Goal: Task Accomplishment & Management: Manage account settings

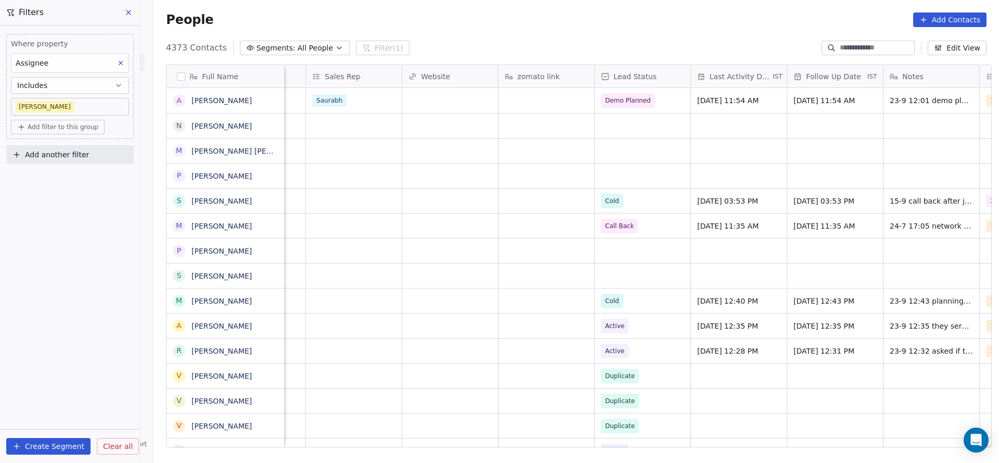
scroll to position [0, 1230]
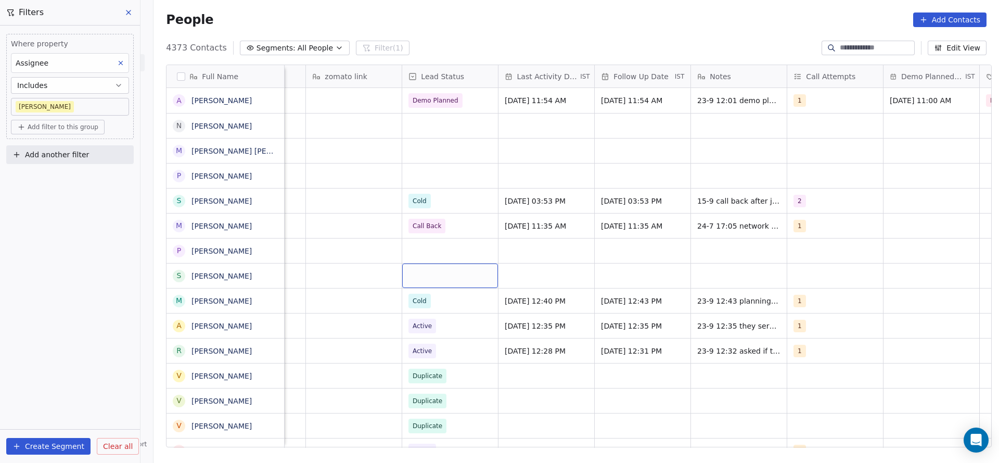
click at [412, 284] on div "grid" at bounding box center [450, 275] width 96 height 24
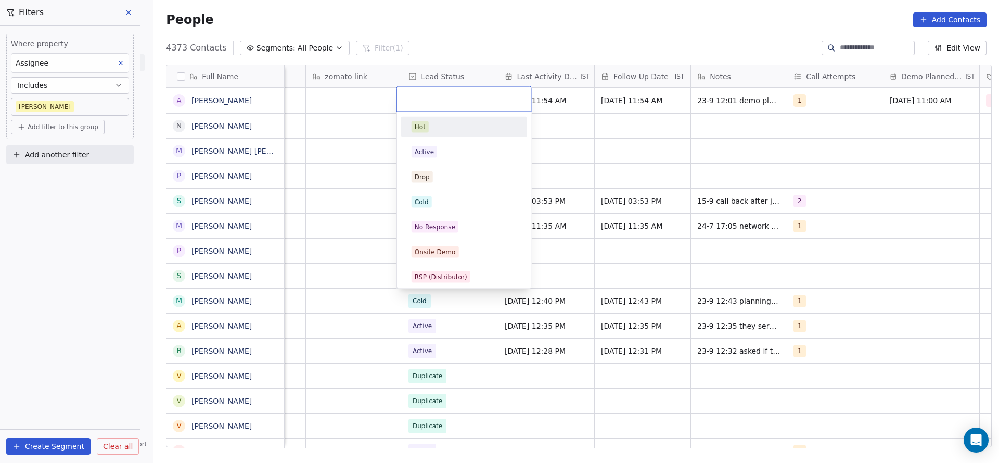
click at [556, 276] on html "On2Cook India Pvt. Ltd. Contacts People Marketing Workflows Campaigns Metrics &…" at bounding box center [499, 231] width 999 height 463
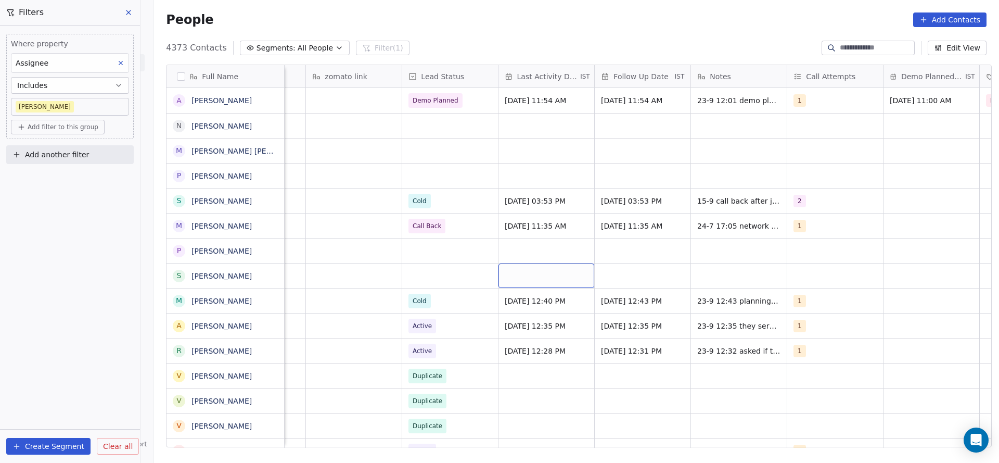
click at [553, 283] on div "grid" at bounding box center [546, 275] width 96 height 24
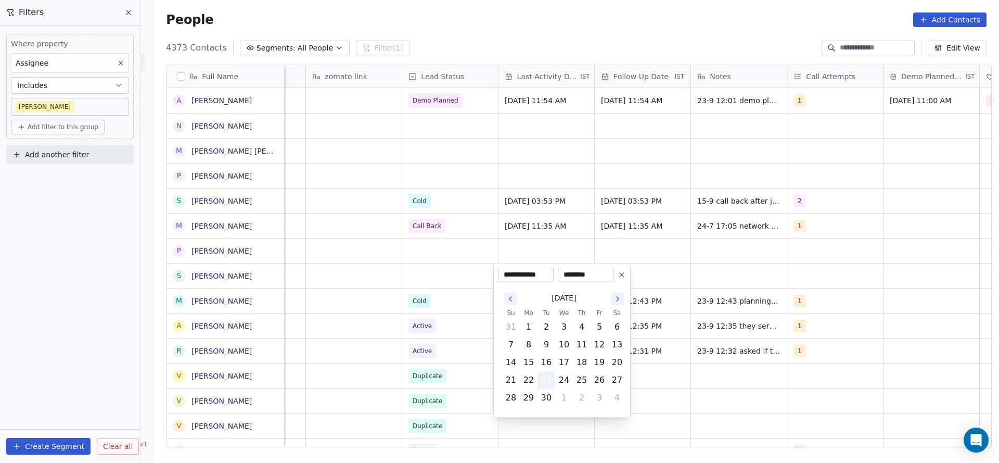
click at [540, 376] on button "23" at bounding box center [546, 380] width 17 height 17
click at [361, 329] on html "On2Cook India Pvt. Ltd. Contacts People Marketing Workflows Campaigns Metrics &…" at bounding box center [499, 231] width 999 height 463
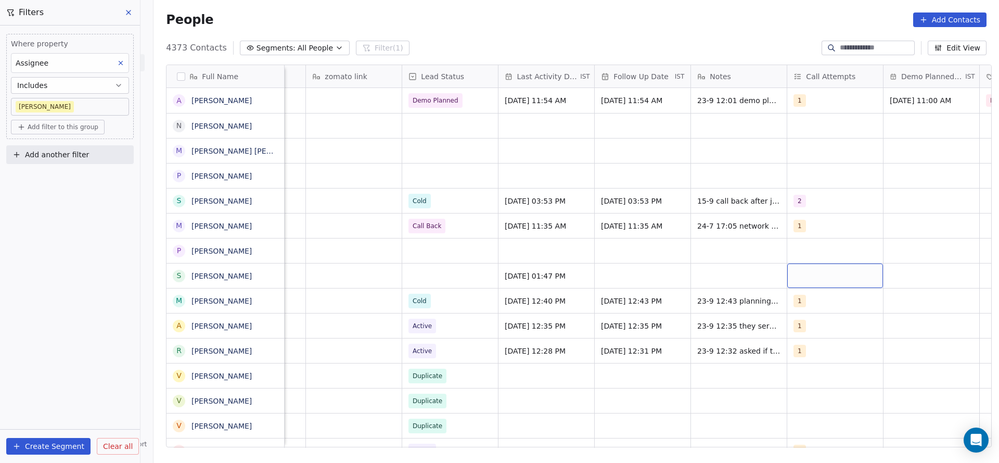
click at [803, 268] on div "grid" at bounding box center [835, 275] width 96 height 24
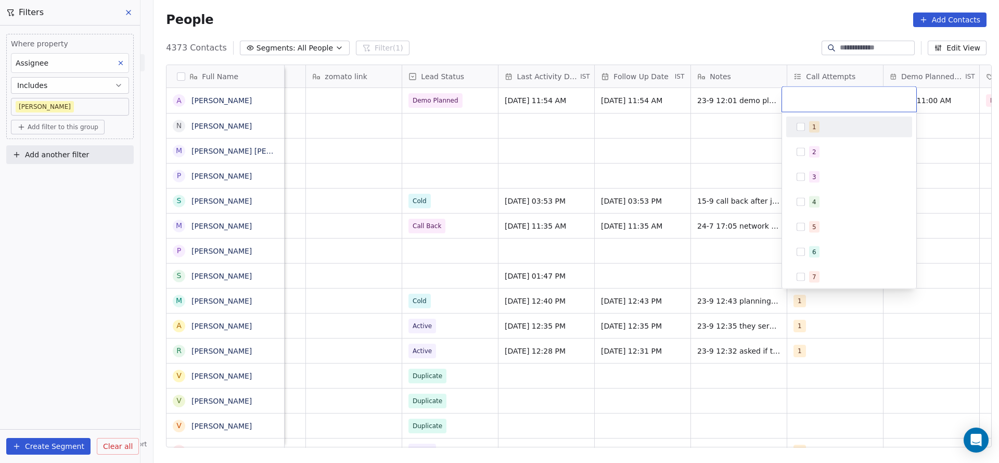
click at [803, 133] on div "1" at bounding box center [849, 127] width 118 height 17
click at [666, 235] on html "On2Cook India Pvt. Ltd. Contacts People Marketing Workflows Campaigns Metrics &…" at bounding box center [499, 231] width 999 height 463
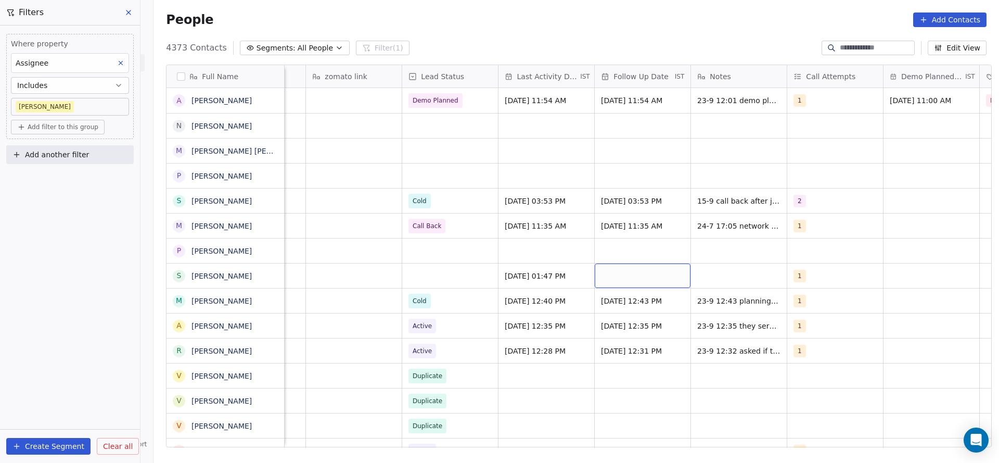
click at [636, 277] on div "grid" at bounding box center [643, 275] width 96 height 24
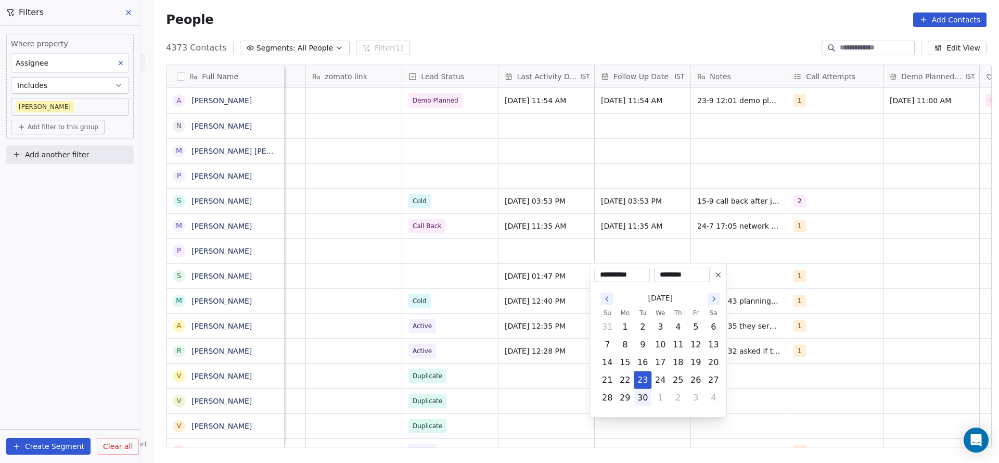
click at [646, 400] on button "30" at bounding box center [642, 397] width 17 height 17
type input "**********"
click at [453, 355] on html "On2Cook India Pvt. Ltd. Contacts People Marketing Workflows Campaigns Metrics &…" at bounding box center [499, 231] width 999 height 463
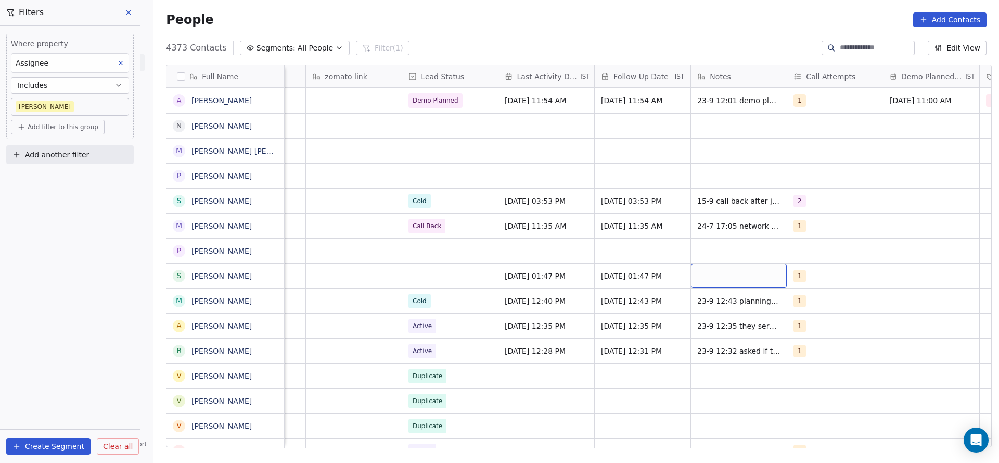
click at [705, 271] on div "grid" at bounding box center [739, 275] width 96 height 24
type textarea "**********"
click at [464, 302] on html "On2Cook India Pvt. Ltd. Contacts People Marketing Workflows Campaigns Metrics &…" at bounding box center [499, 231] width 999 height 463
click at [426, 276] on div "grid" at bounding box center [450, 275] width 96 height 24
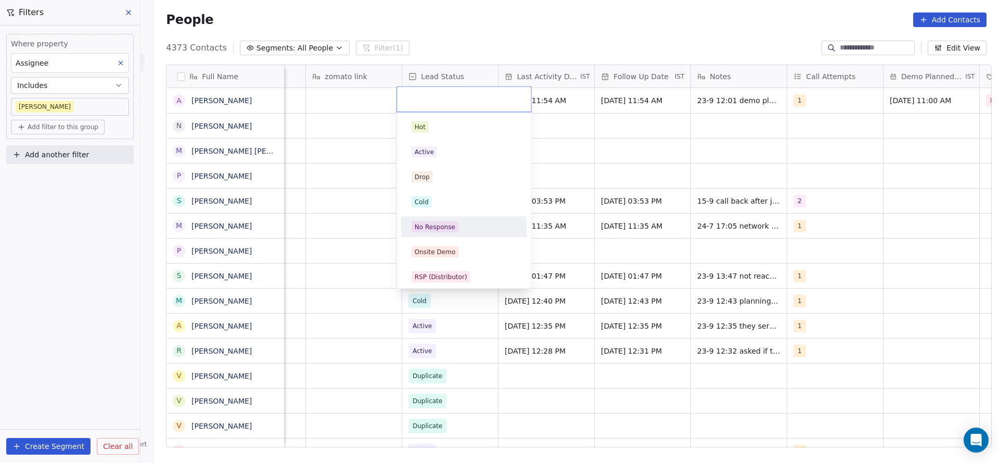
click at [423, 223] on div "No Response" at bounding box center [435, 226] width 41 height 9
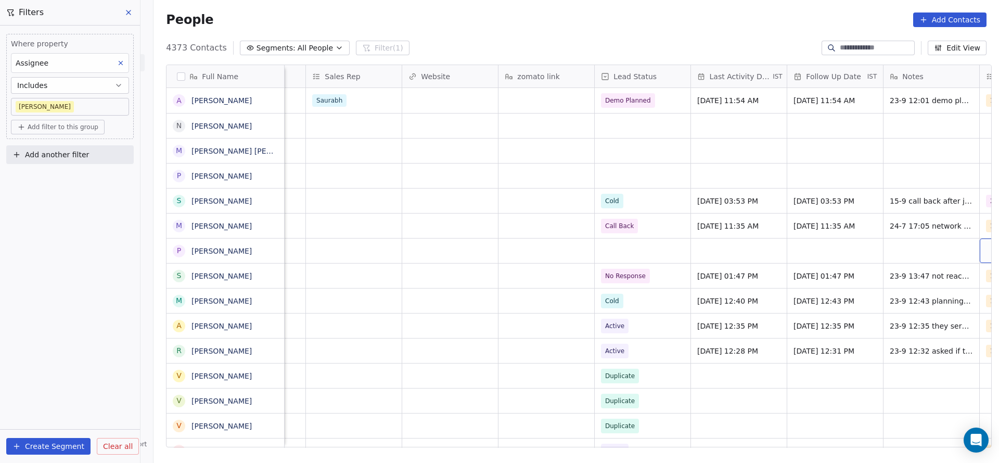
scroll to position [0, 1133]
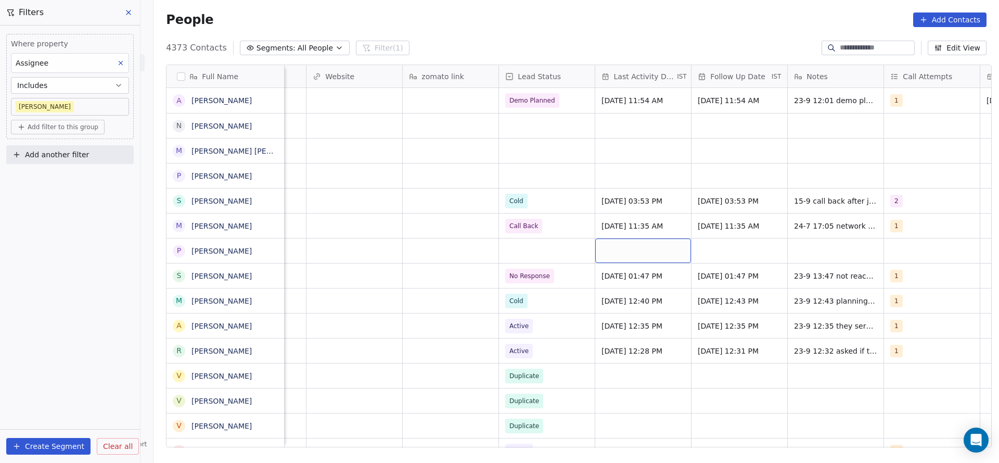
click at [635, 261] on div "grid" at bounding box center [643, 250] width 96 height 24
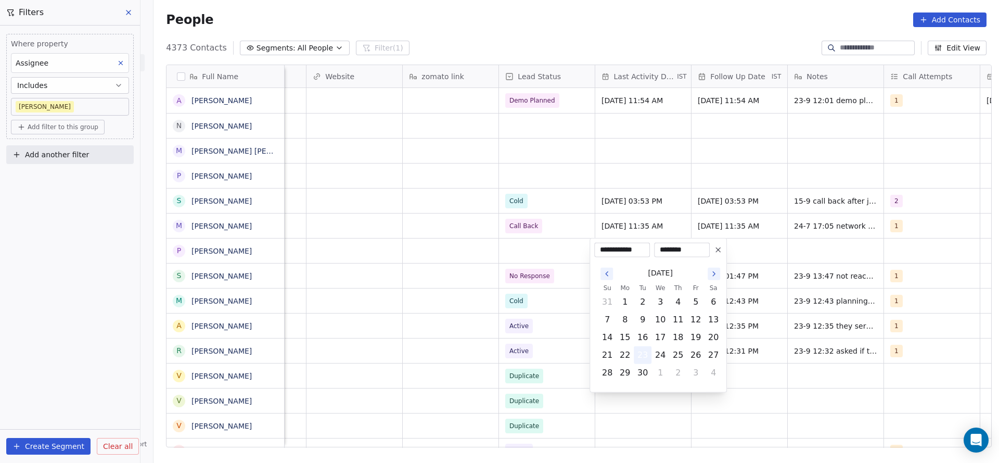
drag, startPoint x: 637, startPoint y: 356, endPoint x: 442, endPoint y: 347, distance: 195.9
click at [637, 356] on button "23" at bounding box center [642, 355] width 17 height 17
click at [442, 347] on html "On2Cook India Pvt. Ltd. Contacts People Marketing Workflows Campaigns Metrics &…" at bounding box center [499, 231] width 999 height 463
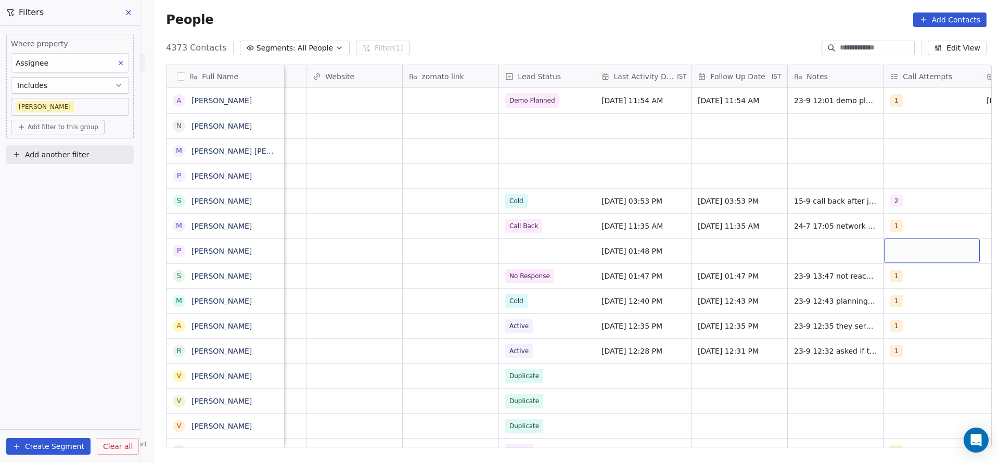
click at [900, 255] on div "grid" at bounding box center [932, 250] width 96 height 24
click at [879, 281] on button "Suggestions" at bounding box center [878, 278] width 8 height 8
click at [725, 298] on html "On2Cook India Pvt. Ltd. Contacts People Marketing Workflows Campaigns Metrics &…" at bounding box center [499, 231] width 999 height 463
click at [736, 256] on div "grid" at bounding box center [740, 250] width 96 height 24
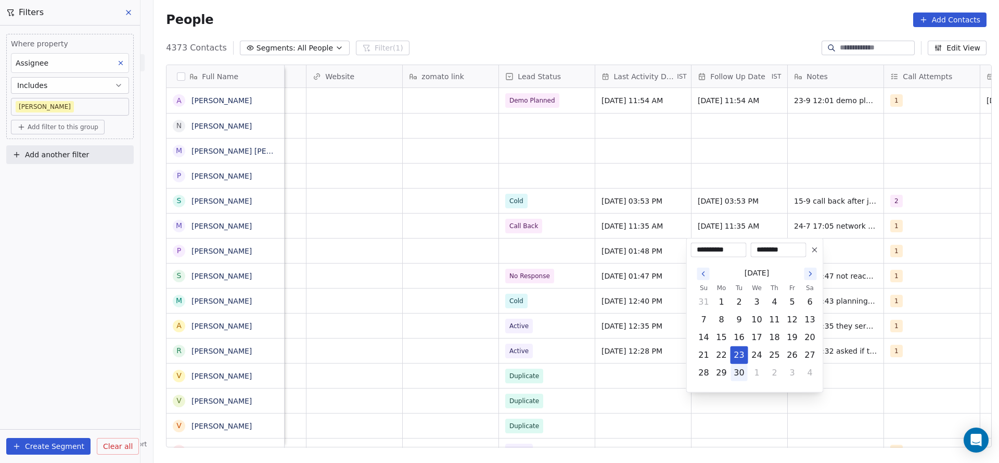
click at [738, 375] on button "30" at bounding box center [739, 372] width 17 height 17
type input "**********"
click at [598, 375] on html "On2Cook India Pvt. Ltd. Contacts People Marketing Workflows Campaigns Metrics &…" at bounding box center [499, 231] width 999 height 463
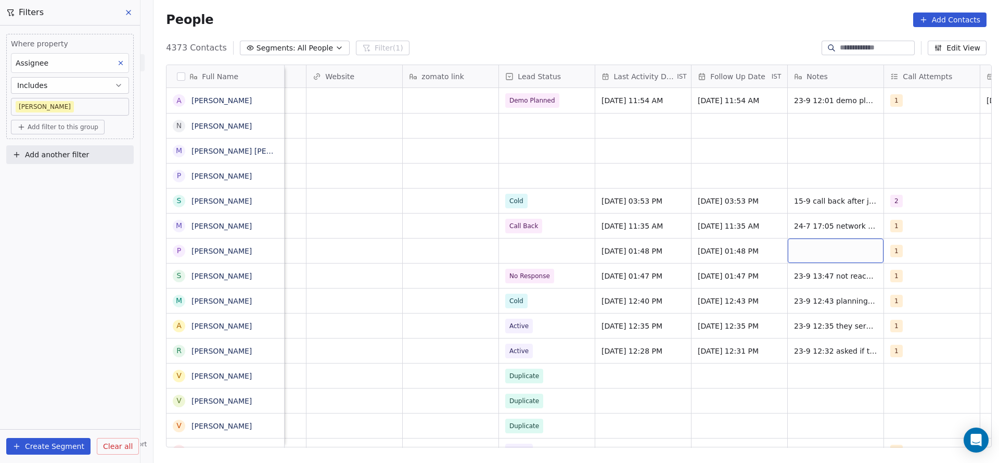
click at [796, 250] on div "grid" at bounding box center [836, 250] width 96 height 24
type textarea "**********"
click at [541, 264] on html "On2Cook India Pvt. Ltd. Contacts People Marketing Workflows Campaigns Metrics &…" at bounding box center [499, 231] width 999 height 463
click at [537, 257] on div "grid" at bounding box center [547, 250] width 96 height 24
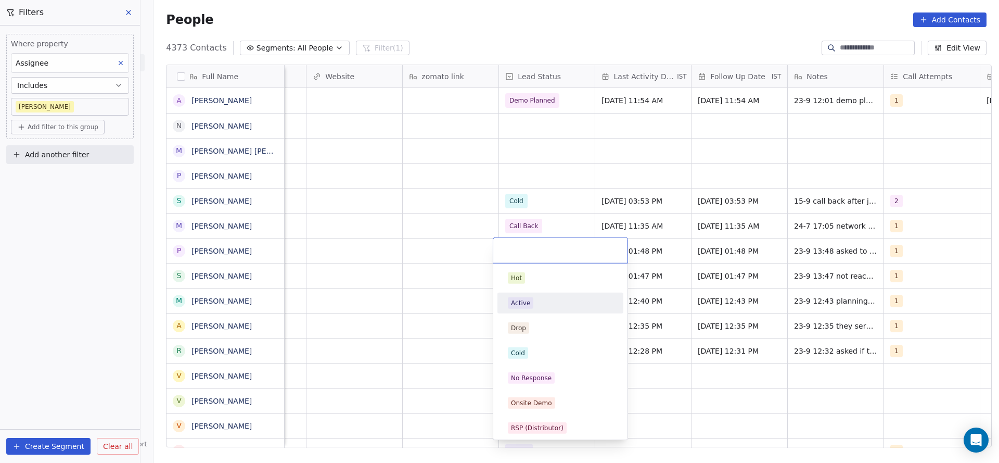
click at [506, 304] on div "Active" at bounding box center [561, 303] width 118 height 17
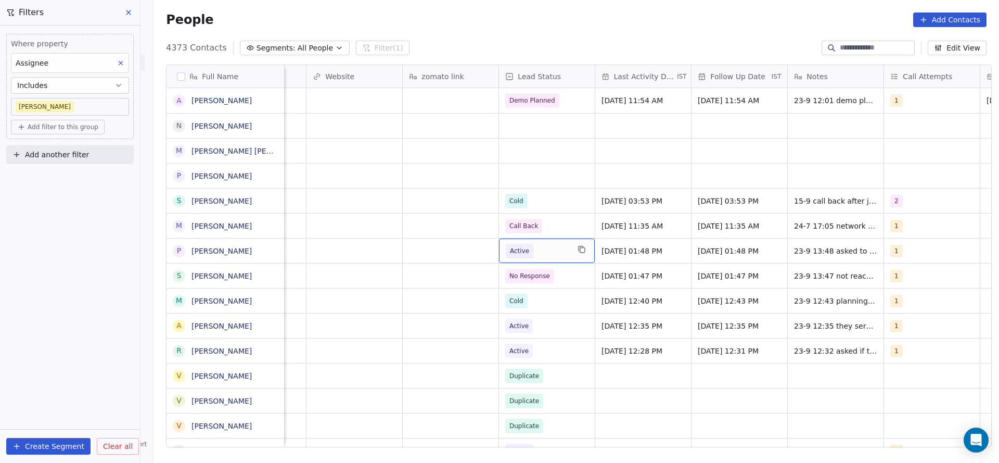
click at [520, 251] on span "Active" at bounding box center [519, 251] width 19 height 10
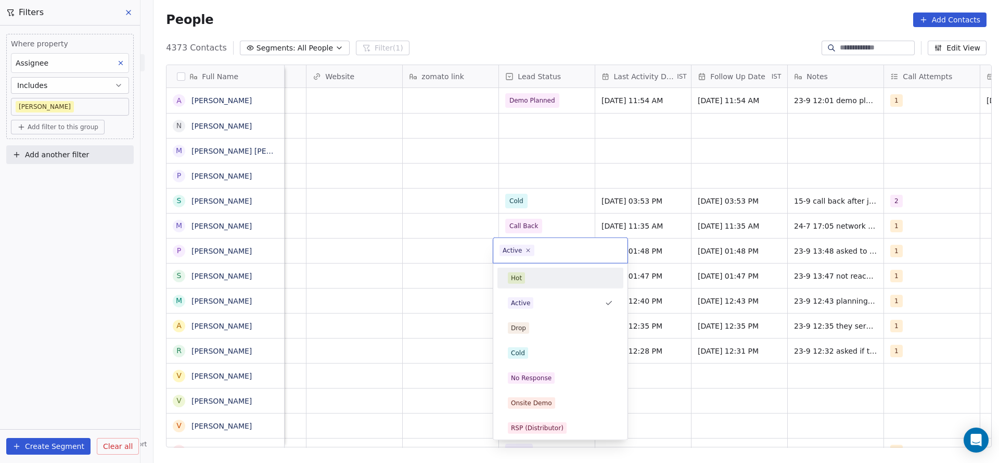
scroll to position [78, 0]
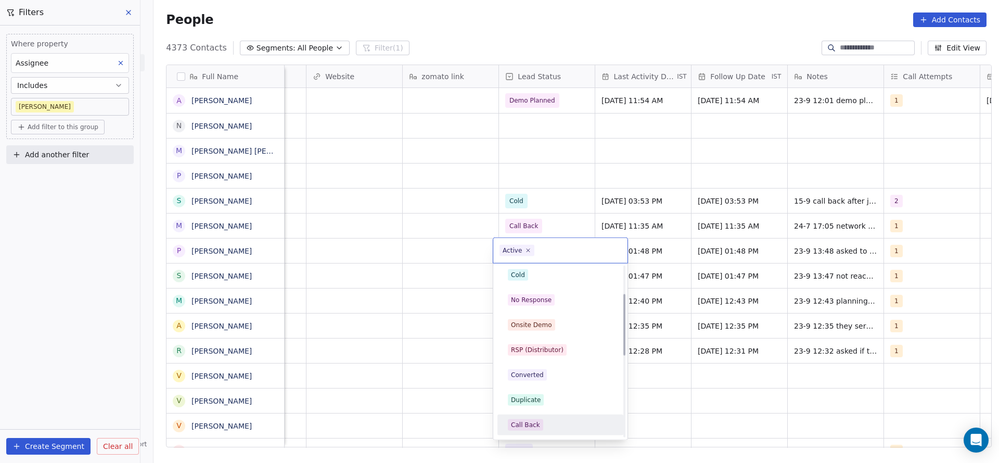
click at [528, 424] on div "Call Back" at bounding box center [525, 424] width 29 height 9
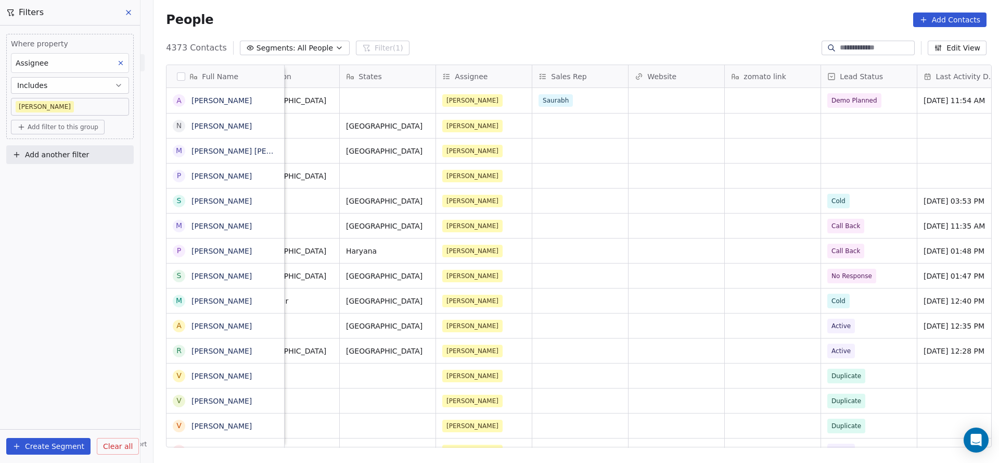
scroll to position [0, 1054]
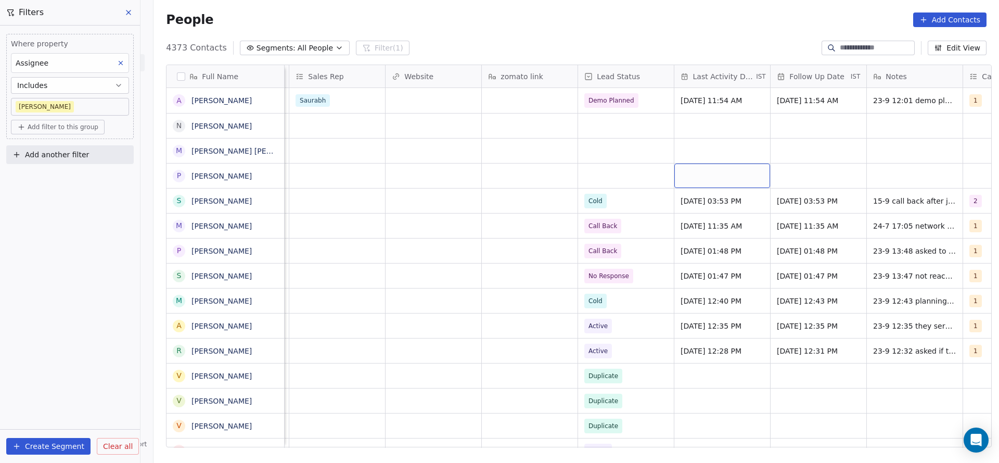
click at [716, 176] on div "grid" at bounding box center [722, 175] width 96 height 24
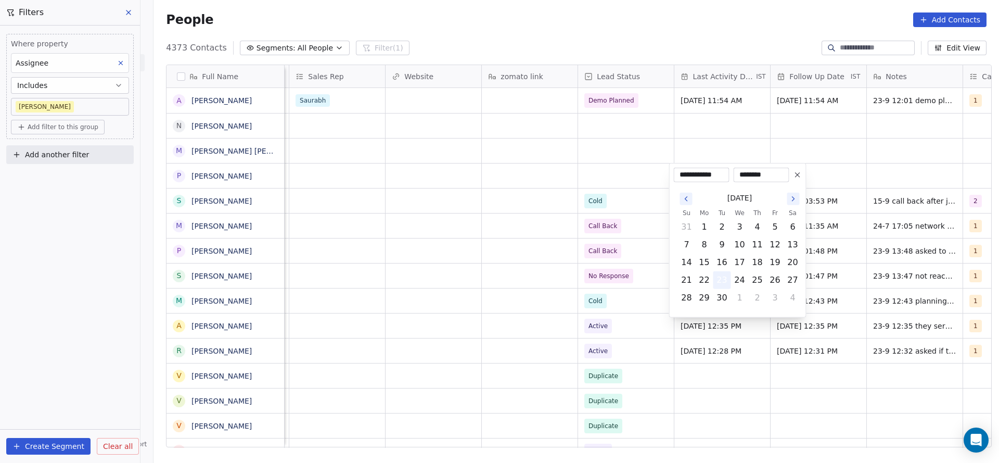
click at [715, 283] on button "23" at bounding box center [722, 280] width 17 height 17
click at [544, 250] on html "On2Cook India Pvt. Ltd. Contacts People Marketing Workflows Campaigns Metrics &…" at bounding box center [499, 231] width 999 height 463
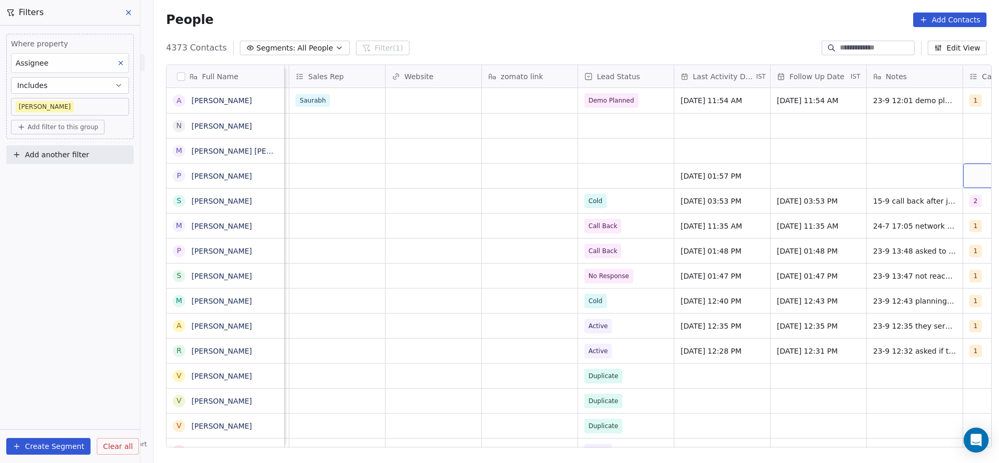
scroll to position [0, 1133]
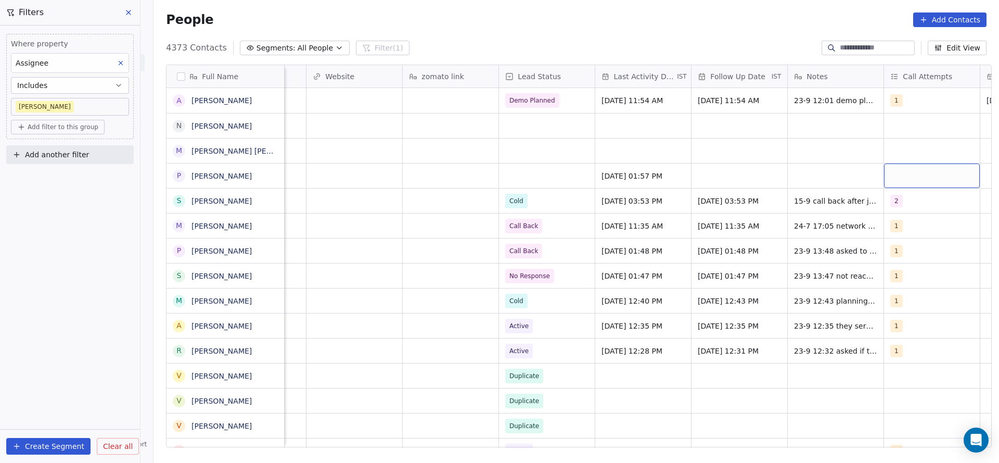
click at [966, 180] on div "grid" at bounding box center [932, 175] width 96 height 24
drag, startPoint x: 890, startPoint y: 201, endPoint x: 704, endPoint y: 195, distance: 185.9
click at [890, 201] on div "1" at bounding box center [891, 202] width 4 height 9
click at [703, 195] on html "On2Cook India Pvt. Ltd. Contacts People Marketing Workflows Campaigns Metrics &…" at bounding box center [499, 231] width 999 height 463
click at [713, 177] on div "grid" at bounding box center [740, 175] width 96 height 24
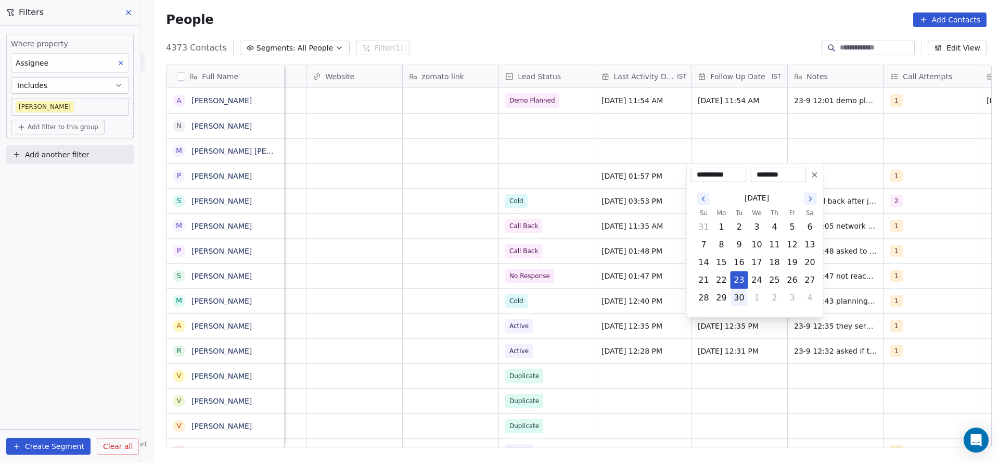
click at [745, 298] on button "30" at bounding box center [739, 297] width 17 height 17
type input "**********"
click at [540, 238] on html "On2Cook India Pvt. Ltd. Contacts People Marketing Workflows Campaigns Metrics &…" at bounding box center [499, 231] width 999 height 463
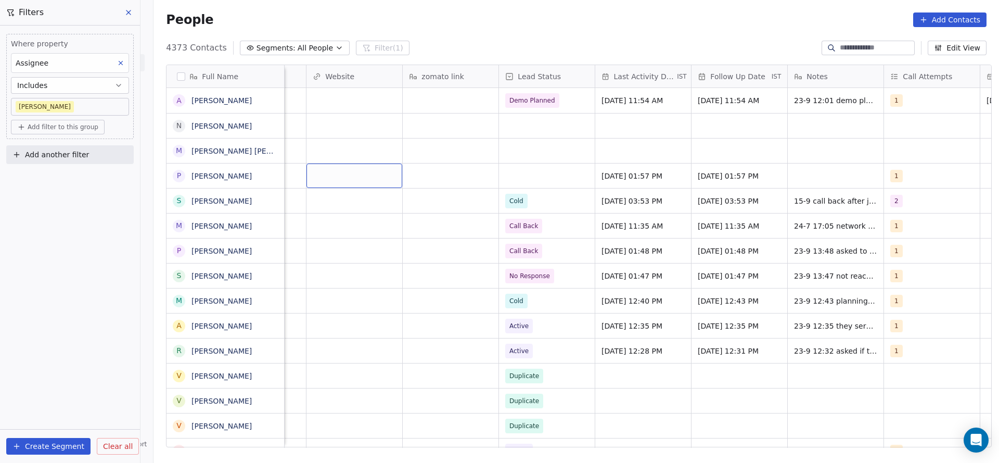
scroll to position [0, 837]
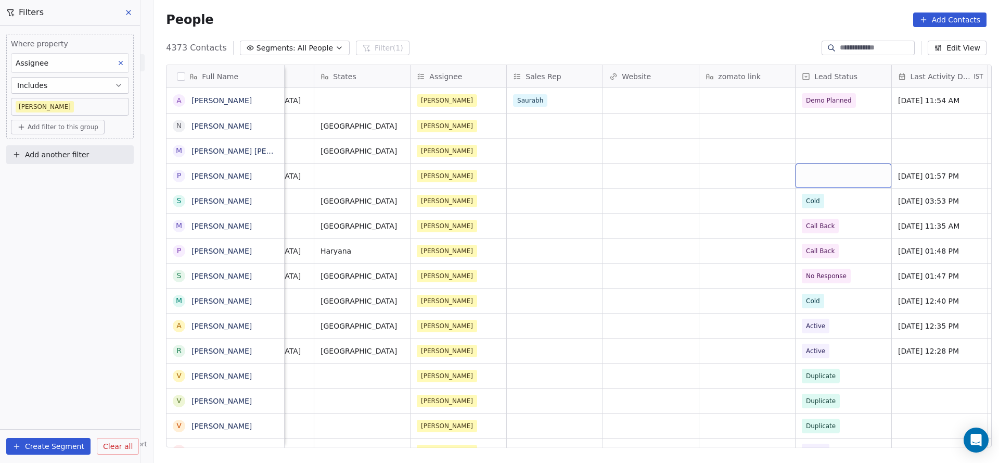
click at [823, 165] on div "grid" at bounding box center [844, 175] width 96 height 24
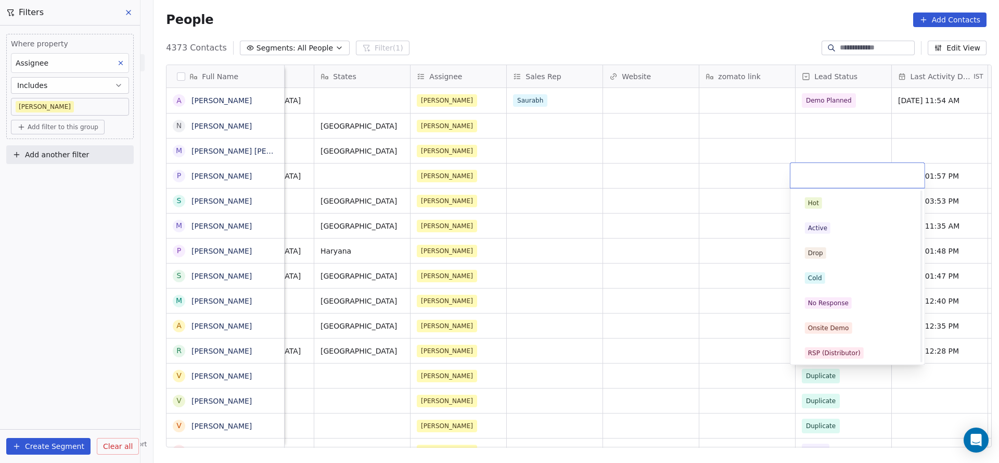
scroll to position [78, 0]
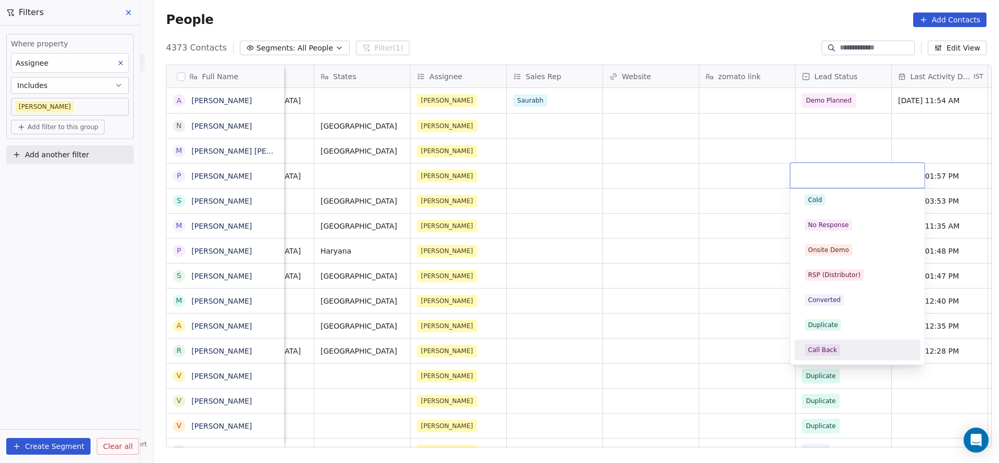
drag, startPoint x: 823, startPoint y: 348, endPoint x: 631, endPoint y: 419, distance: 204.8
click at [814, 349] on div "Call Back" at bounding box center [822, 349] width 29 height 9
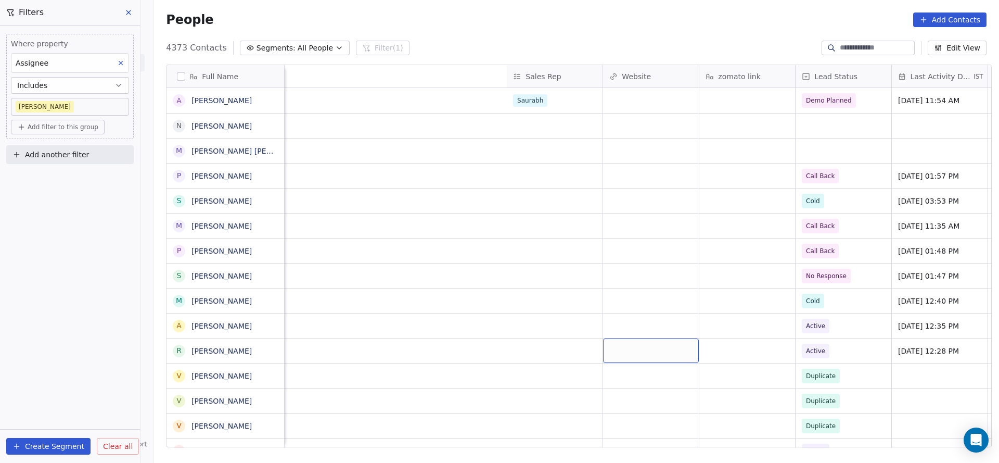
scroll to position [0, 1351]
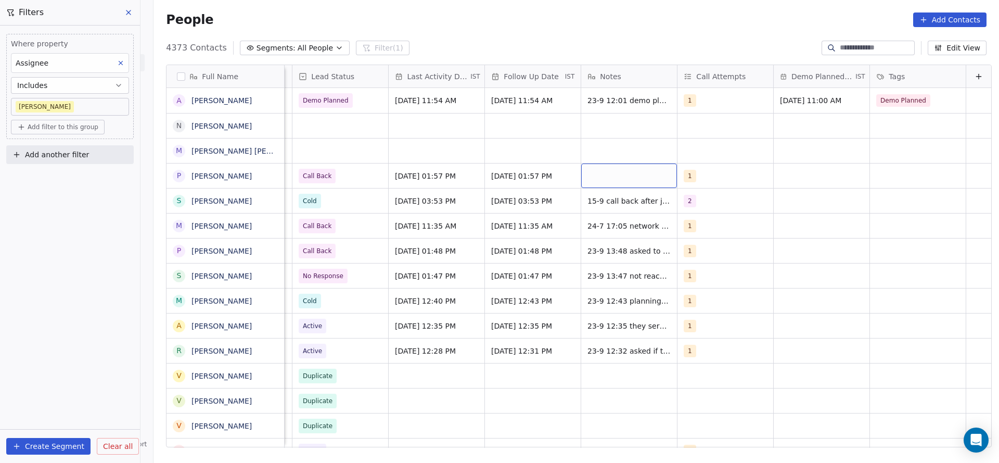
click at [624, 186] on div "grid" at bounding box center [629, 175] width 96 height 24
type textarea "**********"
click at [468, 161] on html "On2Cook India Pvt. Ltd. Contacts People Marketing Workflows Campaigns Metrics &…" at bounding box center [499, 231] width 999 height 463
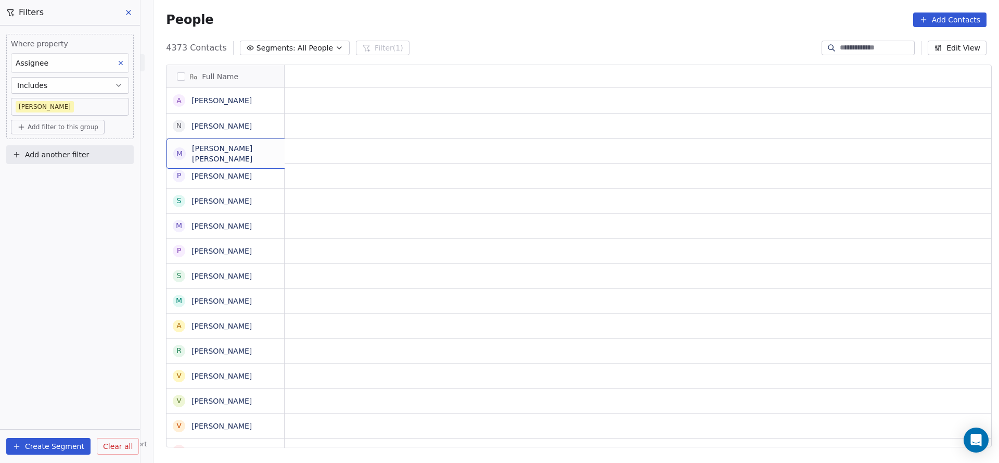
scroll to position [0, 0]
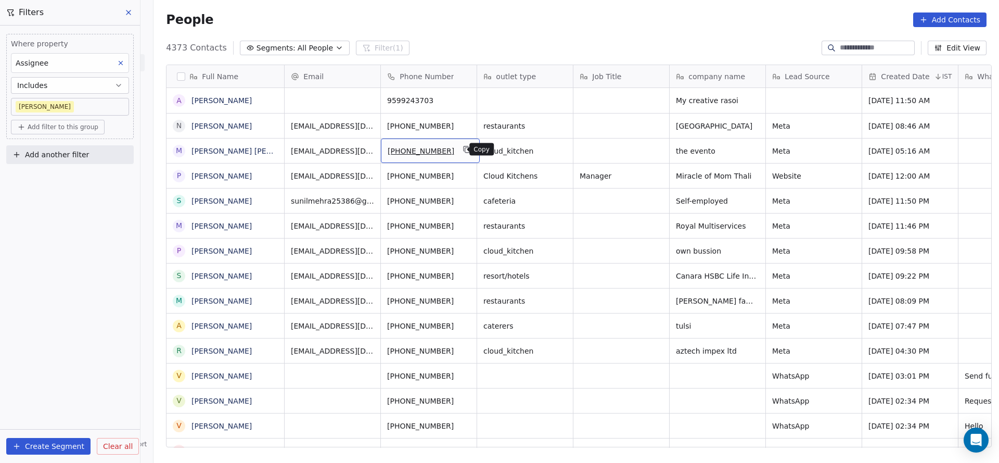
click at [463, 151] on icon "grid" at bounding box center [467, 149] width 8 height 8
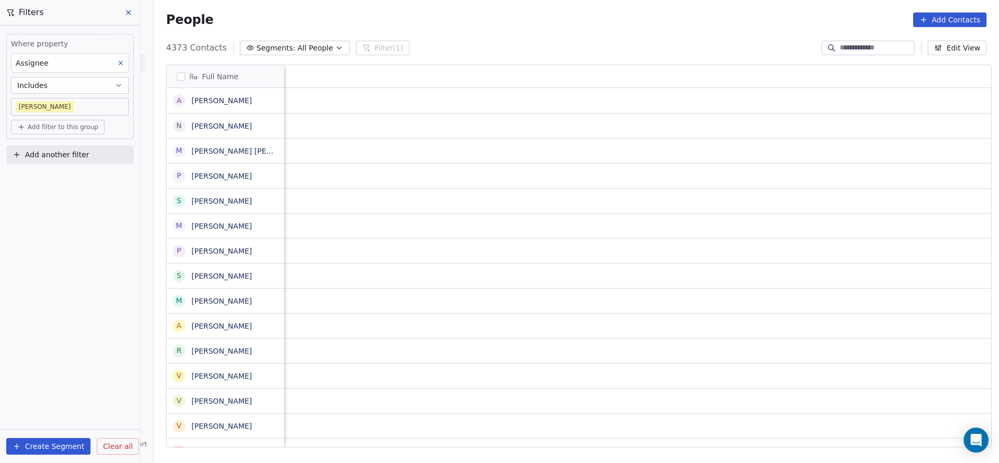
scroll to position [0, 1302]
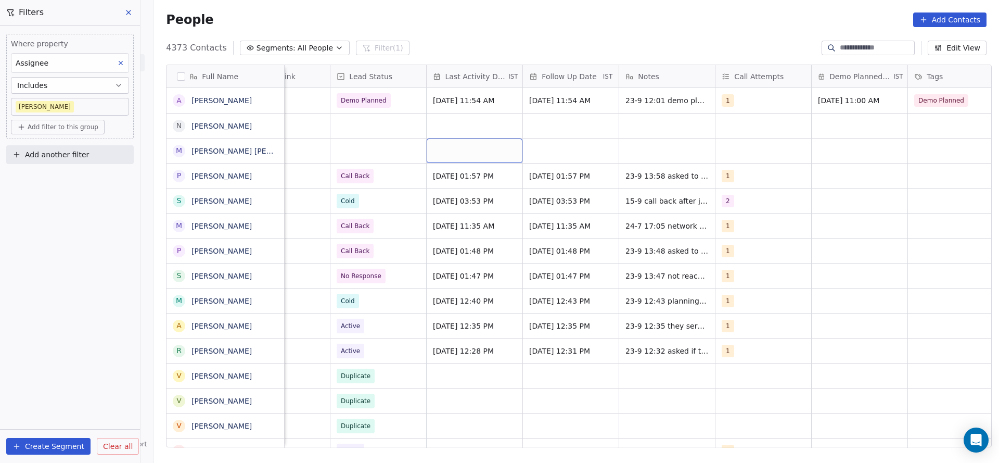
click at [457, 155] on div "grid" at bounding box center [475, 150] width 96 height 24
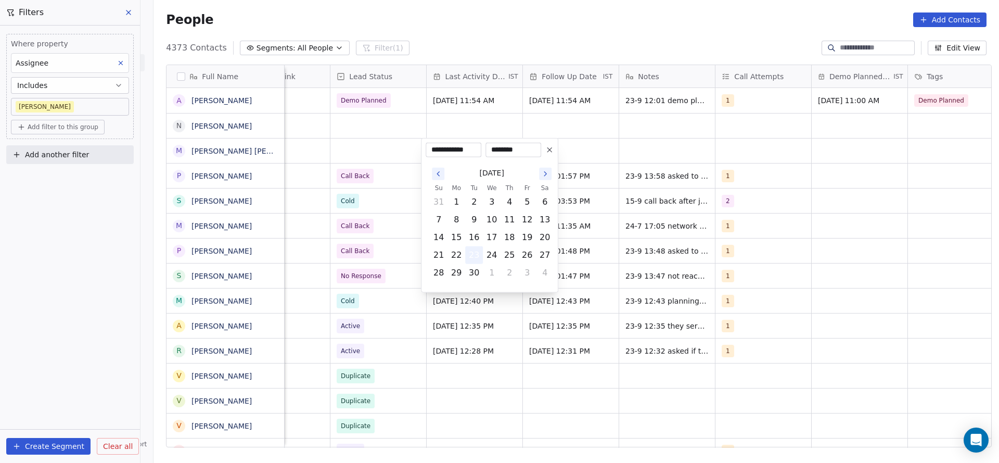
click at [476, 252] on button "23" at bounding box center [474, 255] width 17 height 17
click at [330, 276] on html "On2Cook India Pvt. Ltd. Contacts People Marketing Workflows Campaigns Metrics &…" at bounding box center [499, 231] width 999 height 463
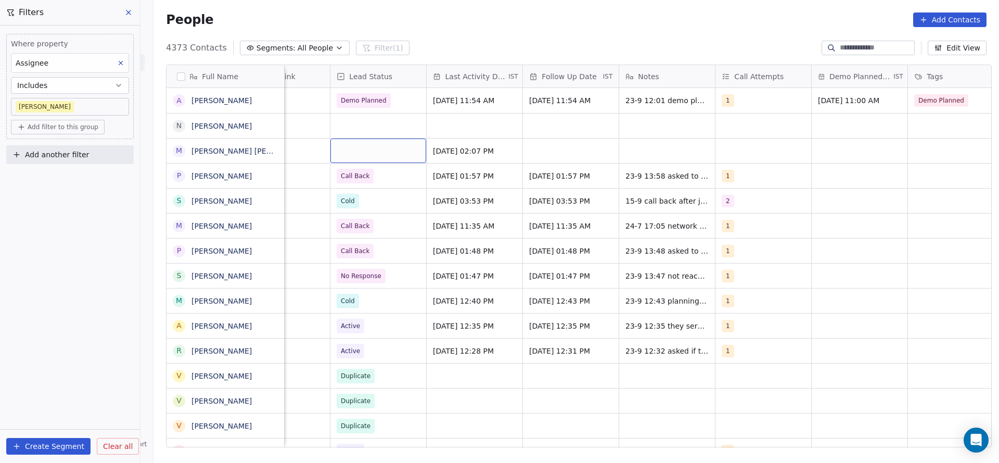
click at [372, 158] on div "grid" at bounding box center [378, 150] width 96 height 24
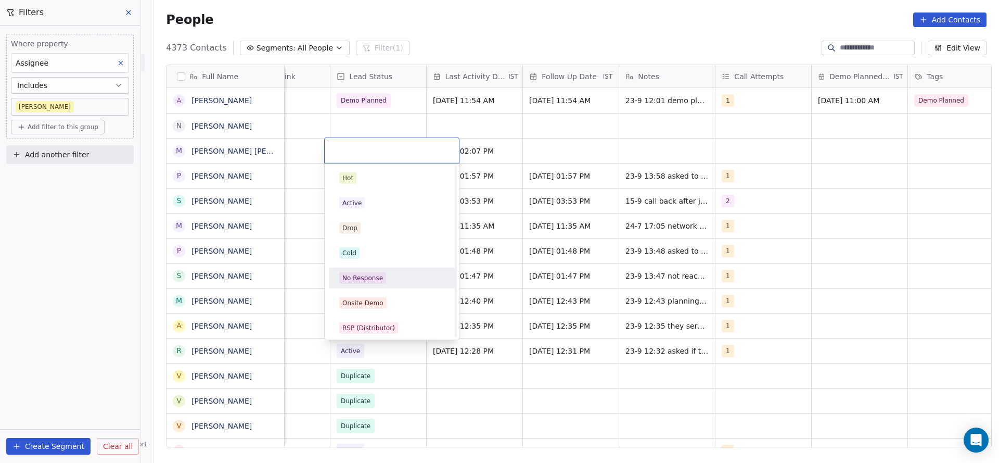
scroll to position [78, 0]
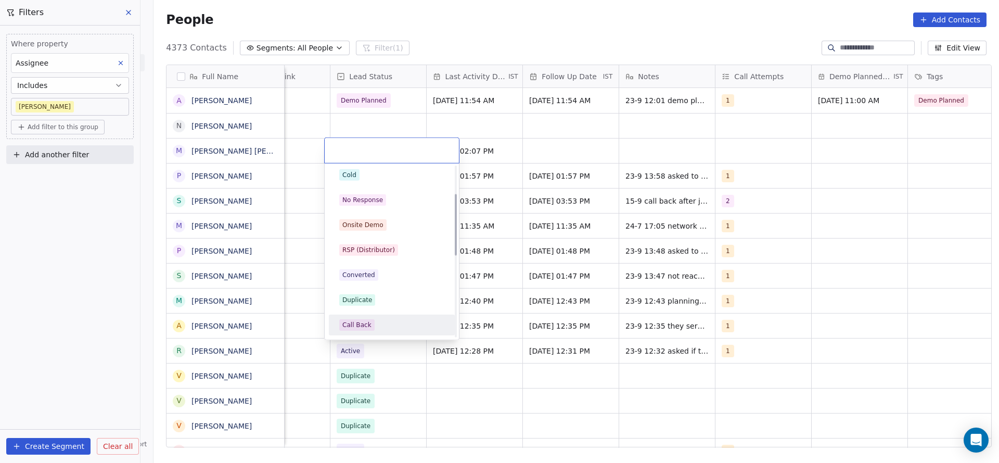
click at [369, 325] on span "Call Back" at bounding box center [356, 324] width 35 height 11
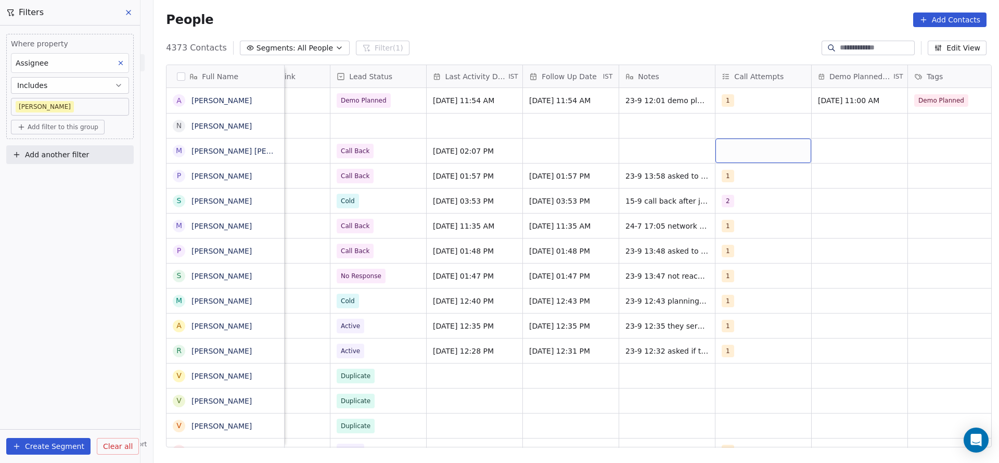
click at [725, 150] on div "grid" at bounding box center [763, 150] width 96 height 24
click at [730, 178] on button "Suggestions" at bounding box center [728, 178] width 8 height 8
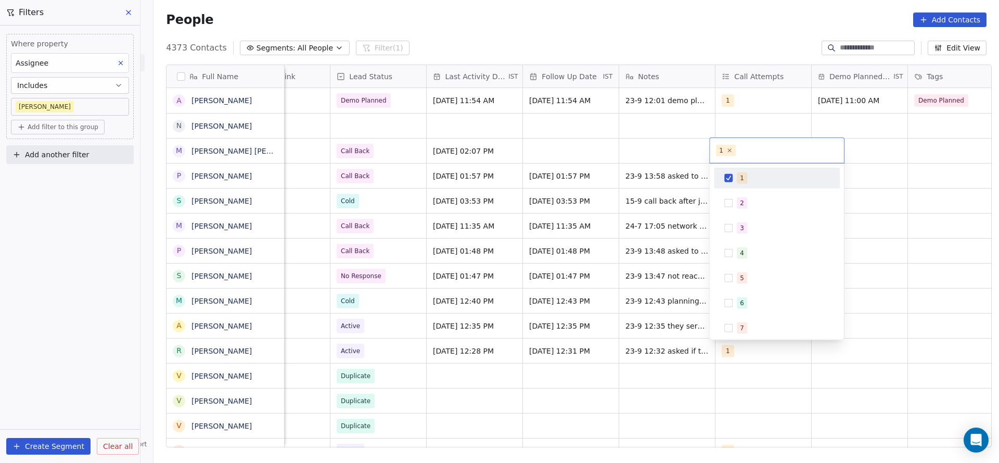
click at [569, 198] on html "On2Cook India Pvt. Ltd. Contacts People Marketing Workflows Campaigns Metrics &…" at bounding box center [499, 231] width 999 height 463
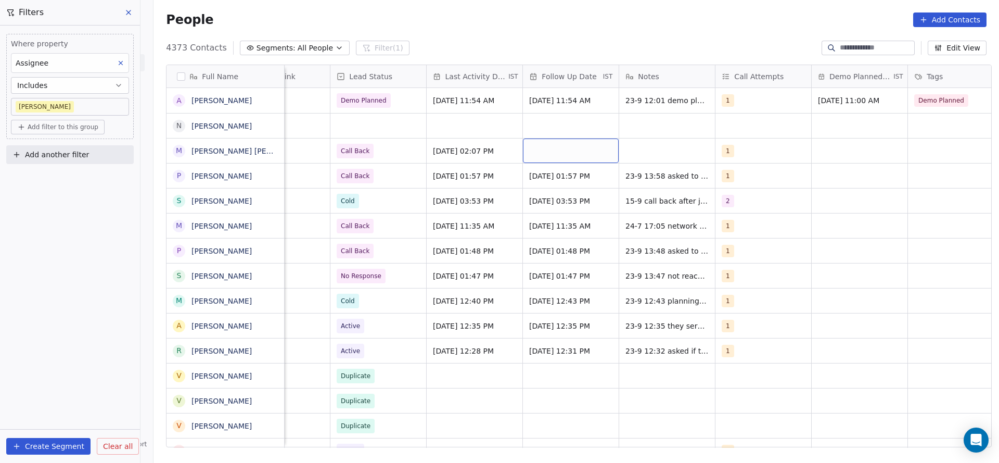
click at [587, 153] on div "grid" at bounding box center [571, 150] width 96 height 24
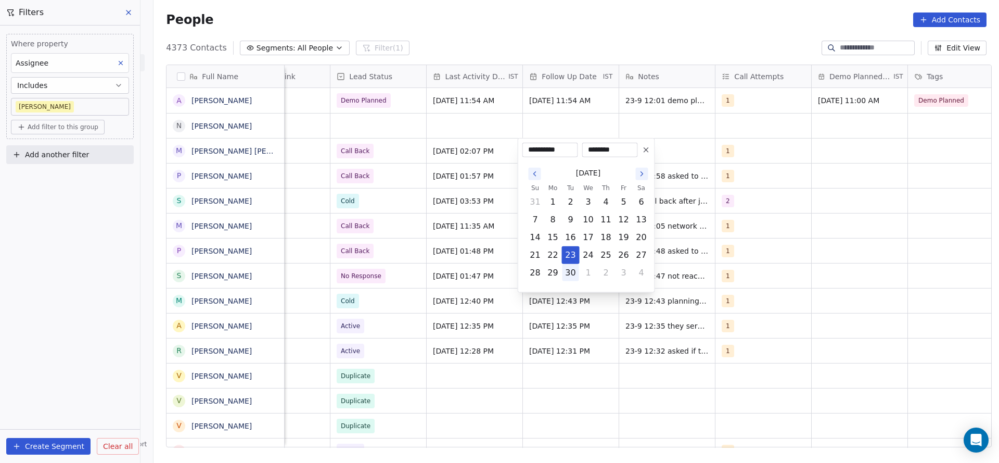
click at [574, 270] on button "30" at bounding box center [570, 272] width 17 height 17
type input "**********"
drag, startPoint x: 730, startPoint y: 195, endPoint x: 661, endPoint y: 180, distance: 70.3
click at [729, 195] on html "On2Cook India Pvt. Ltd. Contacts People Marketing Workflows Campaigns Metrics &…" at bounding box center [499, 231] width 999 height 463
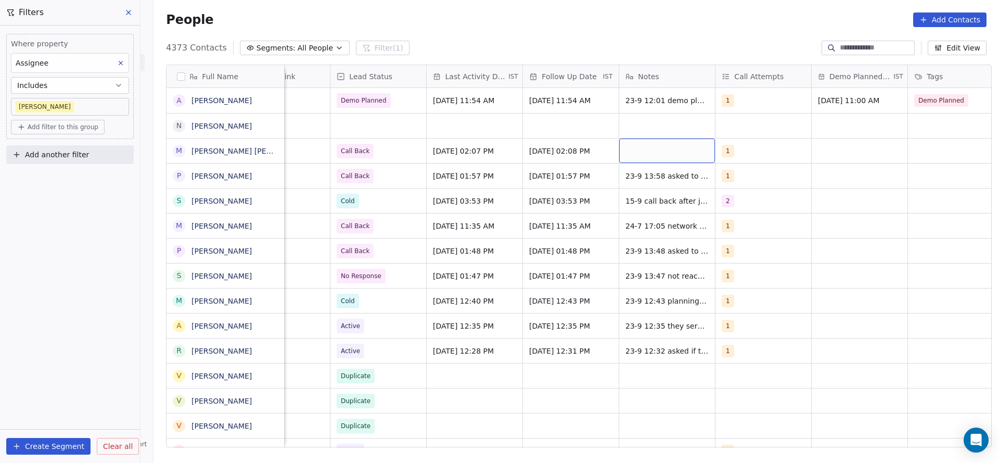
click at [666, 155] on div "grid" at bounding box center [667, 150] width 96 height 24
type textarea "**********"
click at [426, 150] on html "On2Cook India Pvt. Ltd. Contacts People Marketing Workflows Campaigns Metrics &…" at bounding box center [499, 231] width 999 height 463
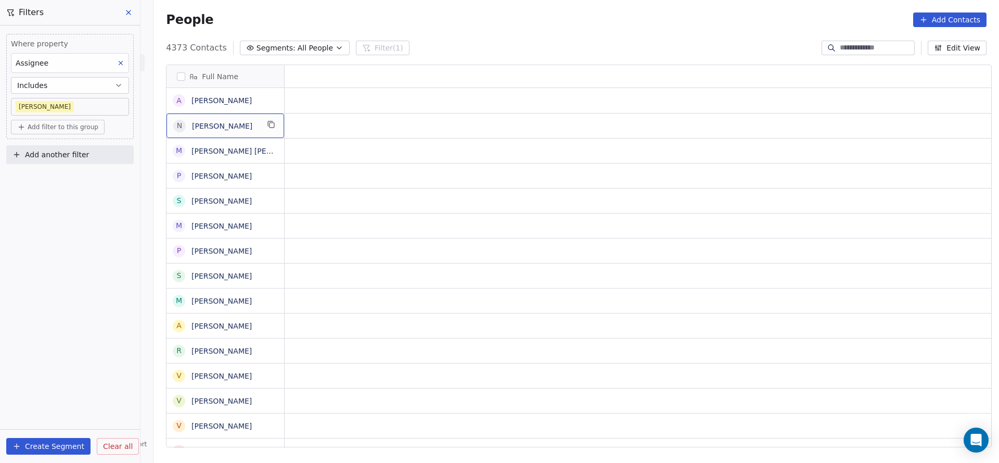
scroll to position [0, 0]
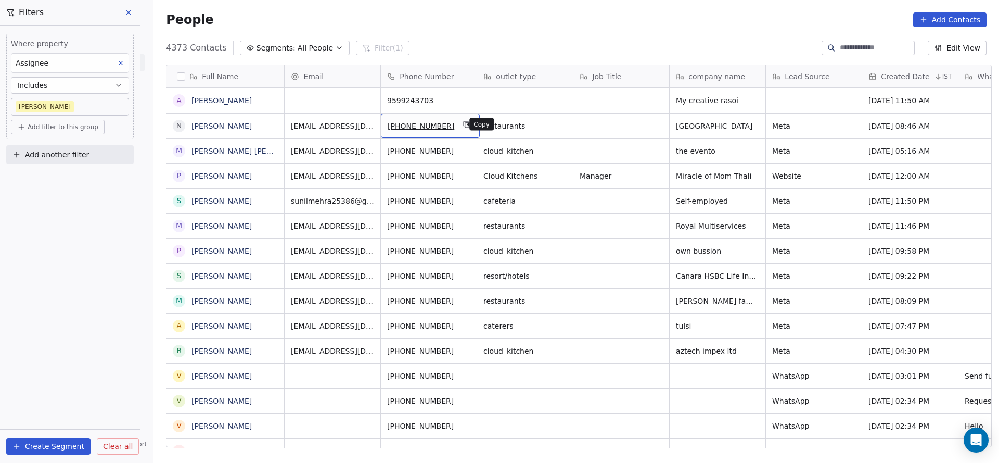
click at [463, 123] on icon "grid" at bounding box center [467, 124] width 8 height 8
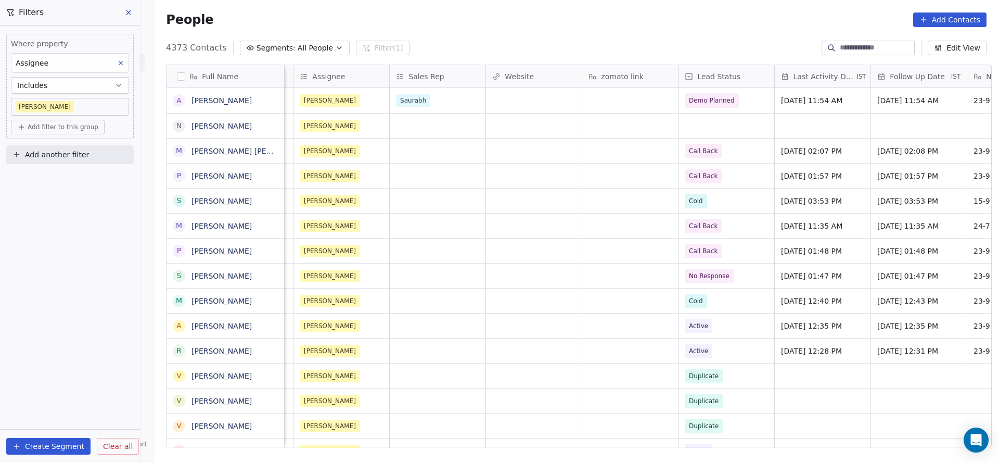
scroll to position [0, 1207]
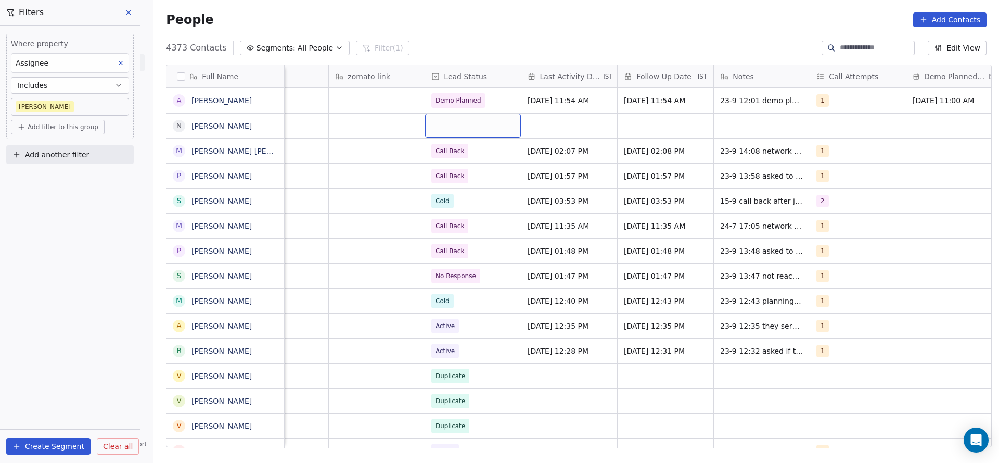
click at [496, 133] on div "grid" at bounding box center [473, 125] width 96 height 24
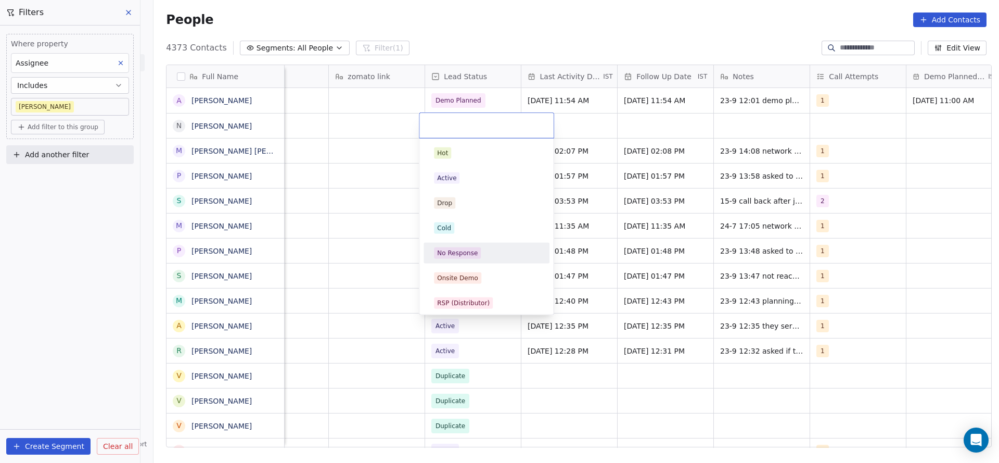
click at [478, 249] on span "No Response" at bounding box center [457, 252] width 47 height 11
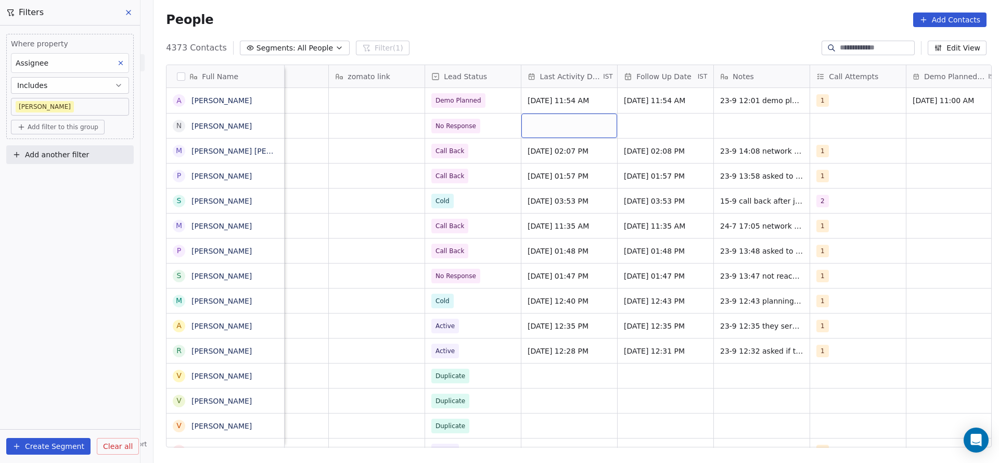
click at [565, 124] on div "grid" at bounding box center [569, 125] width 96 height 24
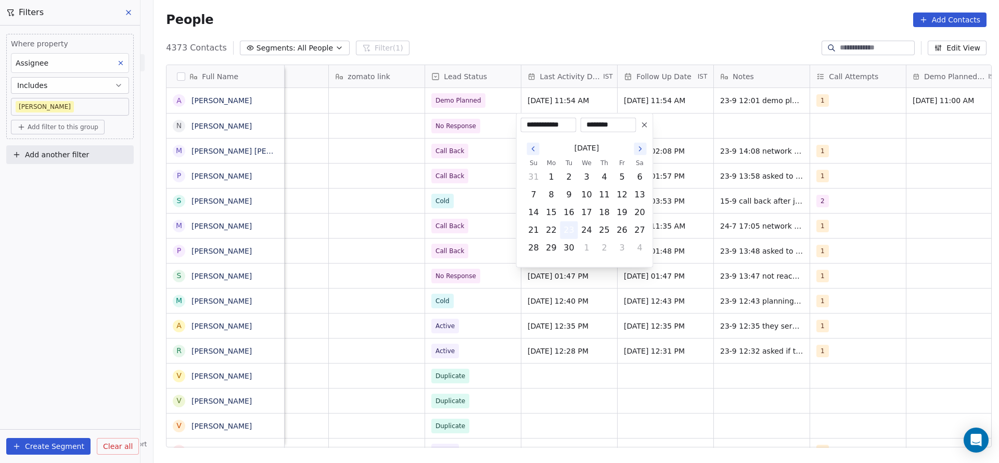
click at [572, 228] on button "23" at bounding box center [569, 230] width 17 height 17
click at [797, 201] on html "On2Cook India Pvt. Ltd. Contacts People Marketing Workflows Campaigns Metrics &…" at bounding box center [499, 231] width 999 height 463
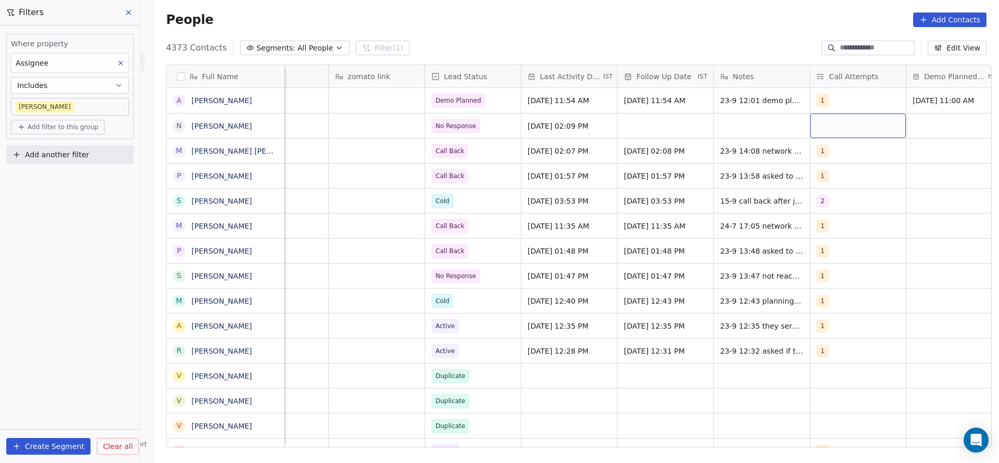
click at [832, 136] on div "grid" at bounding box center [858, 125] width 96 height 24
drag, startPoint x: 829, startPoint y: 148, endPoint x: 656, endPoint y: 137, distance: 173.6
click at [821, 147] on div "1" at bounding box center [872, 153] width 118 height 17
click at [714, 175] on html "On2Cook India Pvt. Ltd. Contacts People Marketing Workflows Campaigns Metrics &…" at bounding box center [499, 231] width 999 height 463
click at [653, 134] on div "grid" at bounding box center [666, 125] width 96 height 24
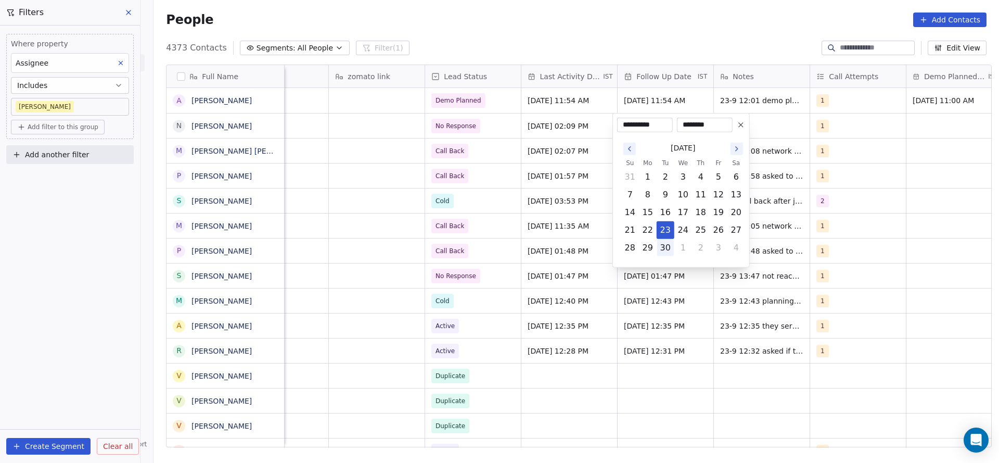
click at [663, 248] on button "30" at bounding box center [665, 247] width 17 height 17
type input "**********"
click at [777, 131] on html "On2Cook India Pvt. Ltd. Contacts People Marketing Workflows Campaigns Metrics &…" at bounding box center [499, 231] width 999 height 463
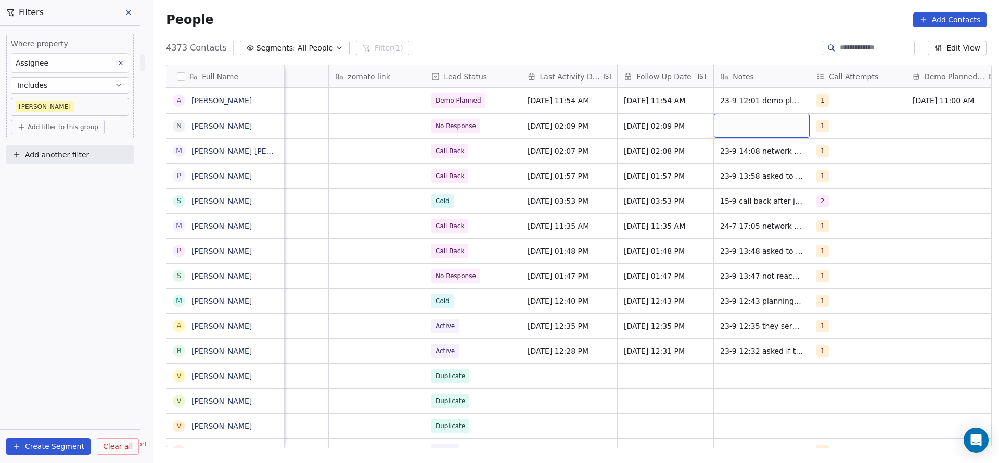
click at [761, 125] on div "grid" at bounding box center [762, 125] width 96 height 24
type textarea "**********"
click at [293, 190] on html "On2Cook India Pvt. Ltd. Contacts People Marketing Workflows Campaigns Metrics &…" at bounding box center [499, 231] width 999 height 463
click at [98, 130] on button "Add filter to this group" at bounding box center [58, 127] width 94 height 15
click at [64, 148] on span "Contact properties" at bounding box center [56, 149] width 68 height 11
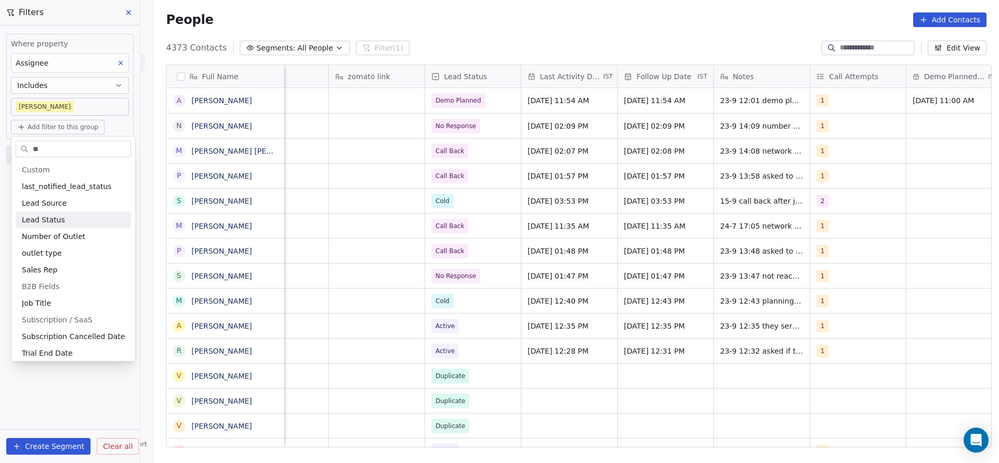
type input "**"
click at [71, 217] on div "Lead Status" at bounding box center [73, 219] width 103 height 10
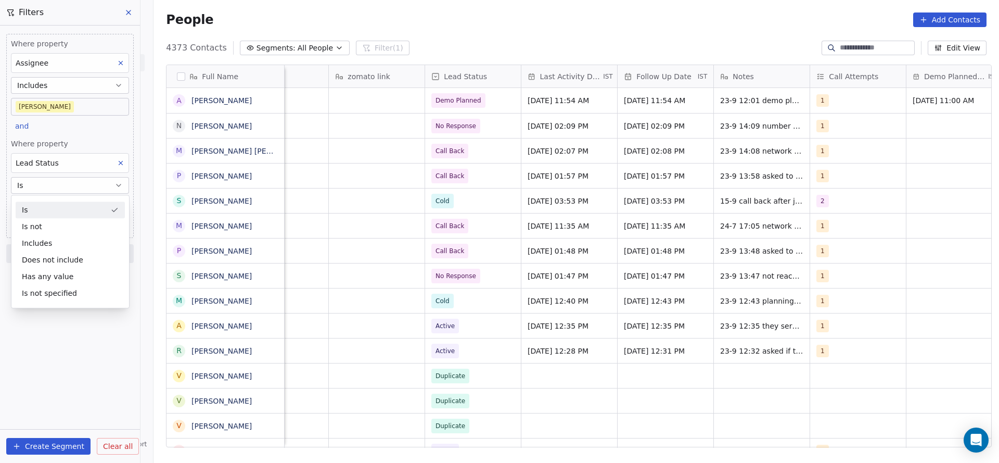
click at [86, 122] on div "Where property Assignee Includes [PERSON_NAME] and Where property Lead Status I…" at bounding box center [69, 136] width 127 height 204
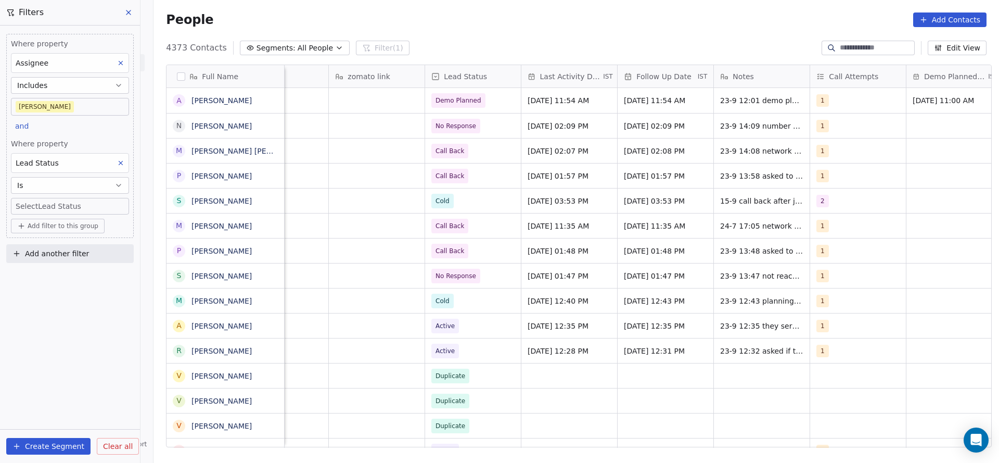
click at [78, 203] on body "On2Cook India Pvt. Ltd. Contacts People Marketing Workflows Campaigns Metrics &…" at bounding box center [499, 231] width 999 height 463
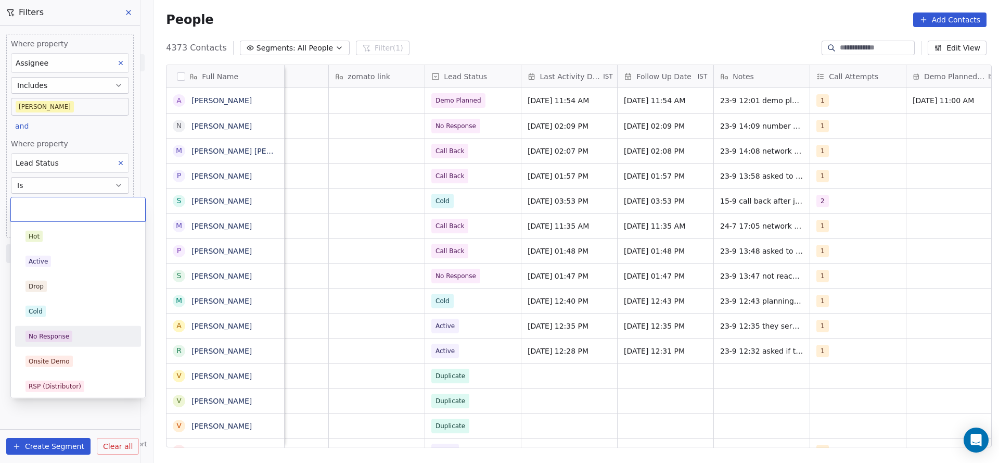
click at [47, 331] on div "No Response" at bounding box center [49, 335] width 41 height 9
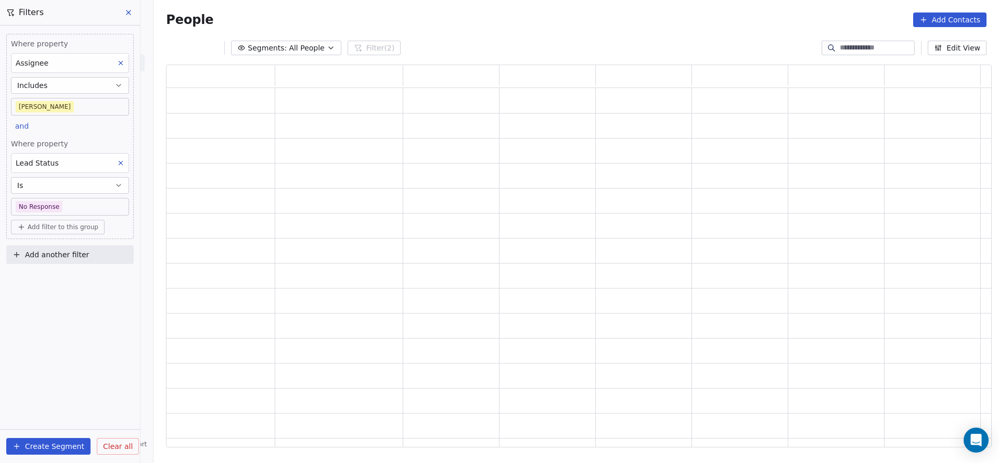
scroll to position [370, 813]
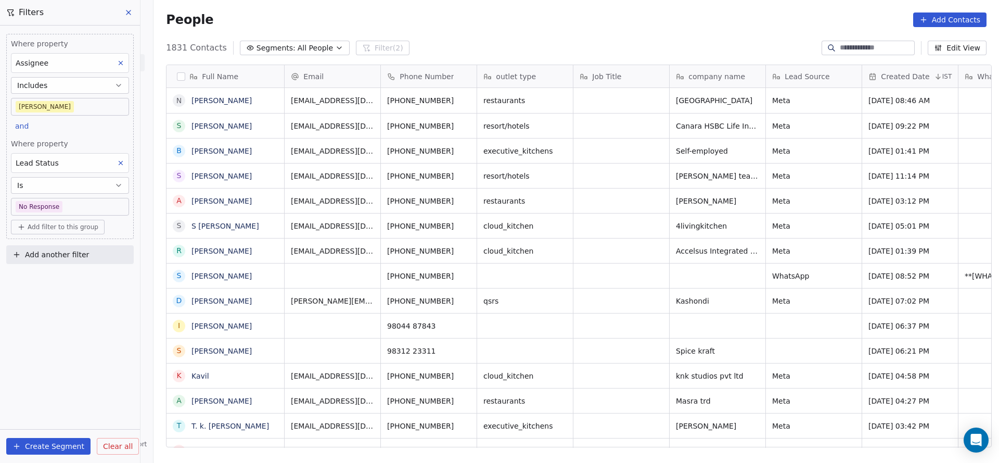
click at [68, 207] on body "On2Cook India Pvt. Ltd. Contacts People Marketing Workflows Campaigns Metrics &…" at bounding box center [499, 231] width 999 height 463
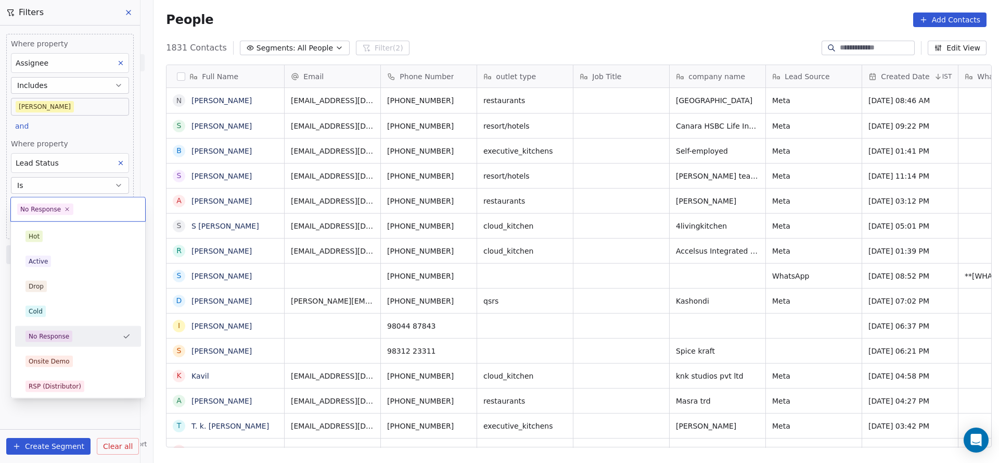
scroll to position [395, 838]
click at [61, 258] on div "Active" at bounding box center [77, 260] width 105 height 11
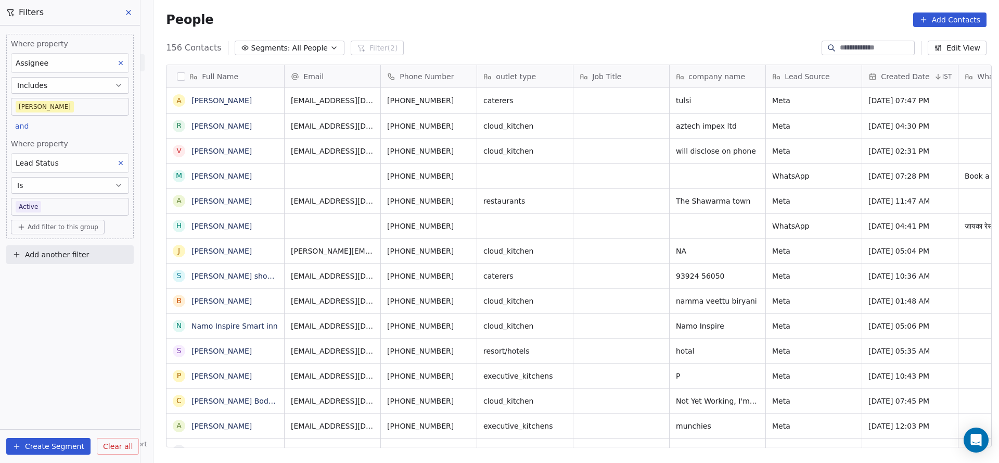
click at [72, 206] on body "On2Cook India Pvt. Ltd. Contacts People Marketing Workflows Campaigns Metrics &…" at bounding box center [499, 231] width 999 height 463
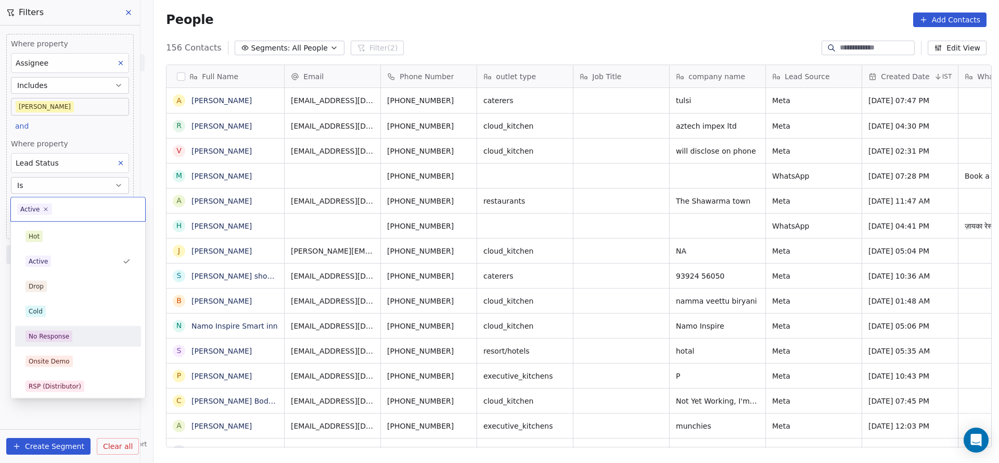
click at [70, 338] on span "No Response" at bounding box center [48, 335] width 47 height 11
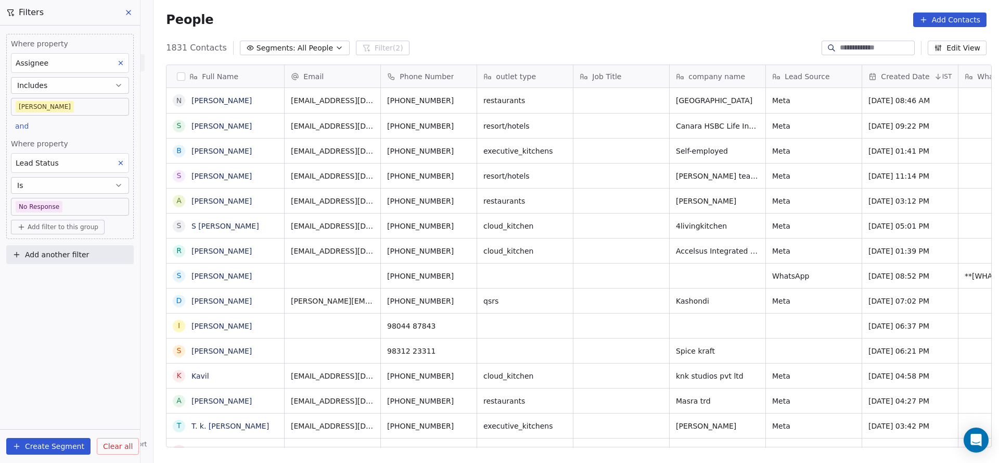
click at [105, 111] on body "On2Cook India Pvt. Ltd. Contacts People Marketing Workflows Campaigns Metrics &…" at bounding box center [499, 231] width 999 height 463
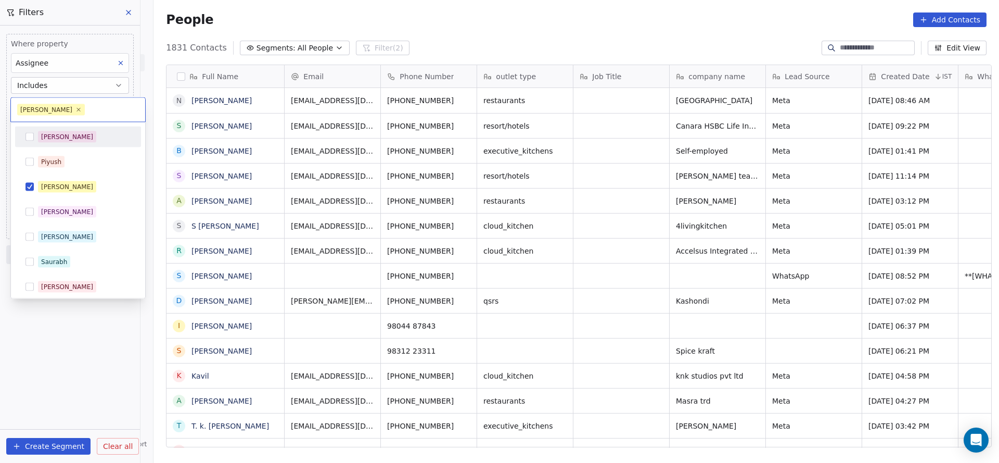
click at [94, 142] on div "[PERSON_NAME]" at bounding box center [78, 137] width 118 height 17
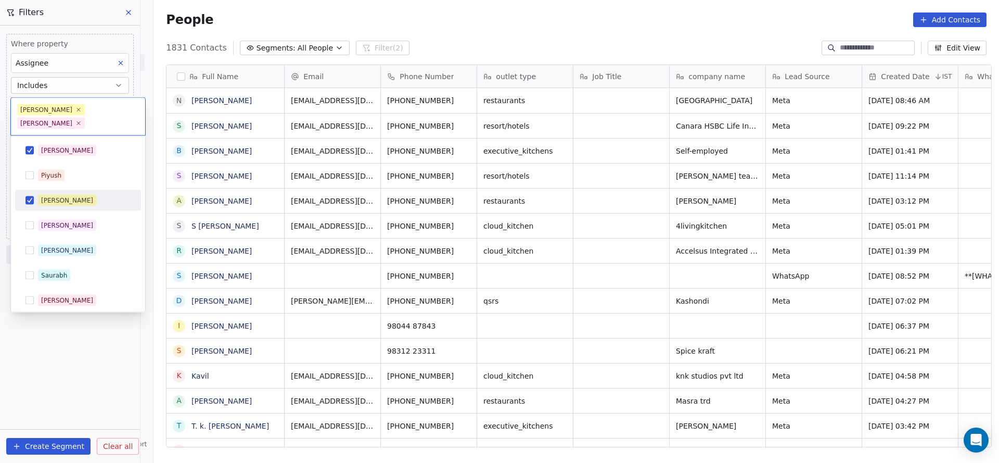
click at [80, 195] on div "[PERSON_NAME]" at bounding box center [84, 200] width 93 height 11
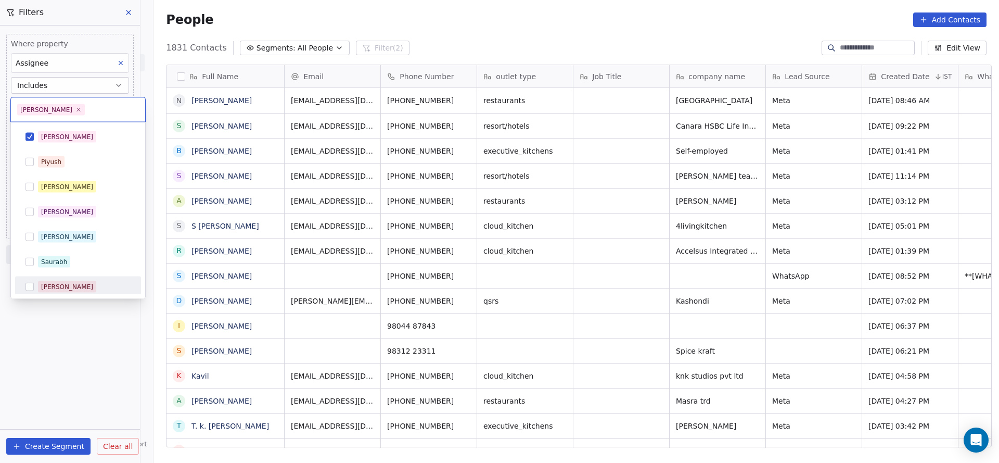
click at [73, 367] on html "On2Cook India Pvt. Ltd. Contacts People Marketing Workflows Campaigns Metrics &…" at bounding box center [499, 231] width 999 height 463
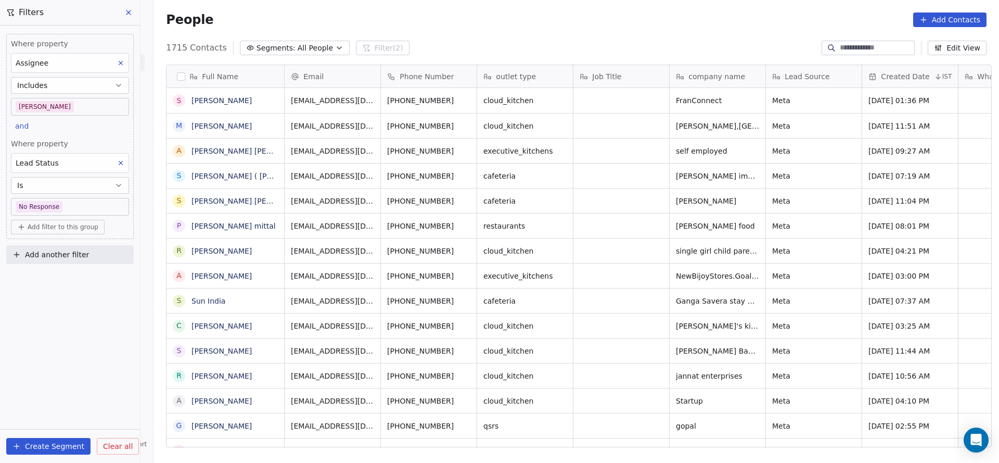
click at [78, 101] on body "On2Cook India Pvt. Ltd. Contacts People Marketing Workflows Campaigns Metrics &…" at bounding box center [499, 231] width 999 height 463
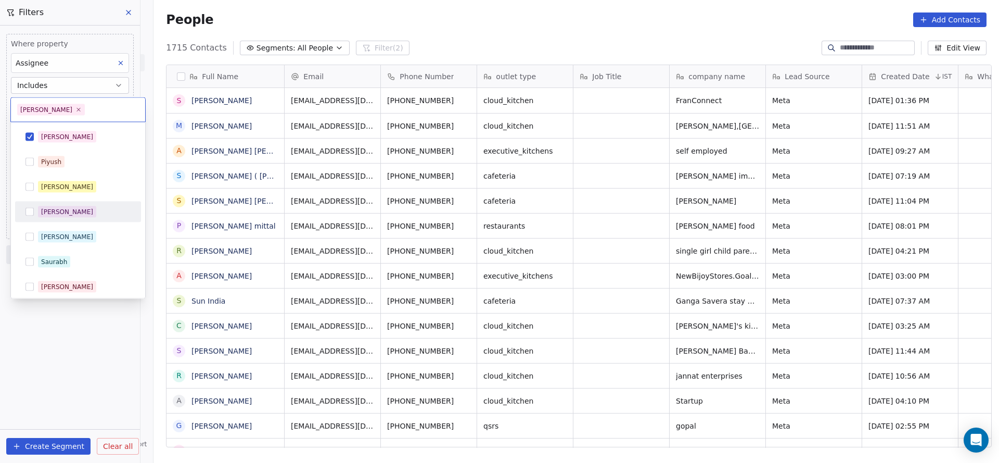
click at [61, 226] on div "[PERSON_NAME]" at bounding box center [78, 236] width 126 height 21
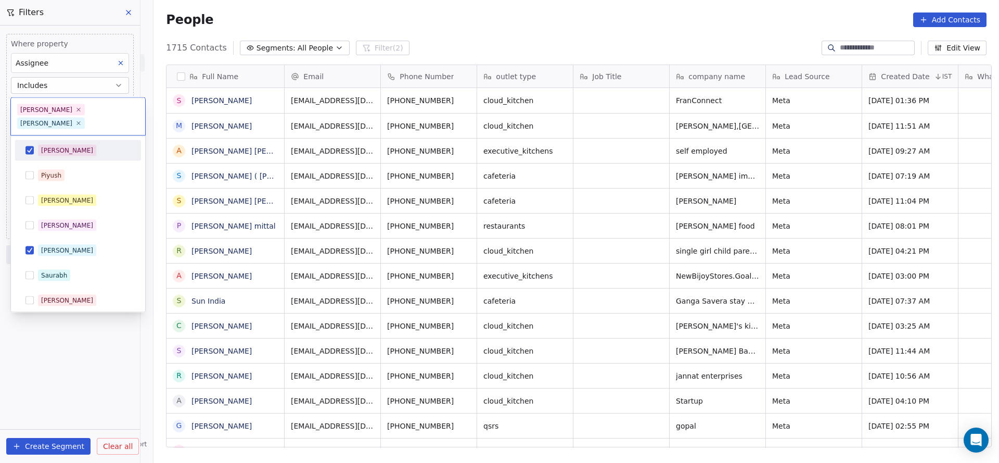
click at [75, 145] on div "[PERSON_NAME]" at bounding box center [84, 150] width 93 height 11
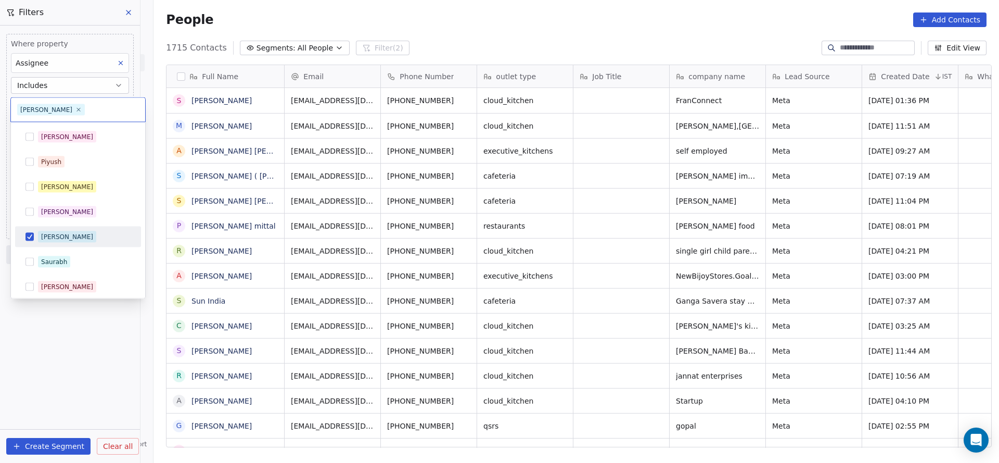
click at [88, 359] on html "On2Cook India Pvt. Ltd. Contacts People Marketing Workflows Campaigns Metrics &…" at bounding box center [499, 231] width 999 height 463
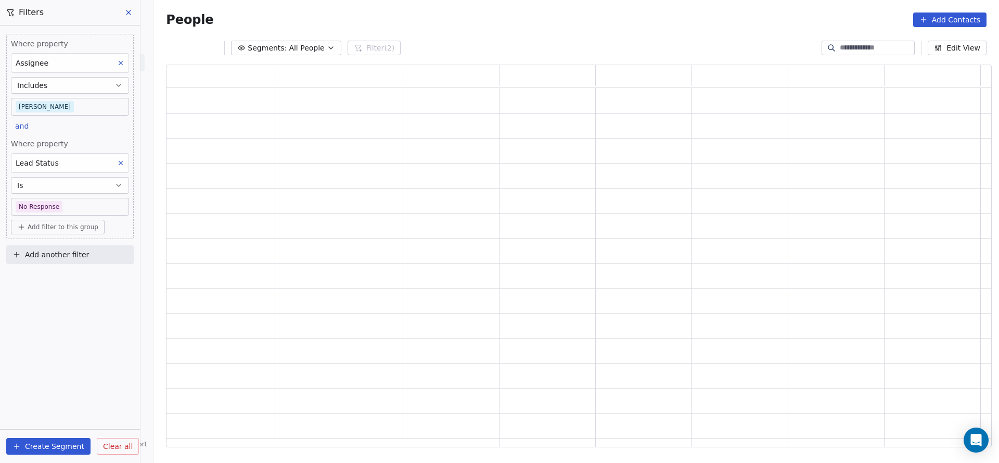
scroll to position [370, 813]
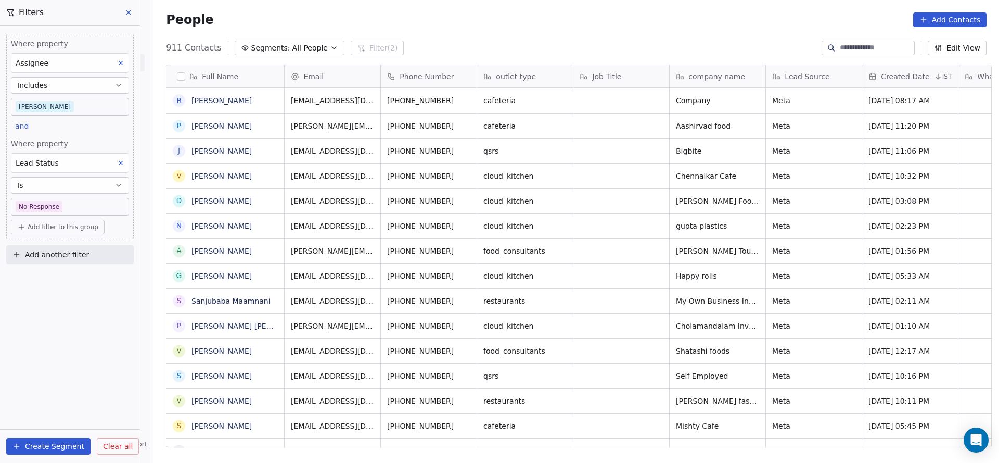
click at [73, 109] on body "On2Cook India Pvt. Ltd. Contacts People Marketing Workflows Campaigns Metrics &…" at bounding box center [499, 231] width 999 height 463
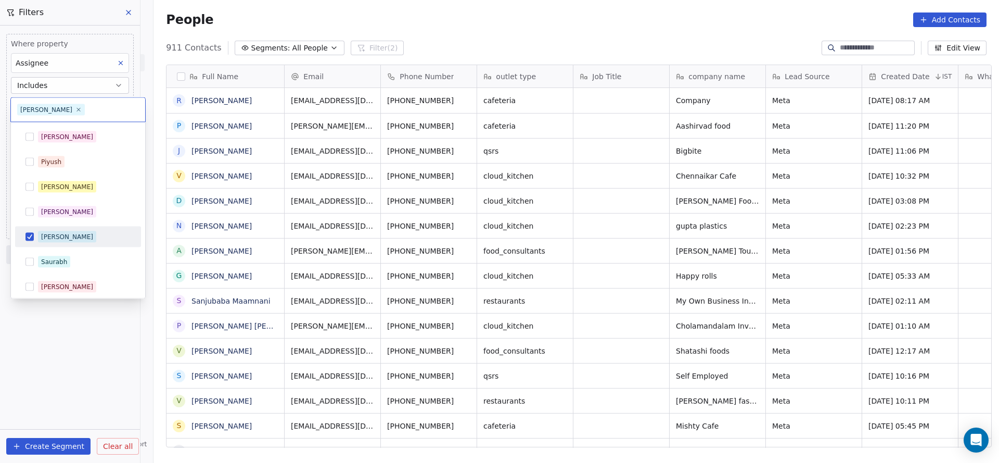
scroll to position [395, 838]
click at [64, 187] on div "[PERSON_NAME]" at bounding box center [67, 186] width 52 height 9
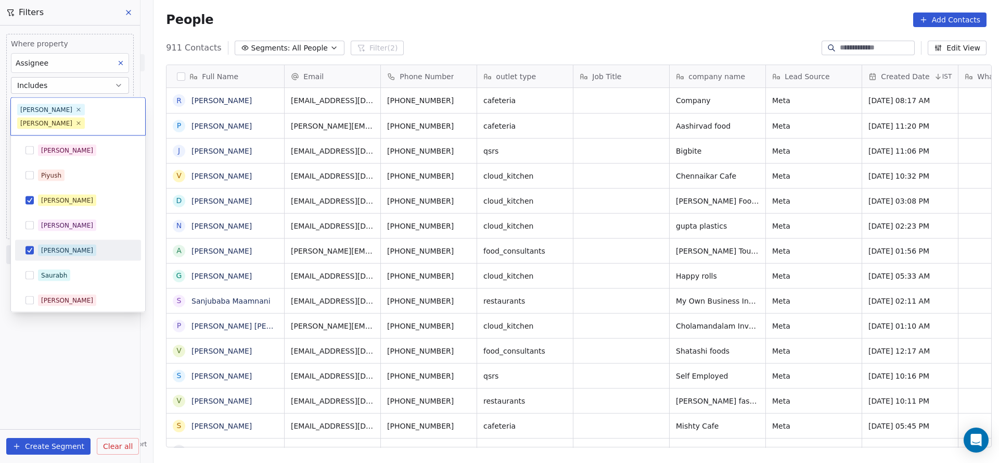
click at [55, 246] on div "[PERSON_NAME]" at bounding box center [67, 250] width 52 height 9
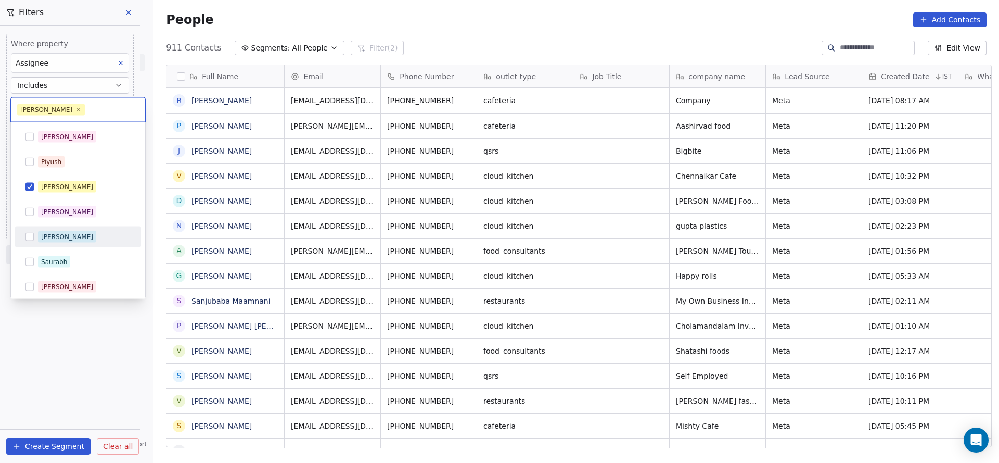
click at [62, 354] on html "On2Cook India Pvt. Ltd. Contacts People Marketing Workflows Campaigns Metrics &…" at bounding box center [499, 231] width 999 height 463
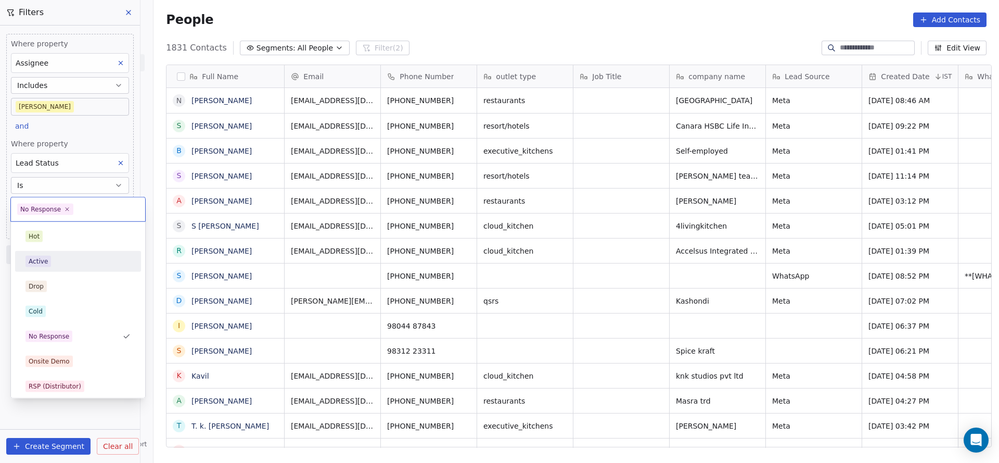
drag, startPoint x: 57, startPoint y: 254, endPoint x: 95, endPoint y: 156, distance: 105.6
click at [62, 249] on div "Hot Active Drop Cold No Response Onsite Demo RSP (Distributor) Converted Duplic…" at bounding box center [78, 461] width 126 height 470
click at [98, 132] on html "On2Cook India Pvt. Ltd. Contacts People Marketing Workflows Campaigns Metrics &…" at bounding box center [499, 231] width 999 height 463
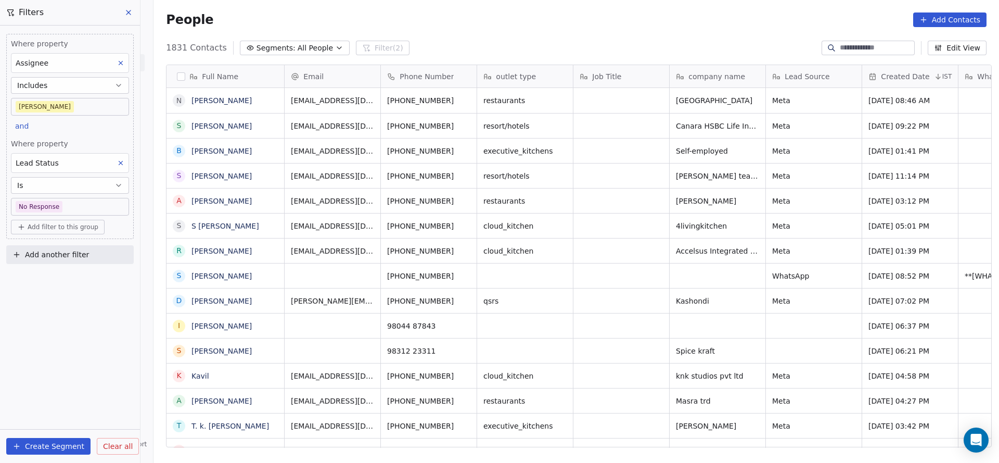
click at [87, 203] on body "On2Cook India Pvt. Ltd. Contacts People Marketing Workflows Campaigns Metrics &…" at bounding box center [499, 231] width 999 height 463
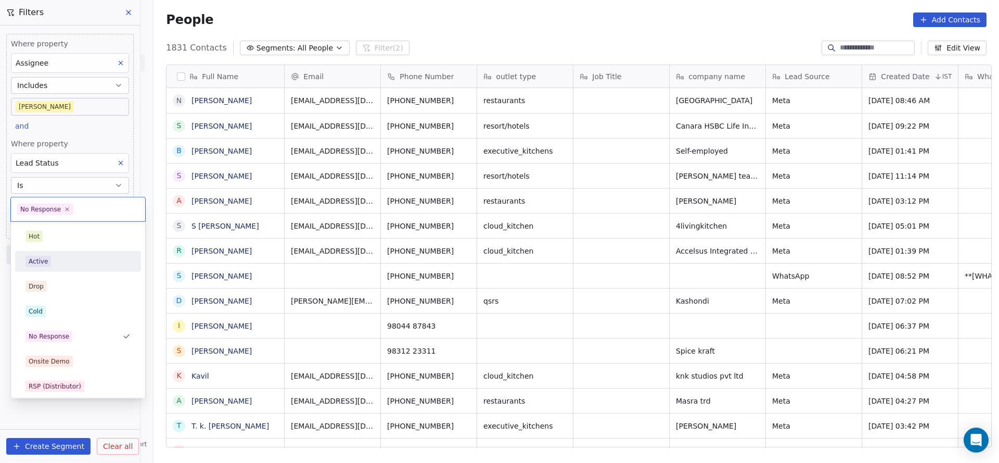
click at [53, 265] on div "Active" at bounding box center [77, 260] width 105 height 11
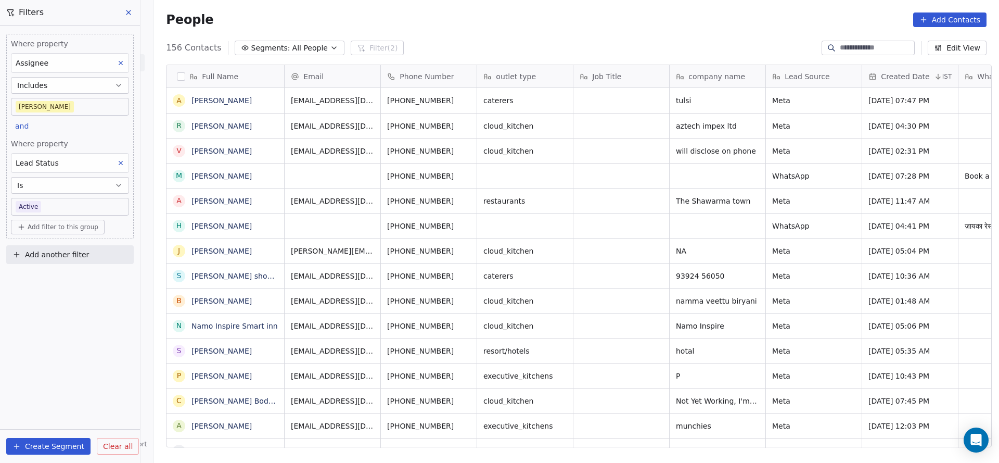
click at [91, 110] on body "On2Cook India Pvt. Ltd. Contacts People Marketing Workflows Campaigns Metrics &…" at bounding box center [499, 231] width 999 height 463
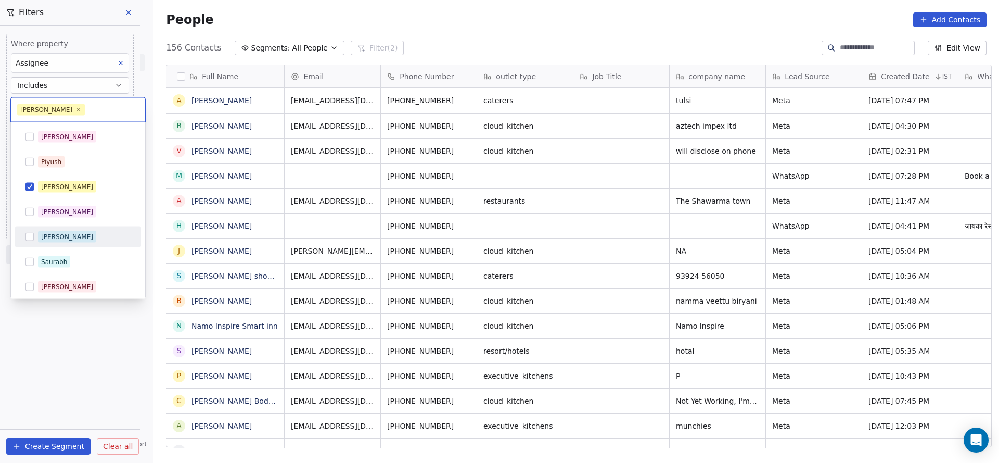
click at [75, 231] on div "[PERSON_NAME]" at bounding box center [84, 236] width 93 height 11
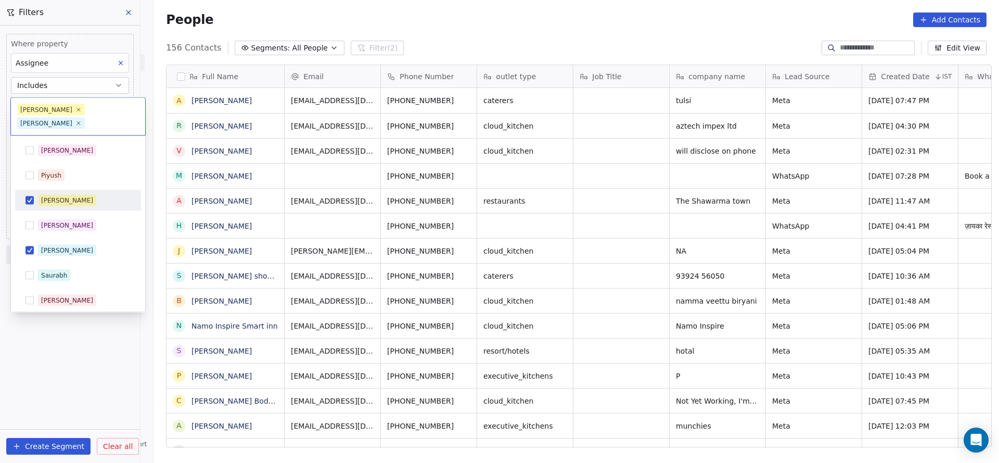
click at [83, 195] on div "[PERSON_NAME]" at bounding box center [84, 200] width 93 height 11
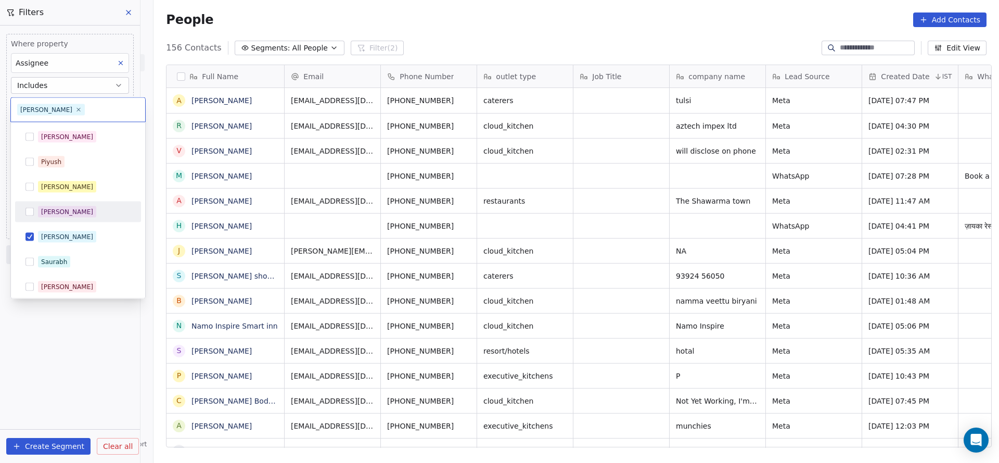
click at [89, 377] on html "On2Cook India Pvt. Ltd. Contacts People Marketing Workflows Campaigns Metrics &…" at bounding box center [499, 231] width 999 height 463
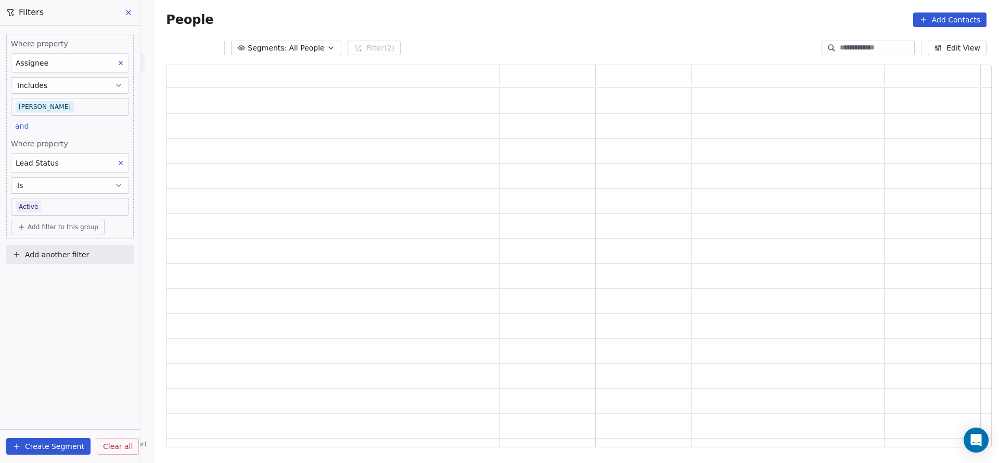
scroll to position [370, 813]
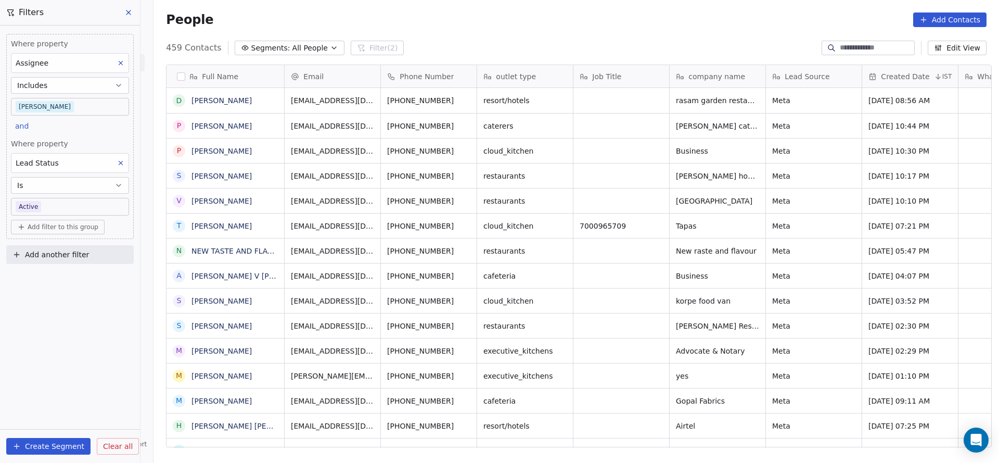
click at [76, 106] on body "On2Cook India Pvt. Ltd. Contacts People Marketing Workflows Campaigns Metrics &…" at bounding box center [499, 231] width 999 height 463
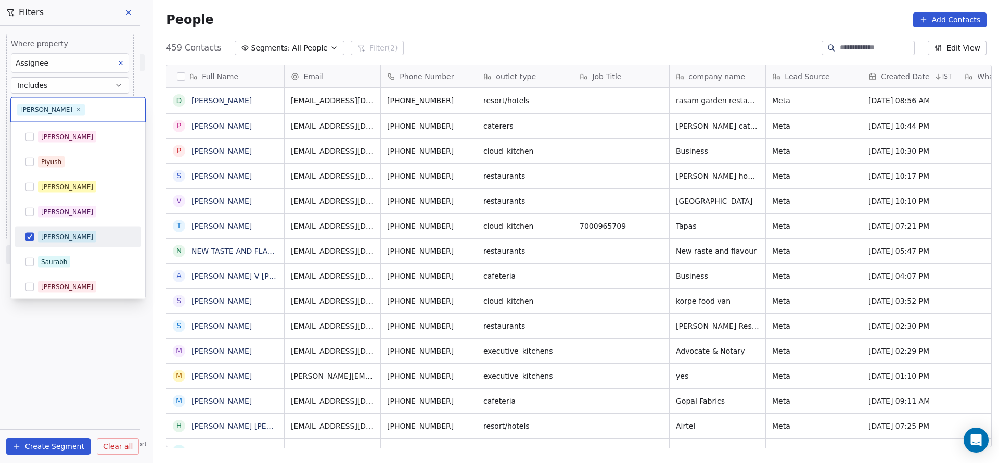
scroll to position [395, 838]
click at [65, 139] on div "[PERSON_NAME]" at bounding box center [84, 136] width 93 height 11
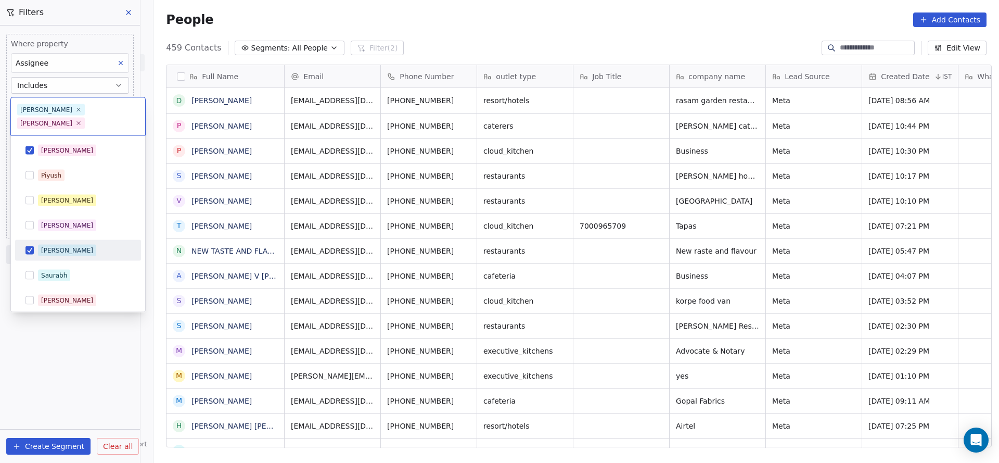
click at [56, 248] on div "[PERSON_NAME] [PERSON_NAME] [PERSON_NAME] [PERSON_NAME] Saurabh [PERSON_NAME] […" at bounding box center [78, 312] width 126 height 345
click at [62, 245] on div "[PERSON_NAME]" at bounding box center [84, 250] width 93 height 11
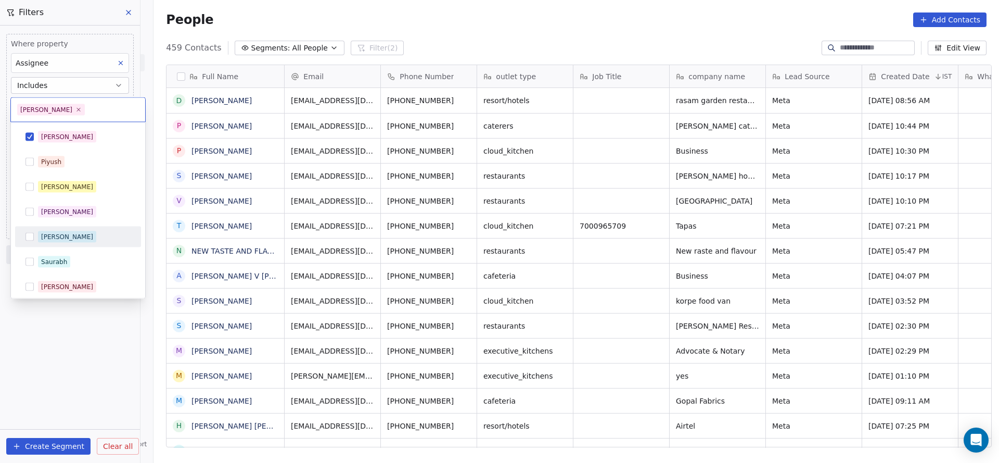
click at [66, 322] on html "On2Cook India Pvt. Ltd. Contacts People Marketing Workflows Campaigns Metrics &…" at bounding box center [499, 231] width 999 height 463
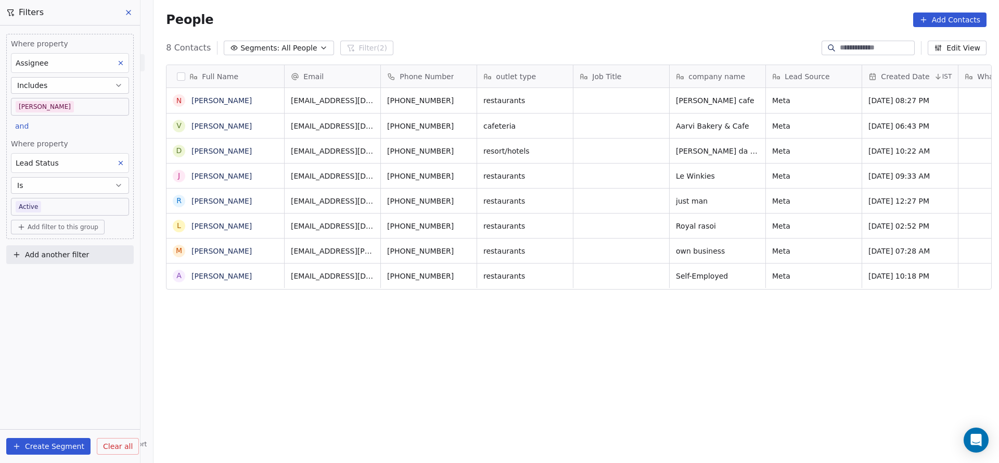
click at [94, 138] on span "Where property" at bounding box center [70, 143] width 118 height 10
click at [95, 108] on body "On2Cook India Pvt. Ltd. Contacts People Marketing Workflows Campaigns Metrics &…" at bounding box center [499, 231] width 999 height 463
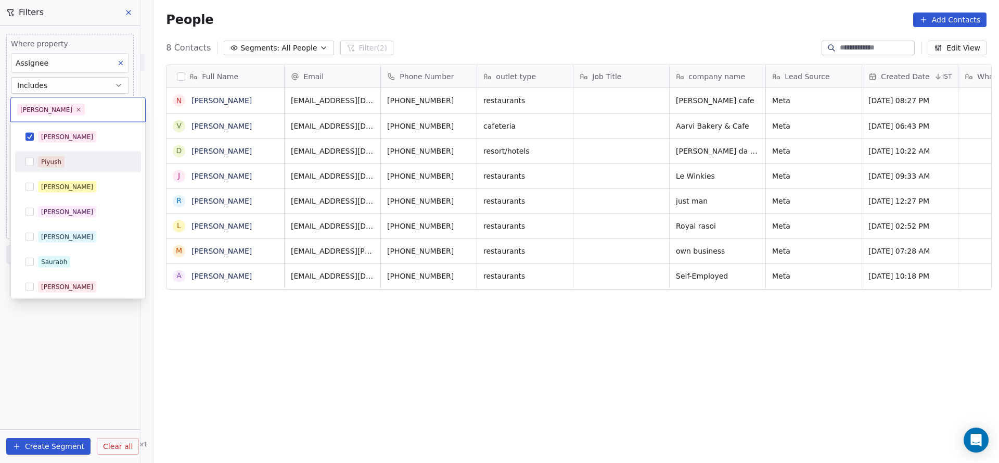
click at [88, 170] on div "Piyush" at bounding box center [78, 161] width 126 height 21
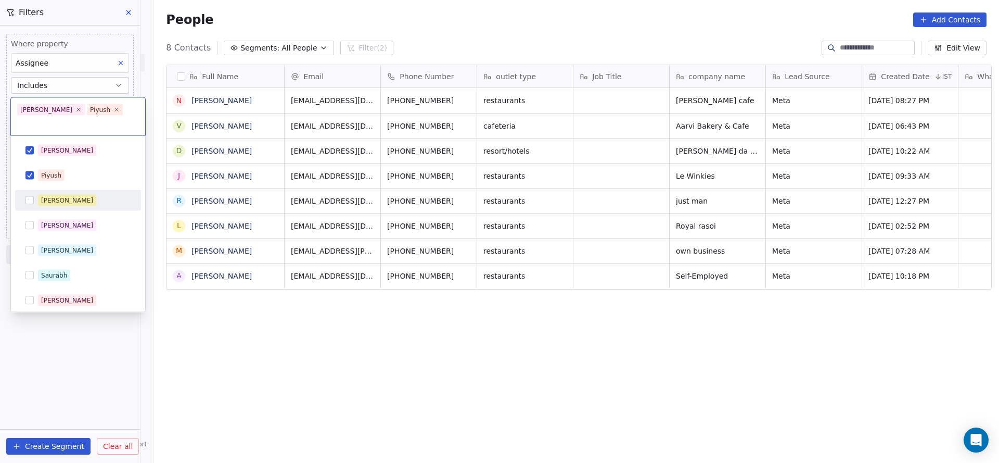
click at [83, 195] on div "[PERSON_NAME]" at bounding box center [84, 200] width 93 height 11
click at [83, 161] on div "[PERSON_NAME] [PERSON_NAME] [PERSON_NAME] [PERSON_NAME] Saurabh [PERSON_NAME] […" at bounding box center [78, 312] width 126 height 345
click at [82, 136] on div "[PERSON_NAME] [PERSON_NAME] [PERSON_NAME] [PERSON_NAME] Saurabh [PERSON_NAME] […" at bounding box center [78, 224] width 134 height 176
click at [73, 148] on div "[PERSON_NAME]" at bounding box center [84, 150] width 93 height 11
click at [59, 171] on div "Piyush" at bounding box center [51, 175] width 20 height 9
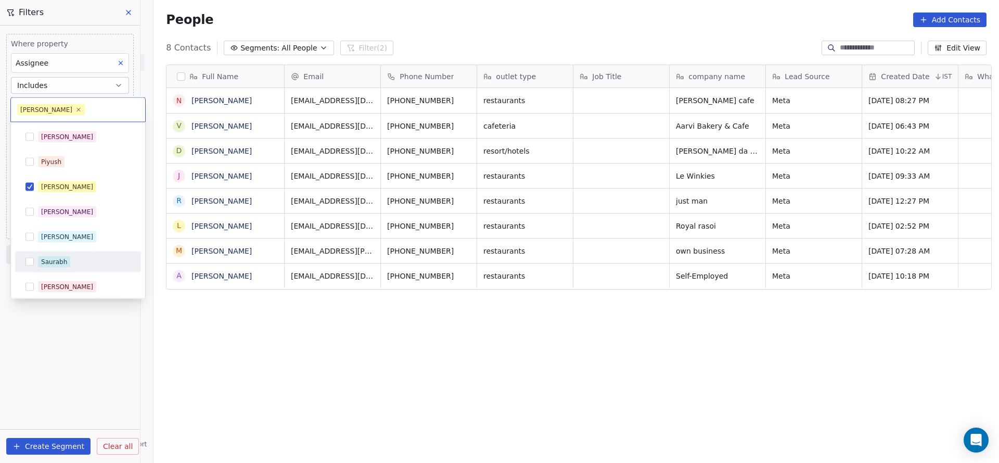
click at [193, 364] on html "On2Cook India Pvt. Ltd. Contacts People Marketing Workflows Campaigns Metrics &…" at bounding box center [499, 231] width 999 height 463
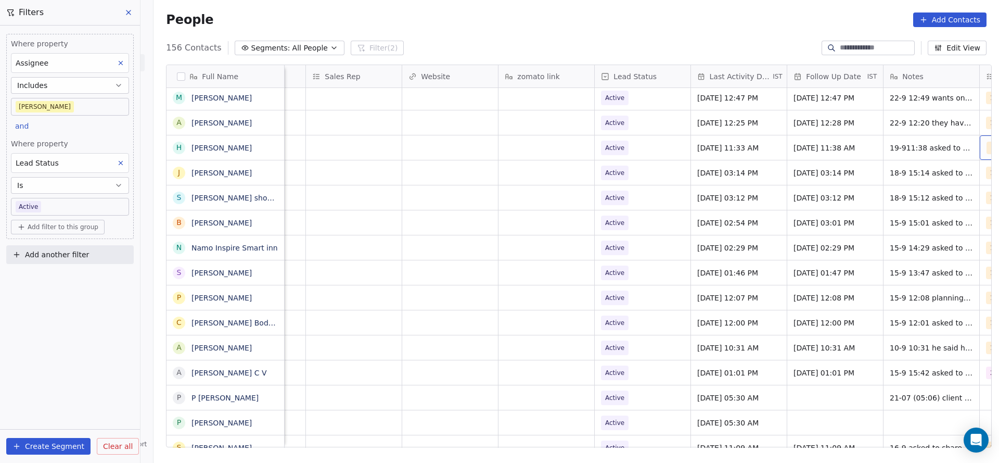
scroll to position [0, 1133]
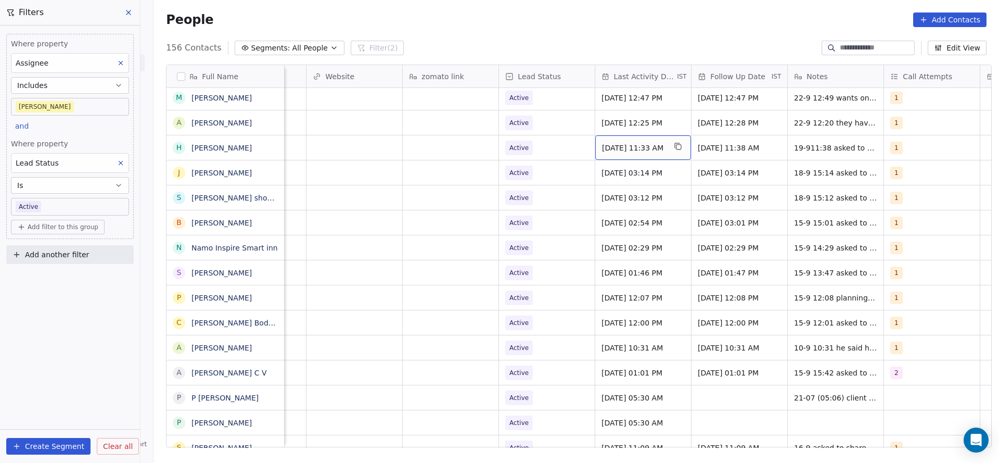
click at [627, 145] on span "[DATE] 11:33 AM" at bounding box center [633, 148] width 63 height 10
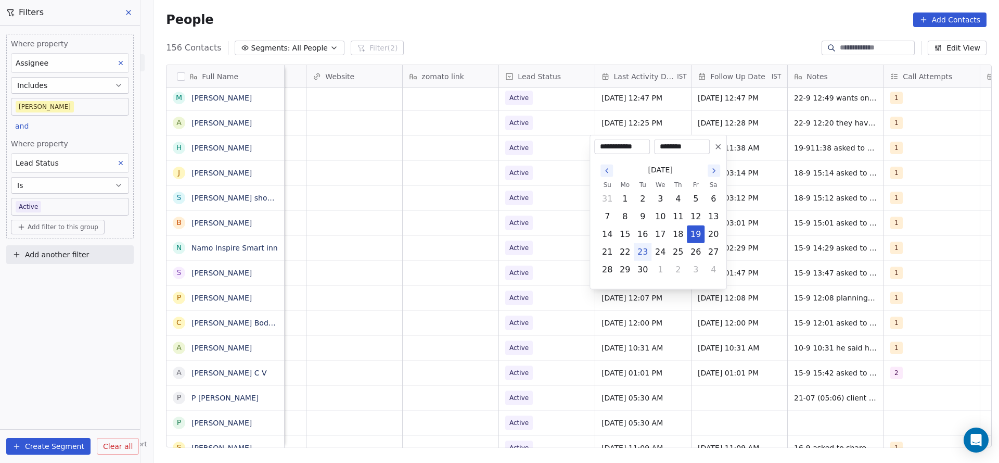
click at [644, 251] on button "23" at bounding box center [642, 252] width 17 height 17
type input "**********"
click at [426, 226] on html "On2Cook India Pvt. Ltd. Contacts People Marketing Workflows Campaigns Metrics &…" at bounding box center [499, 231] width 999 height 463
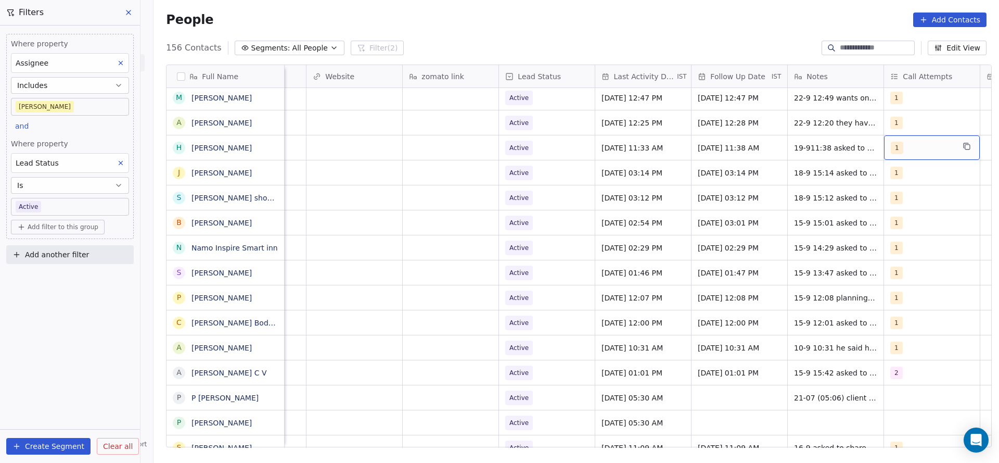
click at [926, 143] on div "1" at bounding box center [922, 148] width 63 height 12
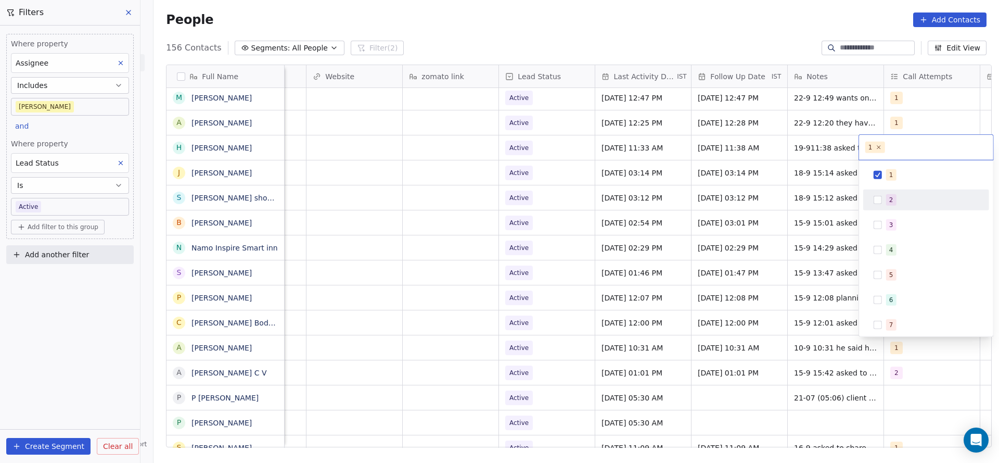
click at [902, 198] on div "2" at bounding box center [932, 199] width 93 height 11
click at [890, 165] on div "1" at bounding box center [926, 174] width 126 height 21
click at [756, 217] on html "On2Cook India Pvt. Ltd. Contacts People Marketing Workflows Campaigns Metrics &…" at bounding box center [499, 231] width 999 height 463
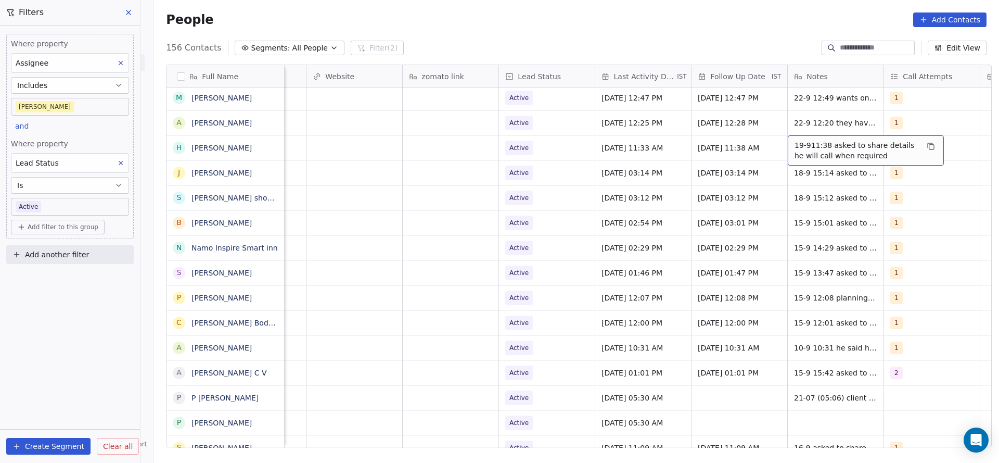
click at [795, 145] on span "19-911:38 asked to share details he will call when required" at bounding box center [857, 150] width 124 height 21
click at [787, 139] on textarea "**********" at bounding box center [860, 151] width 155 height 32
click at [868, 142] on textarea "**********" at bounding box center [860, 152] width 155 height 35
type textarea "**********"
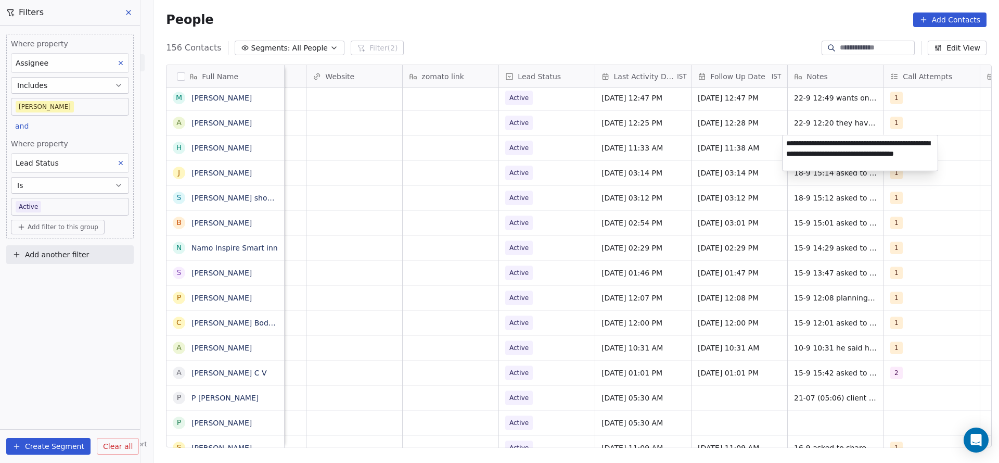
click at [553, 152] on html "On2Cook India Pvt. Ltd. Contacts People Marketing Workflows Campaigns Metrics &…" at bounding box center [499, 231] width 999 height 463
click at [553, 152] on span "Active" at bounding box center [537, 147] width 63 height 15
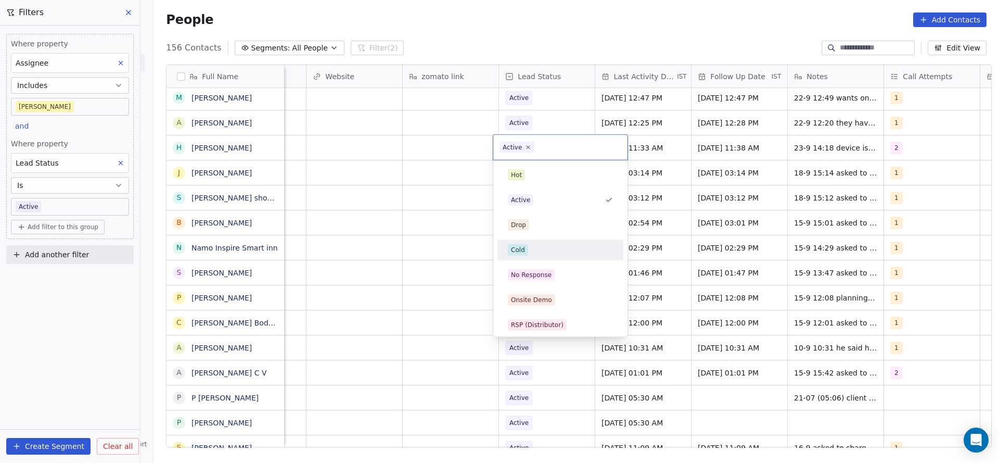
click at [543, 239] on div "Cold" at bounding box center [560, 249] width 126 height 21
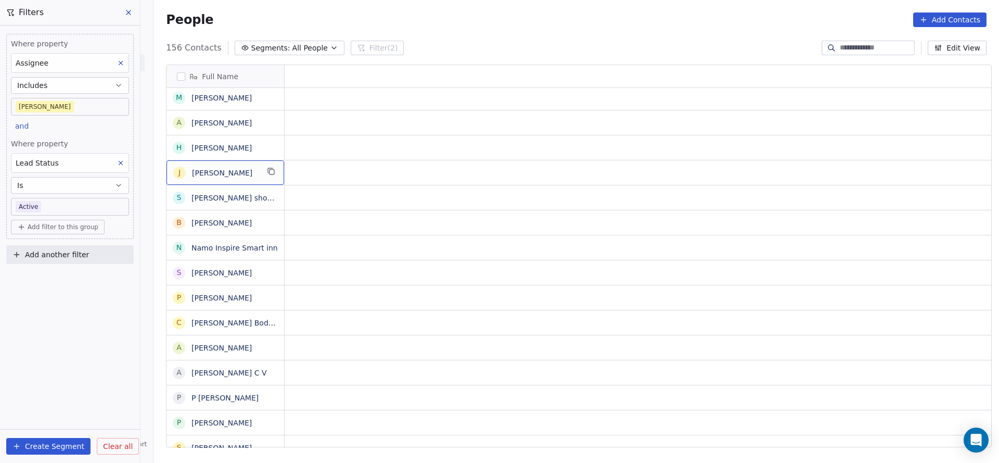
scroll to position [0, 0]
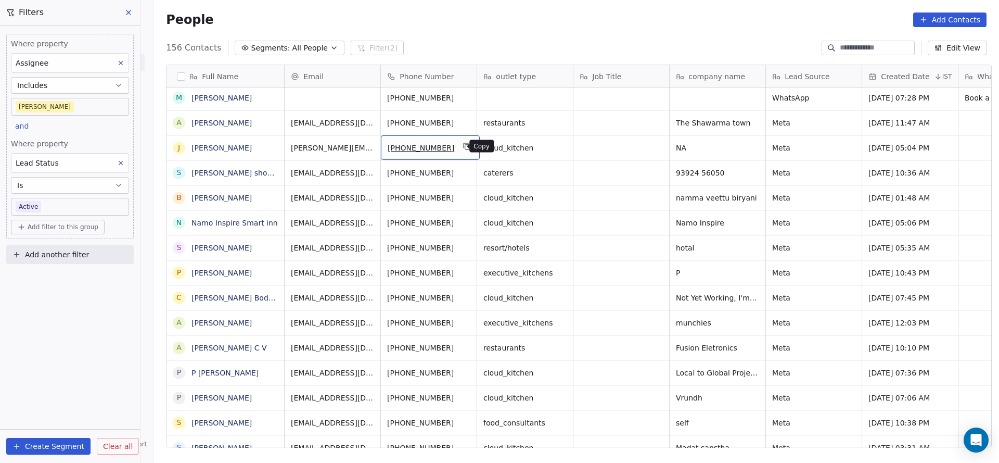
click at [461, 146] on button "grid" at bounding box center [467, 146] width 12 height 12
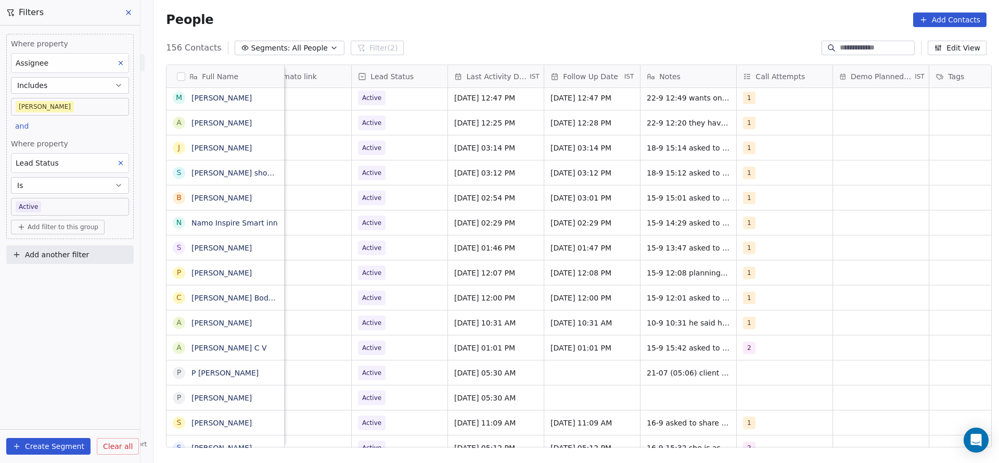
scroll to position [0, 1289]
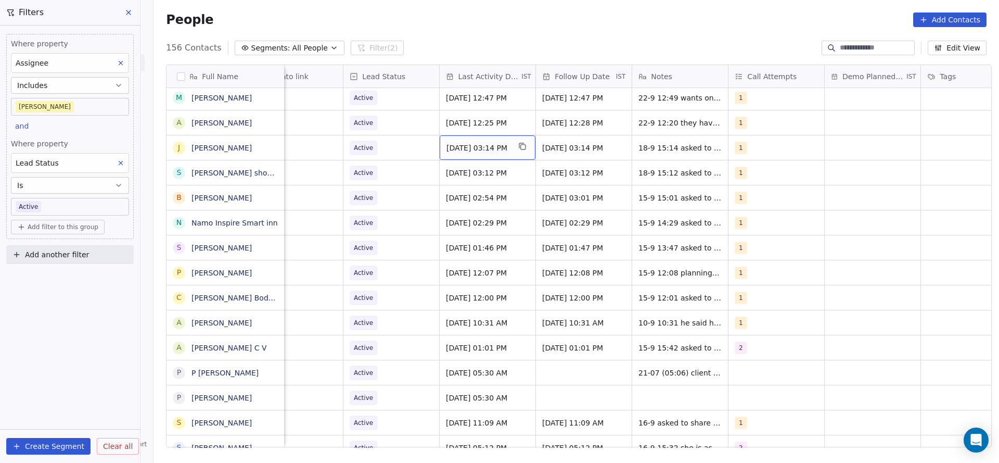
click at [472, 150] on span "[DATE] 03:14 PM" at bounding box center [477, 148] width 63 height 10
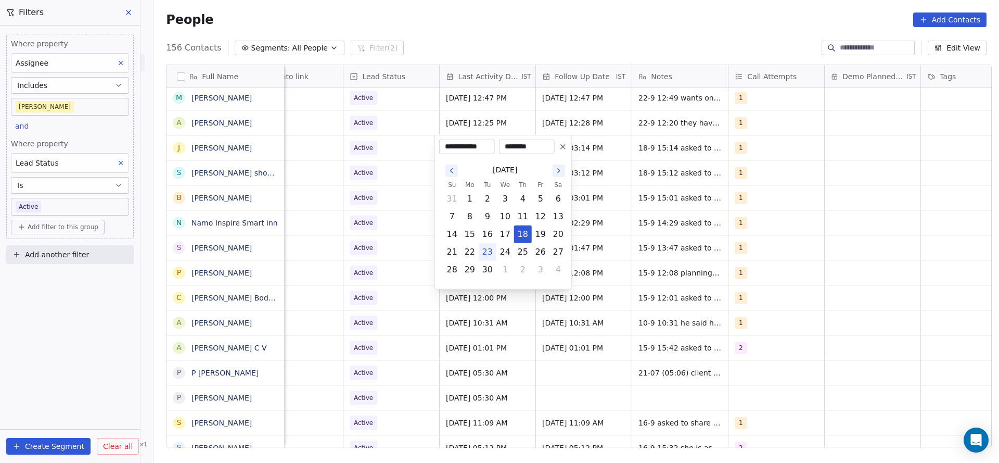
click at [489, 253] on button "23" at bounding box center [487, 252] width 17 height 17
type input "**********"
click at [396, 248] on html "On2Cook India Pvt. Ltd. Contacts People Marketing Workflows Campaigns Metrics &…" at bounding box center [499, 231] width 999 height 463
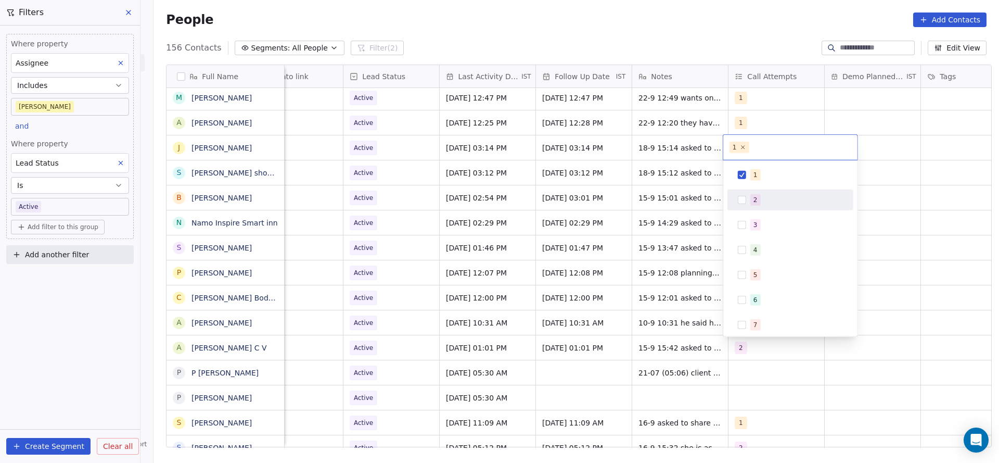
click at [762, 194] on div "2" at bounding box center [796, 199] width 93 height 11
click at [762, 184] on div "1" at bounding box center [790, 174] width 126 height 21
click at [645, 211] on html "On2Cook India Pvt. Ltd. Contacts People Marketing Workflows Campaigns Metrics &…" at bounding box center [499, 231] width 999 height 463
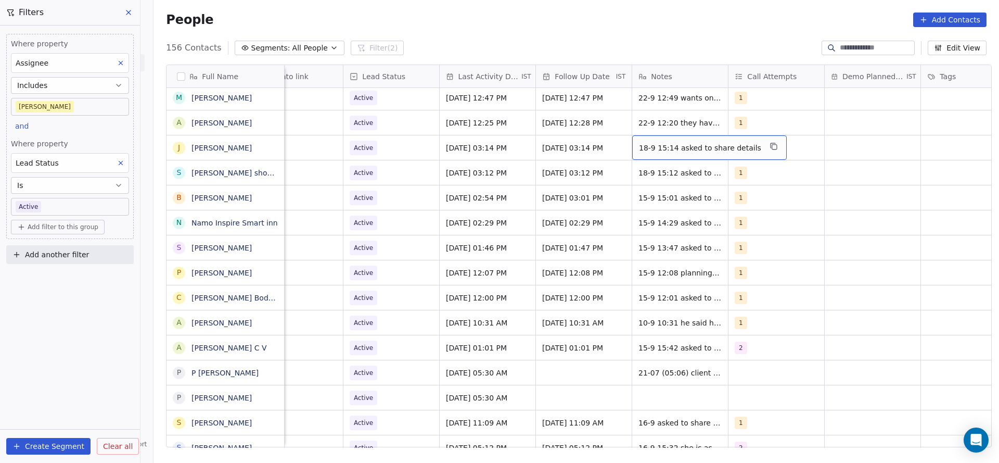
click at [651, 143] on span "18-9 15:14 asked to share details" at bounding box center [700, 148] width 122 height 10
click at [631, 141] on textarea "**********" at bounding box center [697, 151] width 139 height 32
type textarea "**********"
click at [486, 176] on html "On2Cook India Pvt. Ltd. Contacts People Marketing Workflows Campaigns Metrics &…" at bounding box center [499, 231] width 999 height 463
click at [388, 158] on div "Active" at bounding box center [391, 147] width 96 height 24
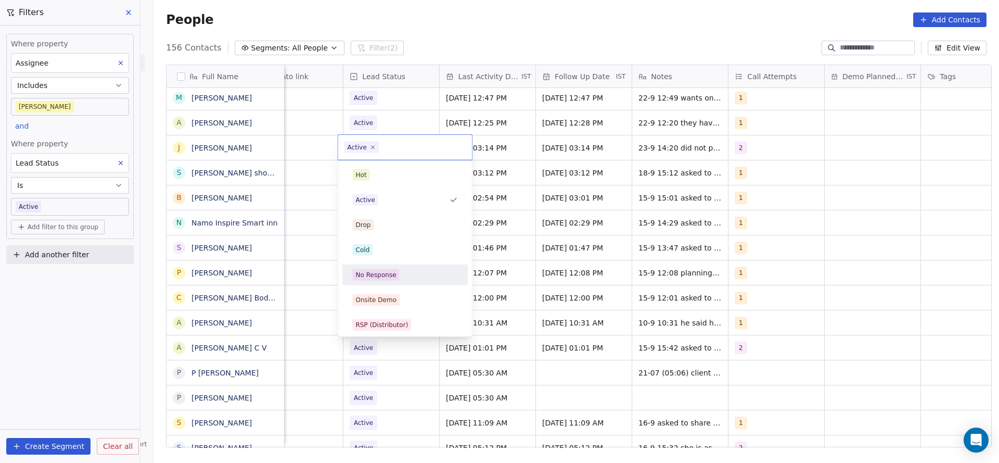
click at [386, 273] on div "No Response" at bounding box center [376, 274] width 41 height 9
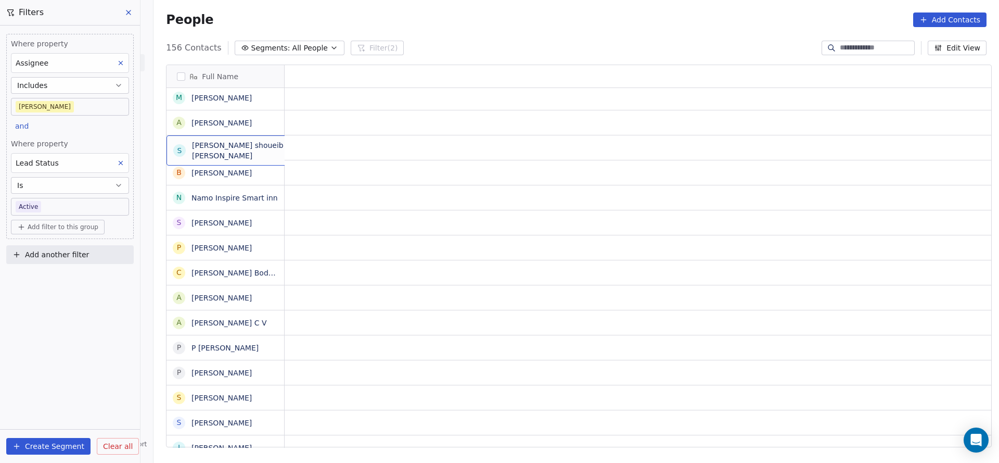
scroll to position [0, 0]
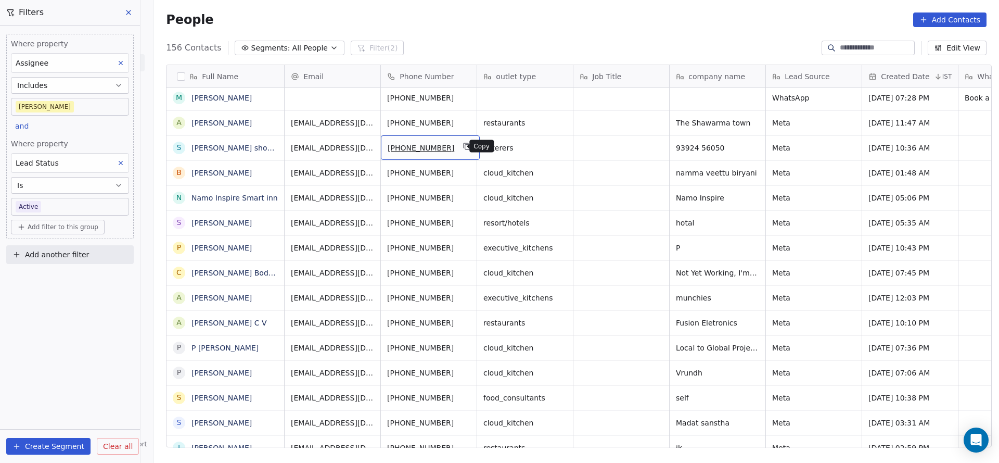
click at [461, 150] on button "grid" at bounding box center [467, 146] width 12 height 12
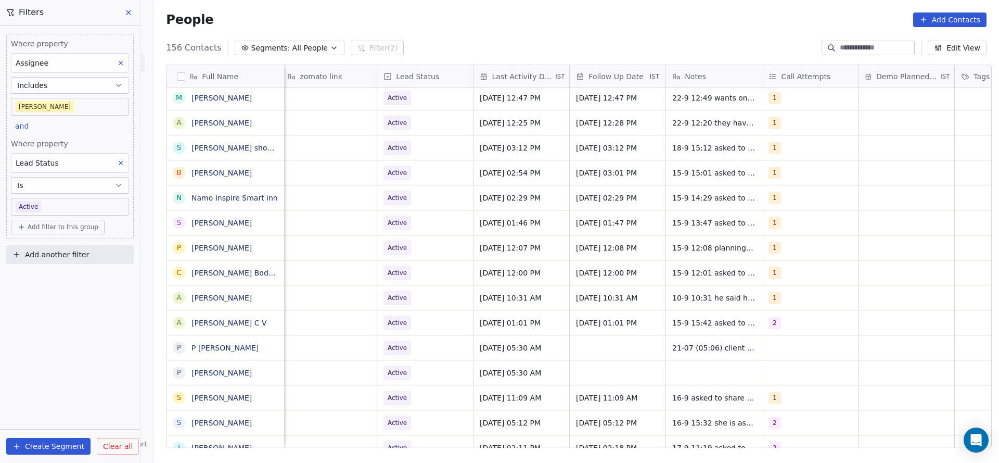
scroll to position [0, 1289]
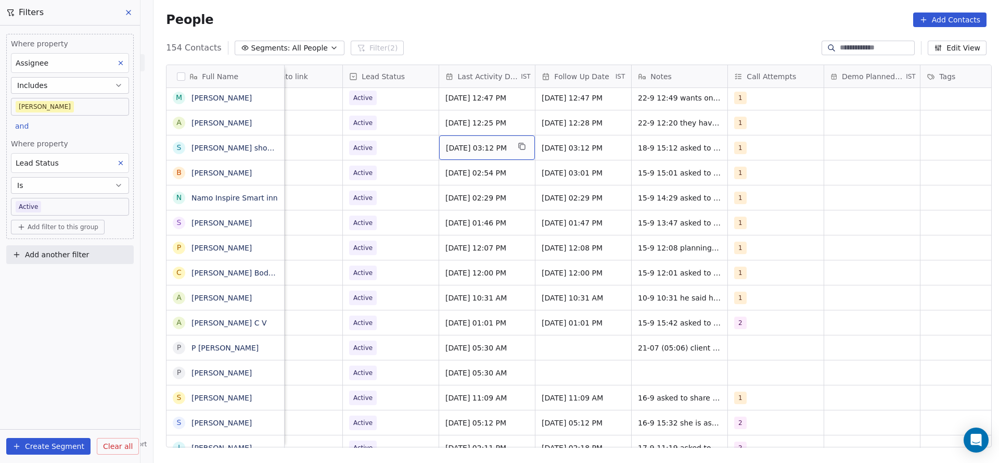
click at [467, 152] on span "[DATE] 03:12 PM" at bounding box center [477, 148] width 63 height 10
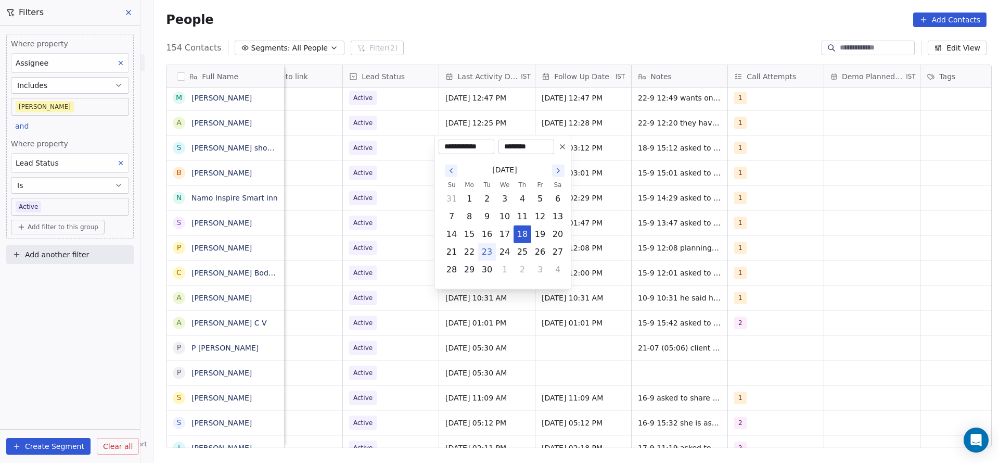
click at [492, 252] on button "23" at bounding box center [487, 252] width 17 height 17
type input "**********"
click at [388, 239] on html "On2Cook India Pvt. Ltd. Contacts People Marketing Workflows Campaigns Metrics &…" at bounding box center [499, 231] width 999 height 463
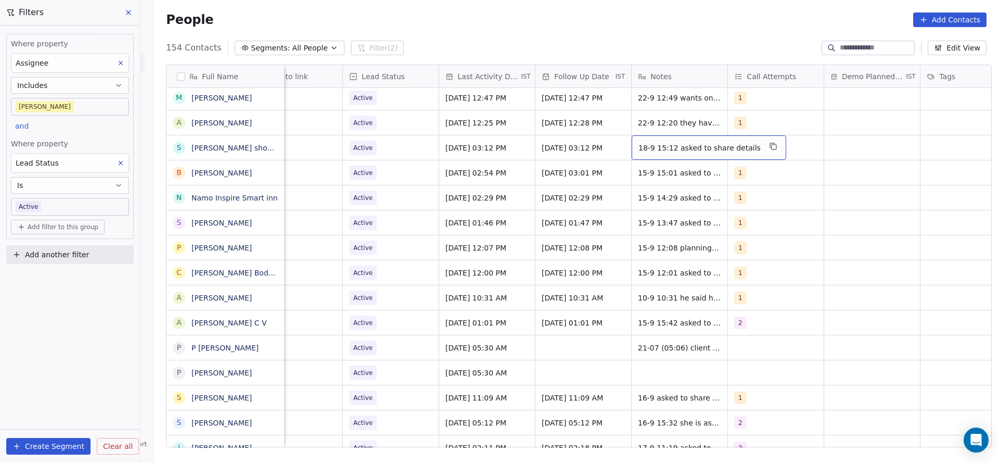
click at [646, 147] on span "18-9 15:12 asked to share details" at bounding box center [699, 148] width 122 height 10
click at [632, 147] on textarea "**********" at bounding box center [696, 151] width 139 height 32
type textarea "**********"
click at [445, 210] on html "On2Cook India Pvt. Ltd. Contacts People Marketing Workflows Campaigns Metrics &…" at bounding box center [499, 231] width 999 height 463
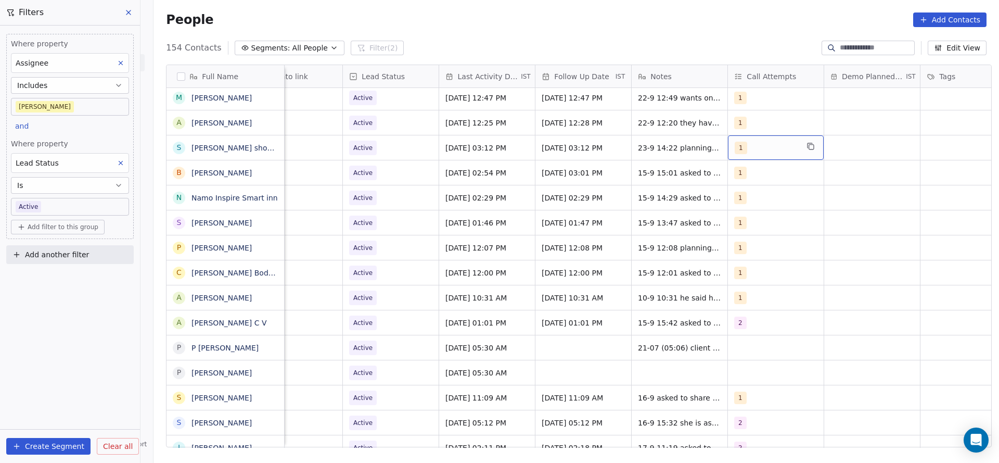
click at [757, 155] on div "1" at bounding box center [776, 147] width 96 height 24
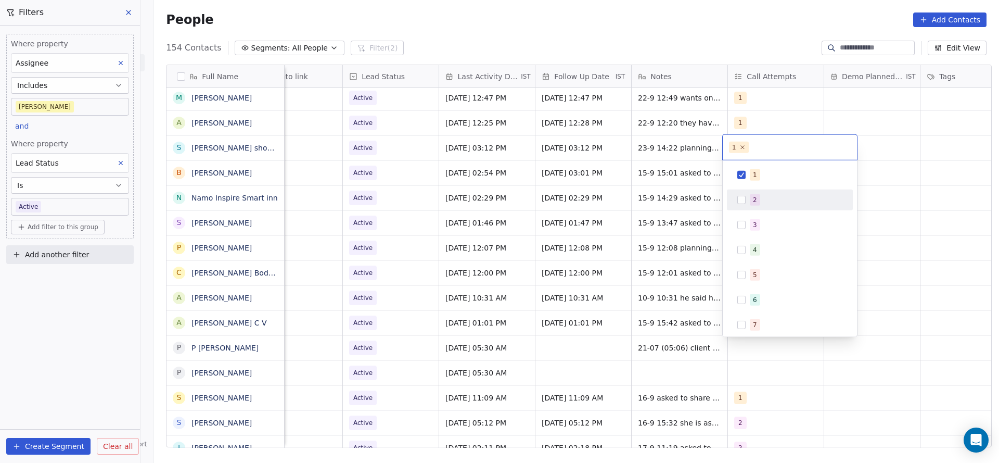
click at [757, 205] on div "2" at bounding box center [790, 199] width 118 height 17
drag, startPoint x: 757, startPoint y: 175, endPoint x: 720, endPoint y: 183, distance: 37.2
click at [757, 174] on span "1" at bounding box center [755, 174] width 10 height 11
click at [612, 218] on html "On2Cook India Pvt. Ltd. Contacts People Marketing Workflows Campaigns Metrics &…" at bounding box center [499, 231] width 999 height 463
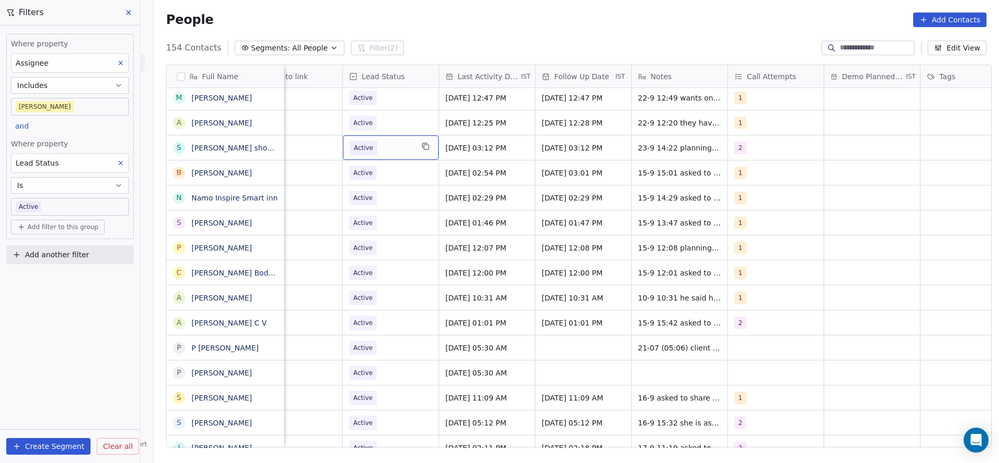
click at [392, 152] on span "Active" at bounding box center [381, 147] width 63 height 15
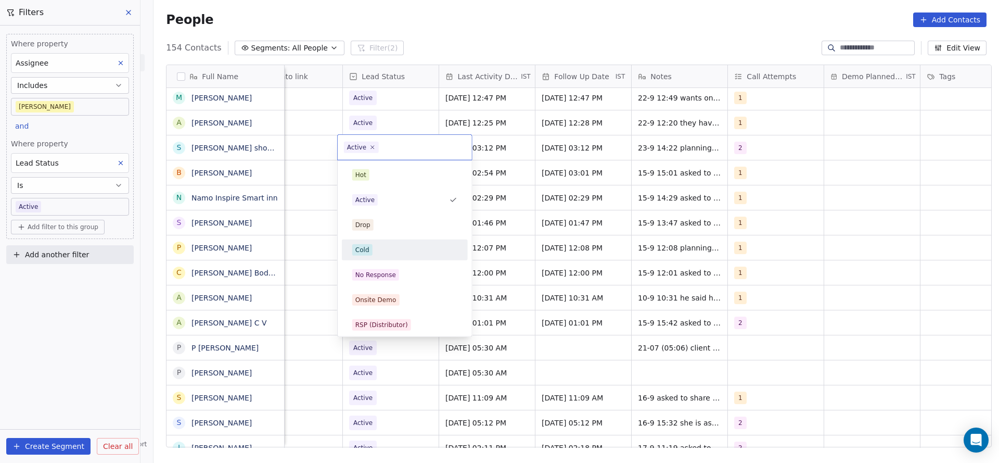
click at [378, 255] on div "Cold" at bounding box center [405, 249] width 118 height 17
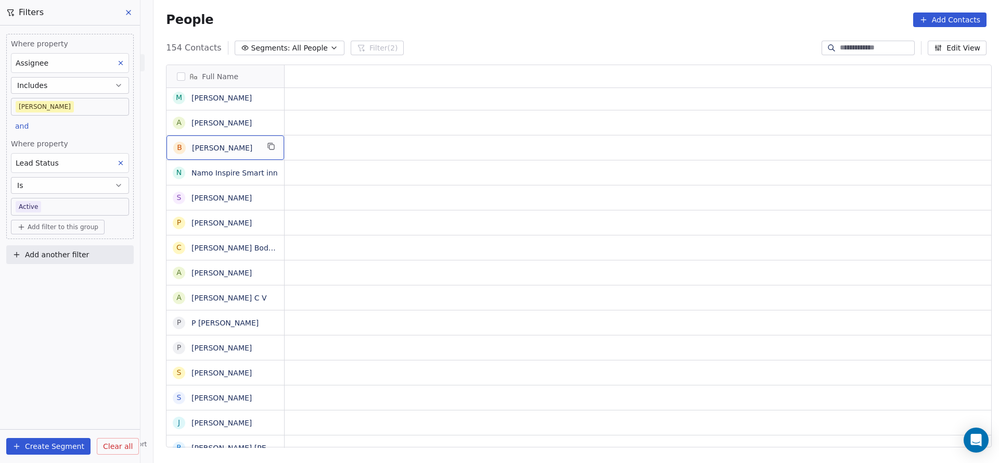
scroll to position [0, 0]
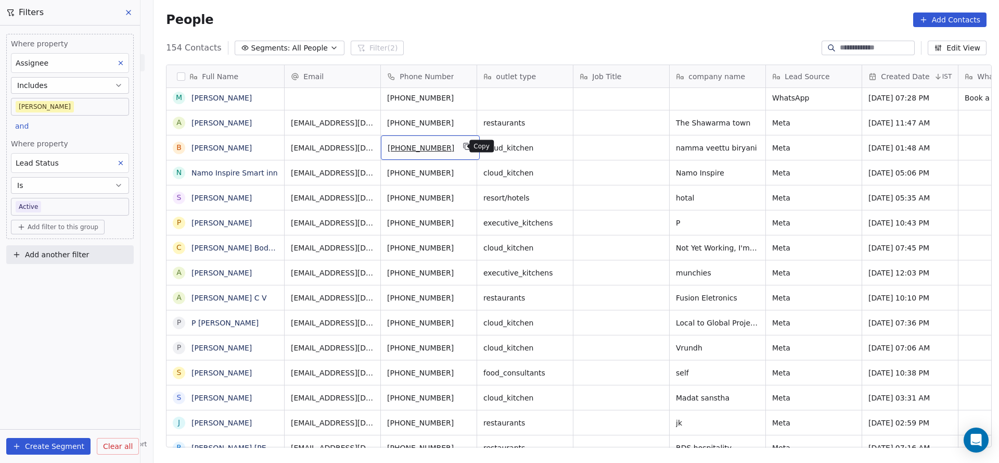
click at [463, 147] on icon "grid" at bounding box center [467, 146] width 8 height 8
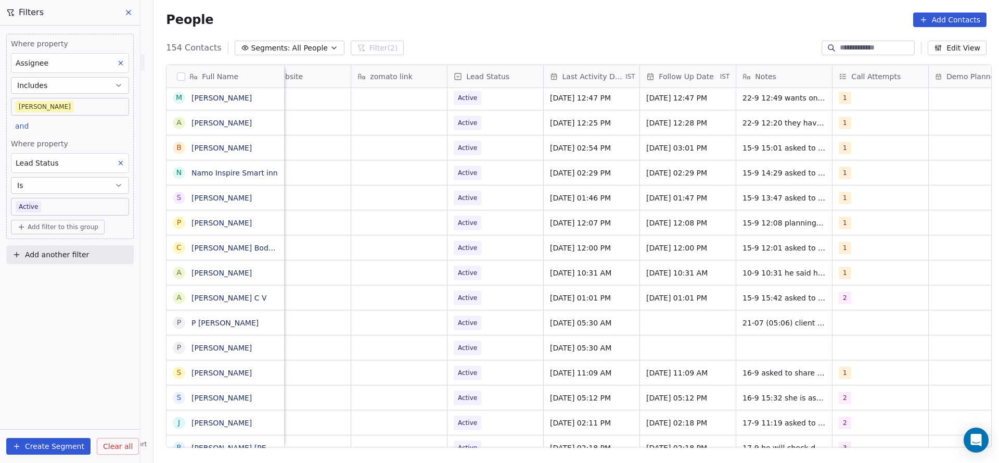
scroll to position [0, 1351]
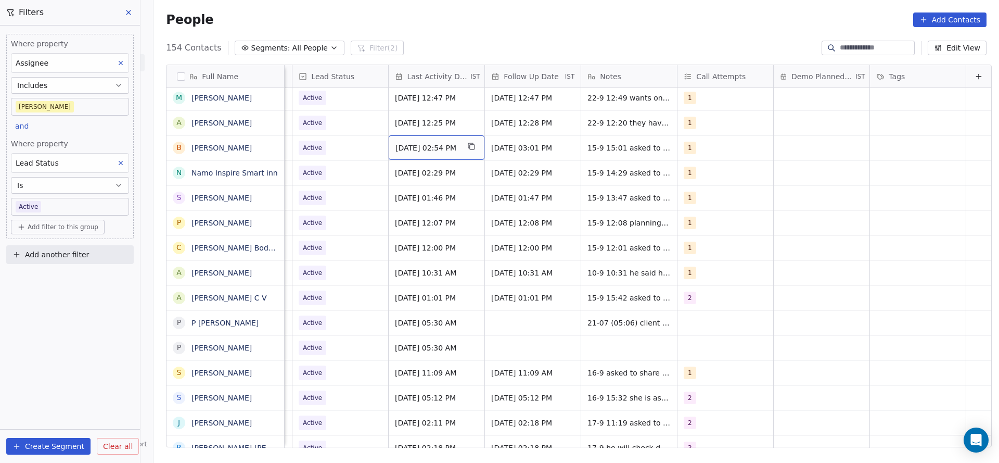
click at [420, 139] on div "[DATE] 02:54 PM" at bounding box center [437, 147] width 96 height 24
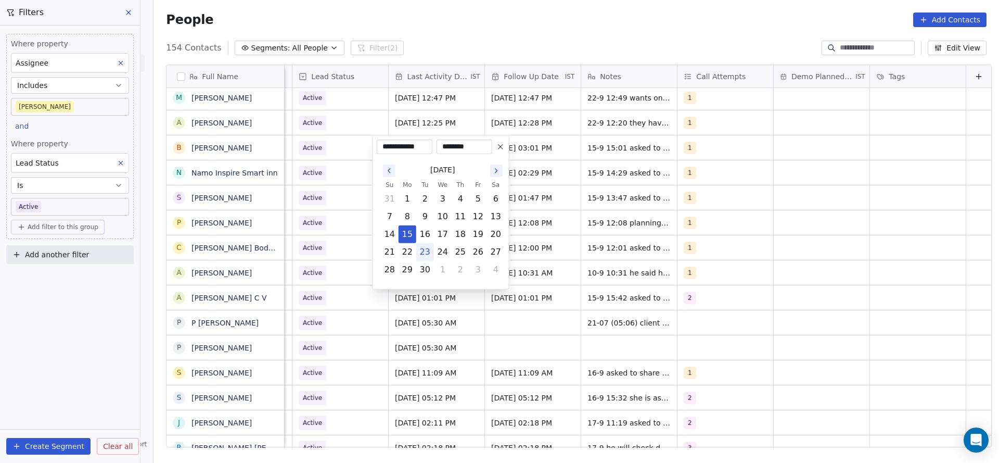
click at [430, 253] on button "23" at bounding box center [425, 252] width 17 height 17
type input "**********"
click at [346, 239] on html "On2Cook India Pvt. Ltd. Contacts People Marketing Workflows Campaigns Metrics &…" at bounding box center [499, 231] width 999 height 463
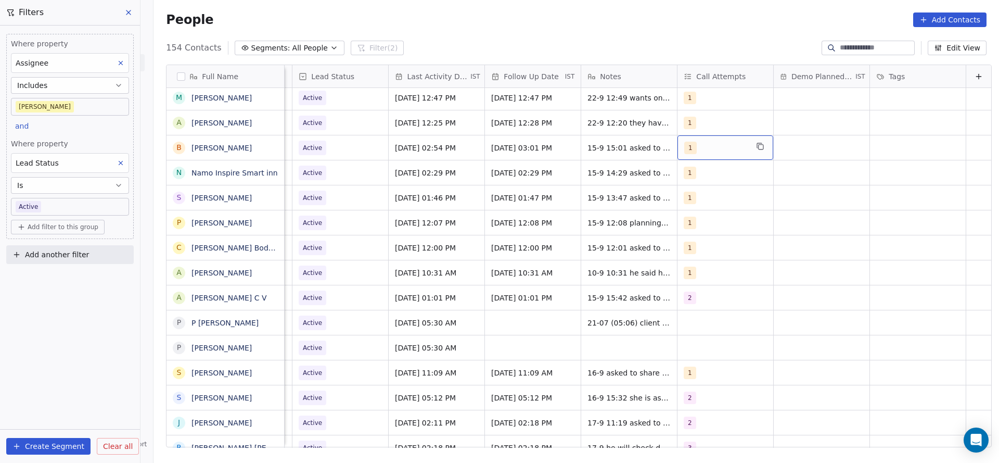
click at [684, 151] on div "1" at bounding box center [715, 148] width 63 height 12
click at [684, 197] on div "2" at bounding box center [728, 199] width 118 height 17
click at [686, 178] on div "1" at bounding box center [728, 175] width 118 height 17
click at [580, 231] on html "On2Cook India Pvt. Ltd. Contacts People Marketing Workflows Campaigns Metrics &…" at bounding box center [499, 231] width 999 height 463
click at [581, 148] on div "15-9 15:01 asked to share details serves [PERSON_NAME]" at bounding box center [659, 150] width 156 height 30
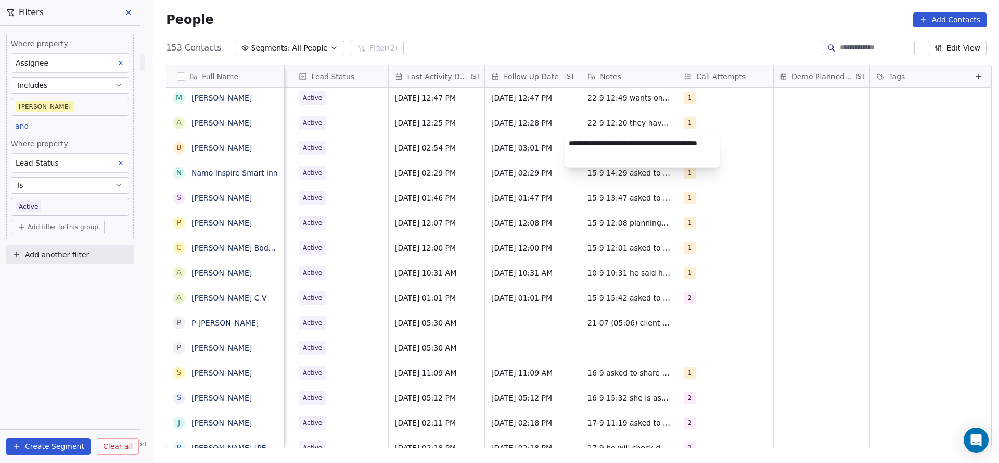
click at [569, 148] on textarea "**********" at bounding box center [642, 151] width 155 height 32
type textarea "**********"
click at [401, 231] on html "On2Cook India Pvt. Ltd. Contacts People Marketing Workflows Campaigns Metrics &…" at bounding box center [499, 231] width 999 height 463
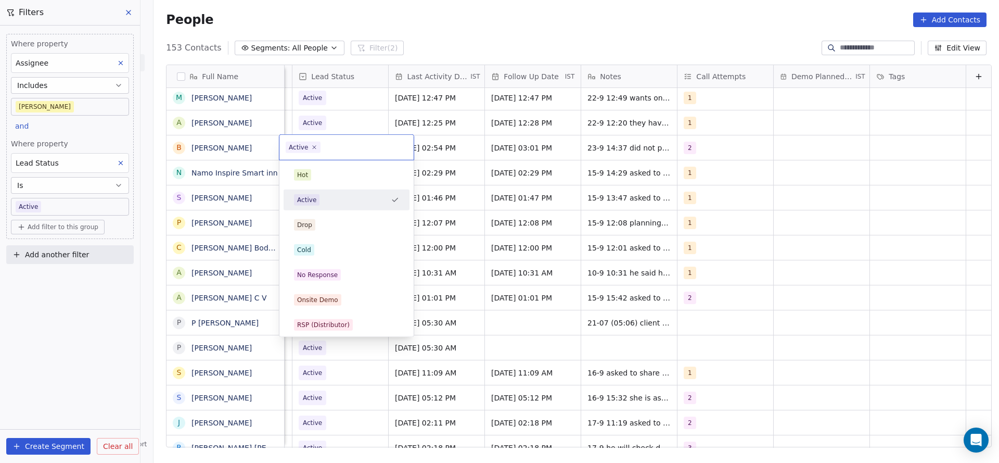
scroll to position [0, 1347]
click at [329, 278] on div "No Response" at bounding box center [317, 274] width 41 height 9
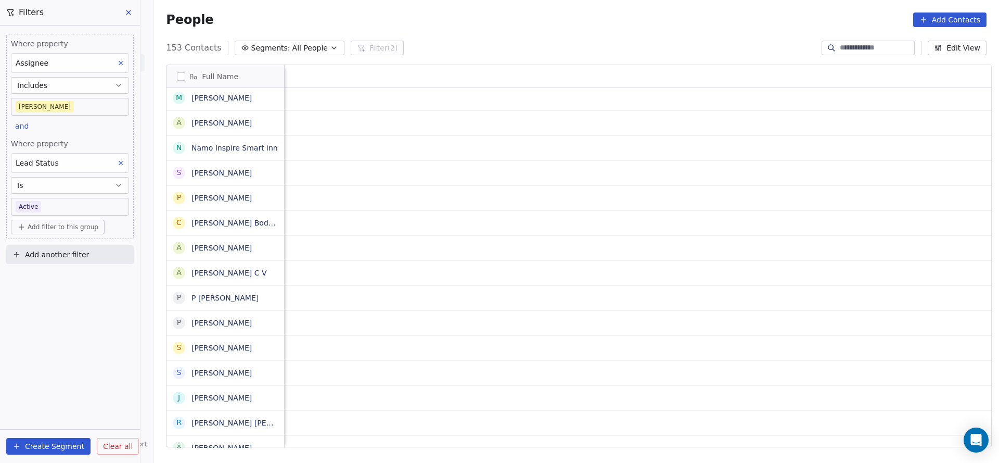
scroll to position [0, 1179]
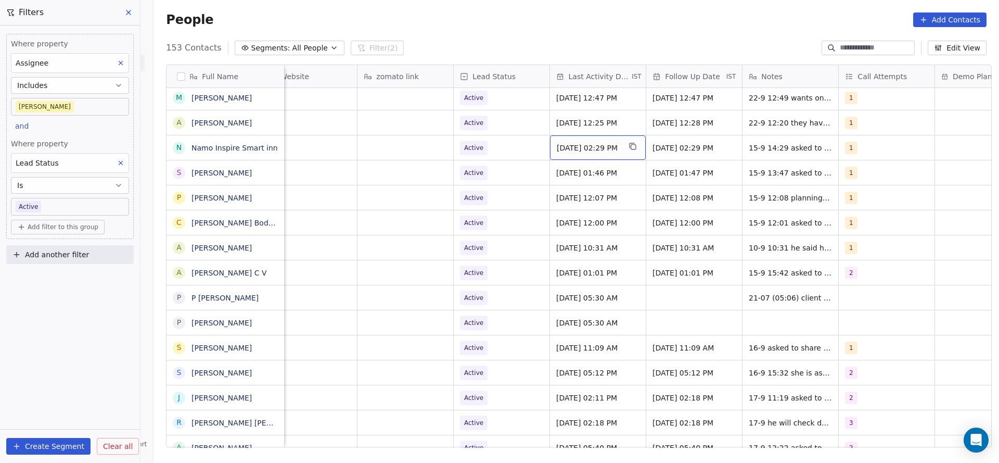
click at [585, 148] on span "[DATE] 02:29 PM" at bounding box center [588, 148] width 63 height 10
click at [585, 153] on div "[DATE] 02:29 PM" at bounding box center [598, 147] width 96 height 24
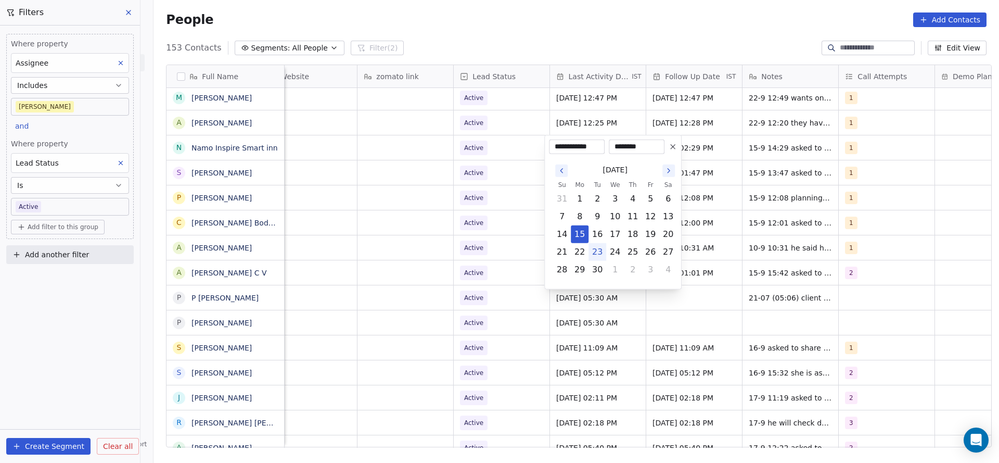
drag, startPoint x: 595, startPoint y: 251, endPoint x: 387, endPoint y: 259, distance: 208.3
click at [595, 252] on button "23" at bounding box center [597, 252] width 17 height 17
type input "**********"
drag, startPoint x: 387, startPoint y: 259, endPoint x: 806, endPoint y: 123, distance: 440.3
click at [404, 253] on html "On2Cook India Pvt. Ltd. Contacts People Marketing Workflows Campaigns Metrics &…" at bounding box center [499, 231] width 999 height 463
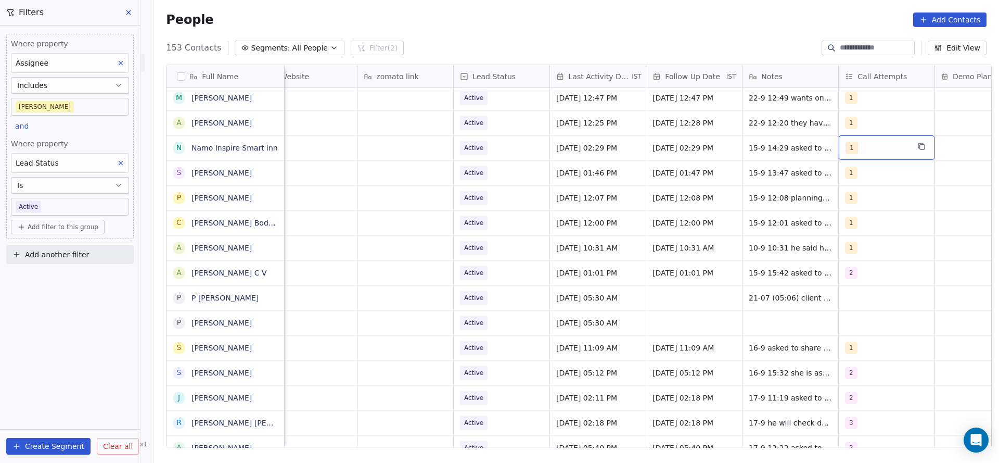
click at [876, 136] on div "1" at bounding box center [887, 147] width 96 height 24
click at [859, 200] on div "2" at bounding box center [900, 199] width 118 height 17
click at [861, 167] on div "1" at bounding box center [900, 175] width 118 height 17
click at [792, 201] on html "On2Cook India Pvt. Ltd. Contacts People Marketing Workflows Campaigns Metrics &…" at bounding box center [499, 231] width 999 height 463
click at [741, 136] on textarea "**********" at bounding box center [814, 151] width 155 height 32
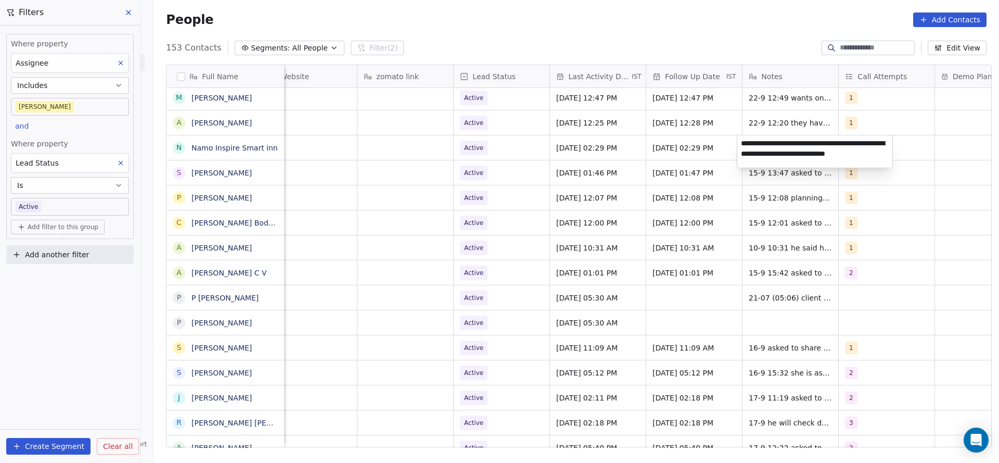
type textarea "**********"
click at [647, 167] on html "On2Cook India Pvt. Ltd. Contacts People Marketing Workflows Campaigns Metrics &…" at bounding box center [499, 231] width 999 height 463
click at [507, 151] on span "Active" at bounding box center [491, 147] width 63 height 15
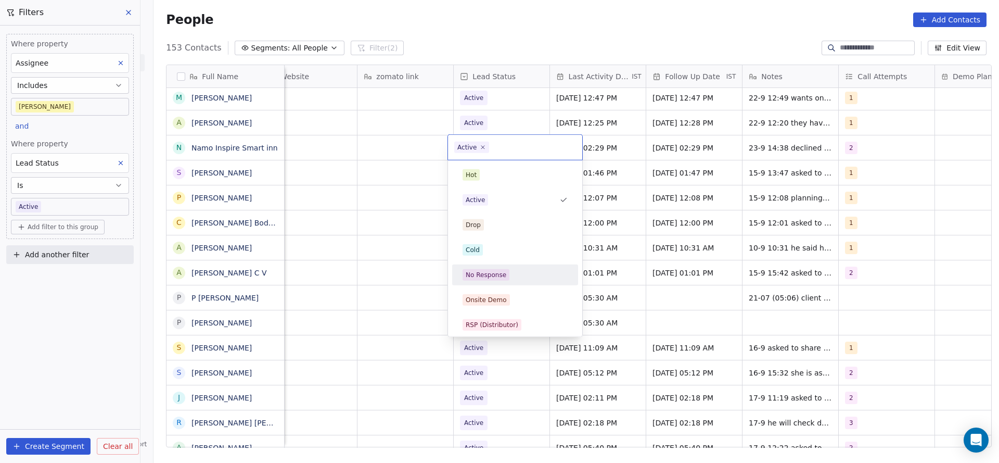
click at [500, 269] on span "No Response" at bounding box center [486, 274] width 47 height 11
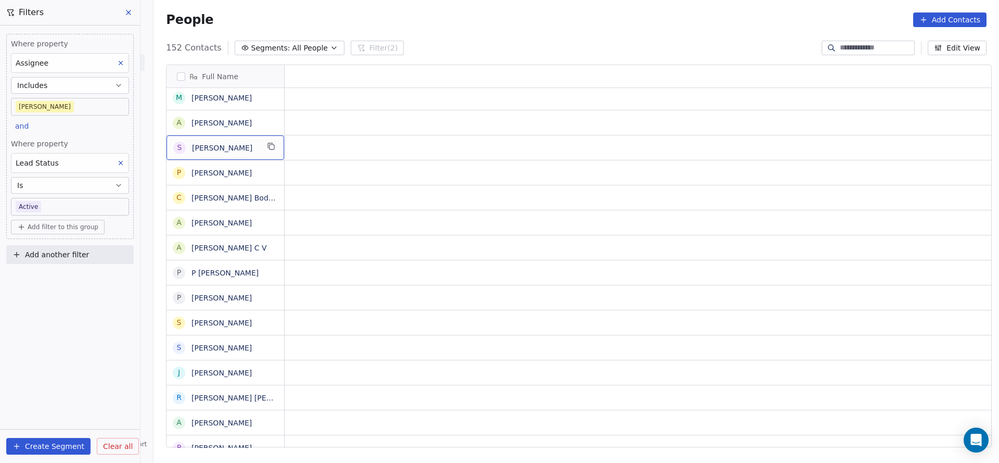
scroll to position [0, 0]
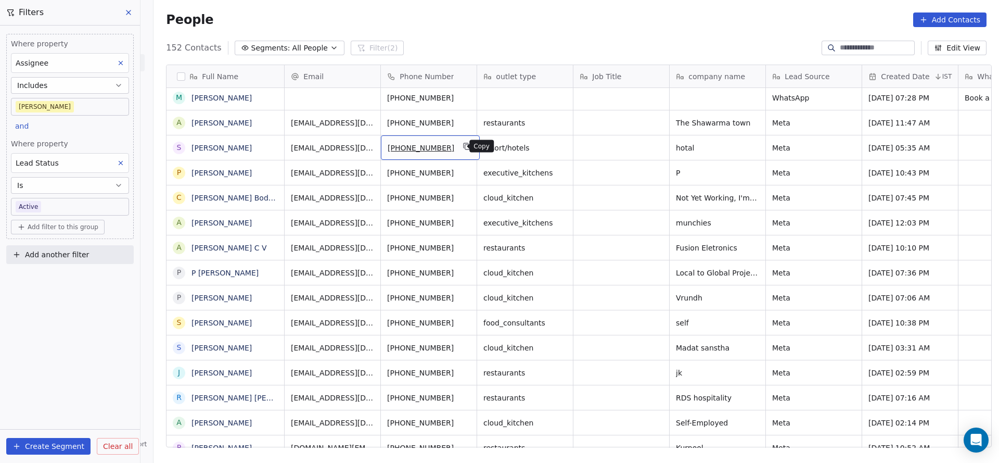
click at [463, 143] on icon "grid" at bounding box center [467, 146] width 8 height 8
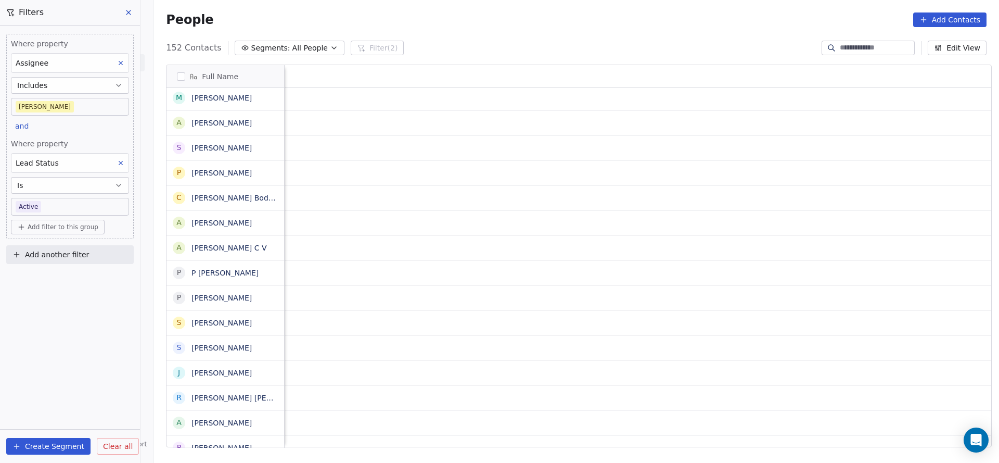
scroll to position [0, 1351]
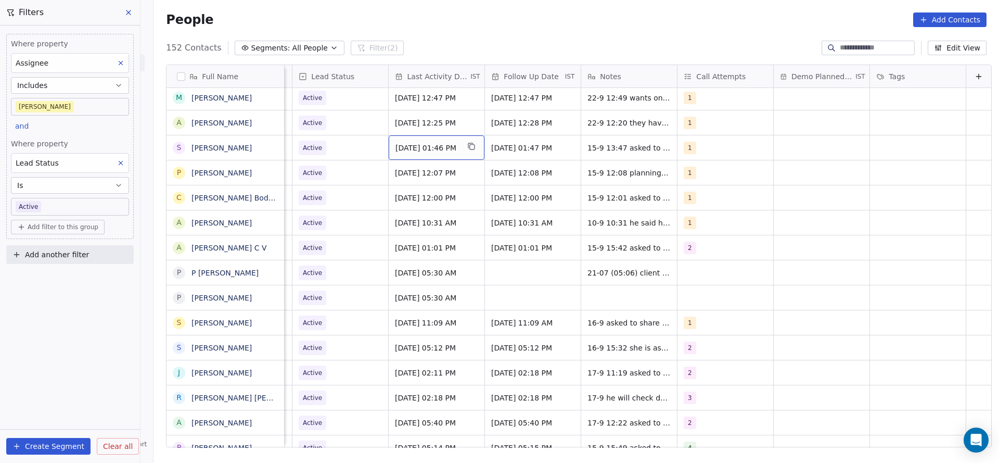
click at [425, 145] on span "[DATE] 01:46 PM" at bounding box center [426, 148] width 63 height 10
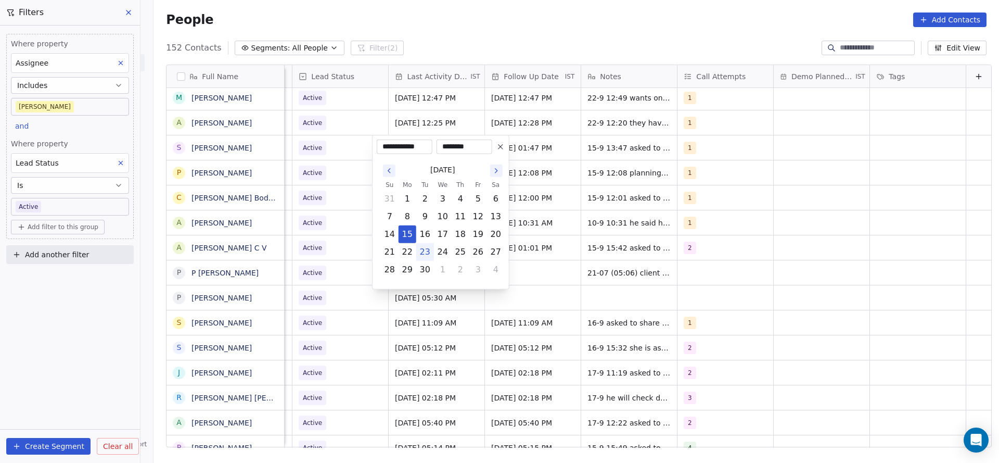
click at [418, 253] on button "23" at bounding box center [425, 252] width 17 height 17
type input "**********"
drag, startPoint x: 312, startPoint y: 239, endPoint x: 684, endPoint y: 145, distance: 383.6
click at [320, 232] on html "On2Cook India Pvt. Ltd. Contacts People Marketing Workflows Campaigns Metrics &…" at bounding box center [499, 231] width 999 height 463
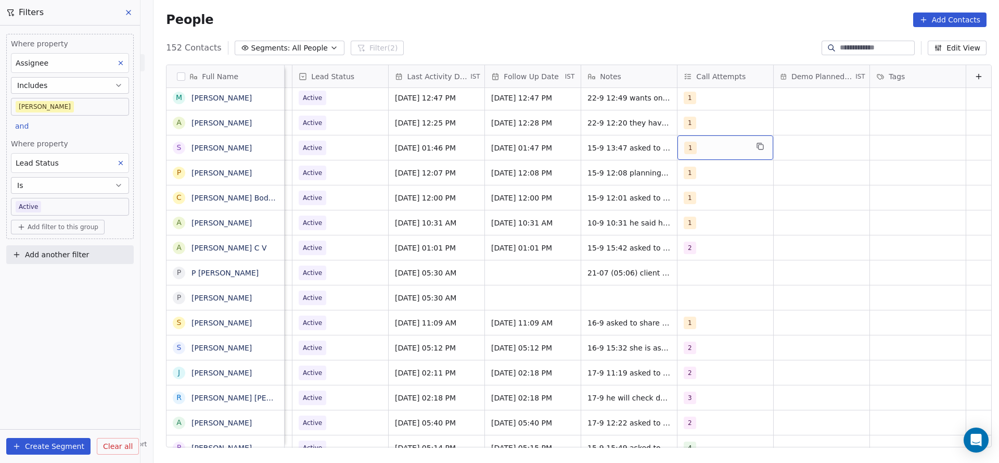
click at [698, 147] on div "1" at bounding box center [715, 148] width 63 height 12
click at [687, 208] on div "2" at bounding box center [728, 199] width 126 height 21
click at [695, 185] on div "1 2 3 4 5 6 7 8 9 10" at bounding box center [728, 287] width 126 height 246
drag, startPoint x: 684, startPoint y: 169, endPoint x: 682, endPoint y: 176, distance: 7.4
click at [682, 176] on div "1 2 3 4 5 6 7 8 9 10" at bounding box center [728, 248] width 134 height 176
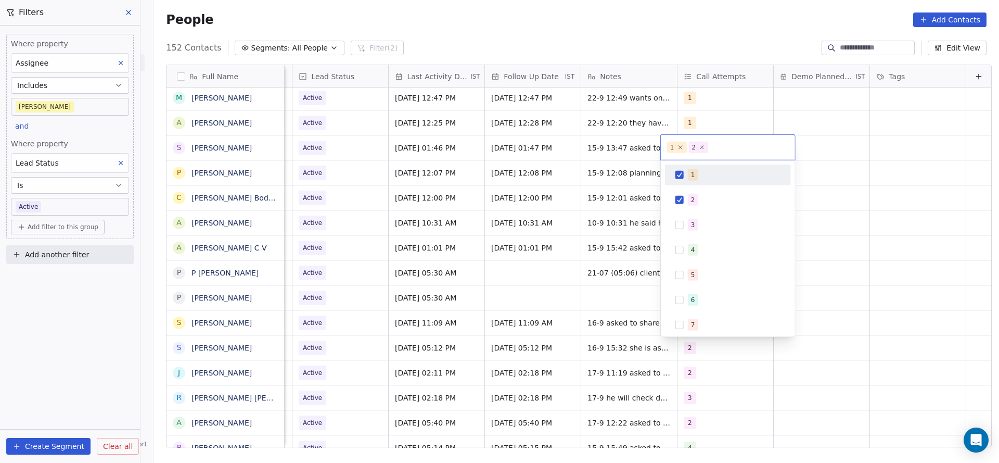
click at [682, 176] on button "Suggestions" at bounding box center [679, 175] width 8 height 8
click at [627, 189] on html "On2Cook India Pvt. Ltd. Contacts People Marketing Workflows Campaigns Metrics &…" at bounding box center [499, 231] width 999 height 463
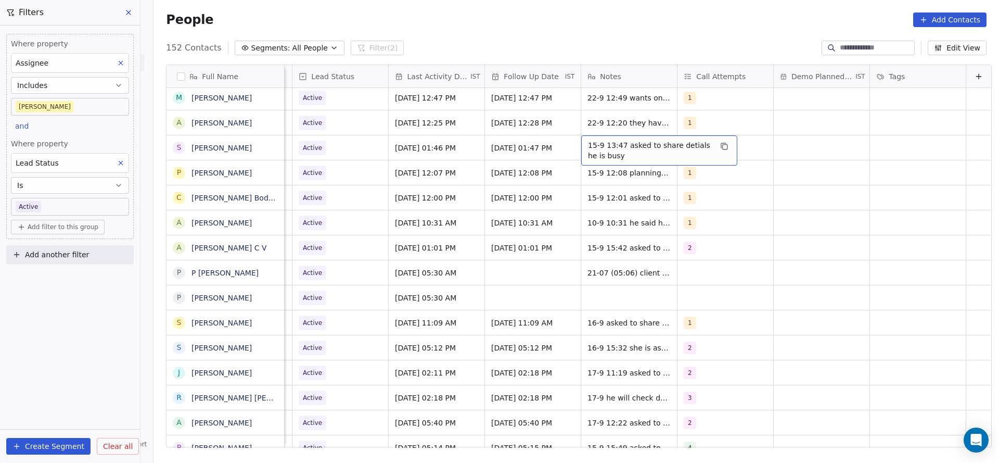
click at [588, 145] on span "15-9 13:47 asked to share detials he is busy" at bounding box center [650, 150] width 124 height 21
click at [566, 143] on textarea "**********" at bounding box center [642, 151] width 155 height 32
type textarea "**********"
click at [563, 172] on html "On2Cook India Pvt. Ltd. Contacts People Marketing Workflows Campaigns Metrics &…" at bounding box center [499, 231] width 999 height 463
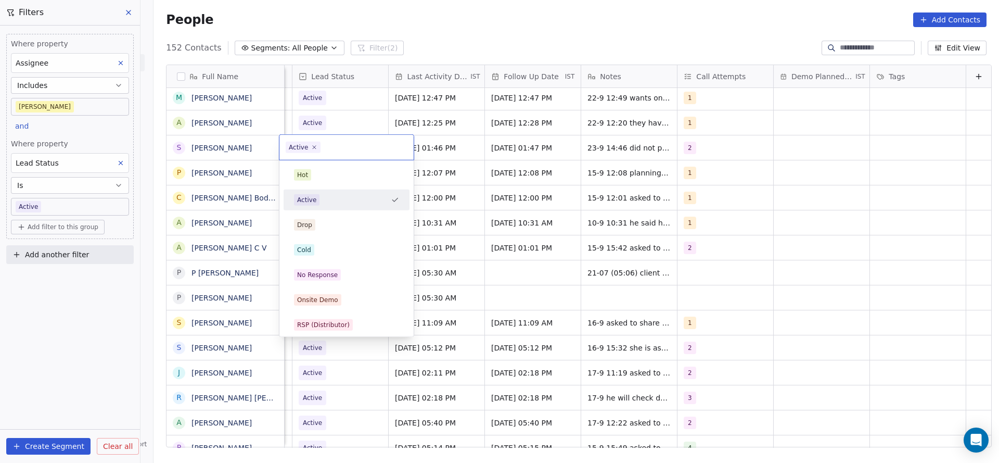
scroll to position [0, 1347]
click at [331, 266] on div "No Response" at bounding box center [347, 274] width 118 height 17
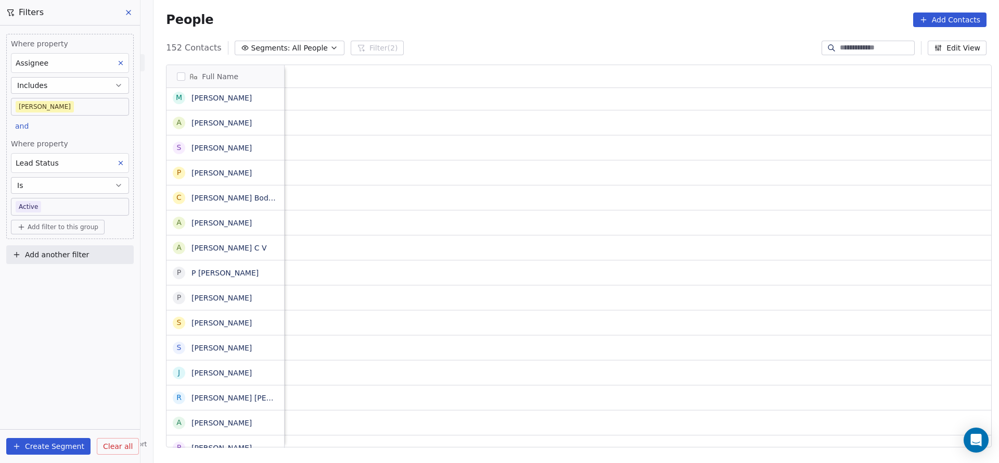
scroll to position [0, 1351]
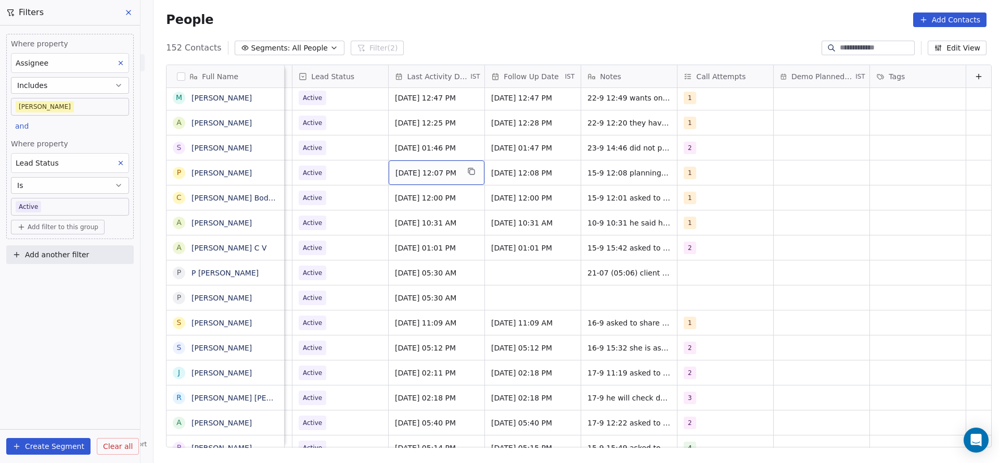
click at [414, 170] on span "[DATE] 12:07 PM" at bounding box center [426, 173] width 63 height 10
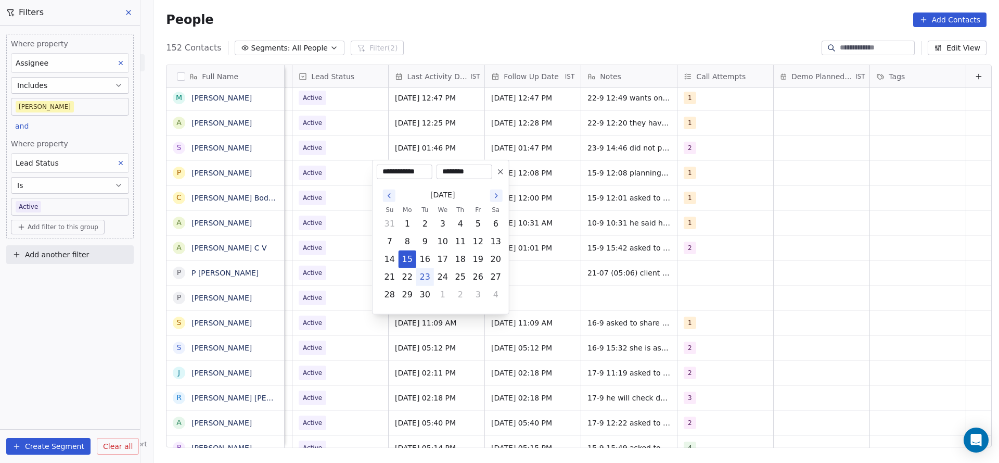
click at [428, 278] on button "23" at bounding box center [425, 276] width 17 height 17
type input "**********"
click at [365, 251] on html "On2Cook India Pvt. Ltd. Contacts People Marketing Workflows Campaigns Metrics &…" at bounding box center [499, 231] width 999 height 463
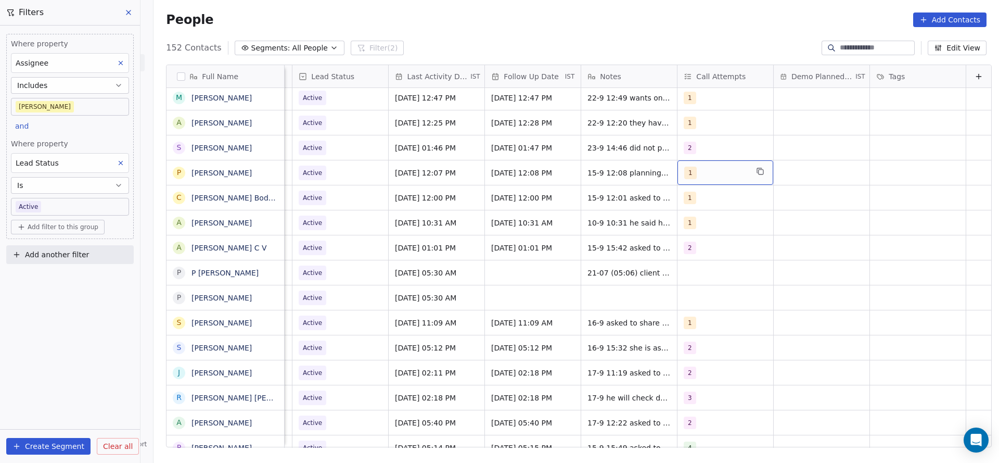
click at [690, 171] on div "1" at bounding box center [715, 173] width 63 height 12
click at [679, 230] on div "2" at bounding box center [728, 224] width 118 height 17
drag, startPoint x: 691, startPoint y: 201, endPoint x: 587, endPoint y: 223, distance: 106.4
click at [672, 203] on div "1" at bounding box center [728, 199] width 118 height 17
click at [587, 224] on html "On2Cook India Pvt. Ltd. Contacts People Marketing Workflows Campaigns Metrics &…" at bounding box center [499, 231] width 999 height 463
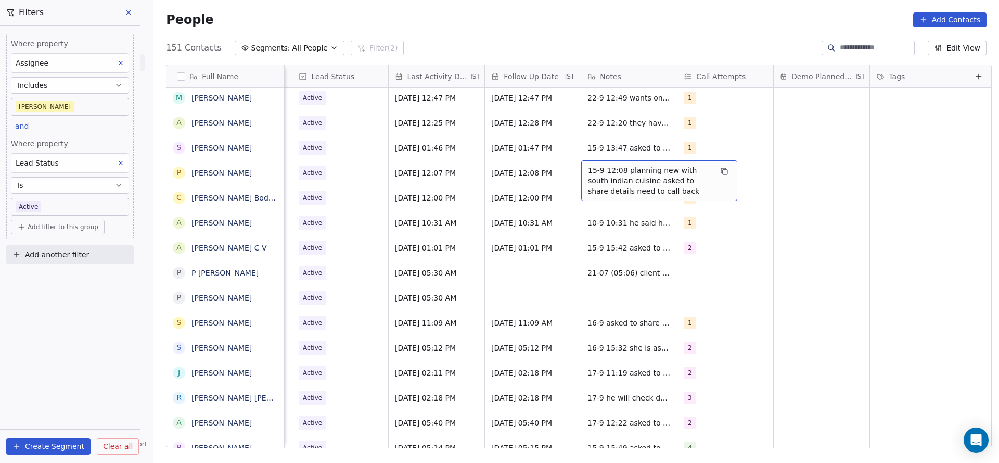
click at [588, 176] on span "15-9 12:08 planning new with south indian cuisine asked to share details need t…" at bounding box center [650, 180] width 124 height 31
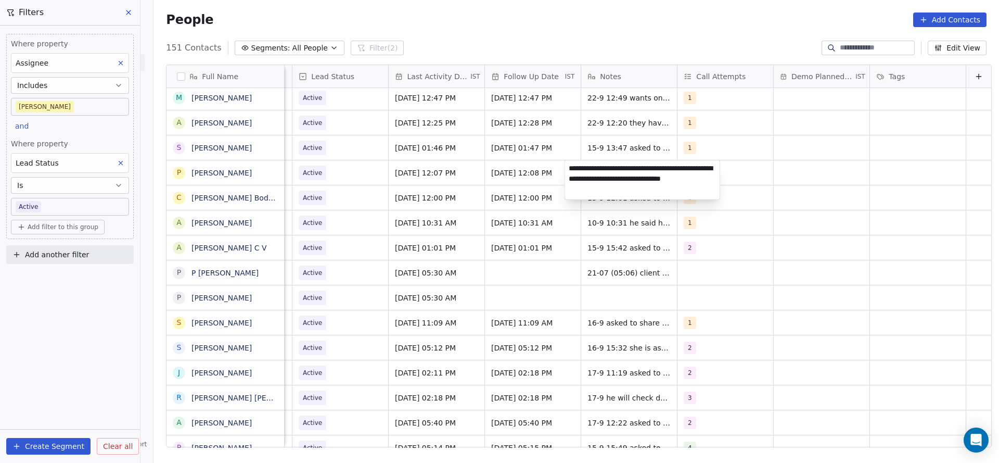
click at [571, 167] on textarea "**********" at bounding box center [642, 179] width 155 height 39
type textarea "**********"
click at [398, 251] on html "On2Cook India Pvt. Ltd. Contacts People Marketing Workflows Campaigns Metrics &…" at bounding box center [499, 231] width 999 height 463
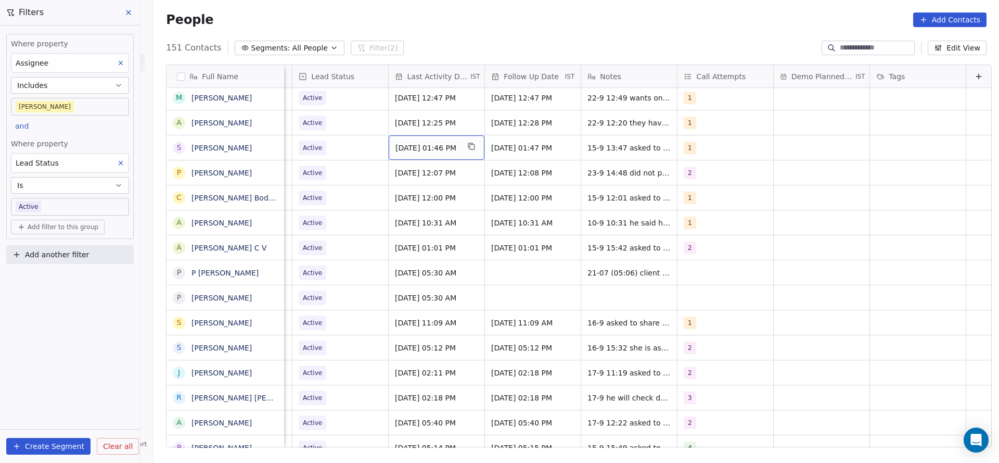
click at [413, 148] on span "[DATE] 01:46 PM" at bounding box center [426, 148] width 63 height 10
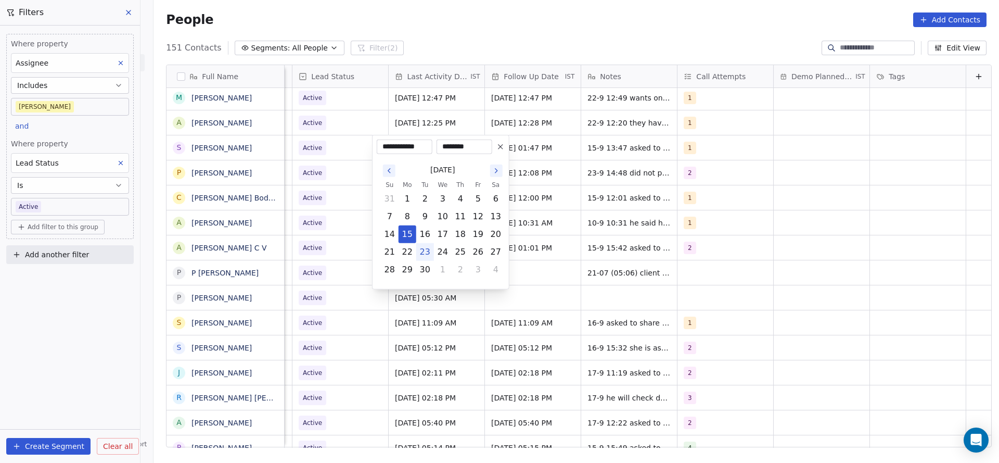
click at [425, 248] on button "23" at bounding box center [425, 252] width 17 height 17
type input "**********"
click at [347, 246] on html "On2Cook India Pvt. Ltd. Contacts People Marketing Workflows Campaigns Metrics &…" at bounding box center [499, 231] width 999 height 463
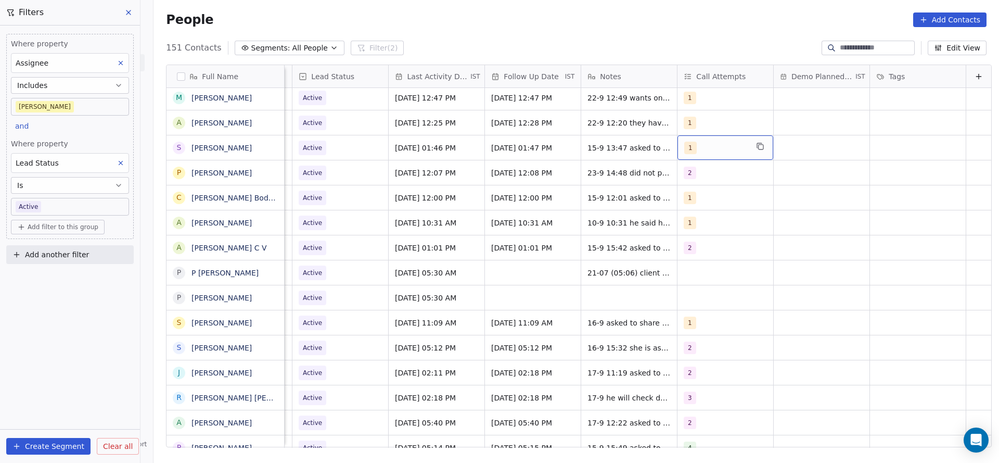
click at [718, 151] on div "1" at bounding box center [715, 148] width 63 height 12
click at [694, 204] on span "2" at bounding box center [693, 199] width 10 height 11
click at [695, 184] on div "1" at bounding box center [728, 174] width 126 height 21
click at [607, 195] on html "On2Cook India Pvt. Ltd. Contacts People Marketing Workflows Campaigns Metrics &…" at bounding box center [499, 231] width 999 height 463
click at [609, 148] on span "15-9 13:47 asked to share detials he is busy" at bounding box center [650, 150] width 124 height 21
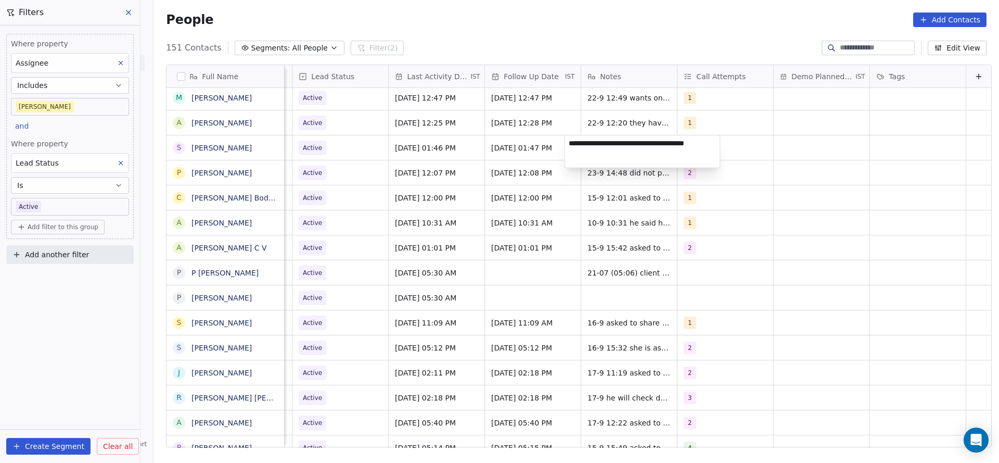
click at [568, 144] on textarea "**********" at bounding box center [642, 151] width 155 height 32
type textarea "**********"
click at [449, 172] on html "On2Cook India Pvt. Ltd. Contacts People Marketing Workflows Campaigns Metrics &…" at bounding box center [499, 231] width 999 height 463
click at [331, 145] on span "Active" at bounding box center [330, 147] width 63 height 15
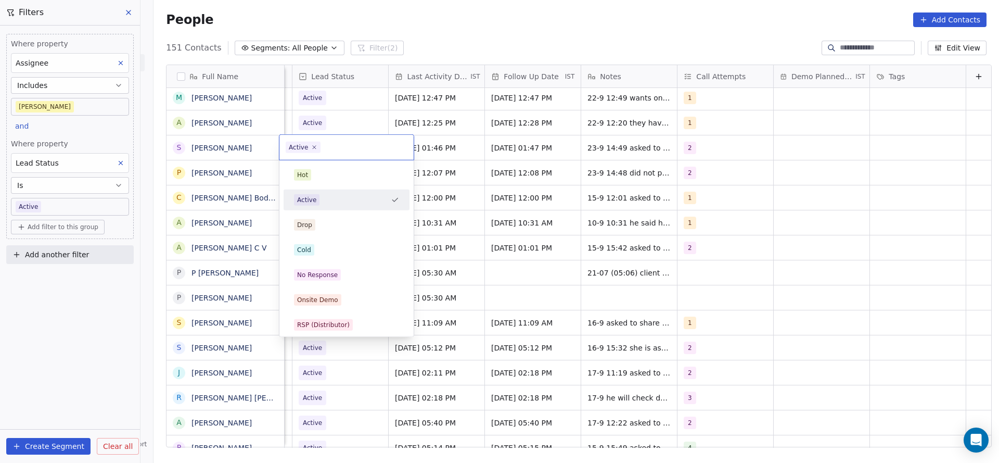
click at [712, 179] on html "On2Cook India Pvt. Ltd. Contacts People Marketing Workflows Campaigns Metrics &…" at bounding box center [499, 231] width 999 height 463
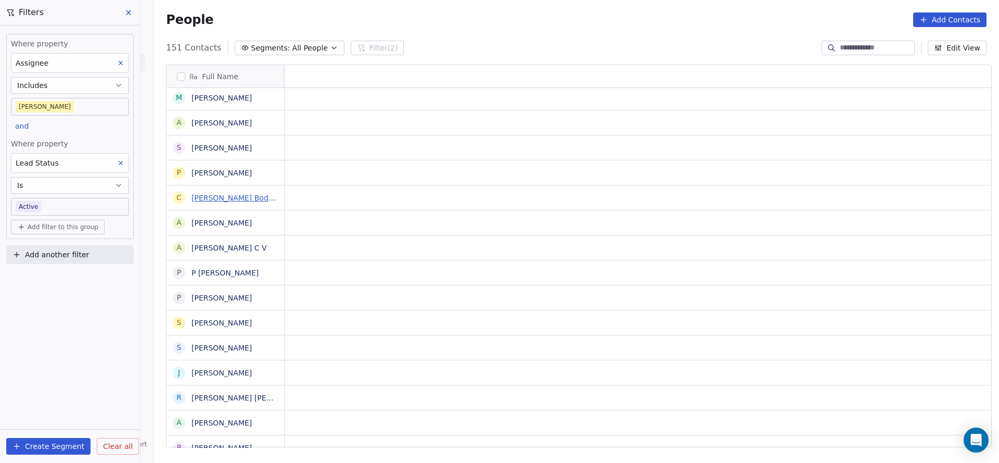
scroll to position [0, 0]
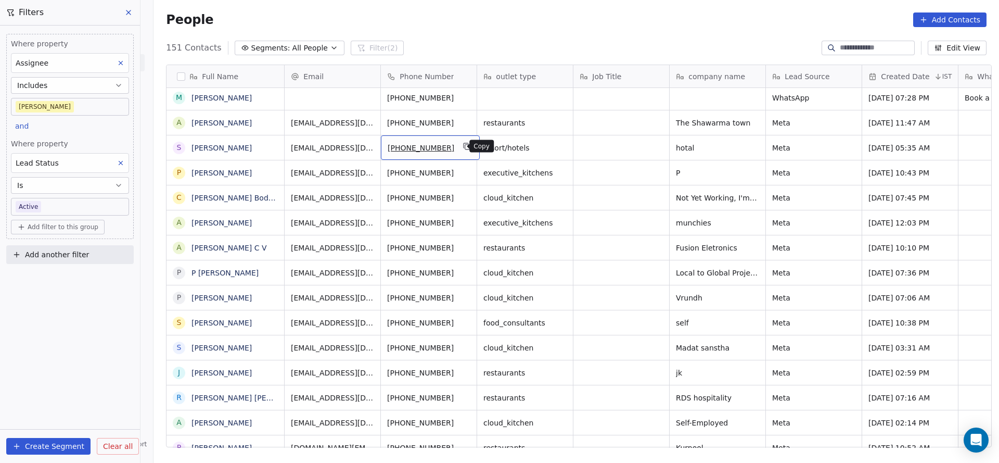
click at [465, 146] on icon "grid" at bounding box center [467, 147] width 5 height 5
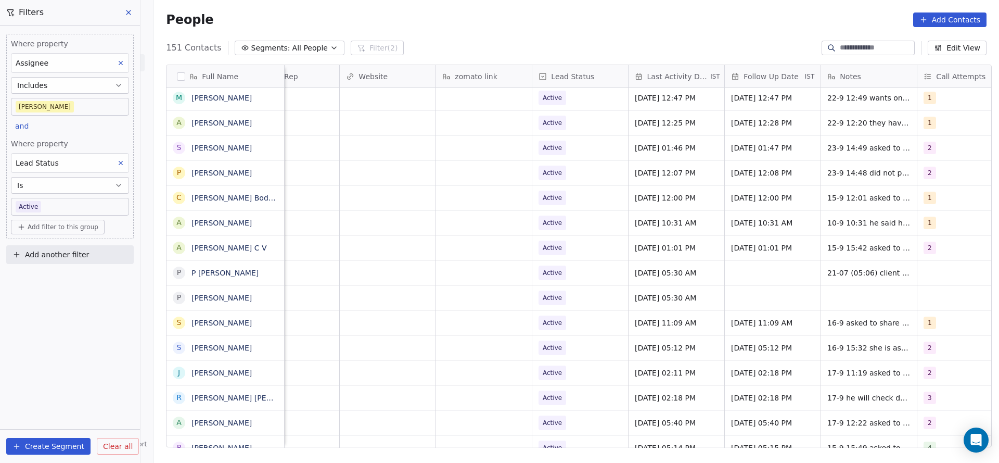
scroll to position [0, 1143]
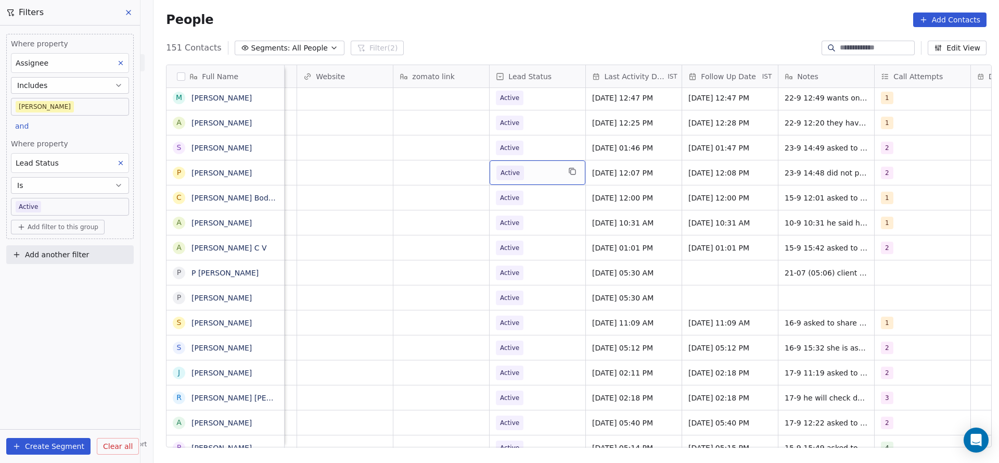
click at [517, 181] on div "Active" at bounding box center [538, 172] width 96 height 24
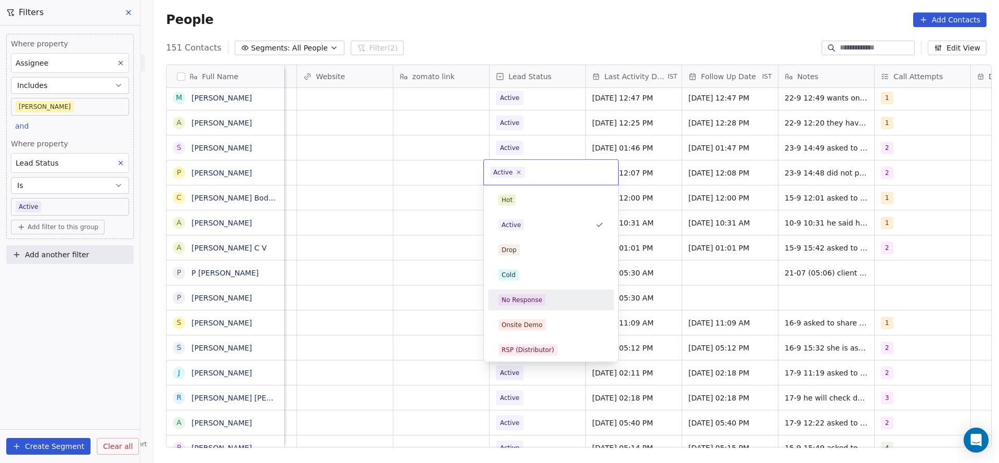
click at [516, 301] on div "No Response" at bounding box center [522, 299] width 41 height 9
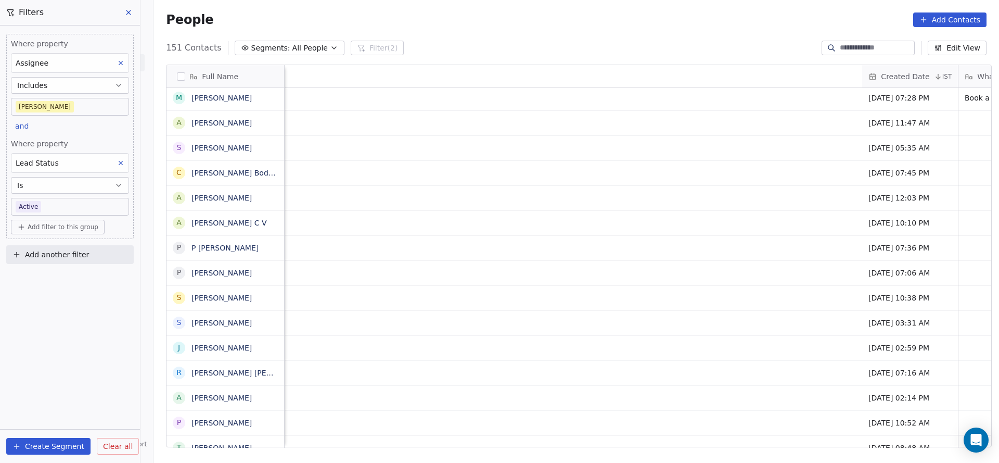
scroll to position [0, 956]
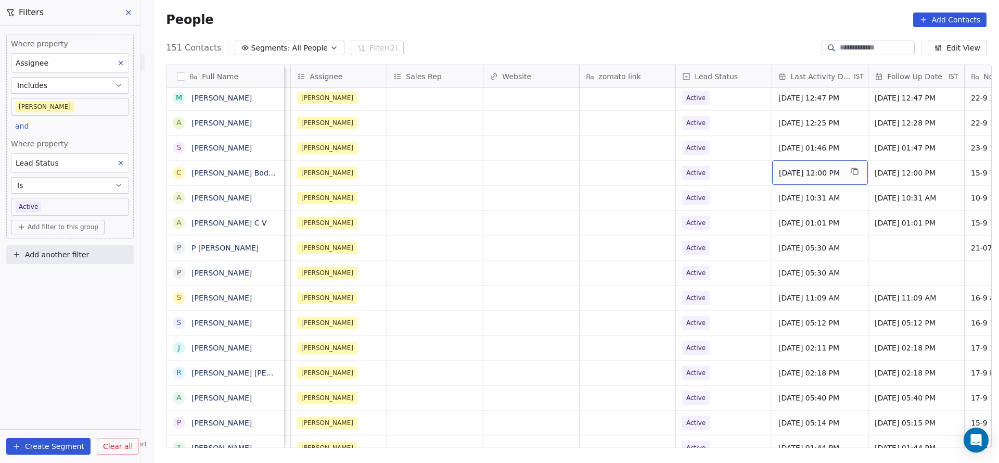
click at [782, 169] on span "[DATE] 12:00 PM" at bounding box center [810, 173] width 63 height 10
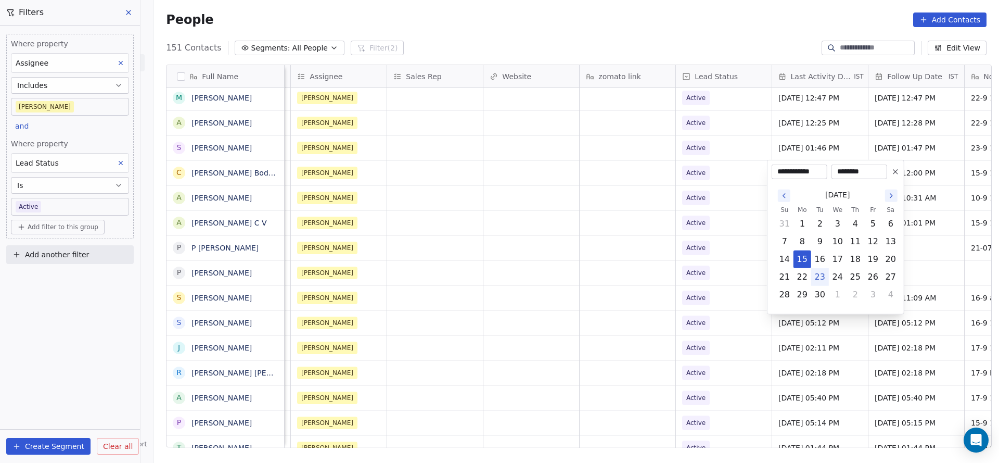
click at [826, 283] on button "23" at bounding box center [820, 276] width 17 height 17
type input "**********"
click at [516, 275] on html "On2Cook India Pvt. Ltd. Contacts People Marketing Workflows Campaigns Metrics &…" at bounding box center [499, 231] width 999 height 463
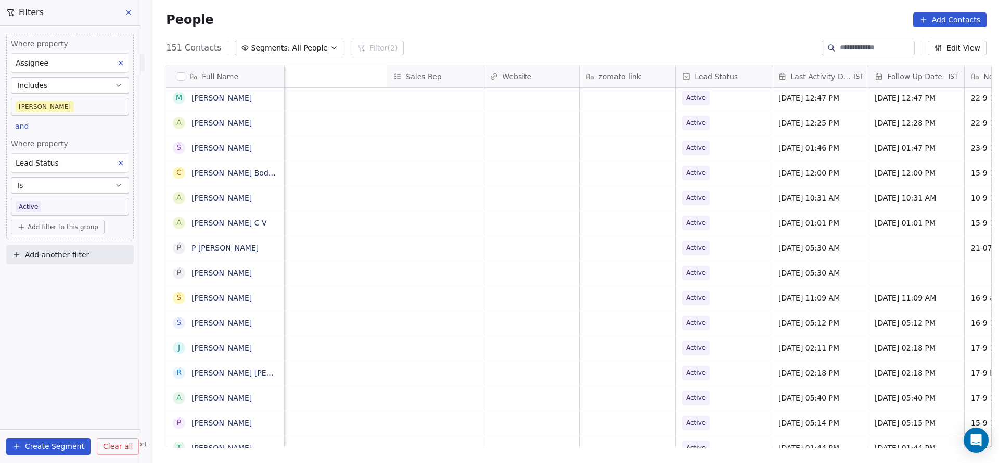
scroll to position [0, 1351]
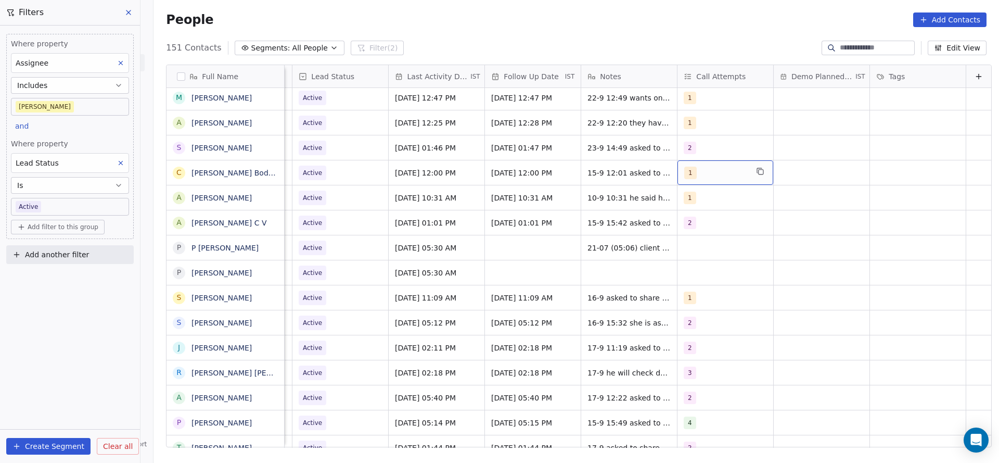
click at [689, 174] on div "1" at bounding box center [715, 173] width 63 height 12
click at [687, 223] on div "2" at bounding box center [728, 224] width 118 height 17
click at [693, 199] on div "1" at bounding box center [693, 199] width 4 height 9
click at [598, 225] on html "On2Cook India Pvt. Ltd. Contacts People Marketing Workflows Campaigns Metrics &…" at bounding box center [499, 231] width 999 height 463
click at [609, 165] on span "15-9 12:01 asked to share details they have a cloud kitchen" at bounding box center [650, 175] width 124 height 21
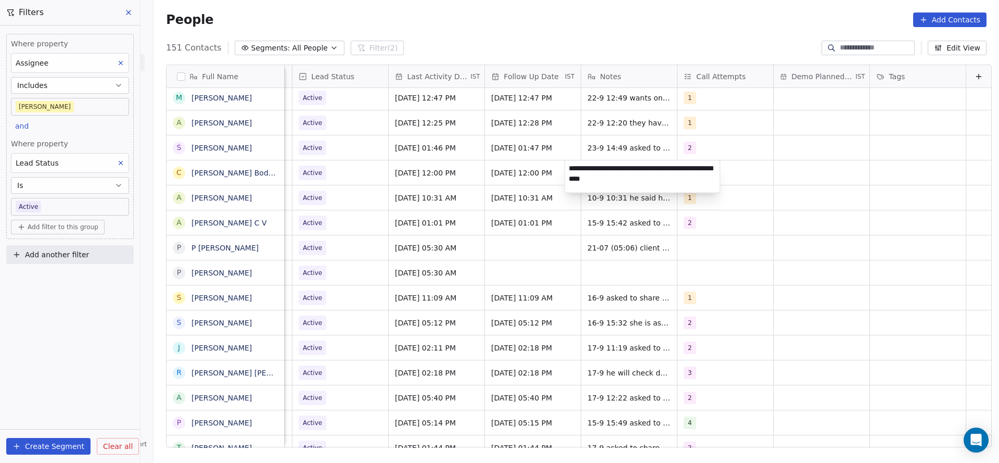
click at [564, 168] on html "On2Cook India Pvt. Ltd. Contacts People Marketing Workflows Campaigns Metrics &…" at bounding box center [499, 231] width 999 height 463
click at [588, 167] on span "15-9 12:01 asked to share details they have a cloud kitchen" at bounding box center [650, 175] width 124 height 21
type textarea "**********"
click at [412, 208] on html "On2Cook India Pvt. Ltd. Contacts People Marketing Workflows Campaigns Metrics &…" at bounding box center [499, 231] width 999 height 463
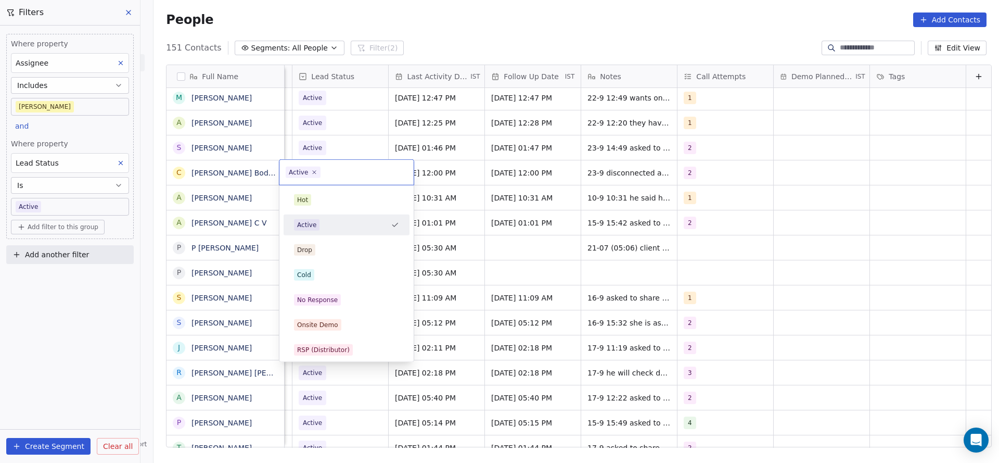
scroll to position [0, 1347]
click at [304, 283] on div "Cold" at bounding box center [347, 274] width 118 height 17
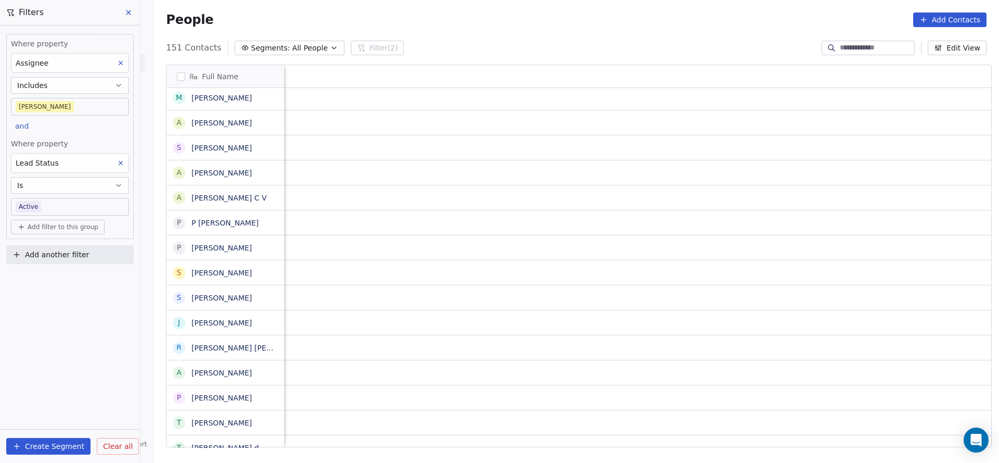
scroll to position [0, 1351]
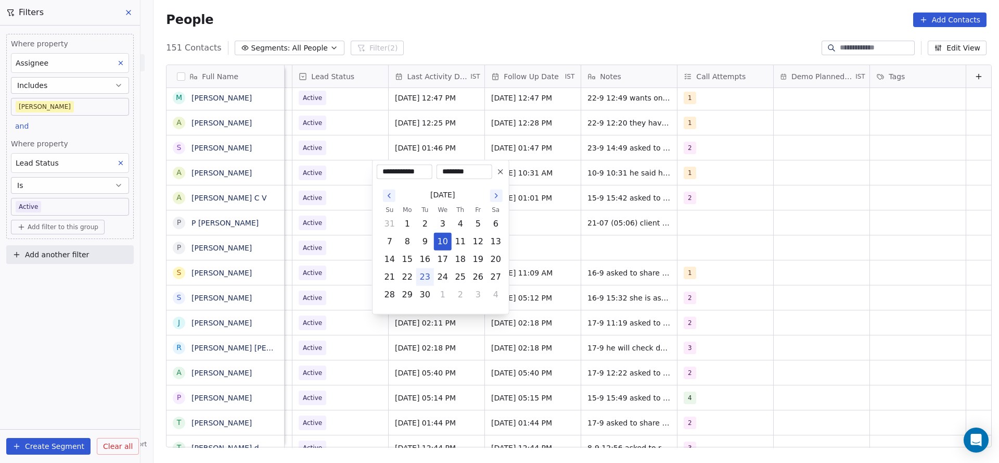
click at [425, 279] on button "23" at bounding box center [425, 276] width 17 height 17
type input "**********"
click at [595, 170] on html "On2Cook India Pvt. Ltd. Contacts People Marketing Workflows Campaigns Metrics &…" at bounding box center [499, 231] width 999 height 463
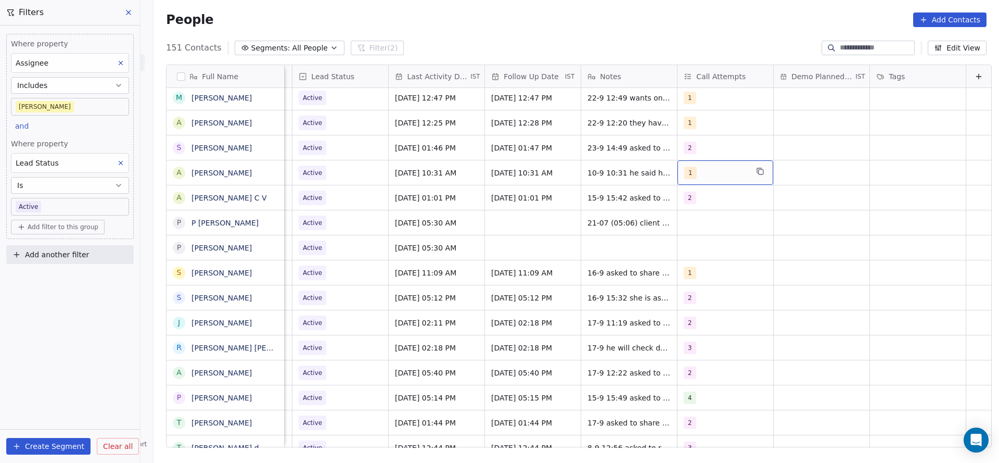
click at [703, 163] on div "1" at bounding box center [725, 172] width 96 height 24
click at [713, 223] on div "2" at bounding box center [734, 224] width 93 height 11
drag, startPoint x: 687, startPoint y: 196, endPoint x: 573, endPoint y: 198, distance: 114.0
click at [645, 208] on html "On2Cook India Pvt. Ltd. Contacts People Marketing Workflows Campaigns Metrics &…" at bounding box center [499, 231] width 999 height 463
click at [519, 247] on html "On2Cook India Pvt. Ltd. Contacts People Marketing Workflows Campaigns Metrics &…" at bounding box center [499, 231] width 999 height 463
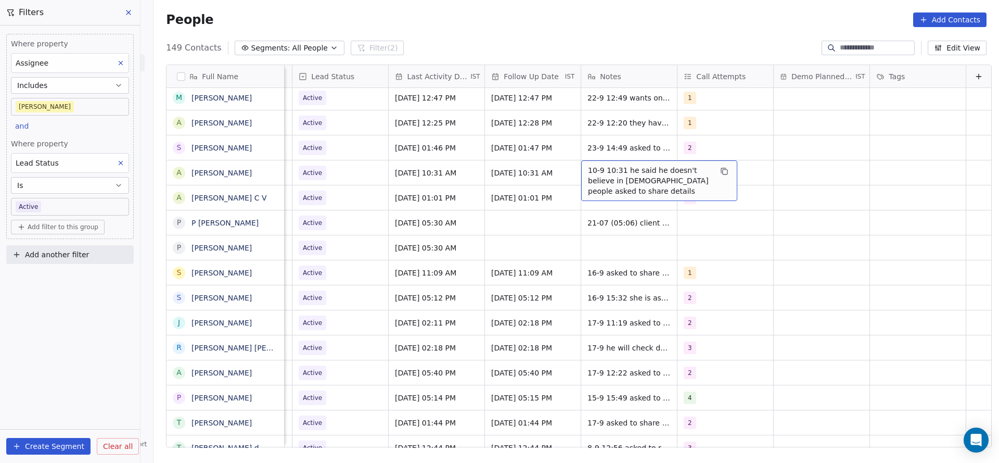
click at [588, 175] on span "10-9 10:31 he said he doesn't believe in [DEMOGRAPHIC_DATA] people asked to sha…" at bounding box center [650, 180] width 124 height 31
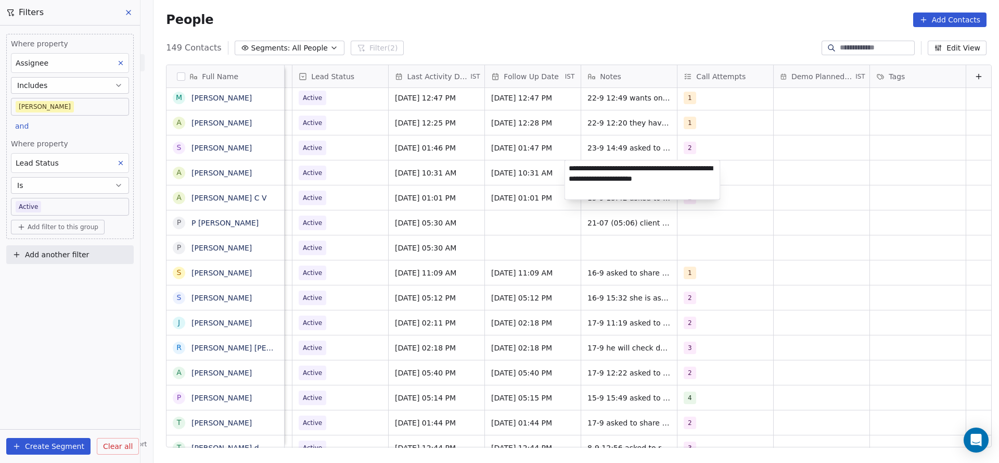
click at [567, 171] on textarea "**********" at bounding box center [642, 179] width 155 height 39
type textarea "**********"
click at [491, 228] on html "On2Cook India Pvt. Ltd. Contacts People Marketing Workflows Campaigns Metrics &…" at bounding box center [499, 231] width 999 height 463
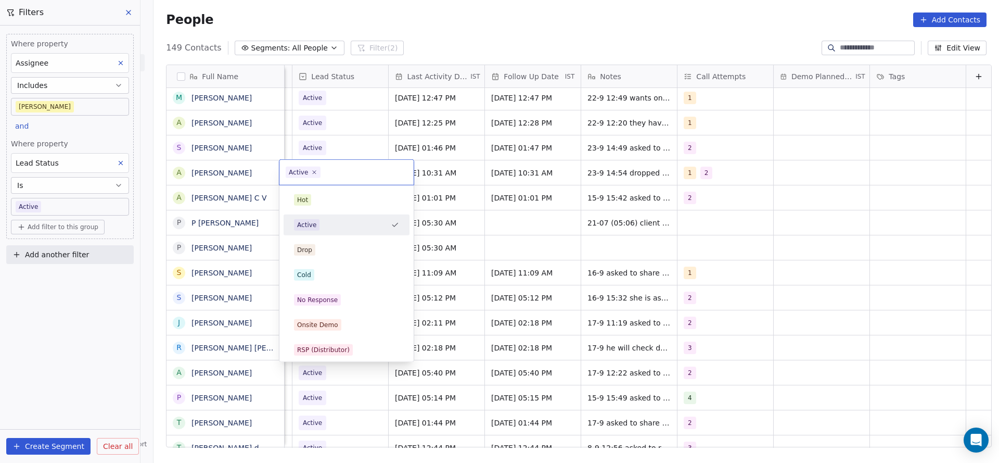
scroll to position [0, 1347]
click at [325, 274] on div "Cold" at bounding box center [346, 274] width 105 height 11
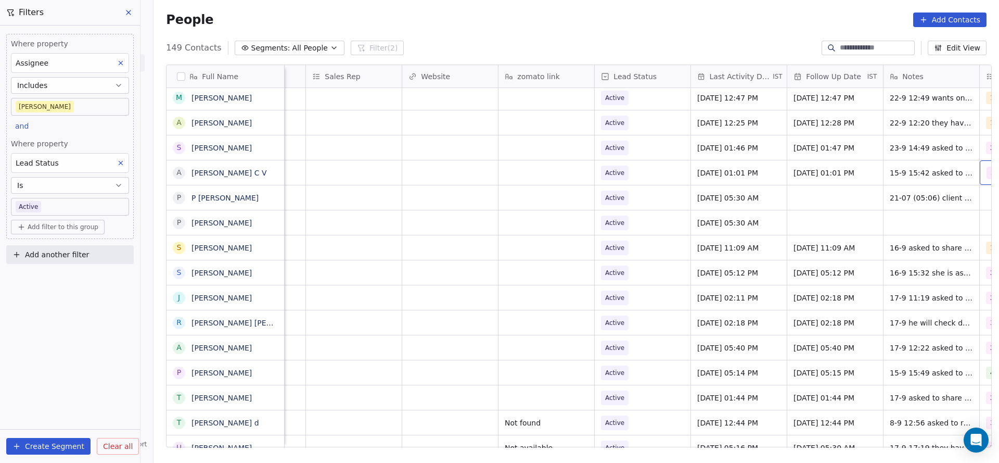
scroll to position [0, 1133]
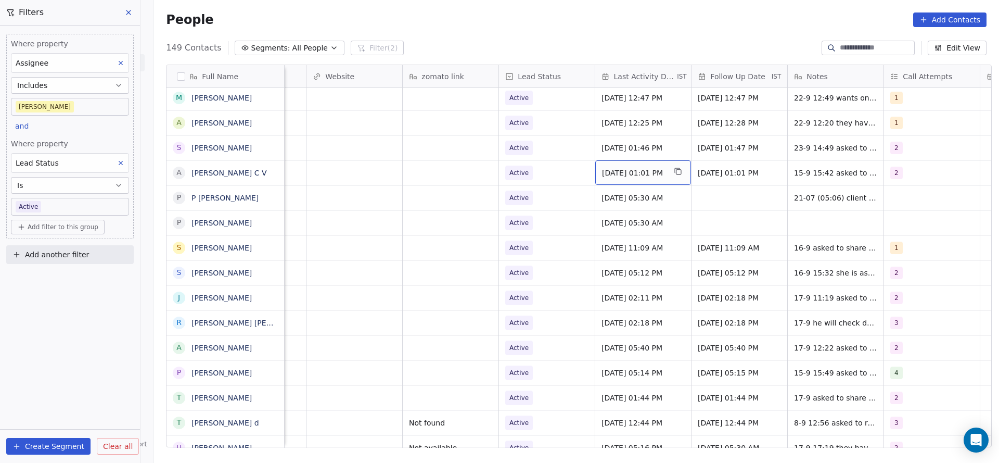
click at [639, 174] on span "[DATE] 01:01 PM" at bounding box center [633, 173] width 63 height 10
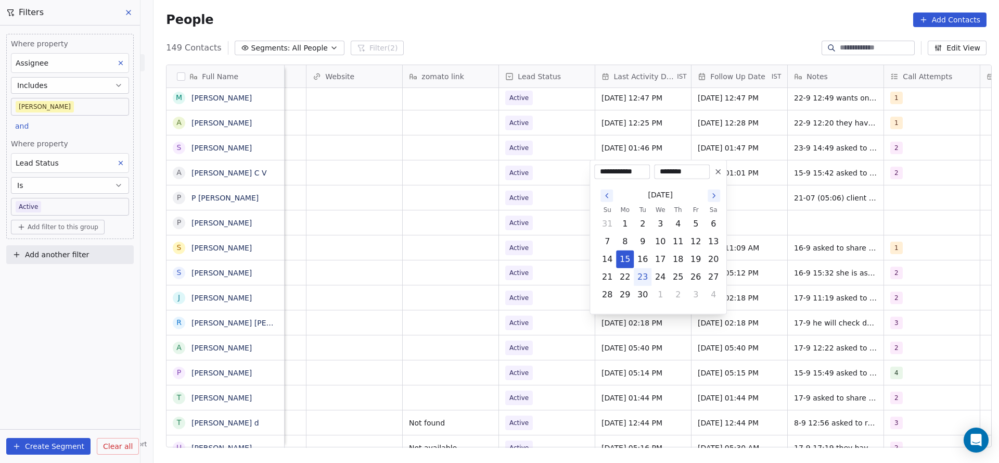
click at [645, 276] on button "23" at bounding box center [642, 276] width 17 height 17
type input "**********"
drag, startPoint x: 468, startPoint y: 253, endPoint x: 822, endPoint y: 181, distance: 360.5
click at [476, 249] on html "On2Cook India Pvt. Ltd. Contacts People Marketing Workflows Campaigns Metrics &…" at bounding box center [499, 231] width 999 height 463
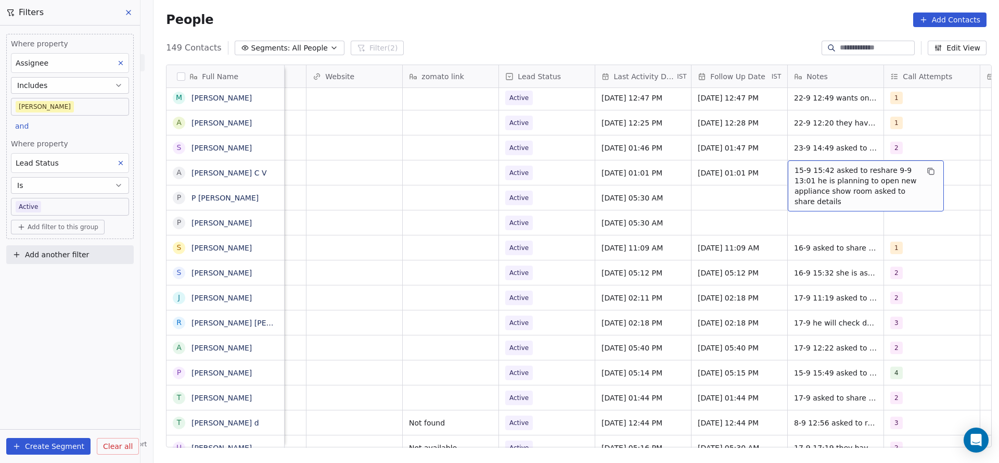
click at [796, 165] on span "15-9 15:42 asked to reshare 9-9 13:01 he is planning to open new appliance show…" at bounding box center [857, 186] width 124 height 42
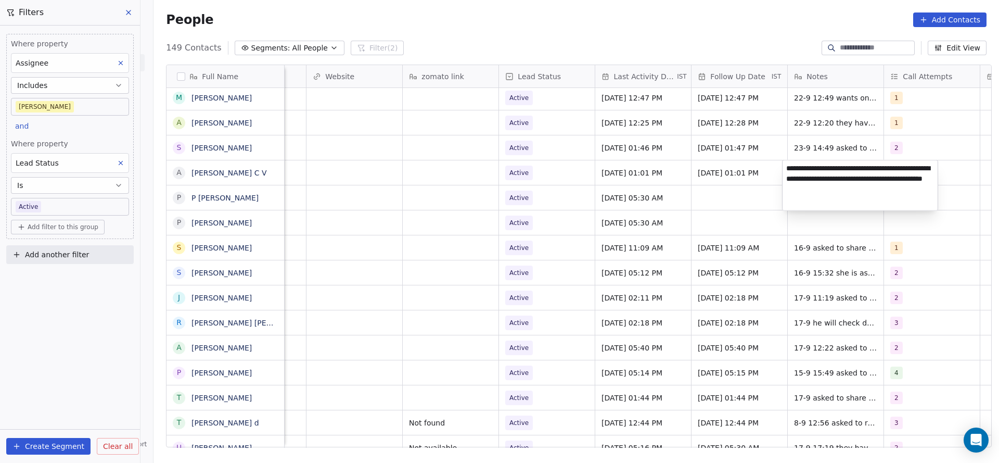
click at [788, 168] on textarea "**********" at bounding box center [860, 185] width 155 height 50
type textarea "**********"
click at [626, 173] on html "On2Cook India Pvt. Ltd. Contacts People Marketing Workflows Campaigns Metrics &…" at bounding box center [499, 231] width 999 height 463
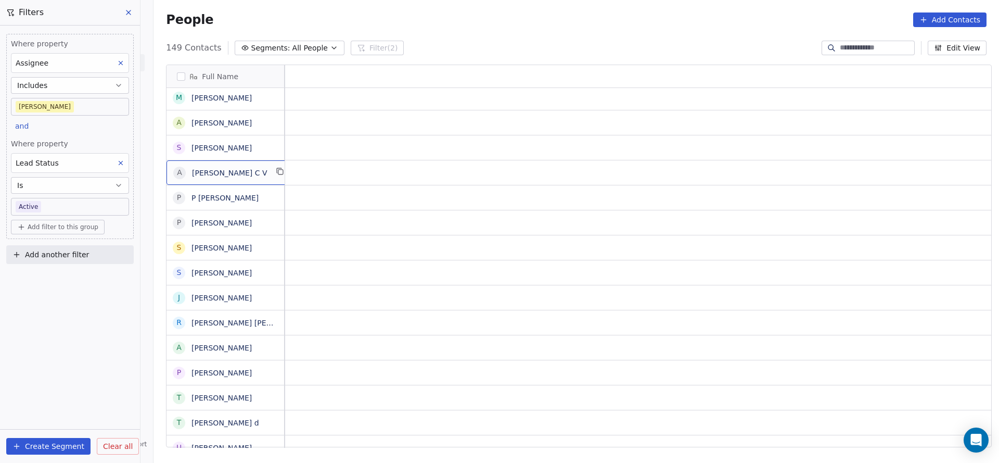
scroll to position [0, 0]
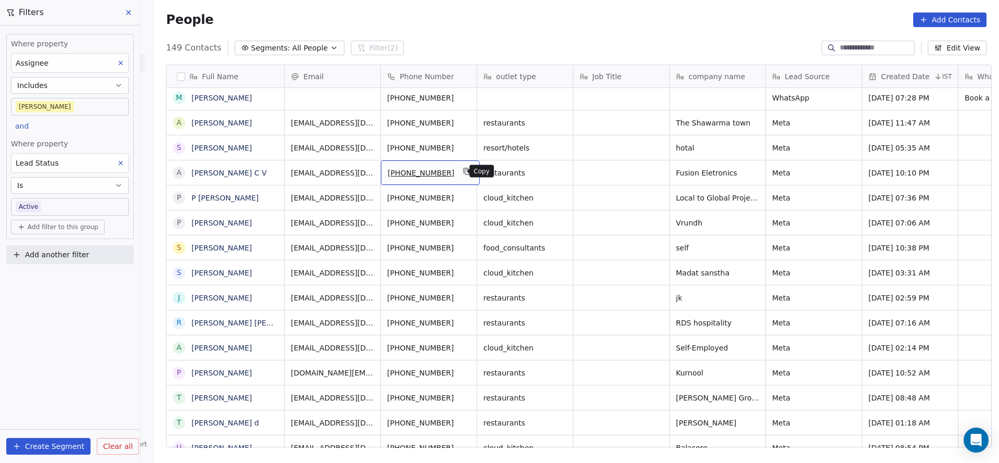
click at [463, 167] on icon "grid" at bounding box center [467, 171] width 8 height 8
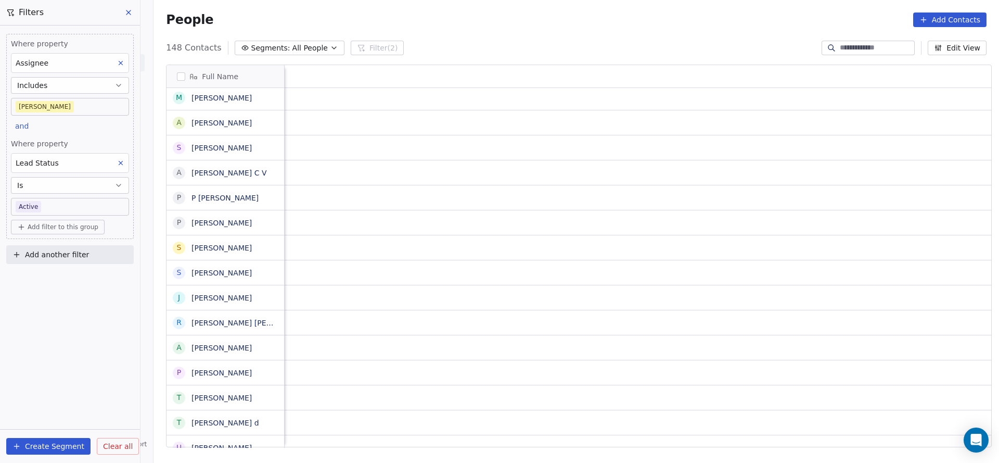
scroll to position [0, 1351]
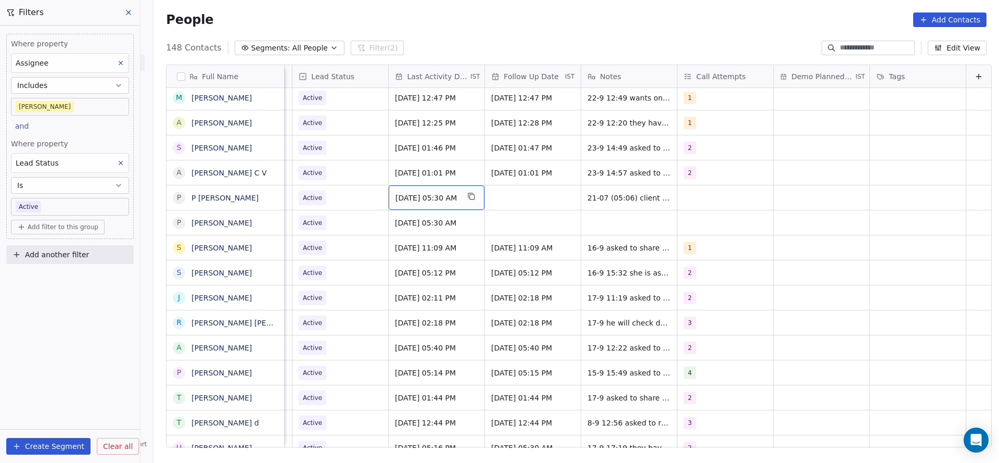
click at [415, 204] on div "[DATE] 05:30 AM" at bounding box center [437, 197] width 96 height 24
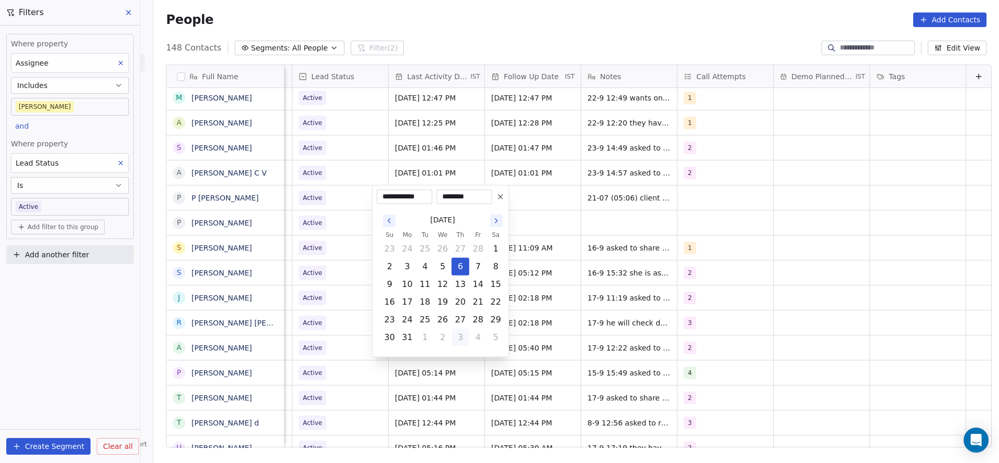
click at [452, 334] on button "3" at bounding box center [460, 337] width 17 height 17
click at [496, 216] on icon "Go to the Next Month" at bounding box center [496, 220] width 8 height 8
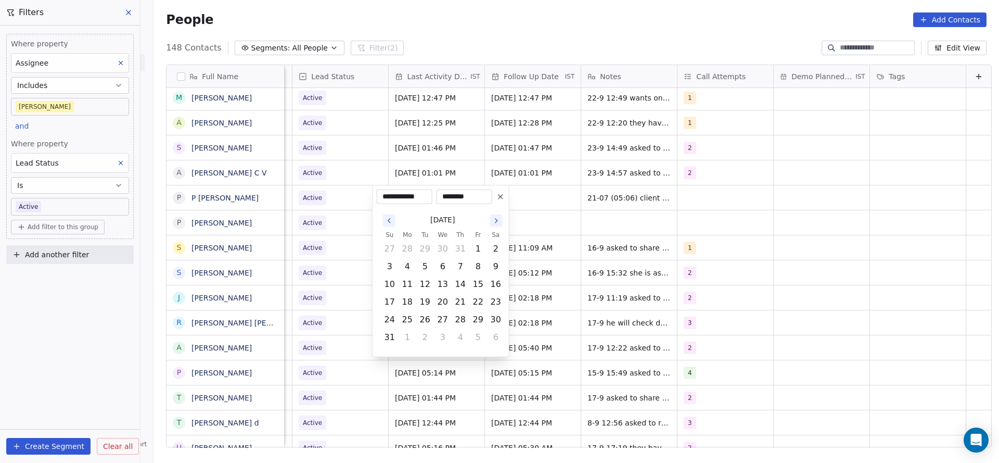
click at [496, 216] on icon "Go to the Next Month" at bounding box center [496, 220] width 8 height 8
click at [425, 301] on button "23" at bounding box center [425, 301] width 17 height 17
type input "**********"
click at [328, 295] on html "On2Cook India Pvt. Ltd. Contacts People Marketing Workflows Campaigns Metrics &…" at bounding box center [499, 231] width 999 height 463
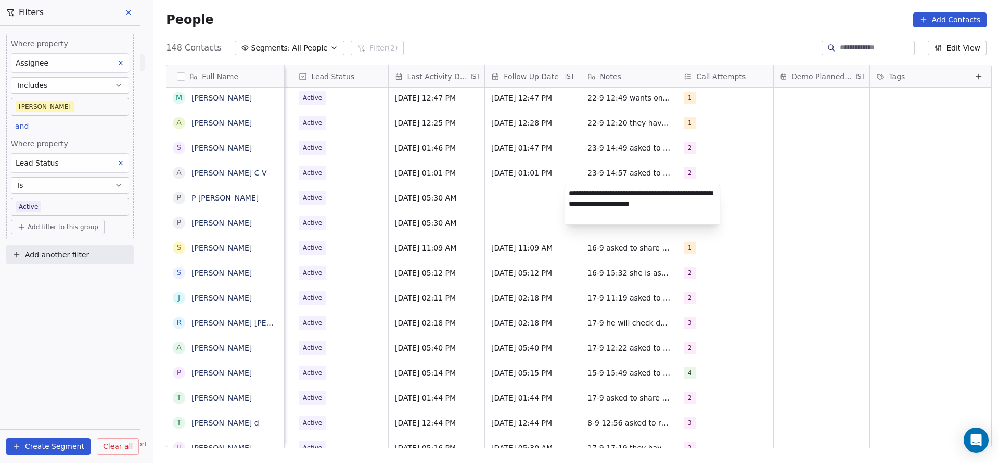
click at [568, 194] on textarea "**********" at bounding box center [642, 204] width 155 height 39
type textarea "**********"
click at [491, 222] on html "On2Cook India Pvt. Ltd. Contacts People Marketing Workflows Campaigns Metrics &…" at bounding box center [499, 231] width 999 height 463
click at [514, 203] on div "grid" at bounding box center [533, 197] width 96 height 24
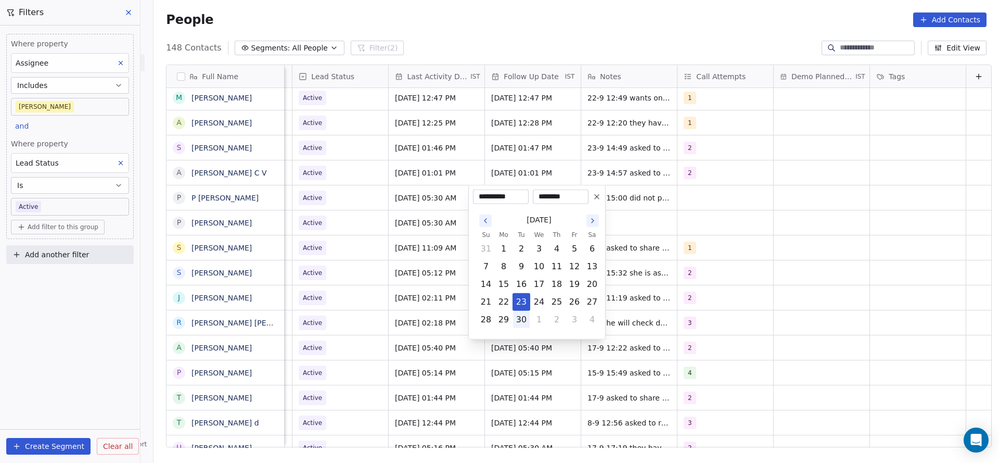
click at [523, 323] on button "30" at bounding box center [521, 319] width 17 height 17
type input "**********"
click at [364, 278] on html "On2Cook India Pvt. Ltd. Contacts People Marketing Workflows Campaigns Metrics &…" at bounding box center [499, 231] width 999 height 463
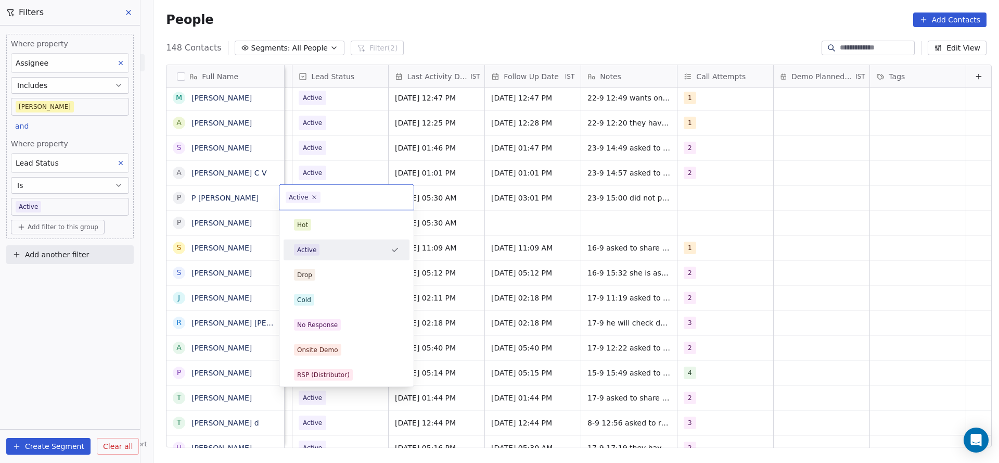
scroll to position [0, 1347]
drag, startPoint x: 326, startPoint y: 318, endPoint x: 462, endPoint y: 281, distance: 140.4
click at [386, 302] on div "Hot Active Drop Cold No Response Onsite Demo RSP (Distributor) Converted Duplic…" at bounding box center [347, 449] width 126 height 470
click at [690, 198] on html "On2Cook India Pvt. Ltd. Contacts People Marketing Workflows Campaigns Metrics &…" at bounding box center [499, 231] width 999 height 463
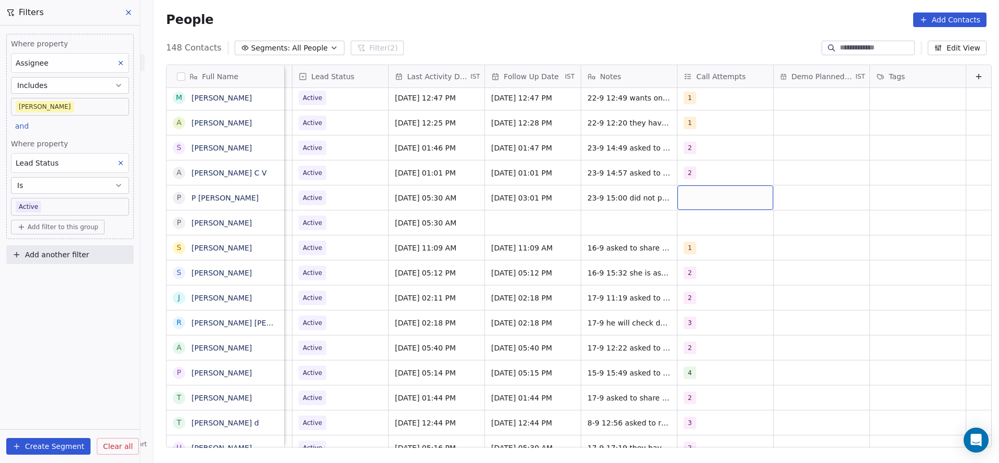
click at [677, 194] on div "grid" at bounding box center [725, 197] width 96 height 24
click at [681, 249] on button "Suggestions" at bounding box center [683, 250] width 8 height 8
click at [468, 230] on html "On2Cook India Pvt. Ltd. Contacts People Marketing Workflows Campaigns Metrics &…" at bounding box center [499, 231] width 999 height 463
click at [336, 196] on span "Active" at bounding box center [330, 197] width 63 height 15
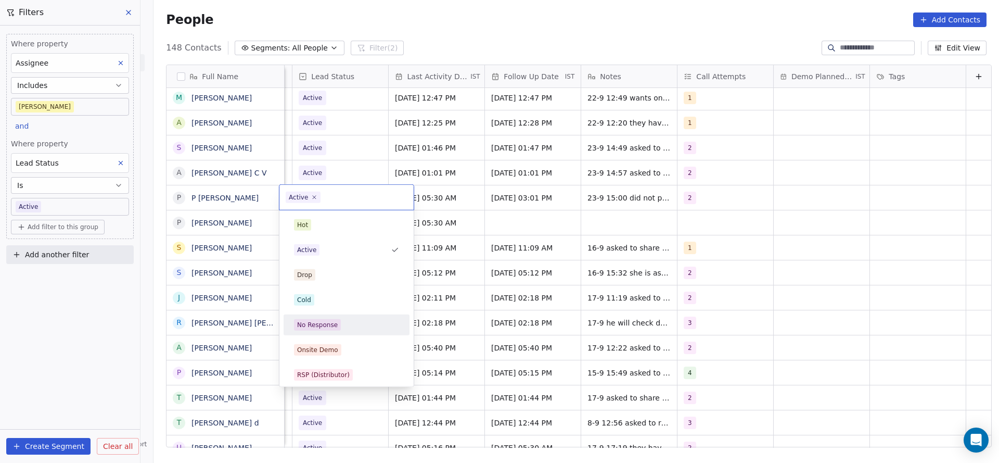
click at [311, 316] on div "No Response" at bounding box center [347, 324] width 118 height 17
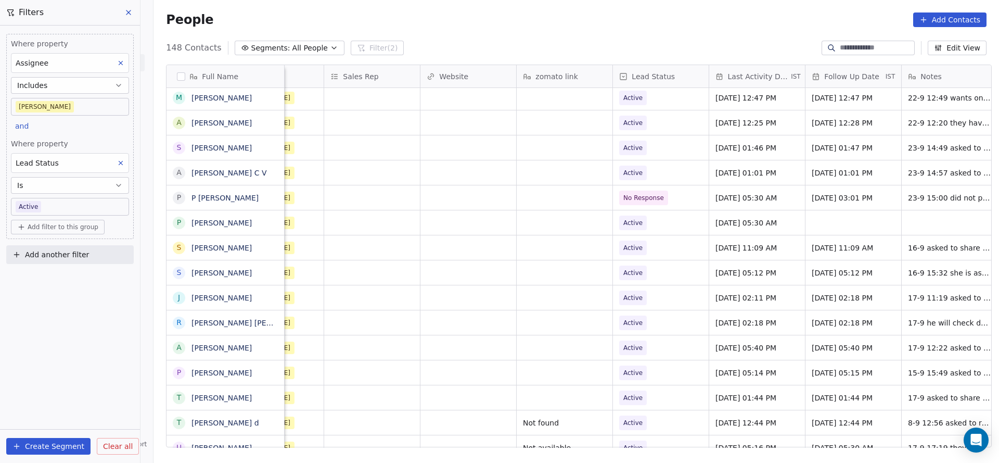
scroll to position [0, 1301]
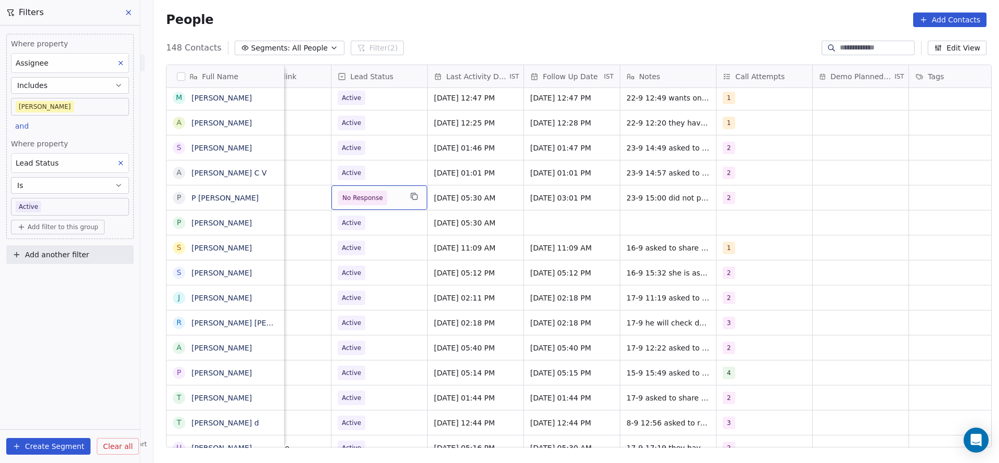
click at [372, 193] on span "No Response" at bounding box center [362, 198] width 41 height 10
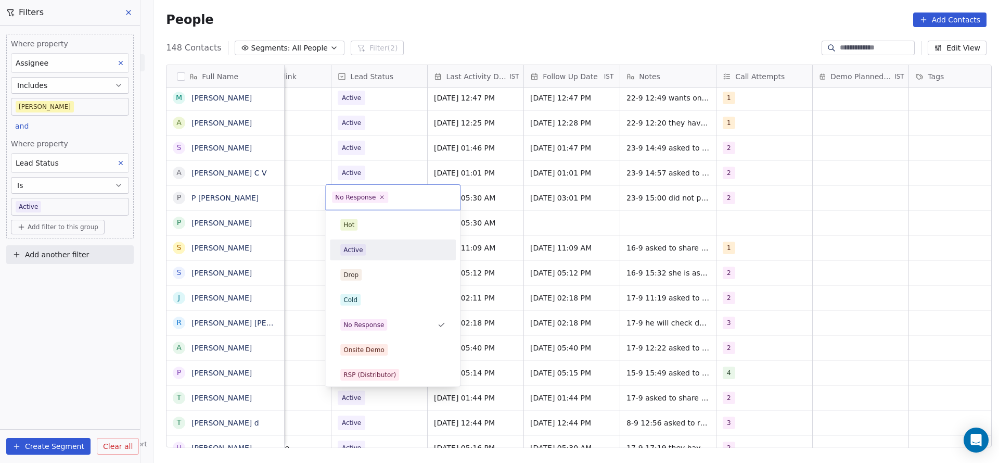
click at [374, 244] on div "Active" at bounding box center [392, 249] width 105 height 11
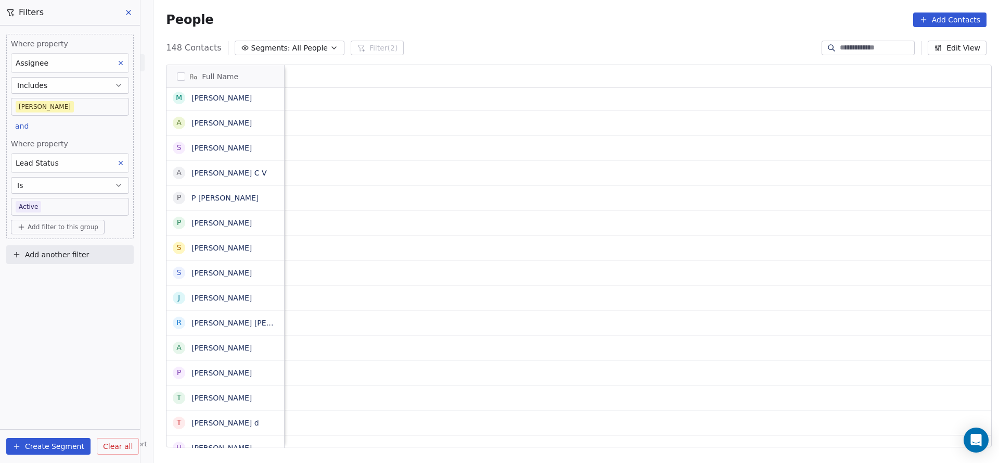
scroll to position [0, 1351]
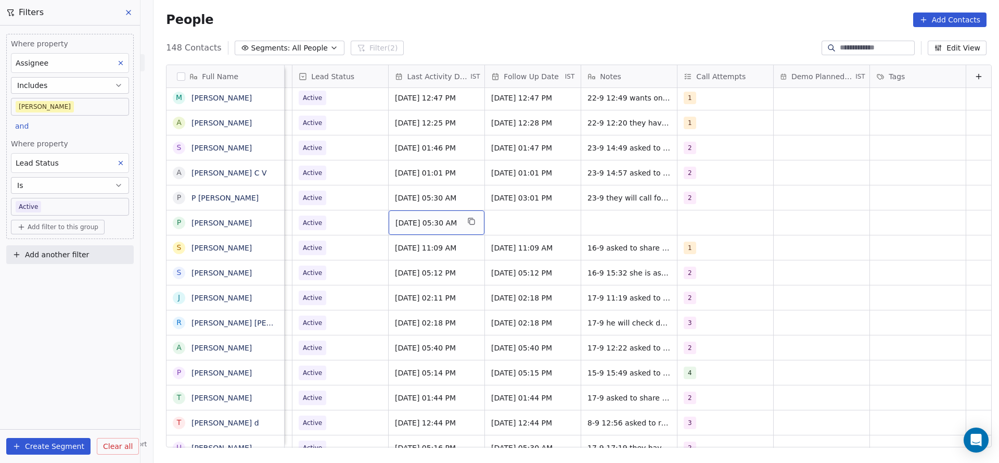
click at [424, 223] on span "[DATE] 05:30 AM" at bounding box center [426, 222] width 63 height 10
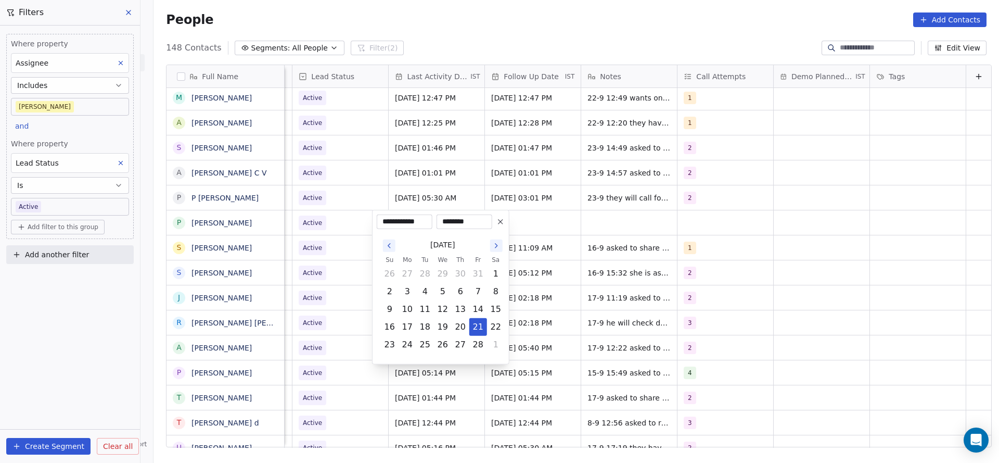
click at [277, 225] on html "On2Cook India Pvt. Ltd. Contacts People Marketing Workflows Campaigns Metrics &…" at bounding box center [499, 231] width 999 height 463
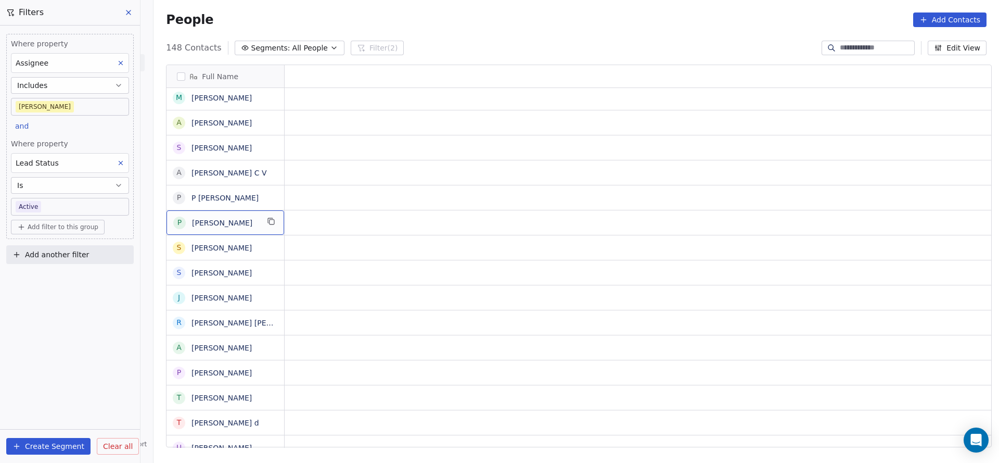
scroll to position [0, 0]
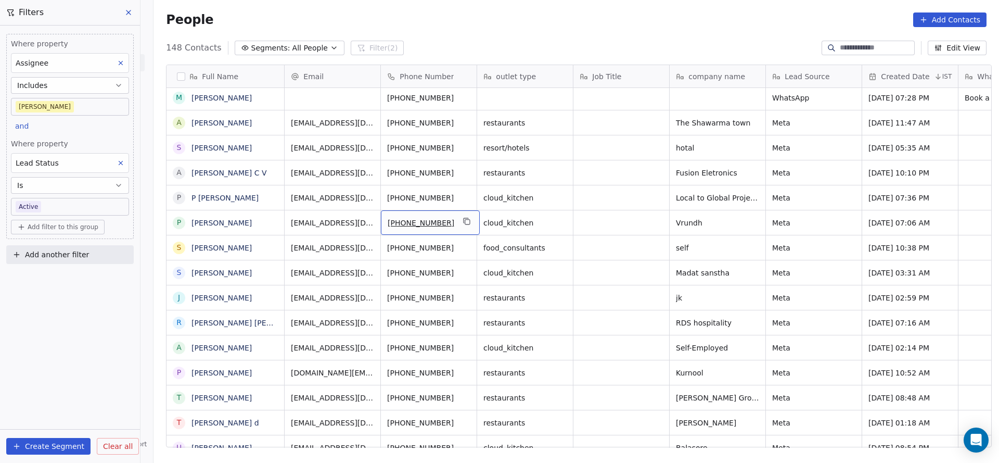
click at [465, 216] on div "[PHONE_NUMBER]" at bounding box center [430, 222] width 99 height 24
click at [463, 219] on icon "grid" at bounding box center [467, 221] width 8 height 8
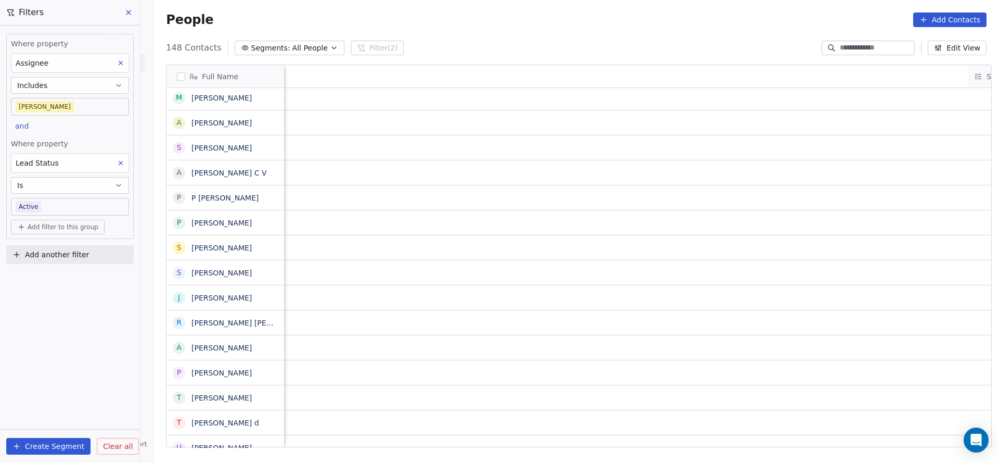
scroll to position [0, 1351]
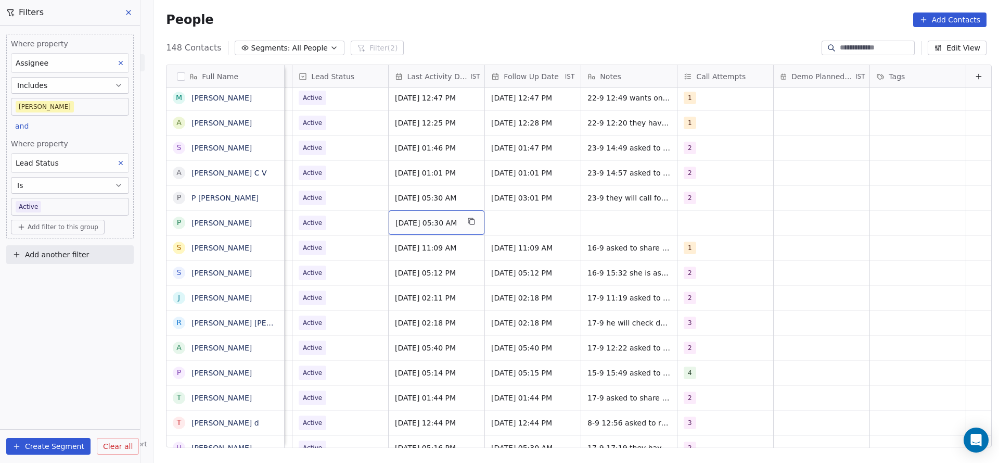
click at [410, 221] on span "[DATE] 05:30 AM" at bounding box center [426, 222] width 63 height 10
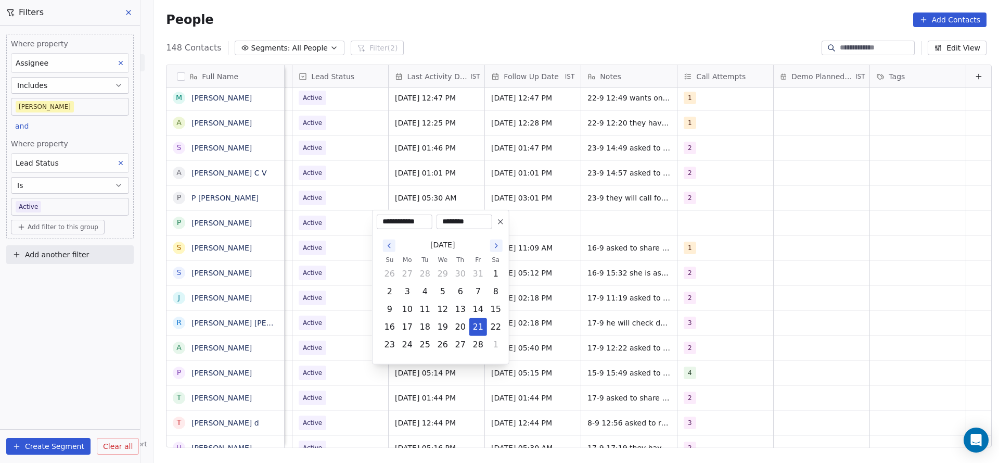
click at [498, 245] on icon "Go to the Next Month" at bounding box center [496, 245] width 8 height 8
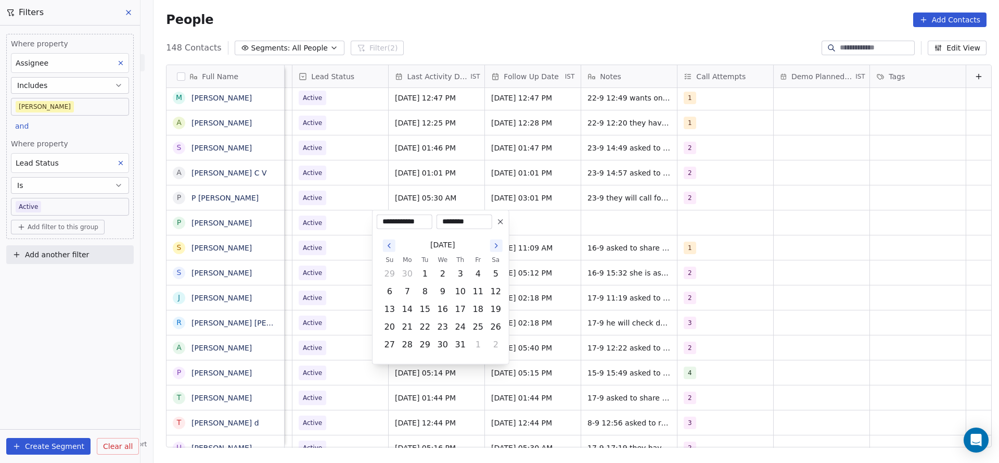
click at [498, 245] on icon "Go to the Next Month" at bounding box center [496, 245] width 8 height 8
click at [493, 239] on button "Go to the Next Month" at bounding box center [496, 245] width 12 height 12
click at [423, 322] on button "23" at bounding box center [425, 326] width 17 height 17
type input "**********"
click at [339, 252] on html "On2Cook India Pvt. Ltd. Contacts People Marketing Workflows Campaigns Metrics &…" at bounding box center [499, 231] width 999 height 463
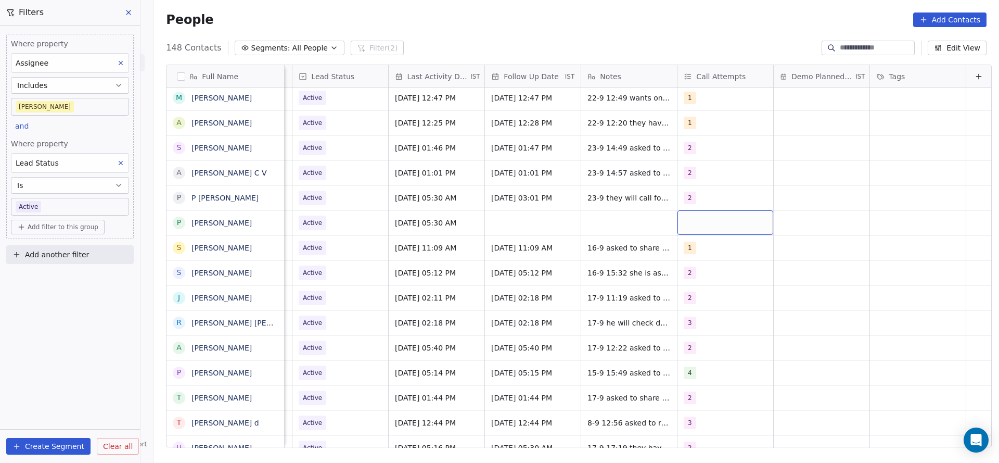
click at [684, 219] on div "grid" at bounding box center [725, 222] width 96 height 24
click at [686, 245] on div "1" at bounding box center [728, 249] width 118 height 17
click at [583, 258] on html "On2Cook India Pvt. Ltd. Contacts People Marketing Workflows Campaigns Metrics &…" at bounding box center [499, 231] width 999 height 463
click at [517, 219] on div "grid" at bounding box center [533, 222] width 96 height 24
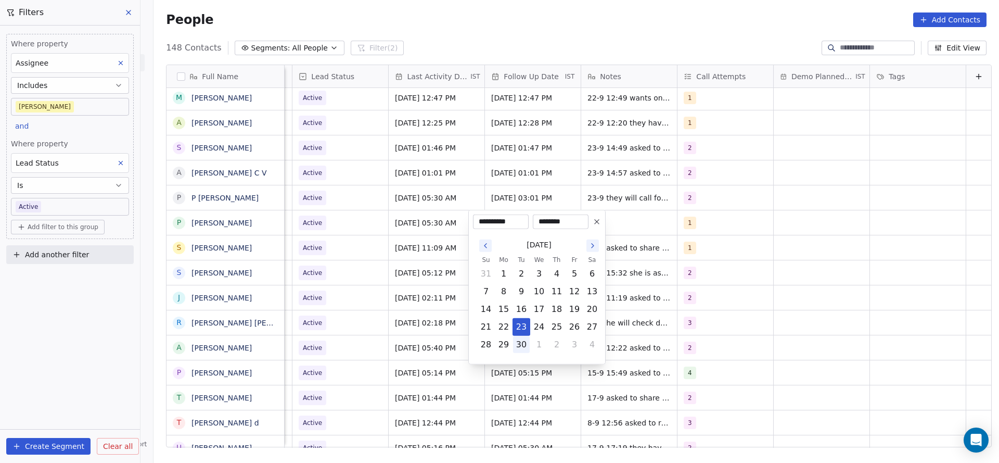
click at [524, 343] on button "30" at bounding box center [521, 344] width 17 height 17
type input "**********"
click at [656, 238] on html "On2Cook India Pvt. Ltd. Contacts People Marketing Workflows Campaigns Metrics &…" at bounding box center [499, 231] width 999 height 463
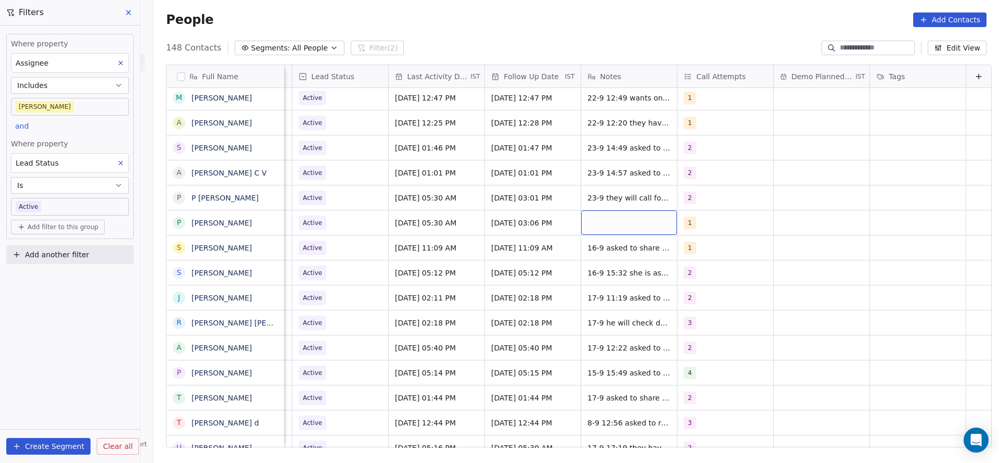
click at [629, 228] on div "grid" at bounding box center [629, 222] width 96 height 24
type textarea "**********"
click at [469, 304] on html "On2Cook India Pvt. Ltd. Contacts People Marketing Workflows Campaigns Metrics &…" at bounding box center [499, 231] width 999 height 463
click at [345, 219] on span "Active" at bounding box center [330, 222] width 63 height 15
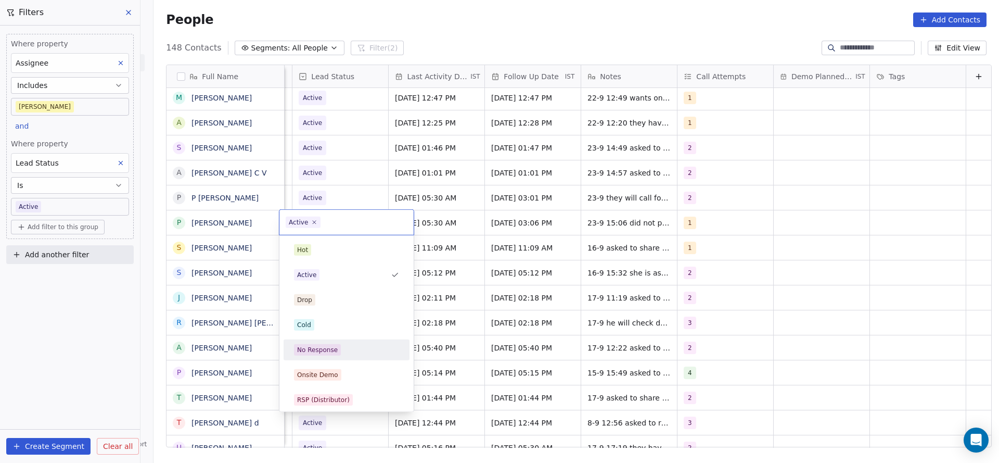
click at [346, 352] on div "No Response" at bounding box center [346, 349] width 105 height 11
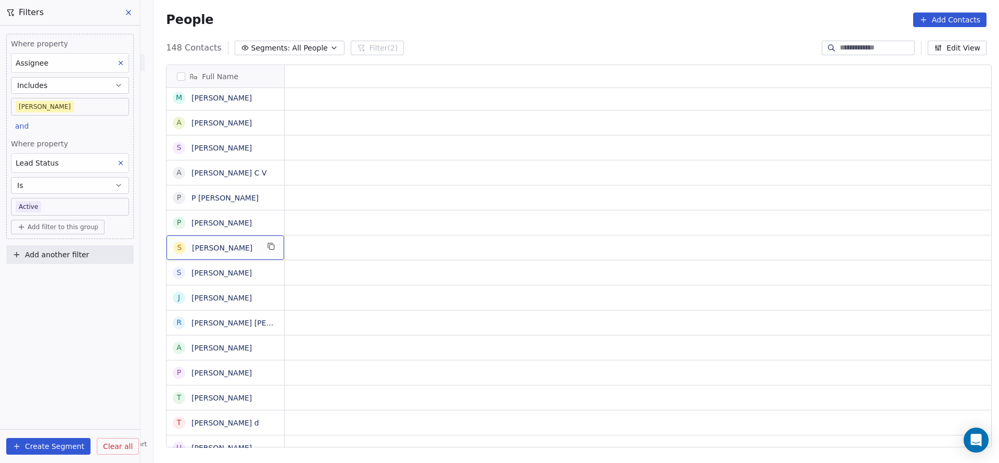
scroll to position [0, 0]
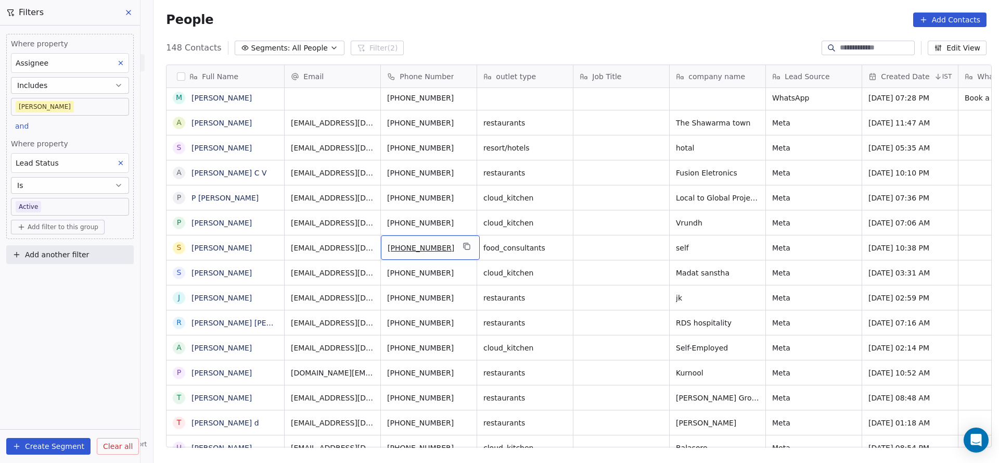
click at [452, 249] on div "[PHONE_NUMBER]" at bounding box center [430, 247] width 99 height 24
click at [463, 247] on icon "grid" at bounding box center [467, 246] width 8 height 8
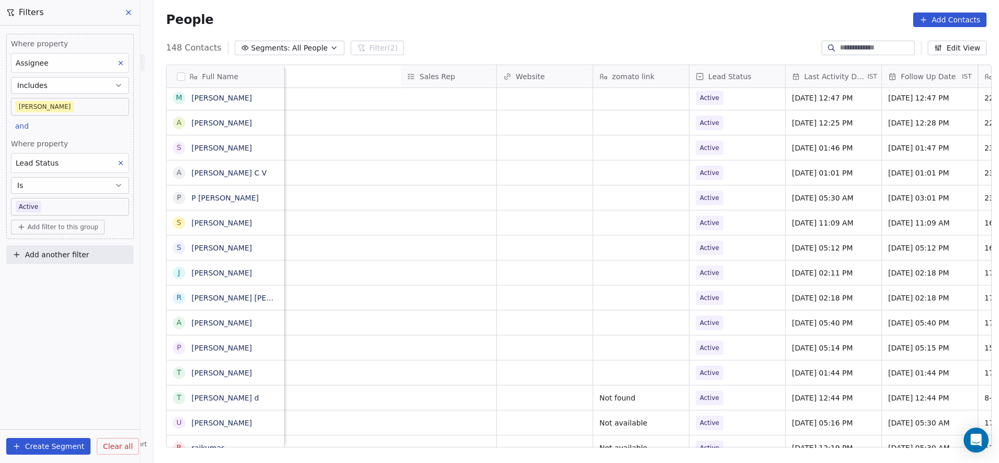
scroll to position [0, 1351]
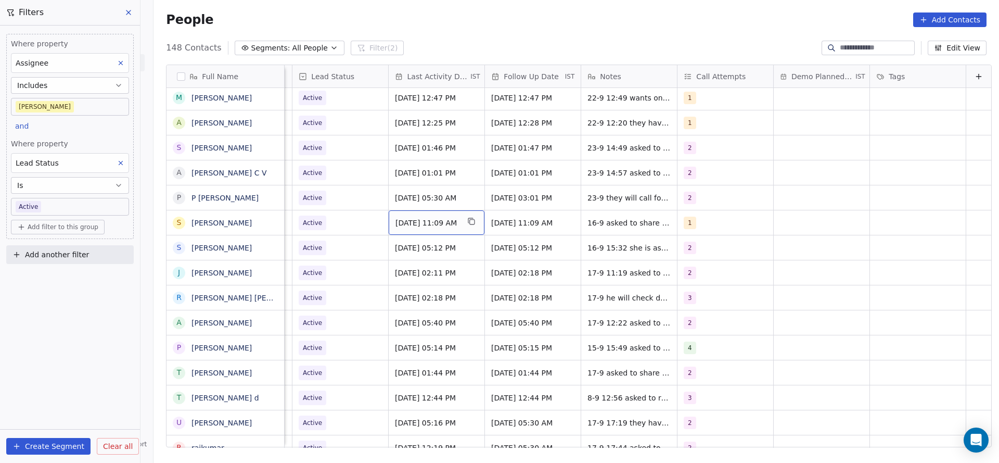
click at [401, 224] on span "[DATE] 11:09 AM" at bounding box center [426, 222] width 63 height 10
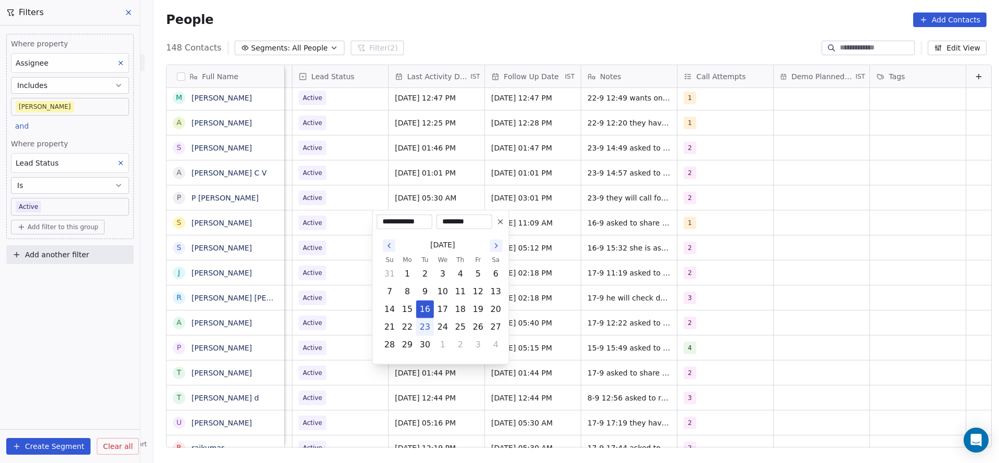
click at [423, 328] on button "23" at bounding box center [425, 326] width 17 height 17
type input "**********"
click at [337, 301] on html "On2Cook India Pvt. Ltd. Contacts People Marketing Workflows Campaigns Metrics &…" at bounding box center [499, 231] width 999 height 463
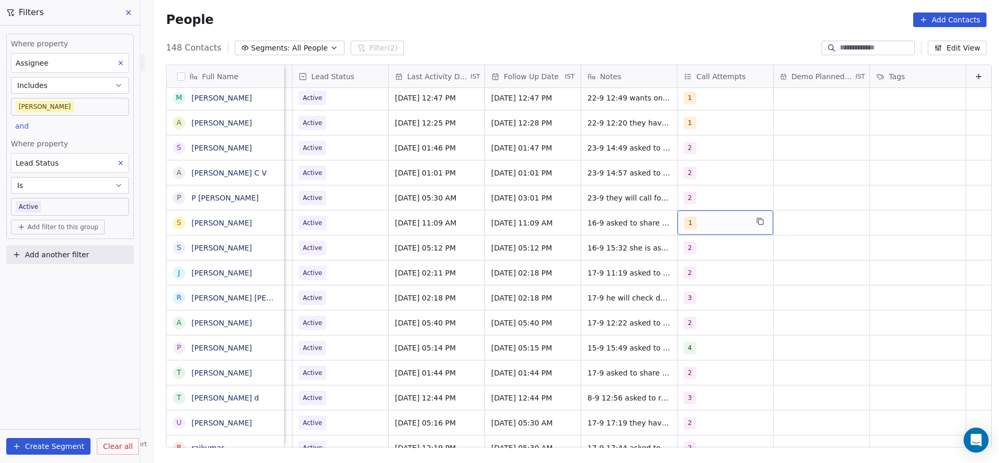
click at [714, 227] on div "1" at bounding box center [715, 222] width 63 height 12
click at [689, 275] on span "2" at bounding box center [693, 274] width 10 height 11
drag, startPoint x: 689, startPoint y: 256, endPoint x: 605, endPoint y: 220, distance: 91.1
click at [685, 253] on div "1" at bounding box center [728, 249] width 118 height 17
click at [624, 273] on html "On2Cook India Pvt. Ltd. Contacts People Marketing Workflows Campaigns Metrics &…" at bounding box center [499, 231] width 999 height 463
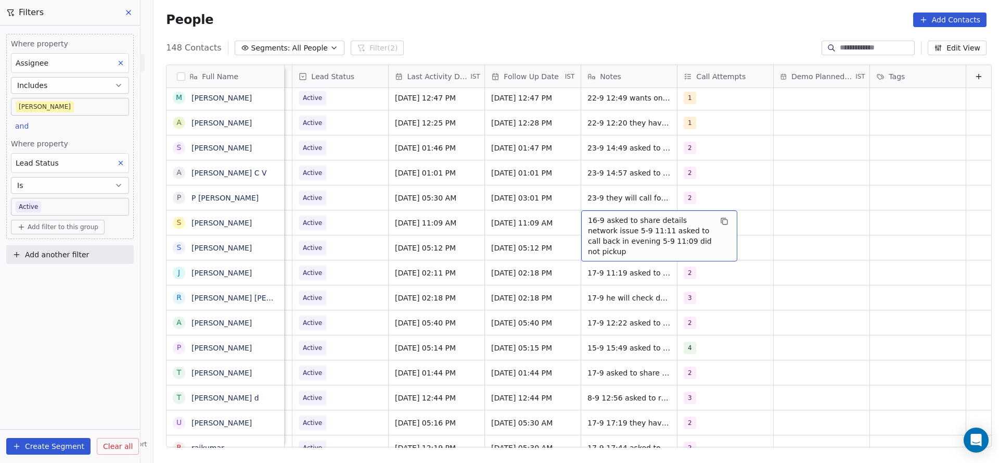
click at [605, 220] on span "16-9 asked to share details network issue 5-9 11:11 asked to call back in eveni…" at bounding box center [650, 236] width 124 height 42
click at [570, 219] on textarea "**********" at bounding box center [642, 229] width 155 height 39
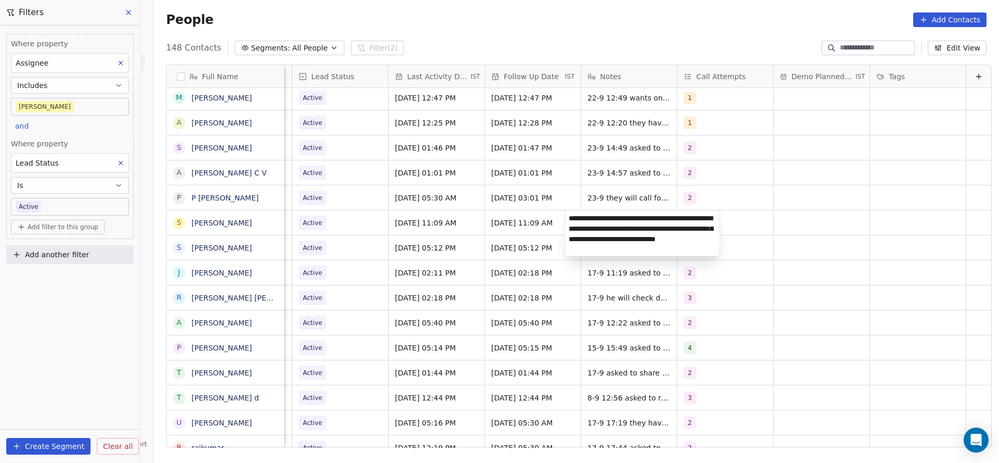
type textarea "**********"
click at [468, 248] on html "On2Cook India Pvt. Ltd. Contacts People Marketing Workflows Campaigns Metrics &…" at bounding box center [499, 231] width 999 height 463
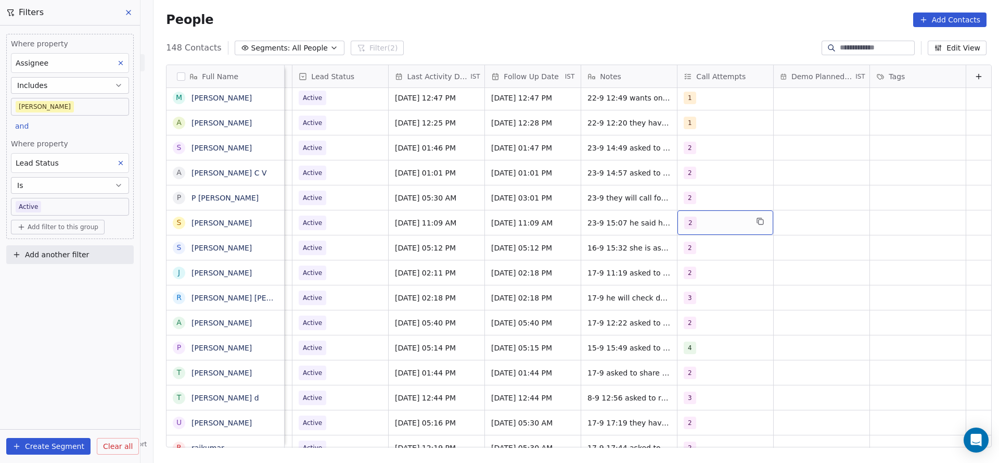
click at [711, 225] on div "2" at bounding box center [715, 222] width 63 height 12
click at [693, 299] on div "3" at bounding box center [693, 299] width 4 height 9
click at [695, 280] on div "2" at bounding box center [728, 274] width 118 height 17
click at [669, 284] on div "2" at bounding box center [728, 274] width 126 height 21
click at [699, 281] on div "2" at bounding box center [728, 274] width 118 height 17
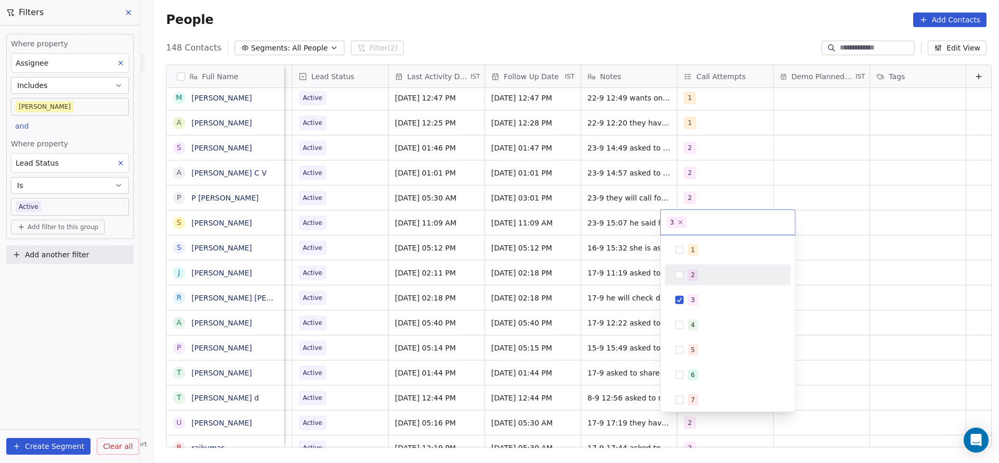
click at [593, 291] on html "On2Cook India Pvt. Ltd. Contacts People Marketing Workflows Campaigns Metrics &…" at bounding box center [499, 231] width 999 height 463
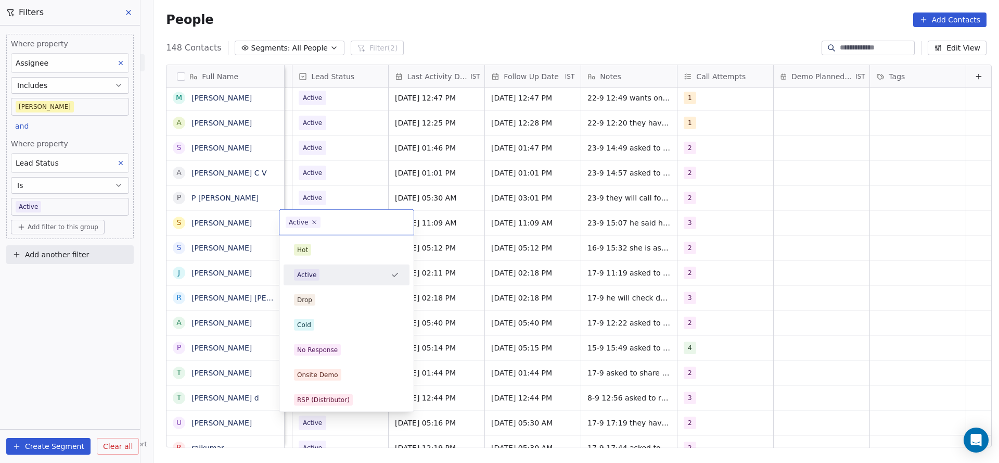
scroll to position [0, 1347]
click at [504, 242] on html "On2Cook India Pvt. Ltd. Contacts People Marketing Workflows Campaigns Metrics &…" at bounding box center [499, 231] width 999 height 463
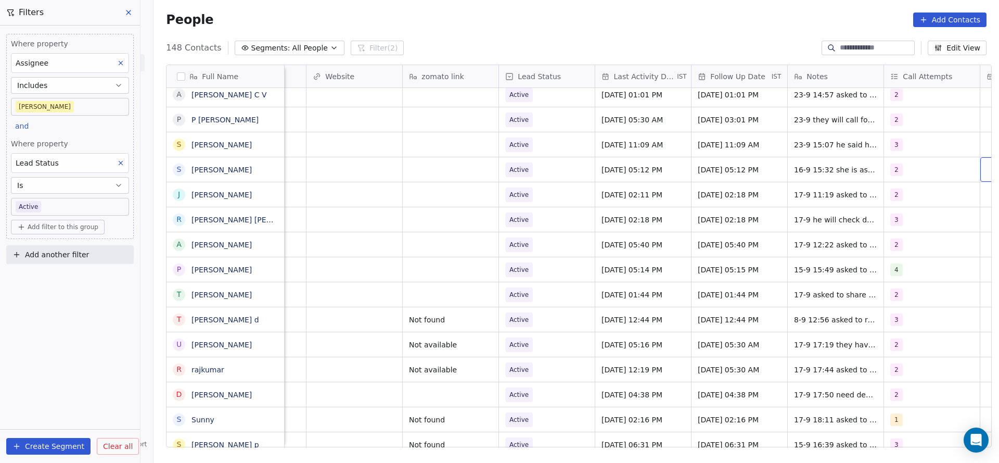
scroll to position [0, 1230]
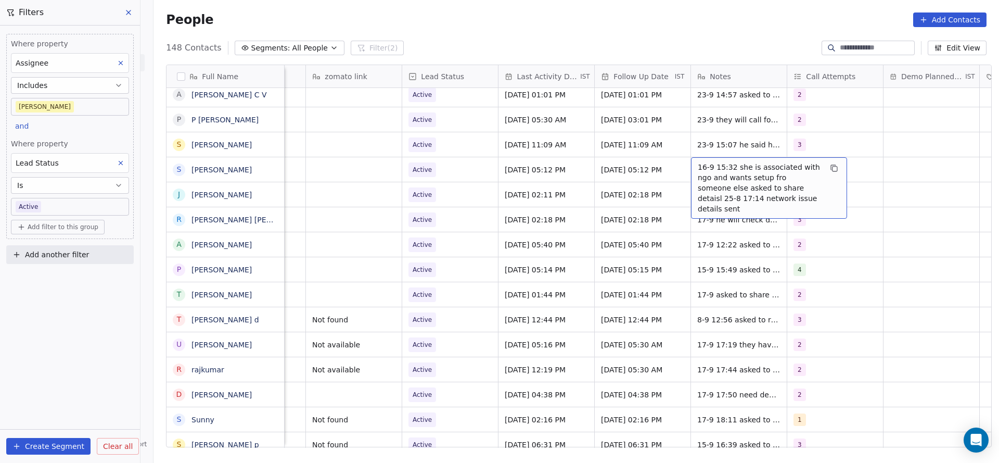
click at [701, 166] on span "16-9 15:32 she is associated with ngo and wants setup fro someone else asked to…" at bounding box center [760, 188] width 124 height 52
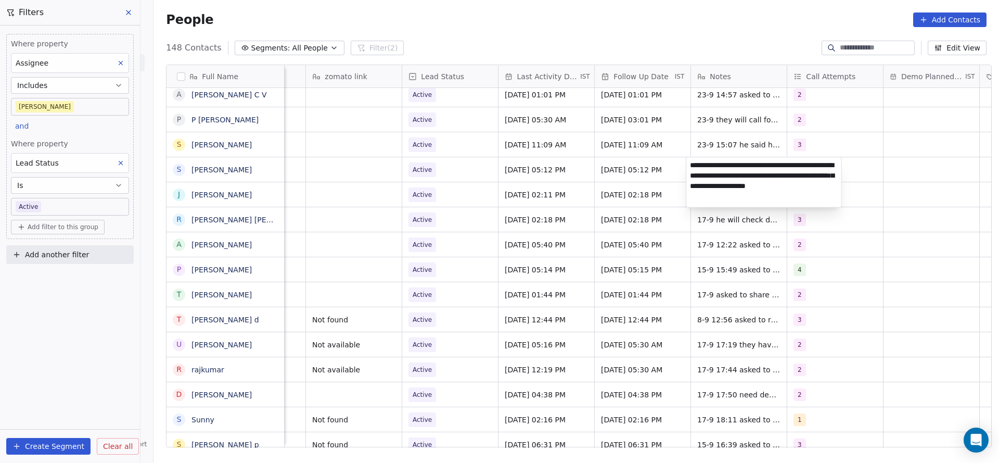
click at [692, 167] on textarea "**********" at bounding box center [763, 182] width 155 height 50
type textarea "**********"
click at [472, 305] on html "On2Cook India Pvt. Ltd. Contacts People Marketing Workflows Campaigns Metrics &…" at bounding box center [499, 231] width 999 height 463
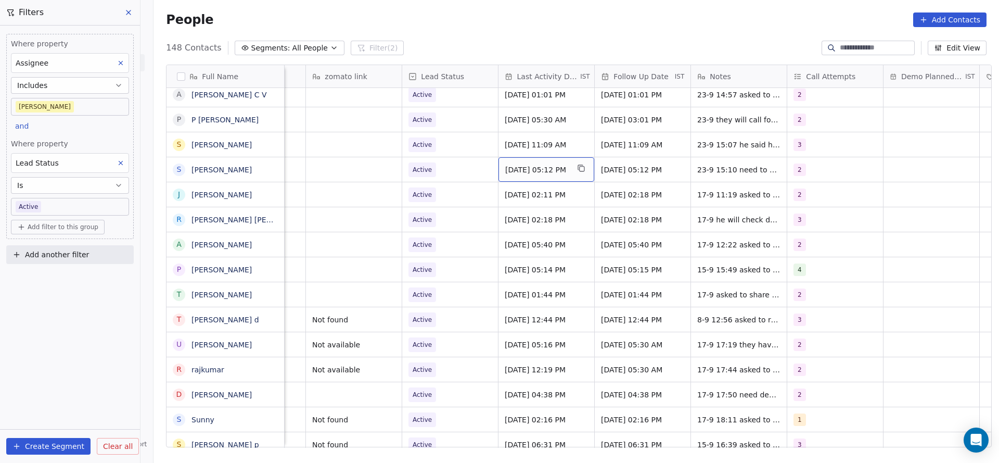
click at [562, 172] on span "[DATE] 05:12 PM" at bounding box center [536, 169] width 63 height 10
click at [532, 171] on span "[DATE] 05:12 PM" at bounding box center [536, 169] width 63 height 10
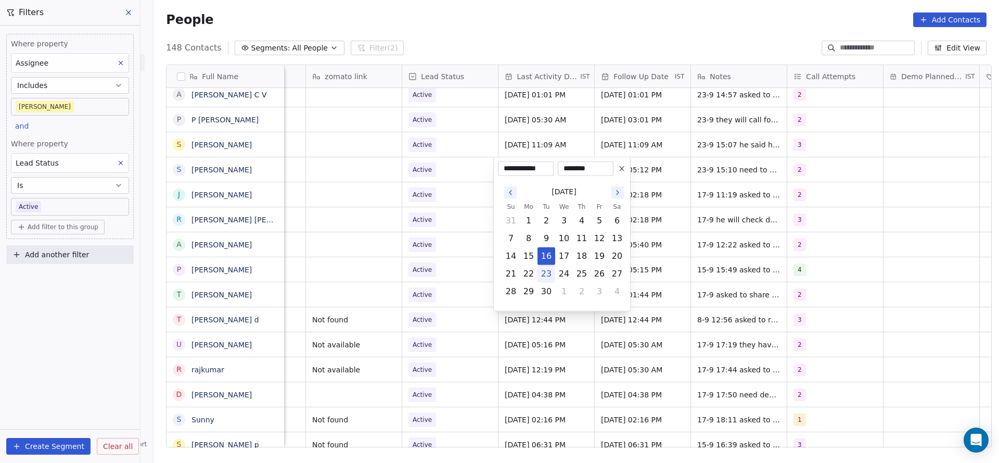
click at [546, 273] on button "23" at bounding box center [546, 273] width 17 height 17
type input "**********"
drag, startPoint x: 407, startPoint y: 273, endPoint x: 595, endPoint y: 107, distance: 251.0
click at [411, 273] on html "On2Cook India Pvt. Ltd. Contacts People Marketing Workflows Campaigns Metrics &…" at bounding box center [499, 231] width 999 height 463
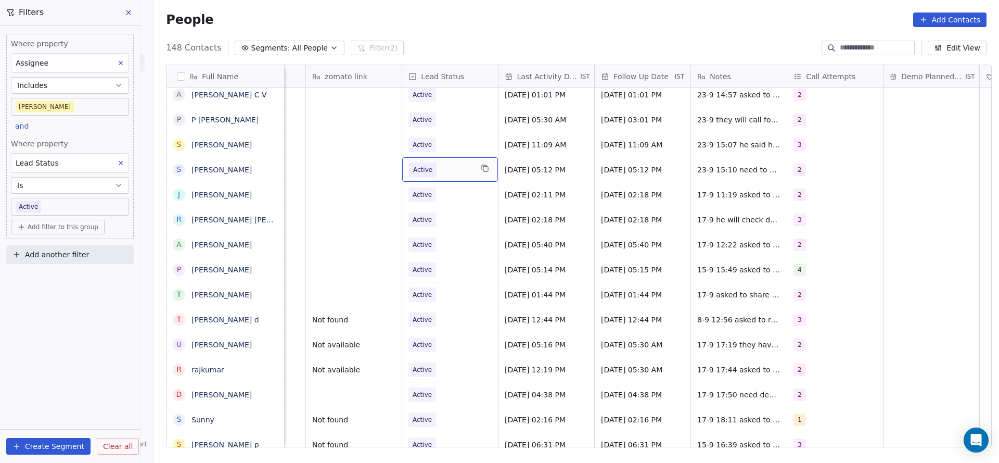
click at [464, 172] on span "Active" at bounding box center [440, 169] width 63 height 15
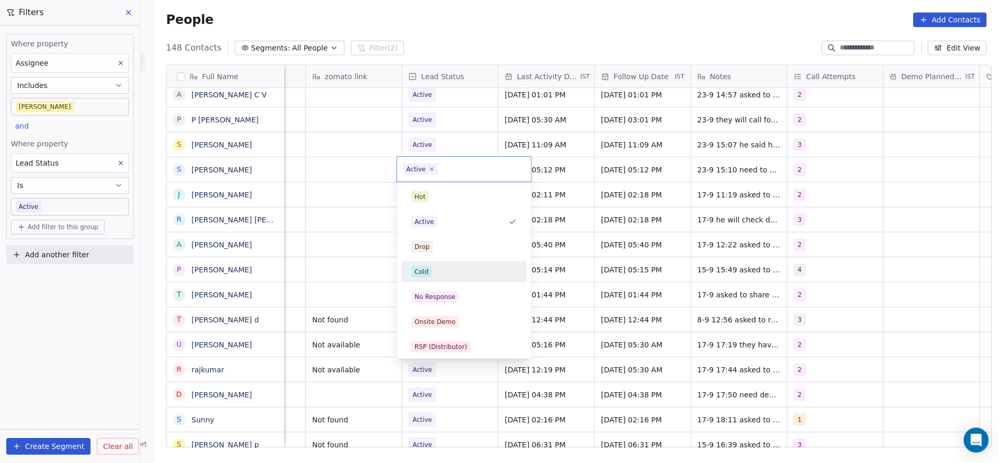
scroll to position [78, 0]
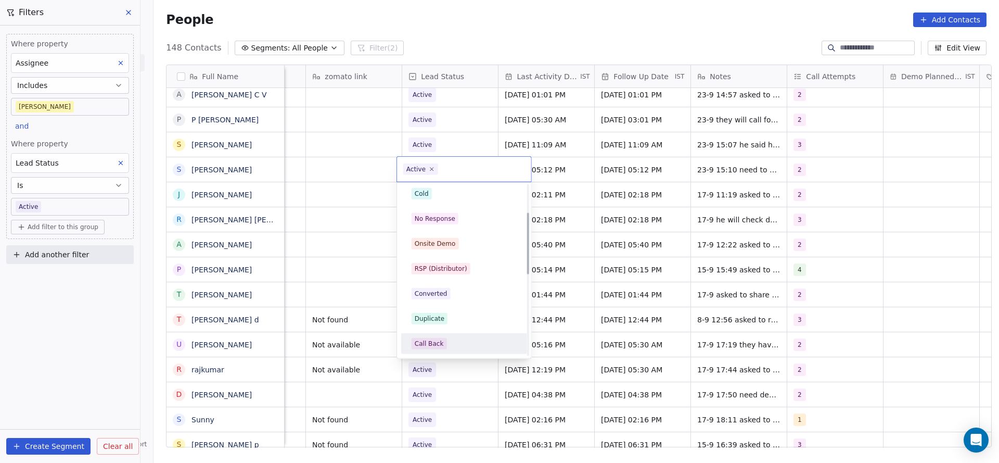
click at [454, 343] on div "Call Back" at bounding box center [464, 343] width 105 height 11
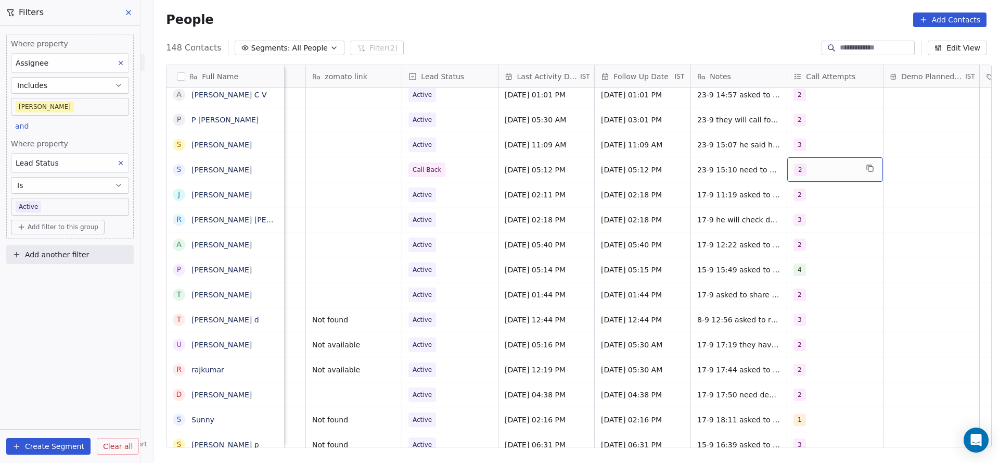
click at [828, 175] on div "2" at bounding box center [835, 169] width 96 height 24
click at [803, 242] on button "Suggestions" at bounding box center [801, 246] width 8 height 8
click at [805, 224] on div "2" at bounding box center [849, 221] width 118 height 17
click at [692, 250] on html "On2Cook India Pvt. Ltd. Contacts People Marketing Workflows Campaigns Metrics &…" at bounding box center [499, 231] width 999 height 463
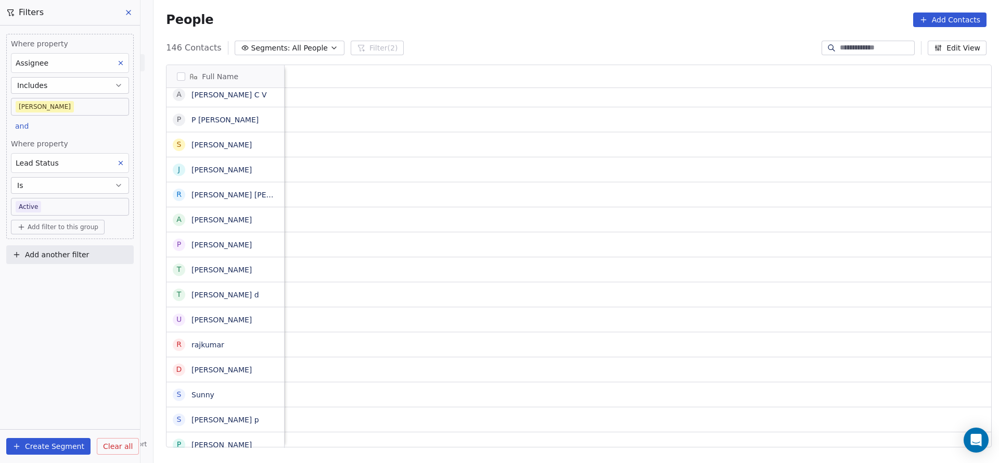
scroll to position [0, 1351]
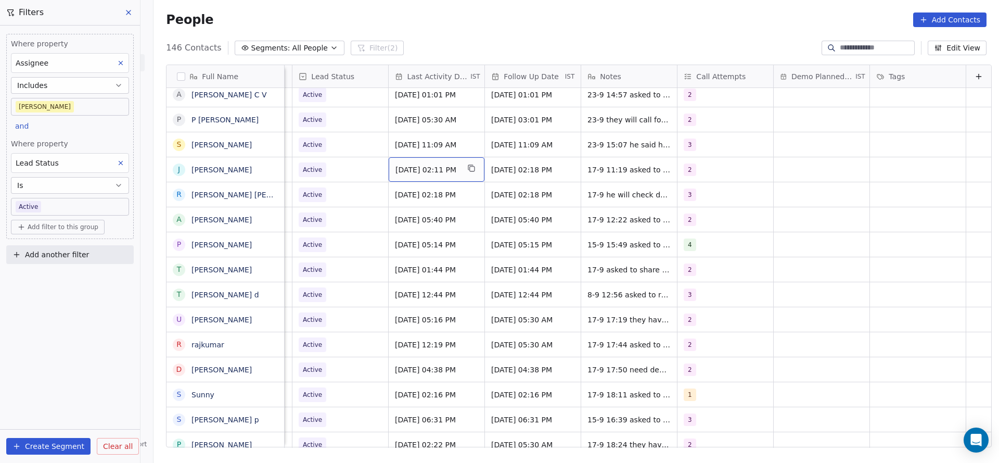
click at [403, 176] on div "[DATE] 02:11 PM" at bounding box center [437, 169] width 96 height 24
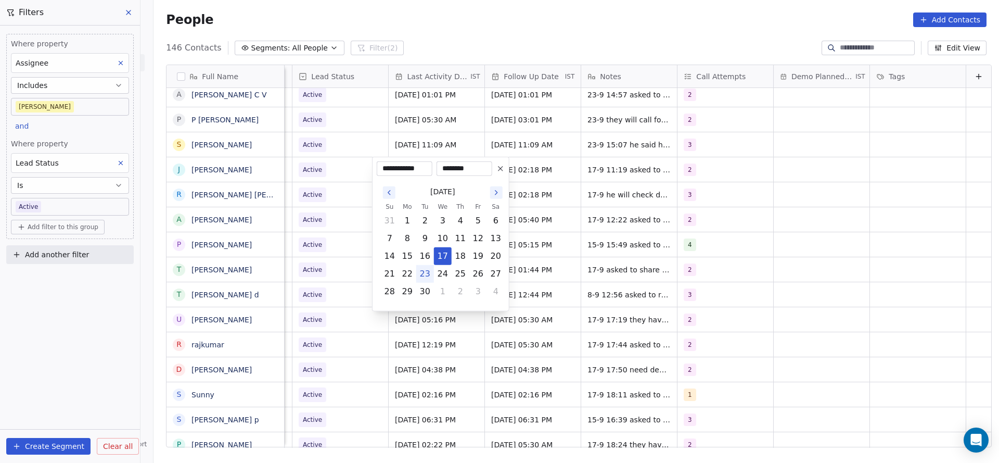
click at [423, 267] on button "23" at bounding box center [425, 273] width 17 height 17
type input "**********"
click at [316, 244] on html "On2Cook India Pvt. Ltd. Contacts People Marketing Workflows Campaigns Metrics &…" at bounding box center [499, 231] width 999 height 463
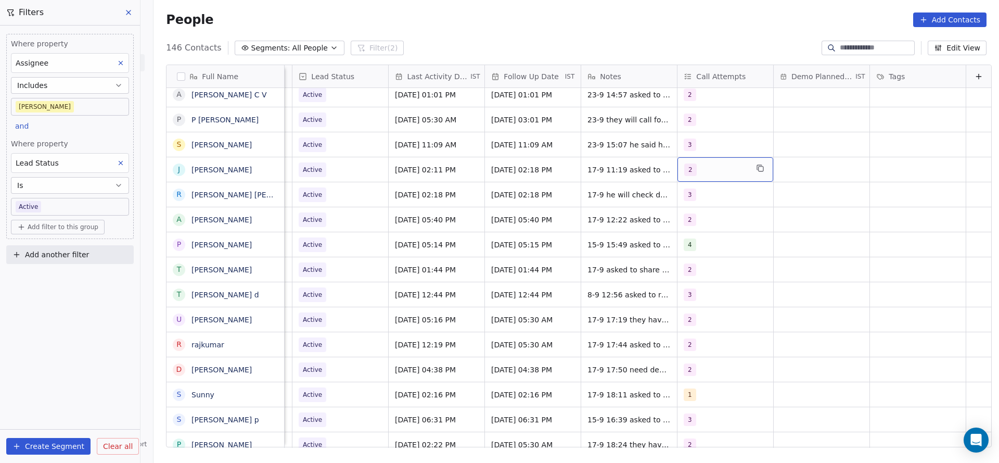
click at [716, 165] on div "2" at bounding box center [715, 169] width 63 height 12
click at [685, 244] on div "3" at bounding box center [728, 246] width 118 height 17
click at [688, 223] on span "2" at bounding box center [693, 221] width 10 height 11
click at [599, 250] on html "On2Cook India Pvt. Ltd. Contacts People Marketing Workflows Campaigns Metrics &…" at bounding box center [499, 231] width 999 height 463
click at [588, 164] on span "17-9 11:19 asked to share details 5-9 18:15 asked to call back 22-8 14:18 asked…" at bounding box center [650, 177] width 124 height 31
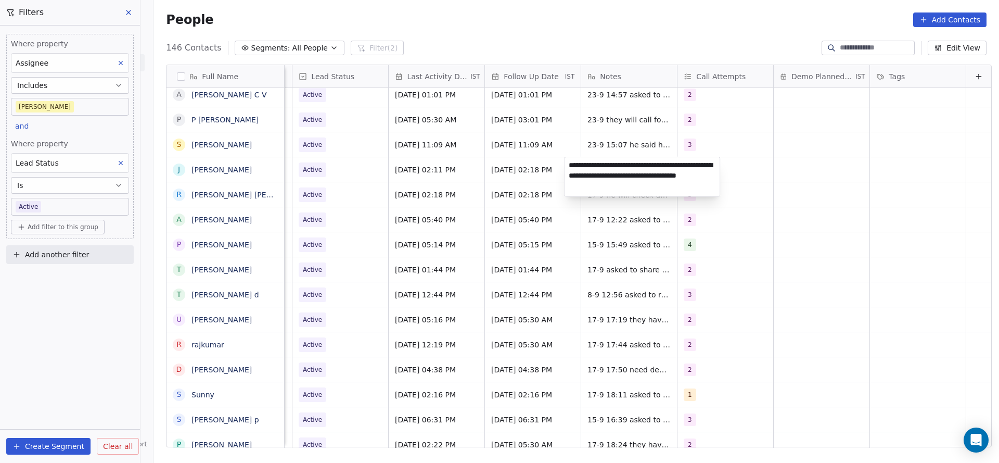
click at [565, 162] on div "**********" at bounding box center [643, 177] width 156 height 40
click at [571, 163] on textarea "**********" at bounding box center [642, 176] width 155 height 39
click at [572, 163] on textarea "**********" at bounding box center [642, 176] width 155 height 39
type textarea "**********"
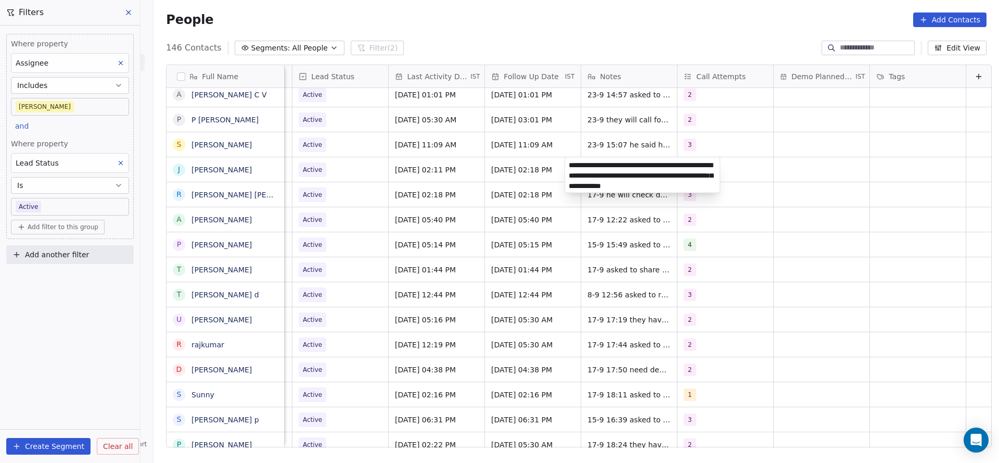
click at [426, 183] on html "On2Cook India Pvt. Ltd. Contacts People Marketing Workflows Campaigns Metrics &…" at bounding box center [499, 231] width 999 height 463
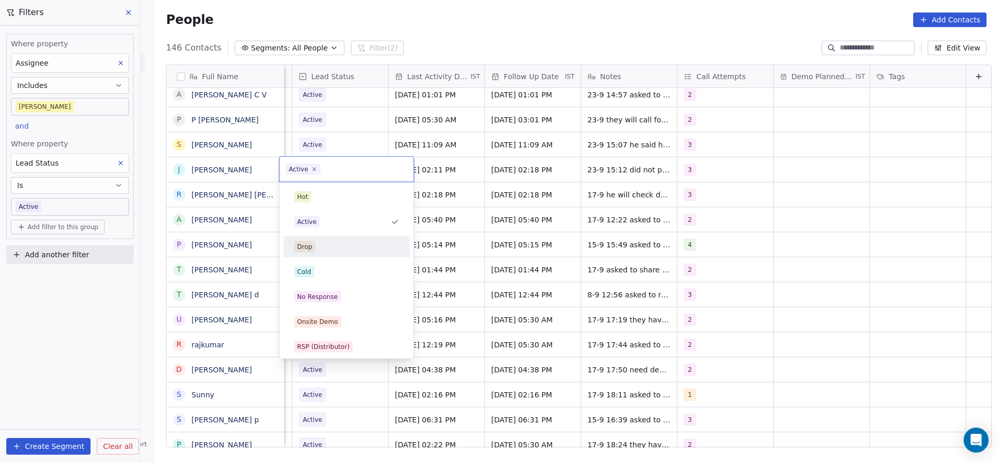
scroll to position [0, 1347]
drag, startPoint x: 332, startPoint y: 299, endPoint x: 570, endPoint y: 211, distance: 253.2
click at [333, 299] on div "No Response" at bounding box center [317, 296] width 41 height 9
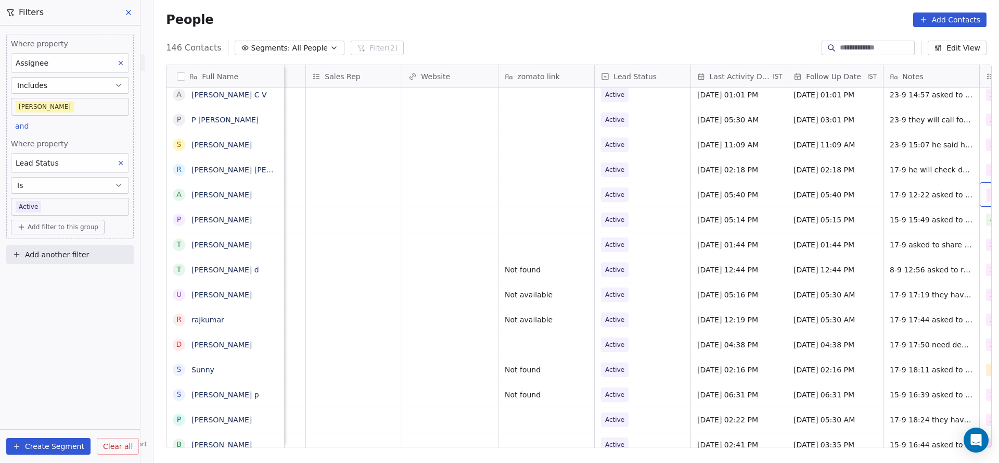
scroll to position [0, 1133]
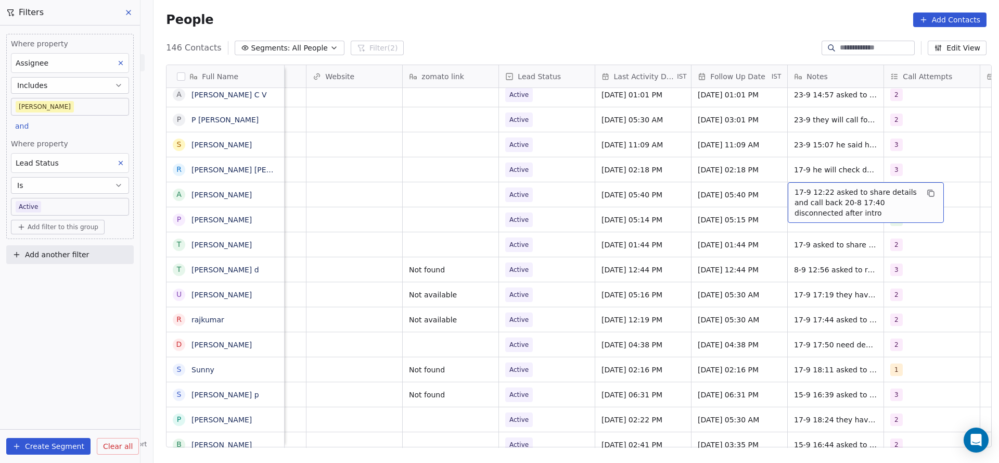
click at [815, 195] on span "17-9 12:22 asked to share details and call back 20-8 17:40 disconnected after i…" at bounding box center [857, 202] width 124 height 31
click at [785, 189] on textarea "**********" at bounding box center [860, 201] width 155 height 39
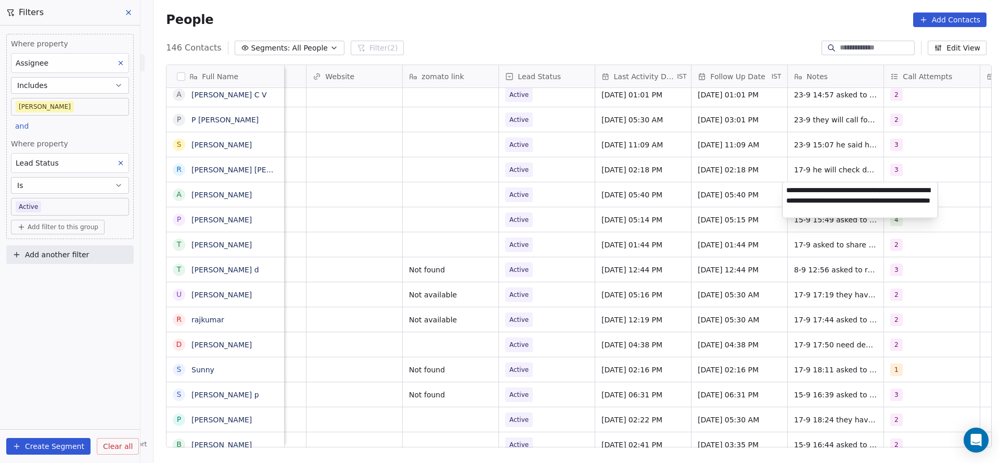
type textarea "**********"
click at [513, 221] on html "On2Cook India Pvt. Ltd. Contacts People Marketing Workflows Campaigns Metrics &…" at bounding box center [499, 231] width 999 height 463
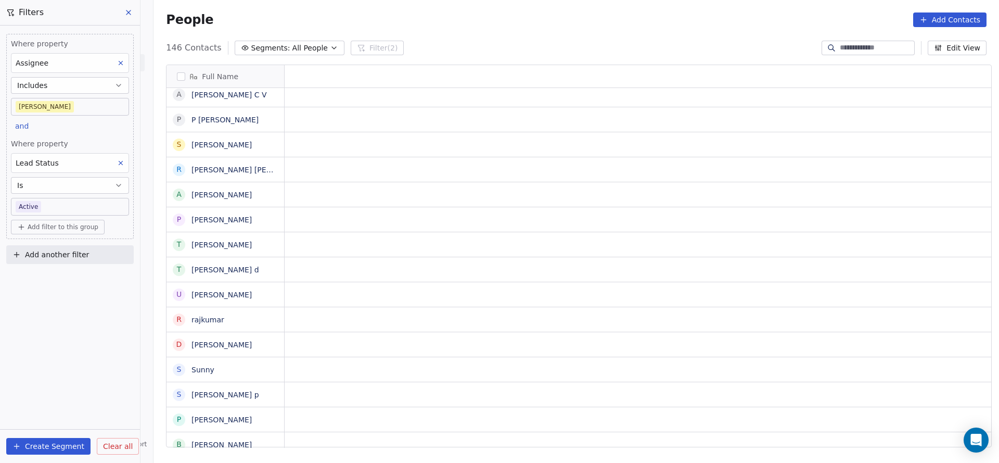
scroll to position [0, 0]
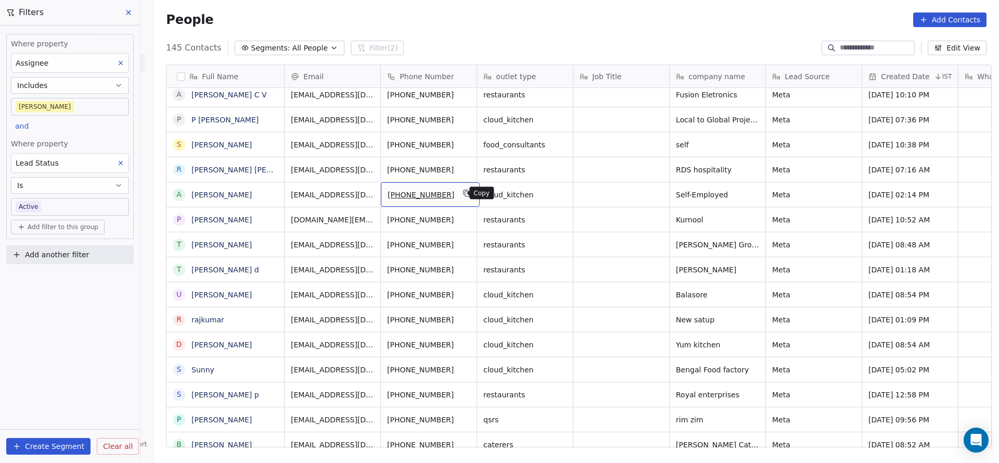
click at [463, 189] on icon "grid" at bounding box center [467, 193] width 8 height 8
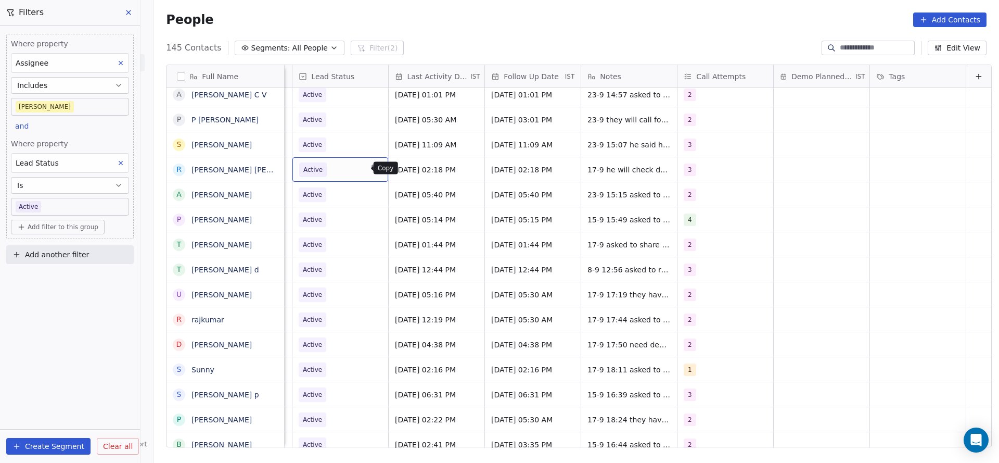
scroll to position [0, 1347]
click at [427, 200] on div "[DATE] 05:40 PM" at bounding box center [437, 194] width 96 height 24
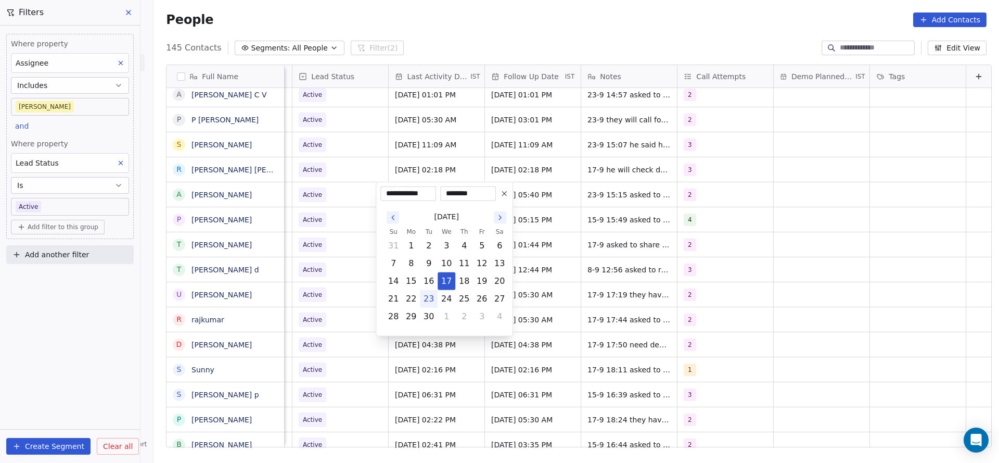
click at [429, 297] on button "23" at bounding box center [428, 298] width 17 height 17
type input "**********"
click at [327, 278] on html "On2Cook India Pvt. Ltd. Contacts People Marketing Workflows Campaigns Metrics &…" at bounding box center [499, 231] width 999 height 463
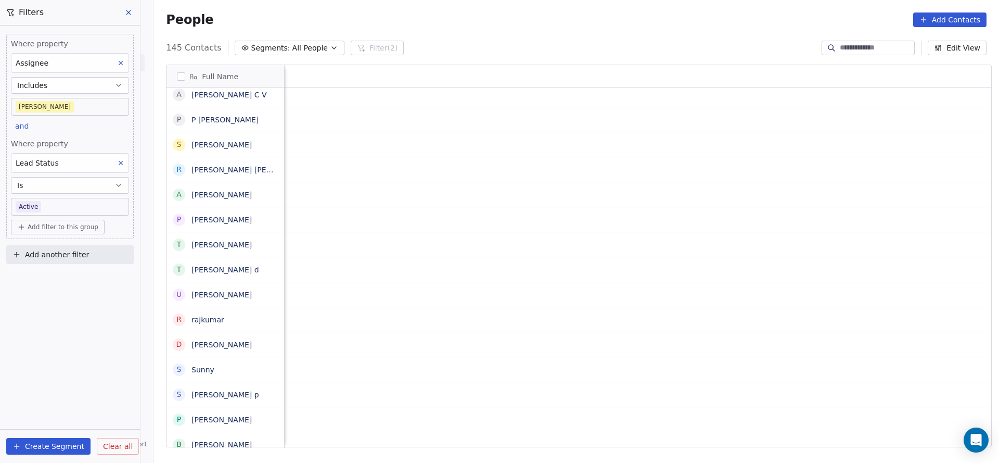
scroll to position [0, 1351]
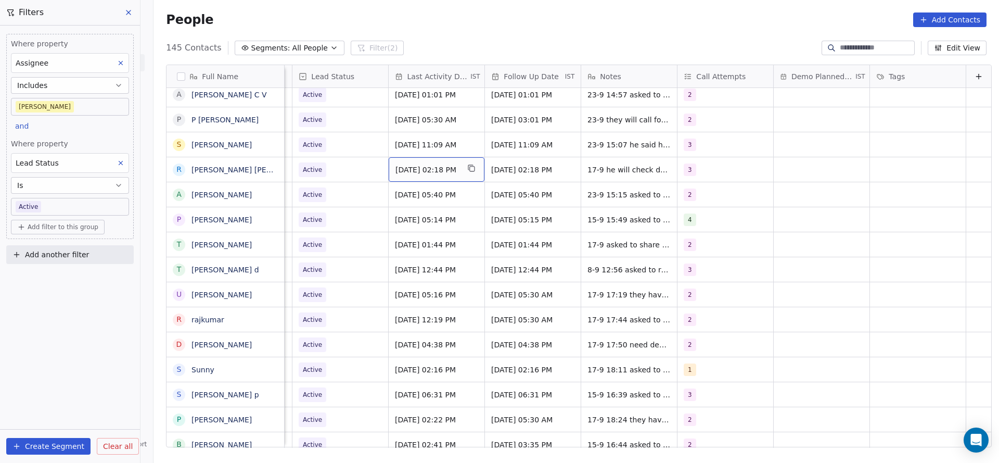
click at [402, 174] on span "[DATE] 02:18 PM" at bounding box center [426, 169] width 63 height 10
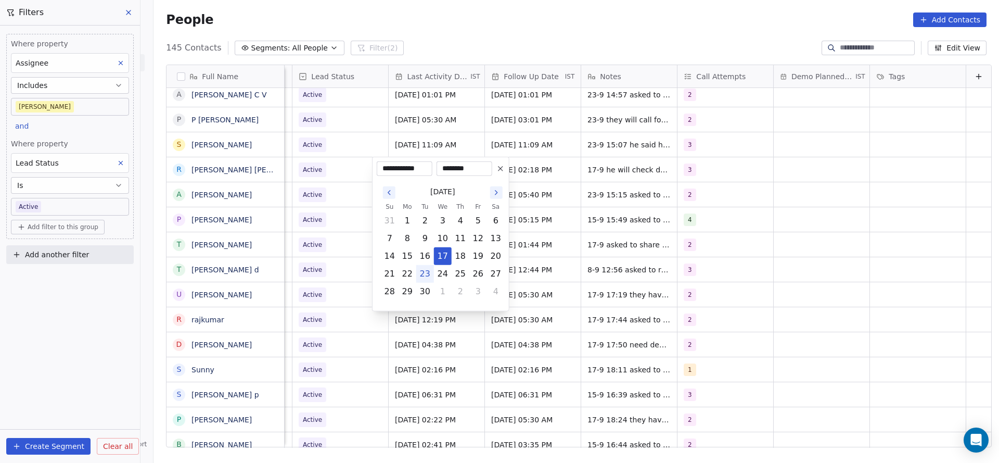
click at [420, 271] on button "23" at bounding box center [425, 273] width 17 height 17
type input "**********"
click at [330, 246] on html "On2Cook India Pvt. Ltd. Contacts People Marketing Workflows Campaigns Metrics &…" at bounding box center [499, 231] width 999 height 463
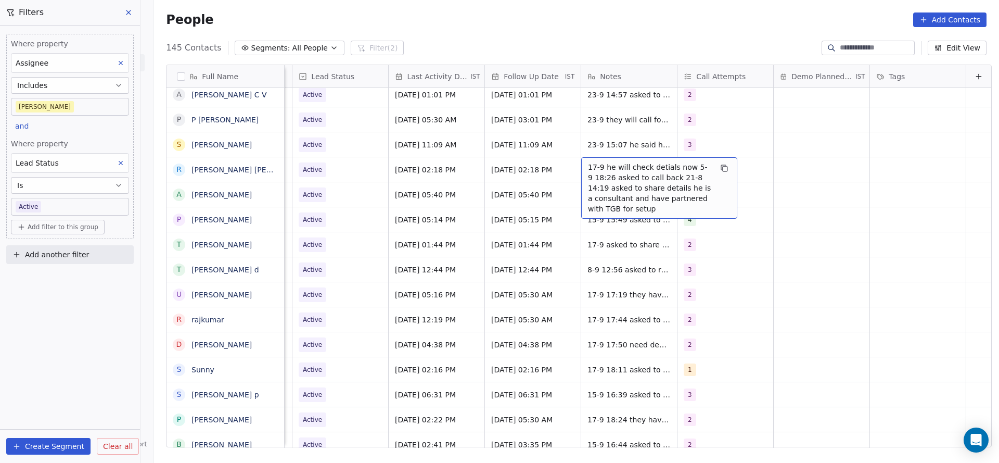
click at [601, 180] on span "17-9 he will check detials now 5-9 18:26 asked to call back 21-8 14:19 asked to…" at bounding box center [650, 188] width 124 height 52
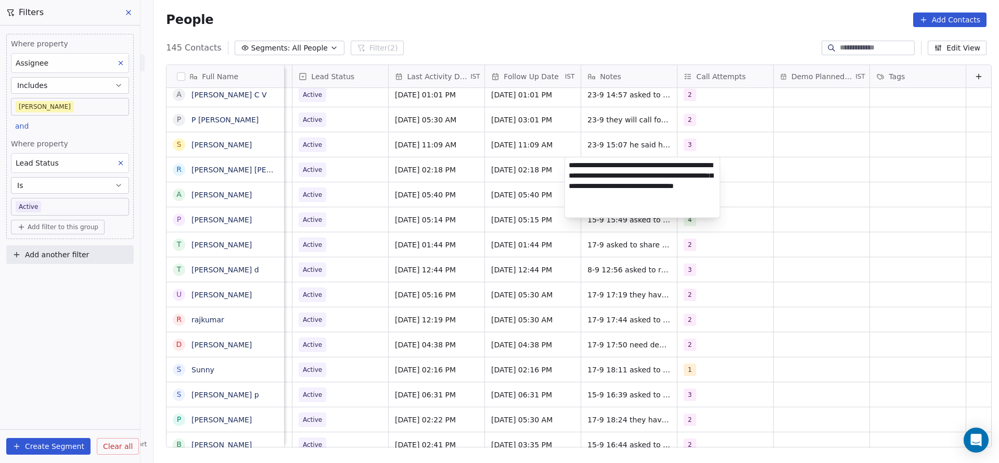
click at [568, 157] on textarea "**********" at bounding box center [642, 187] width 155 height 60
type textarea "**********"
click at [413, 245] on html "On2Cook India Pvt. Ltd. Contacts People Marketing Workflows Campaigns Metrics &…" at bounding box center [499, 231] width 999 height 463
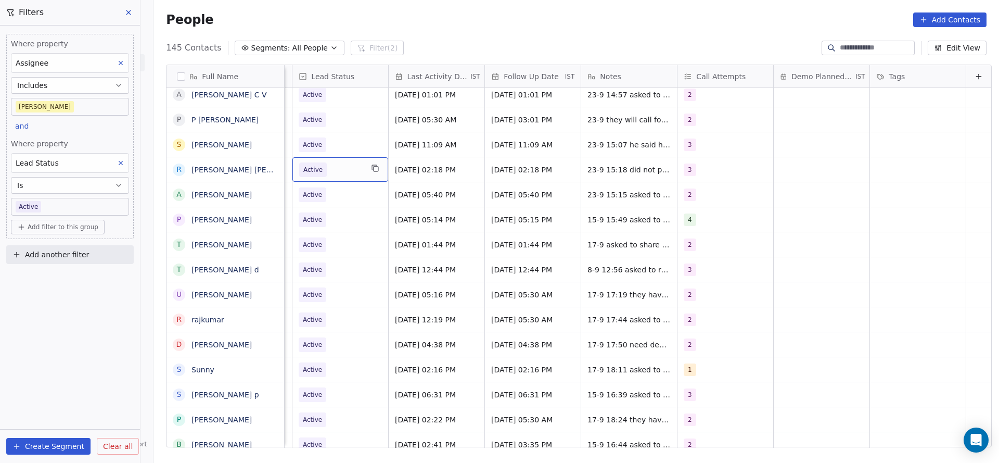
click at [333, 170] on span "Active" at bounding box center [330, 169] width 63 height 15
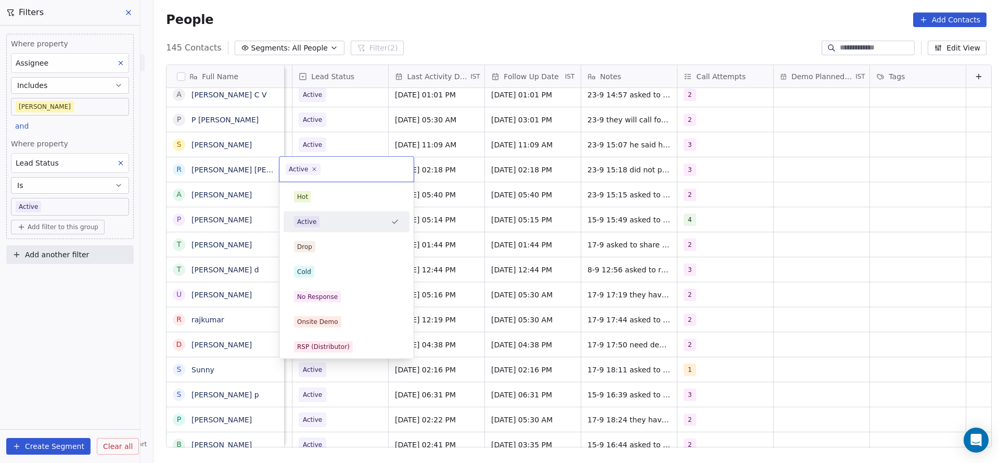
scroll to position [0, 1347]
click at [349, 297] on div "No Response" at bounding box center [346, 296] width 105 height 11
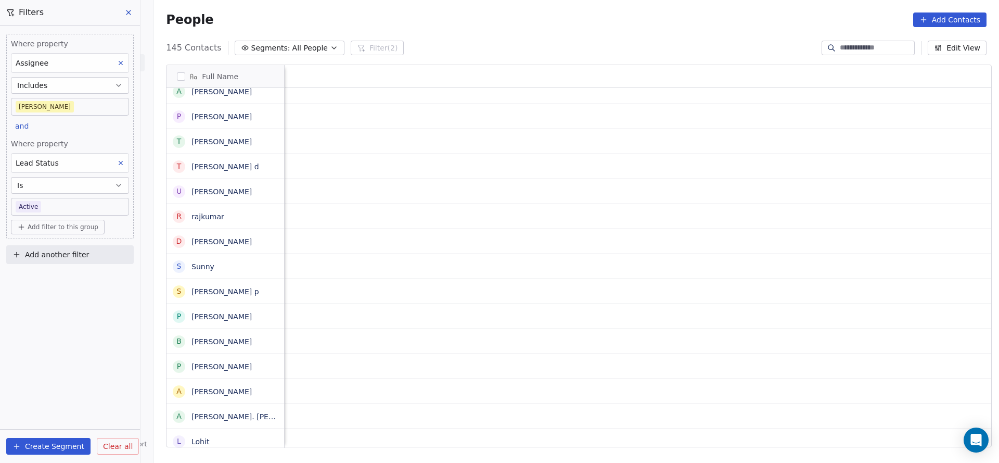
scroll to position [0, 1212]
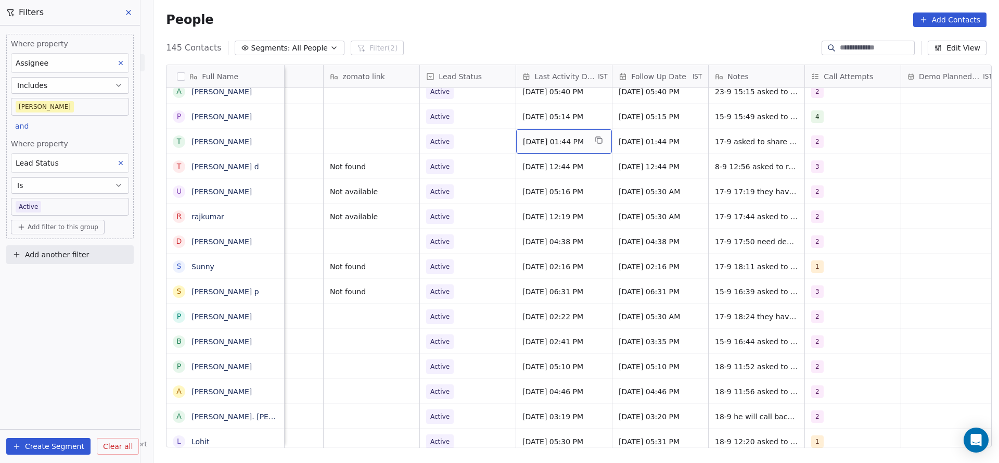
click at [575, 146] on div "[DATE] 01:44 PM" at bounding box center [564, 141] width 96 height 24
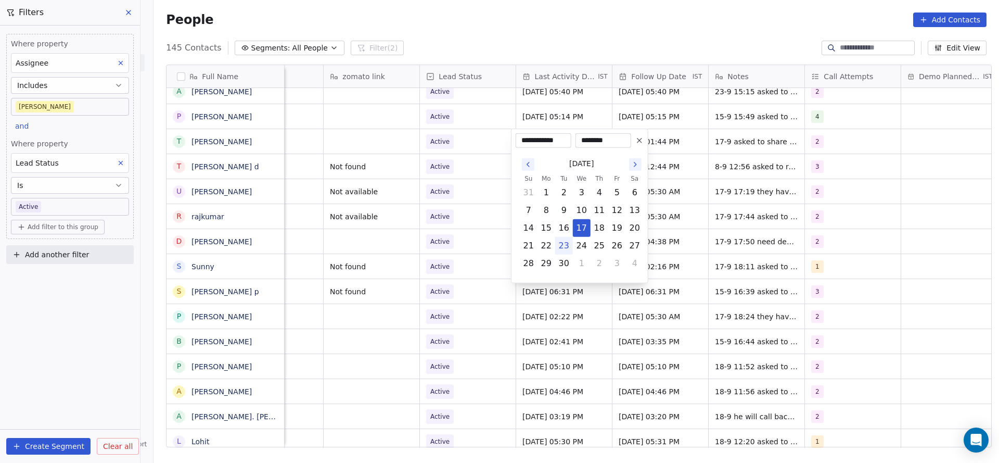
click at [565, 250] on button "23" at bounding box center [564, 245] width 17 height 17
type input "**********"
click at [400, 250] on html "On2Cook India Pvt. Ltd. Contacts People Marketing Workflows Campaigns Metrics &…" at bounding box center [499, 231] width 999 height 463
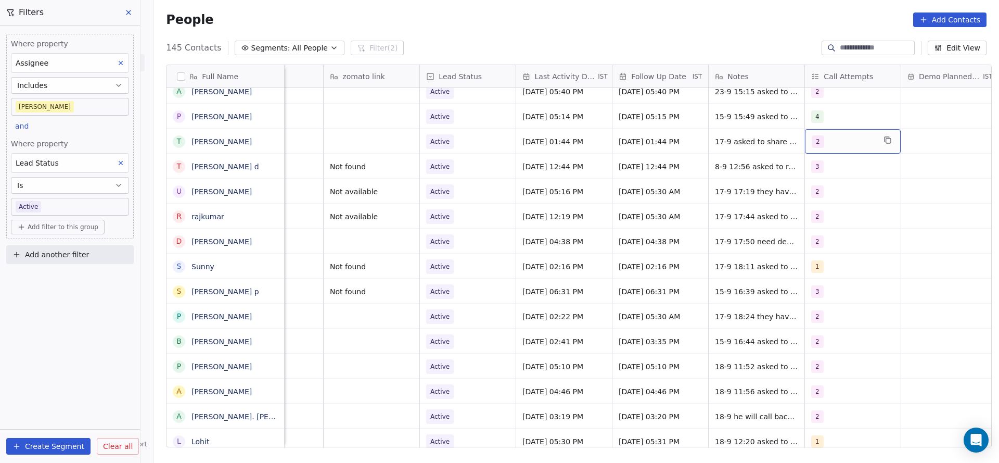
click at [866, 146] on div "2" at bounding box center [843, 141] width 63 height 12
click at [820, 222] on div "3" at bounding box center [867, 218] width 118 height 17
drag, startPoint x: 829, startPoint y: 191, endPoint x: 722, endPoint y: 146, distance: 116.4
click at [830, 191] on div "2" at bounding box center [832, 193] width 4 height 9
click at [692, 234] on html "On2Cook India Pvt. Ltd. Contacts People Marketing Workflows Campaigns Metrics &…" at bounding box center [499, 231] width 999 height 463
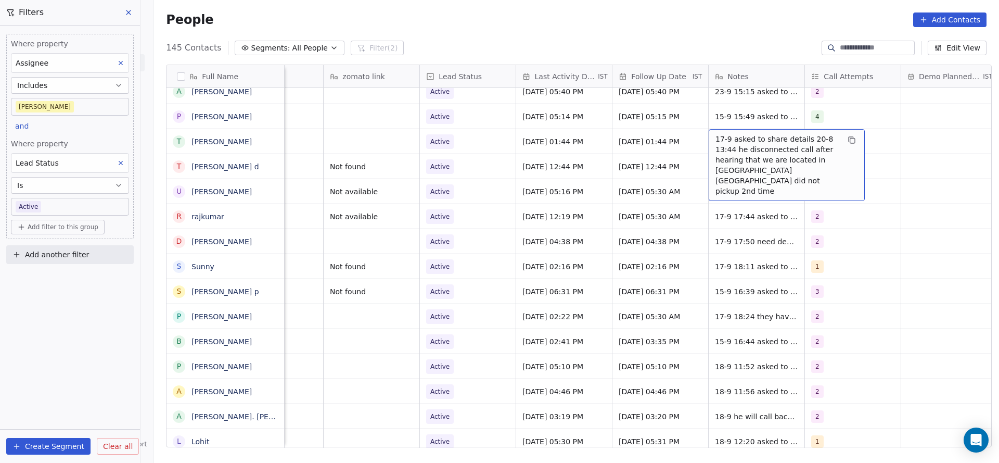
click at [739, 144] on span "17-9 asked to share details 20-8 13:44 he disconnected call after hearing that …" at bounding box center [777, 165] width 124 height 62
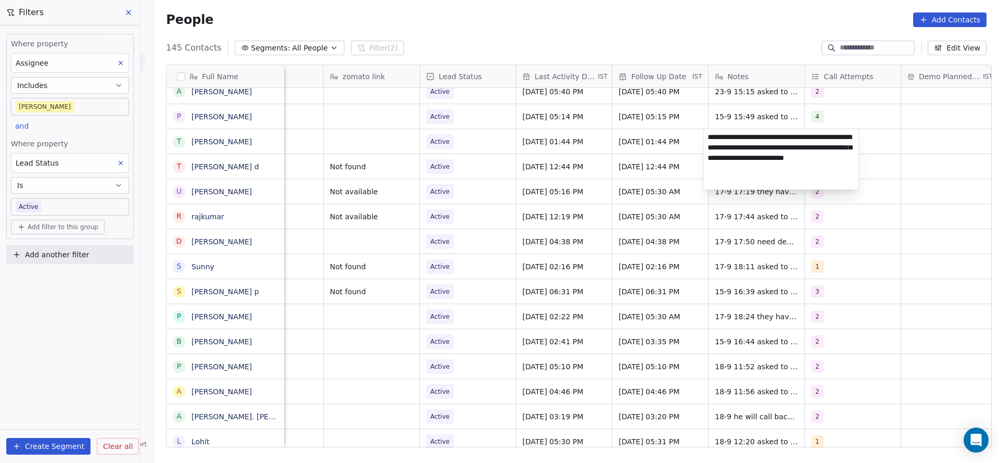
click at [704, 140] on textarea "**********" at bounding box center [781, 159] width 155 height 60
type textarea "**********"
click at [574, 203] on html "On2Cook India Pvt. Ltd. Contacts People Marketing Workflows Campaigns Metrics &…" at bounding box center [499, 231] width 999 height 463
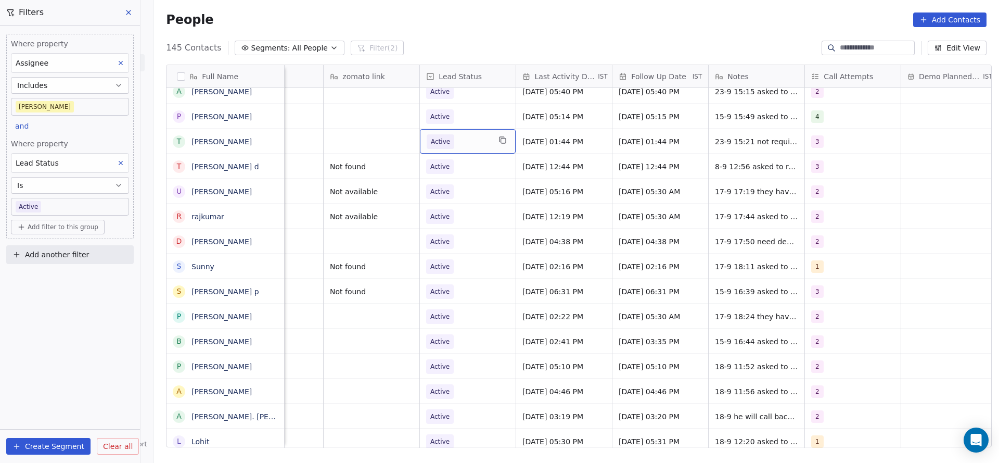
click at [469, 144] on span "Active" at bounding box center [458, 141] width 63 height 15
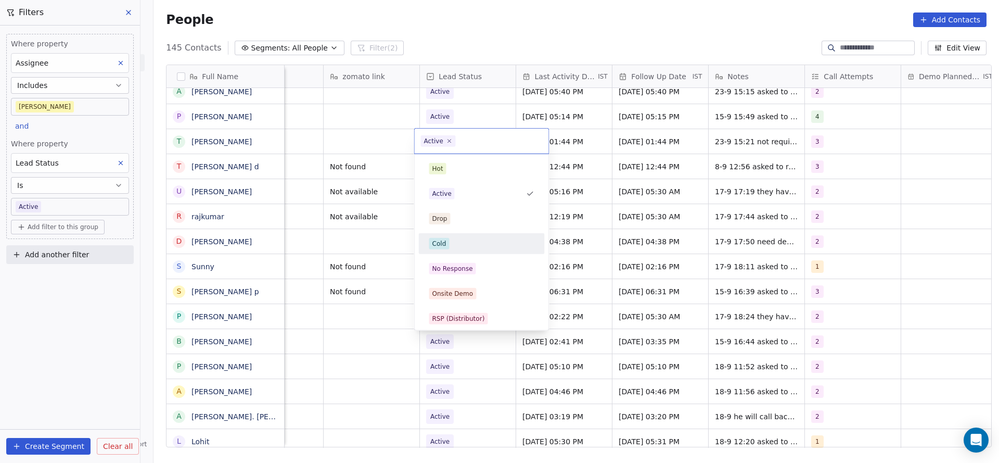
click at [452, 241] on div "Cold" at bounding box center [481, 243] width 105 height 11
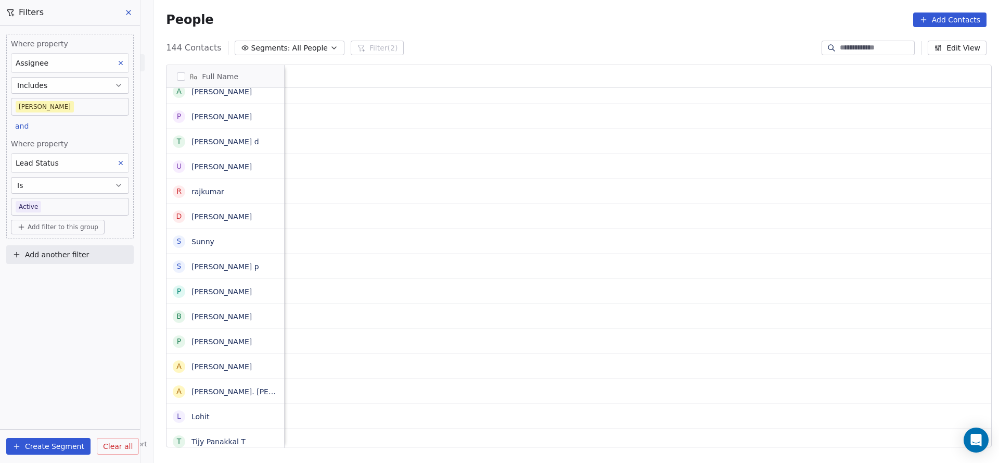
scroll to position [0, 1351]
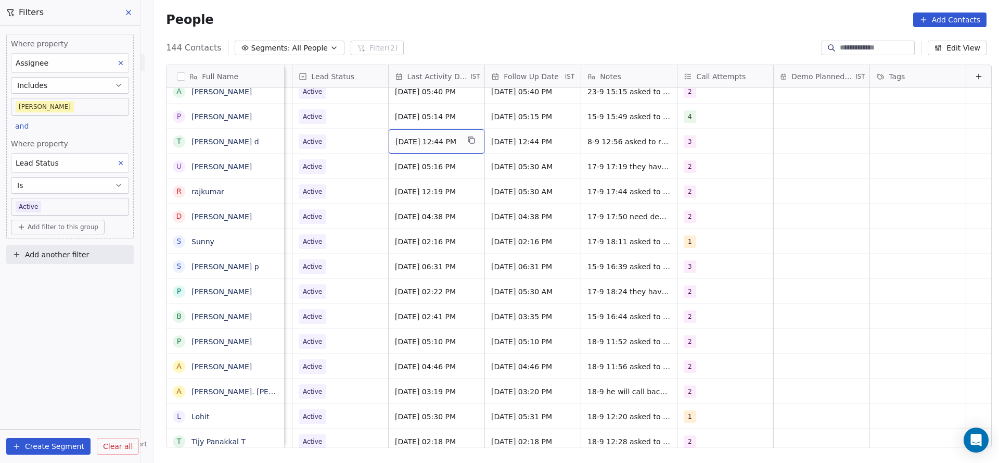
click at [431, 137] on span "[DATE] 12:44 PM" at bounding box center [426, 141] width 63 height 10
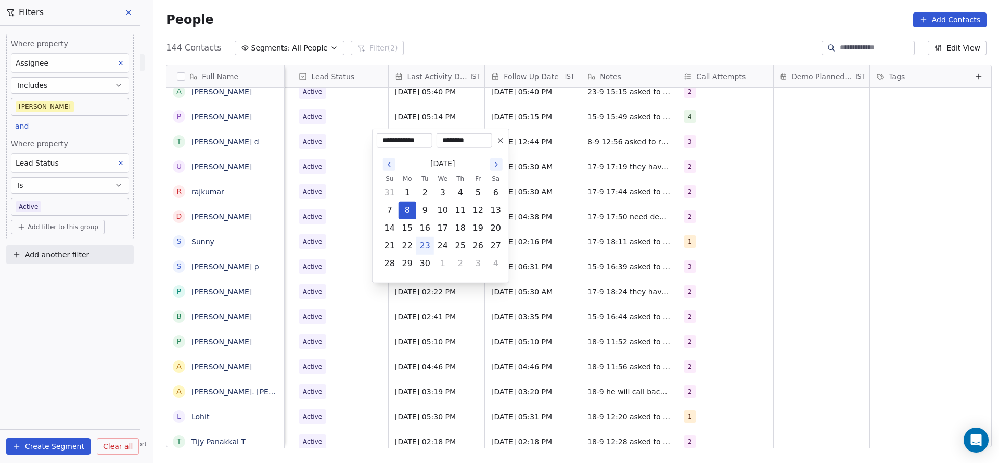
click at [428, 242] on button "23" at bounding box center [425, 245] width 17 height 17
type input "**********"
click at [344, 212] on html "On2Cook India Pvt. Ltd. Contacts People Marketing Workflows Campaigns Metrics &…" at bounding box center [499, 231] width 999 height 463
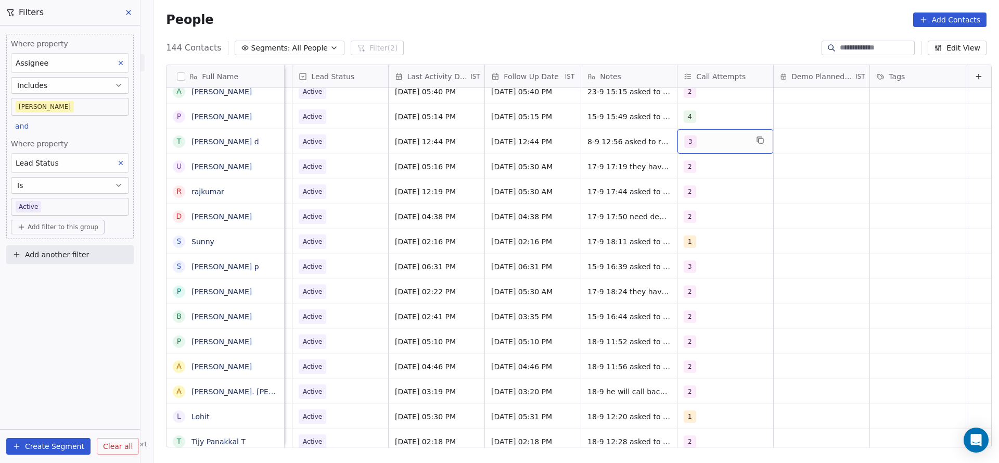
click at [684, 144] on div "3" at bounding box center [715, 141] width 63 height 12
click at [687, 235] on div "4" at bounding box center [728, 243] width 118 height 17
click at [690, 220] on span "3" at bounding box center [693, 218] width 10 height 11
click at [521, 230] on html "On2Cook India Pvt. Ltd. Contacts People Marketing Workflows Campaigns Metrics &…" at bounding box center [499, 231] width 999 height 463
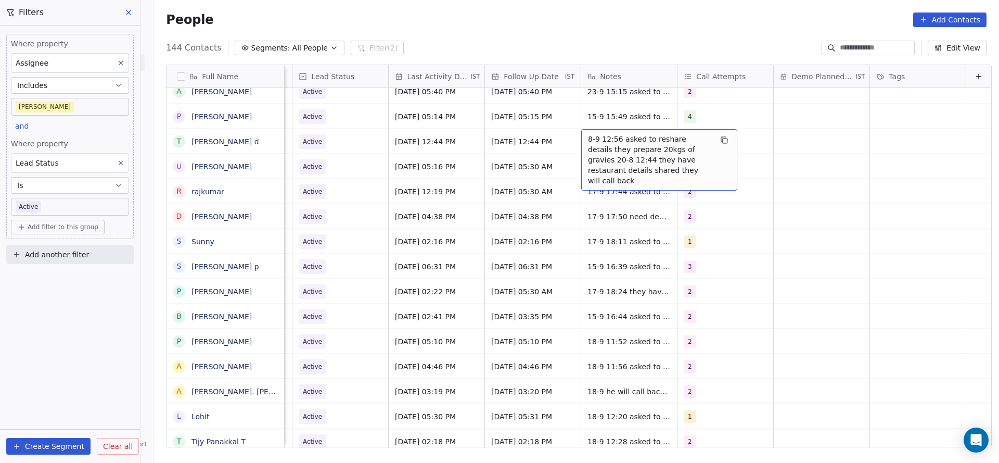
click at [593, 146] on span "8-9 12:56 asked to reshare details they prepare 20kgs of gravies 20-8 12:44 the…" at bounding box center [650, 160] width 124 height 52
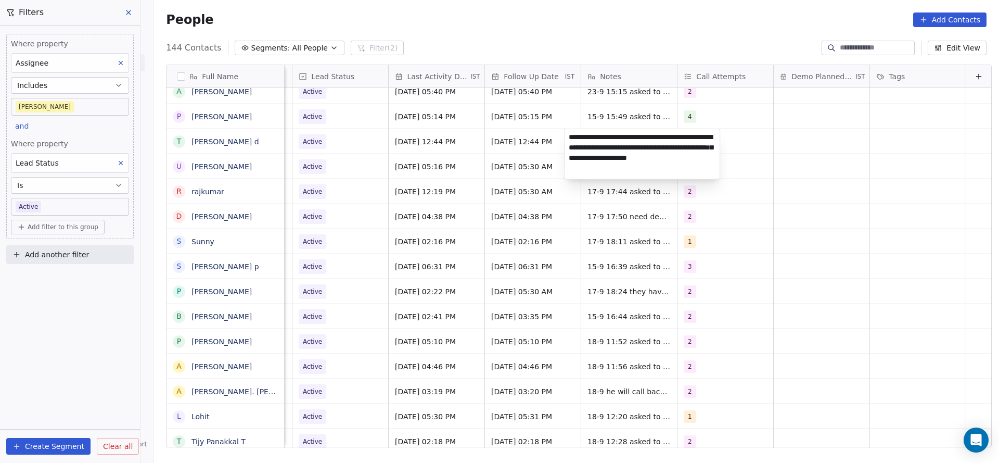
click at [567, 133] on textarea "**********" at bounding box center [642, 154] width 155 height 50
type textarea "**********"
click at [514, 149] on html "On2Cook India Pvt. Ltd. Contacts People Marketing Workflows Campaigns Metrics &…" at bounding box center [499, 231] width 999 height 463
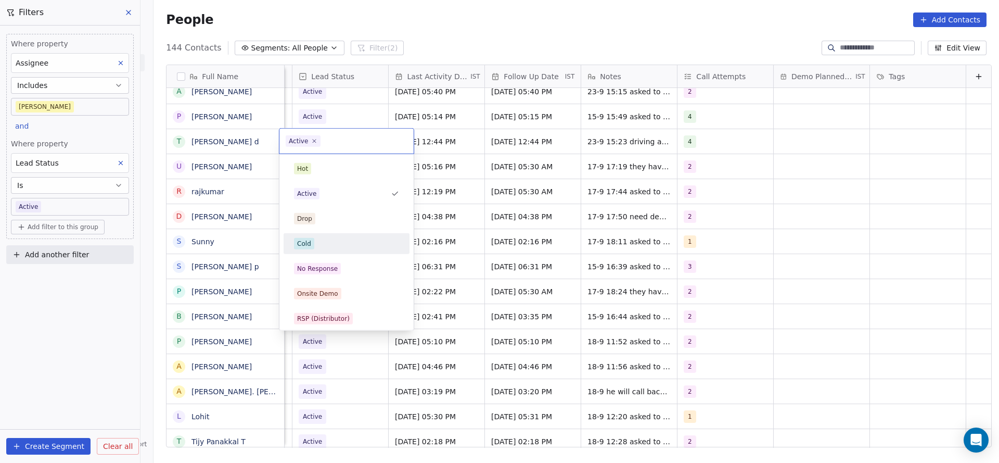
scroll to position [78, 0]
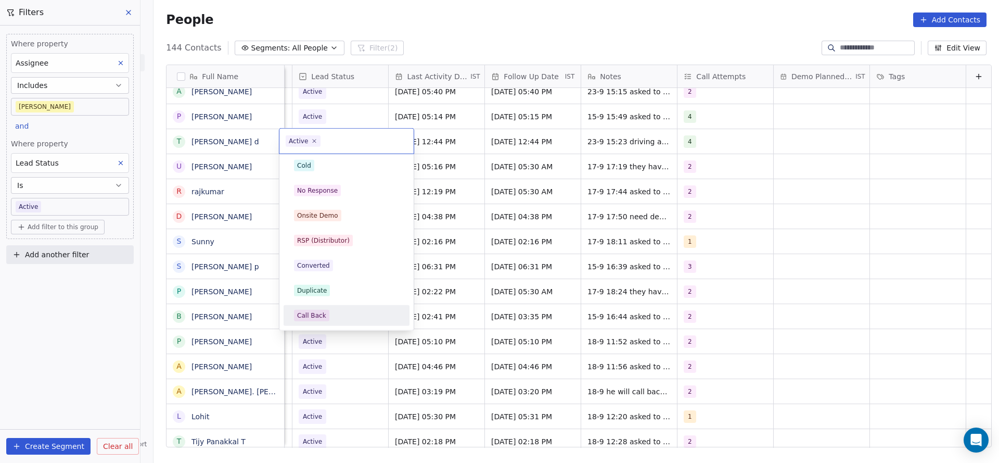
click at [304, 312] on div "Call Back" at bounding box center [311, 315] width 29 height 9
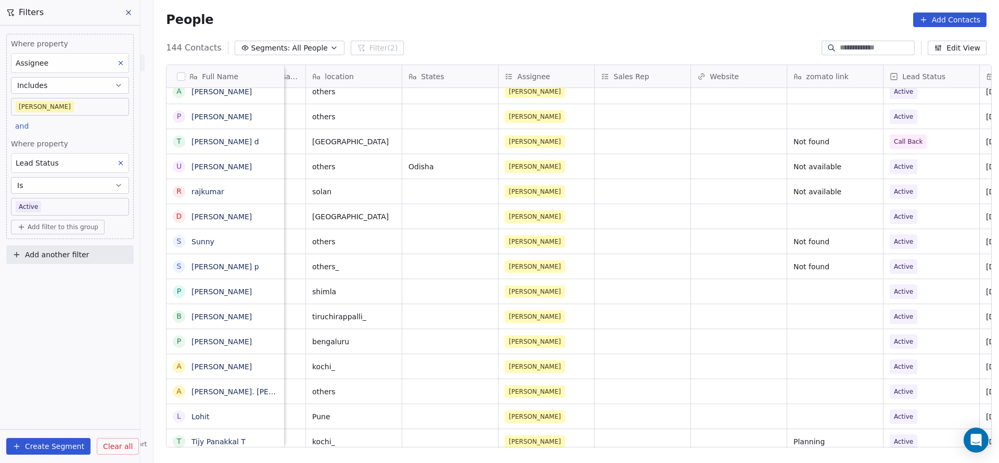
scroll to position [0, 1038]
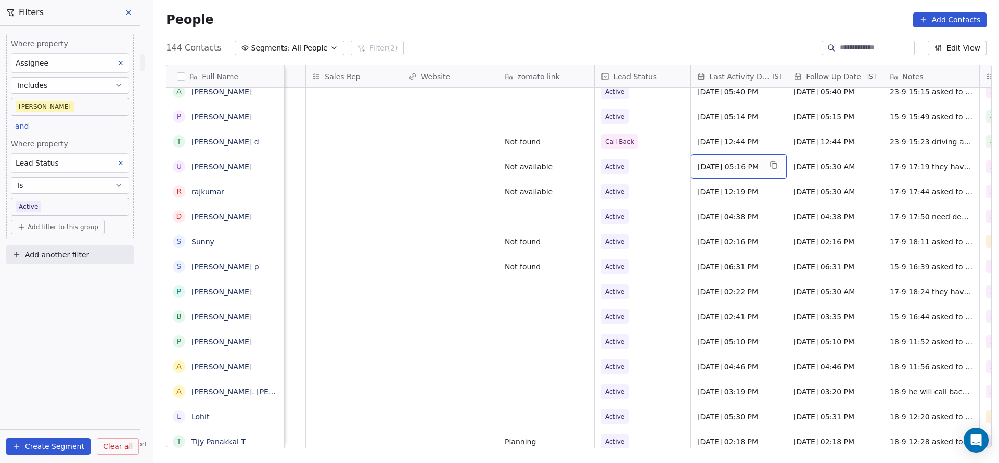
click at [750, 168] on span "[DATE] 05:16 PM" at bounding box center [729, 166] width 63 height 10
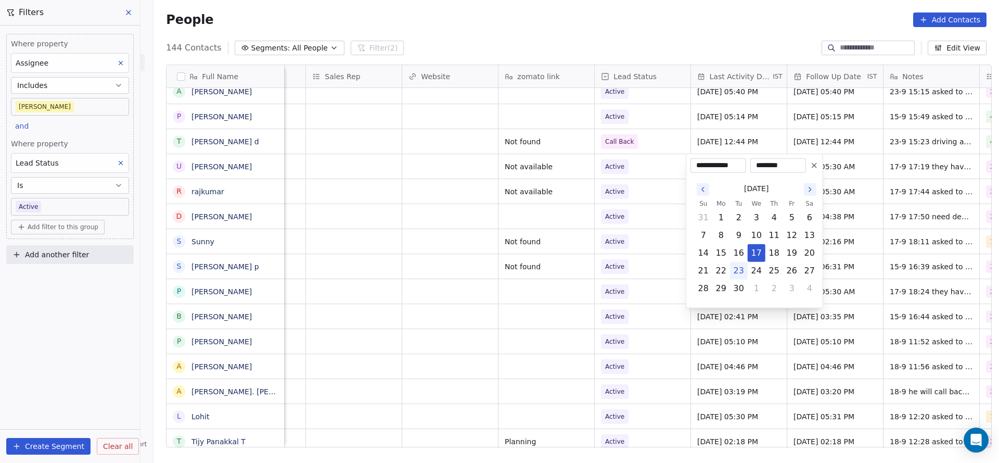
click at [739, 272] on button "23" at bounding box center [739, 270] width 17 height 17
type input "**********"
click at [453, 275] on html "On2Cook India Pvt. Ltd. Contacts People Marketing Workflows Campaigns Metrics &…" at bounding box center [499, 231] width 999 height 463
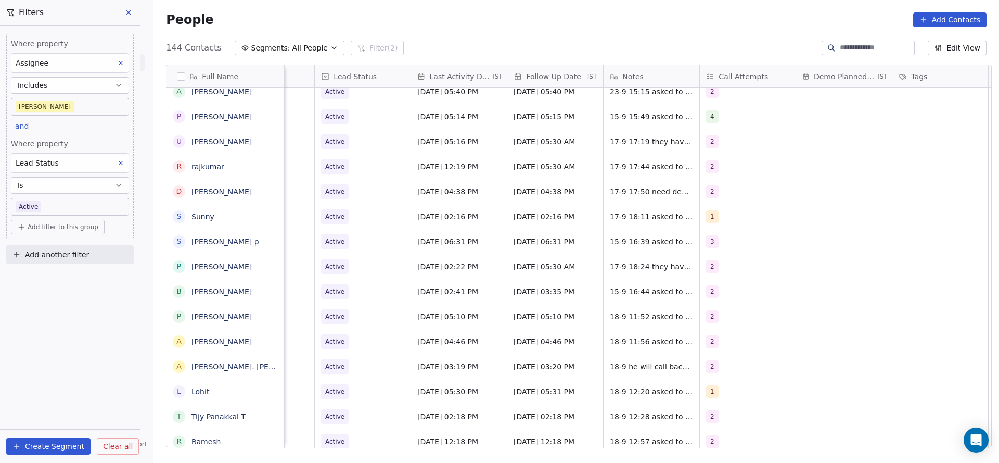
scroll to position [0, 1351]
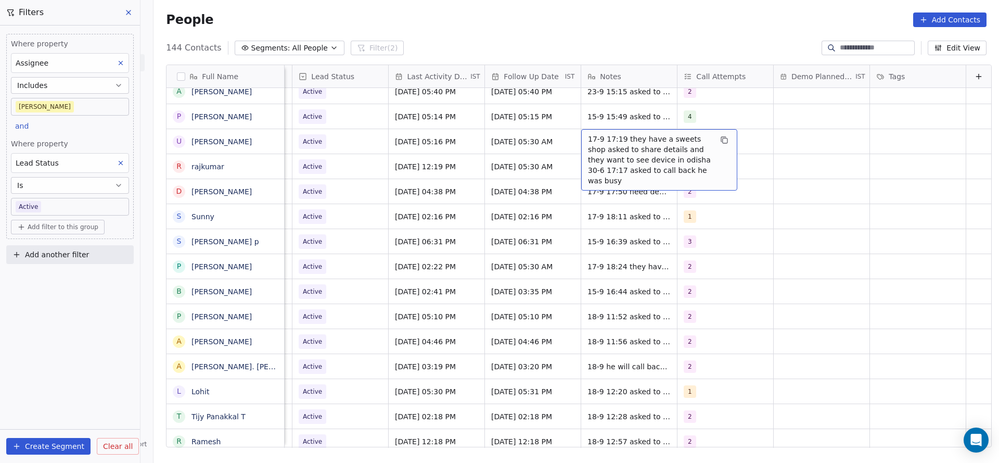
click at [622, 144] on span "17-9 17:19 they have a sweets shop asked to share details and they want to see …" at bounding box center [650, 160] width 124 height 52
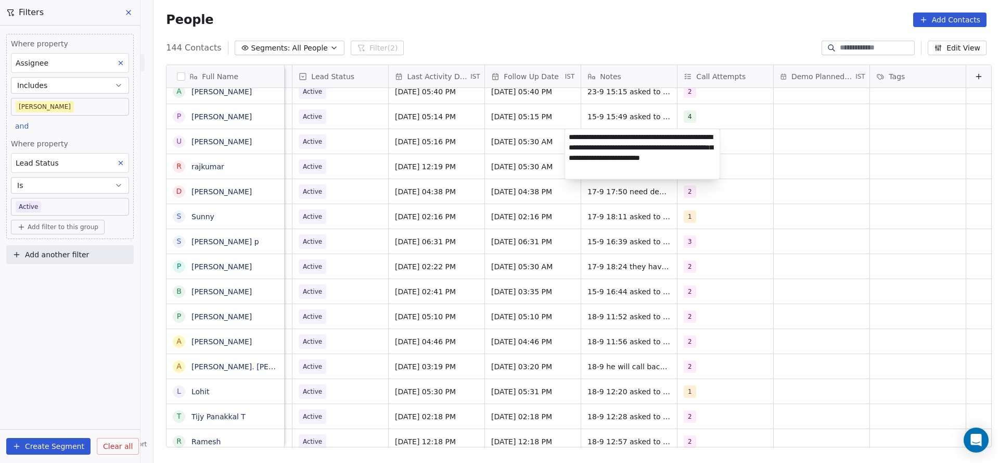
click at [566, 135] on textarea "**********" at bounding box center [642, 154] width 155 height 50
type textarea "**********"
click at [421, 146] on html "On2Cook India Pvt. Ltd. Contacts People Marketing Workflows Campaigns Metrics &…" at bounding box center [499, 231] width 999 height 463
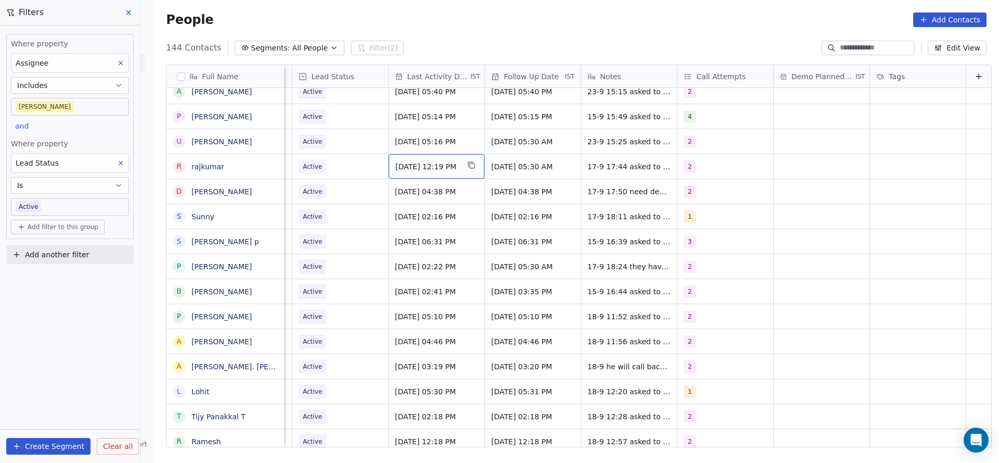
click at [395, 167] on span "[DATE] 12:19 PM" at bounding box center [426, 166] width 63 height 10
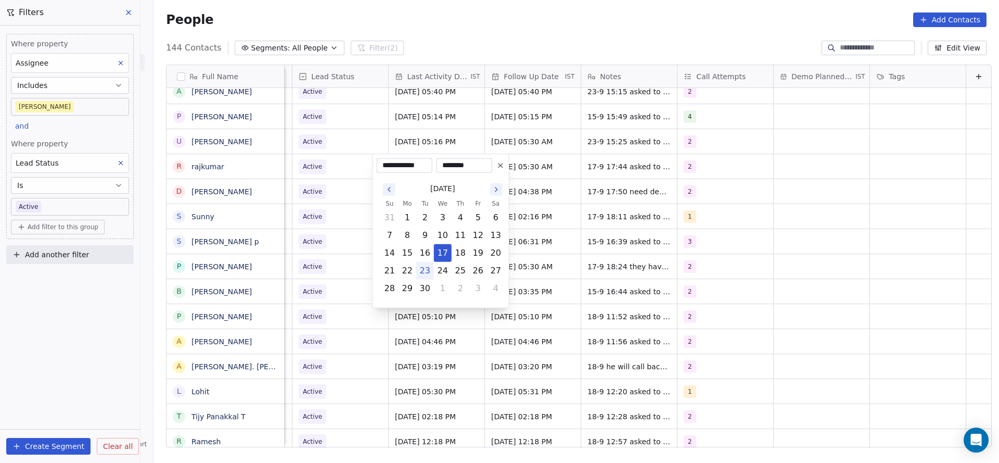
drag, startPoint x: 425, startPoint y: 271, endPoint x: 642, endPoint y: 233, distance: 220.3
click at [428, 272] on button "23" at bounding box center [425, 270] width 17 height 17
type input "**********"
click at [642, 233] on html "On2Cook India Pvt. Ltd. Contacts People Marketing Workflows Campaigns Metrics &…" at bounding box center [499, 231] width 999 height 463
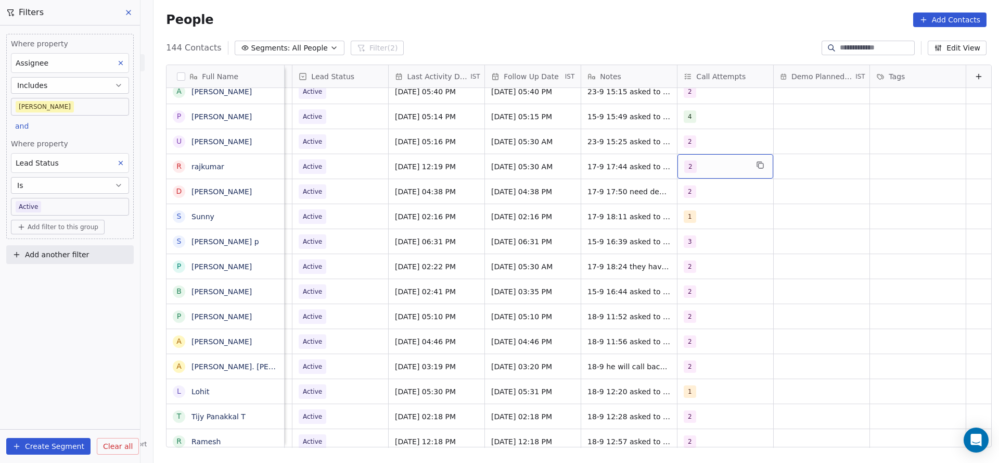
click at [697, 164] on div "2" at bounding box center [715, 166] width 63 height 12
click at [684, 242] on div "3" at bounding box center [728, 243] width 118 height 17
click at [689, 216] on span "2" at bounding box center [693, 218] width 10 height 11
click at [586, 237] on html "On2Cook India Pvt. Ltd. Contacts People Marketing Workflows Campaigns Metrics &…" at bounding box center [499, 231] width 999 height 463
click at [588, 165] on span "17-9 17:44 asked to share details 3-7 12:19 aske to call back wa sent" at bounding box center [650, 174] width 124 height 31
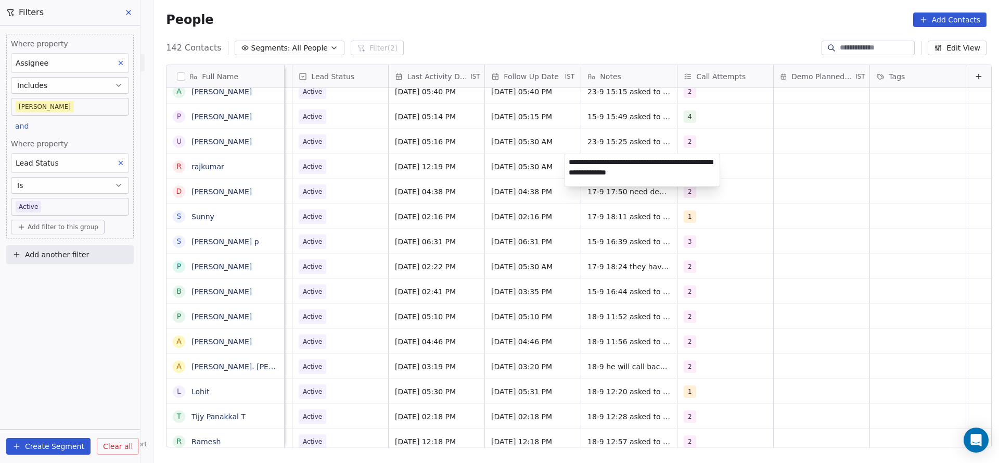
click at [566, 160] on textarea "**********" at bounding box center [642, 170] width 155 height 32
click at [620, 161] on textarea "**********" at bounding box center [642, 171] width 155 height 35
type textarea "**********"
click at [535, 188] on html "On2Cook India Pvt. Ltd. Contacts People Marketing Workflows Campaigns Metrics &…" at bounding box center [499, 231] width 999 height 463
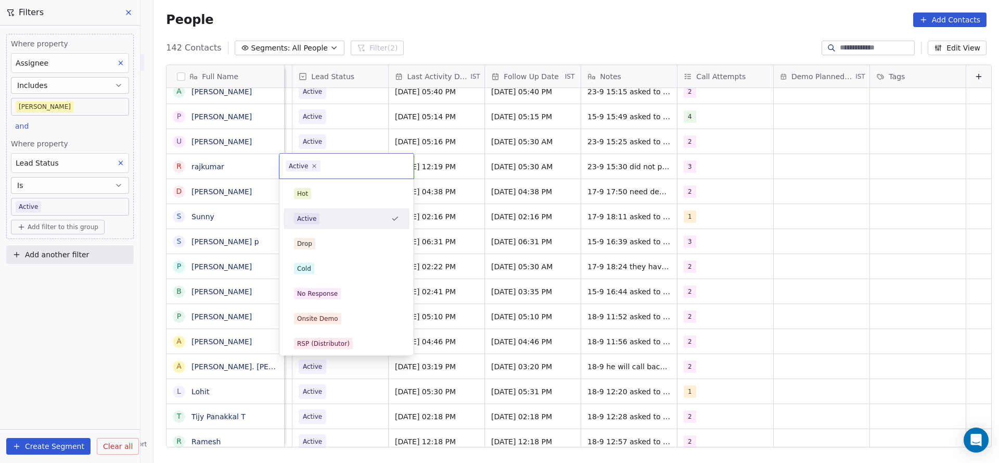
scroll to position [0, 1347]
click at [331, 289] on div "No Response" at bounding box center [317, 293] width 41 height 9
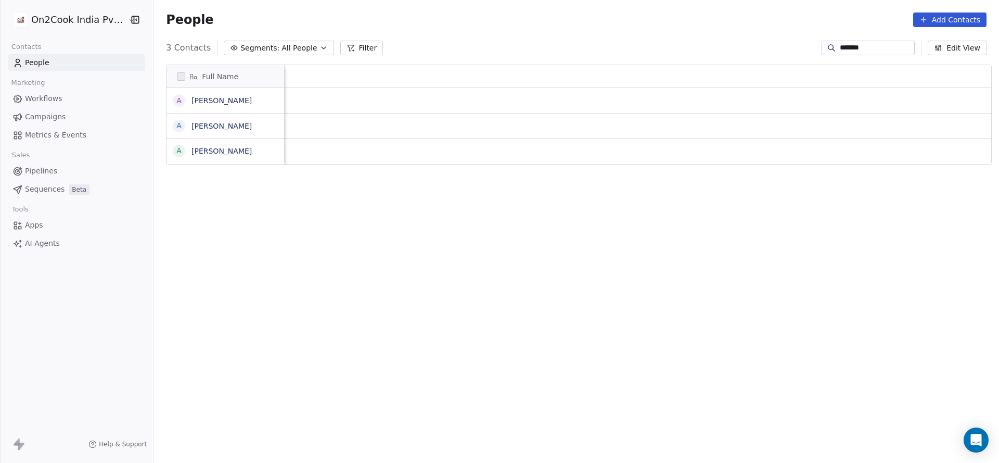
scroll to position [395, 838]
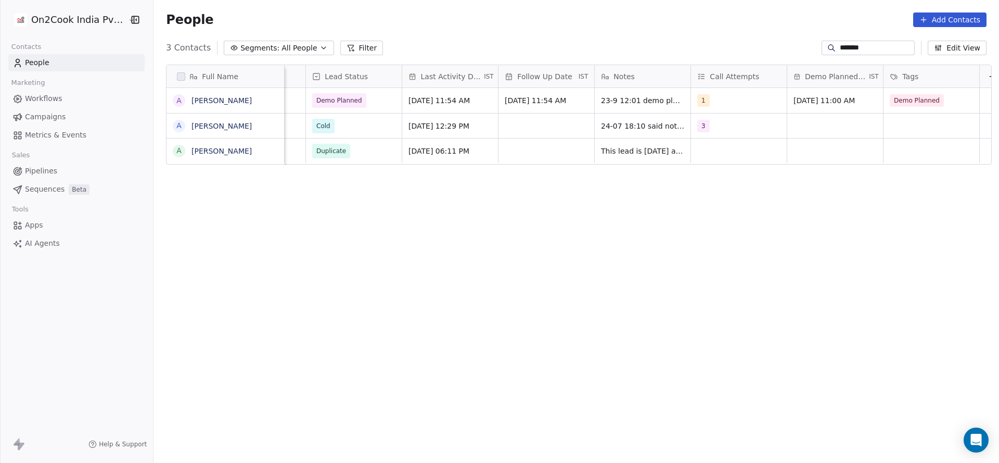
click at [848, 47] on input "*******" at bounding box center [876, 48] width 73 height 10
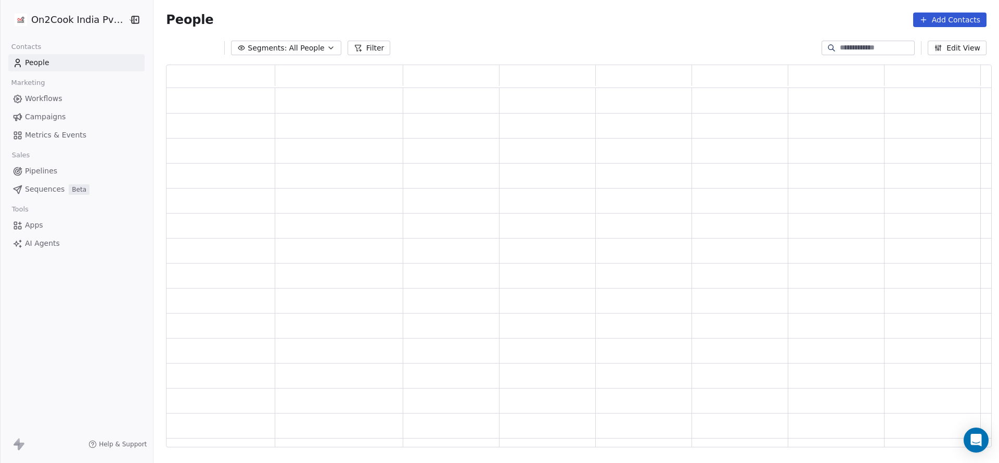
scroll to position [370, 813]
click at [355, 48] on icon at bounding box center [358, 48] width 6 height 6
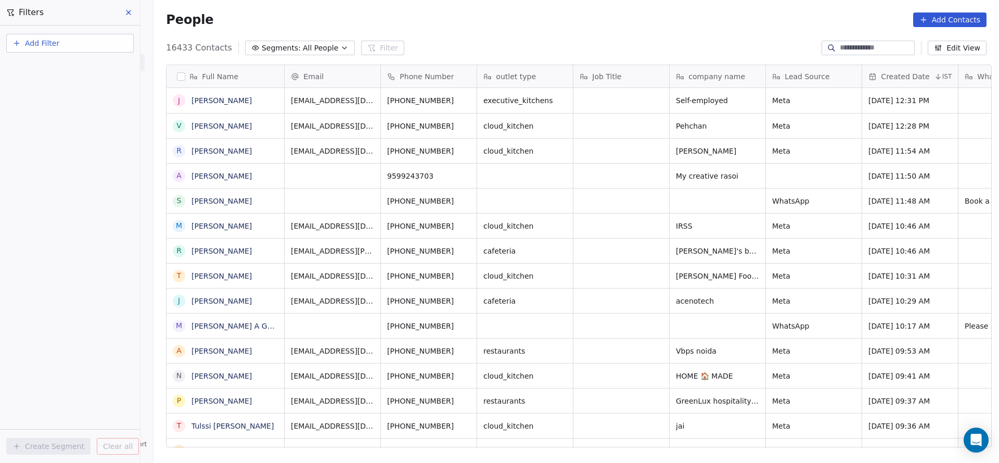
scroll to position [395, 838]
click at [88, 43] on button "Add Filter" at bounding box center [69, 43] width 127 height 19
click at [71, 69] on span "Contact properties" at bounding box center [51, 67] width 68 height 11
type input "***"
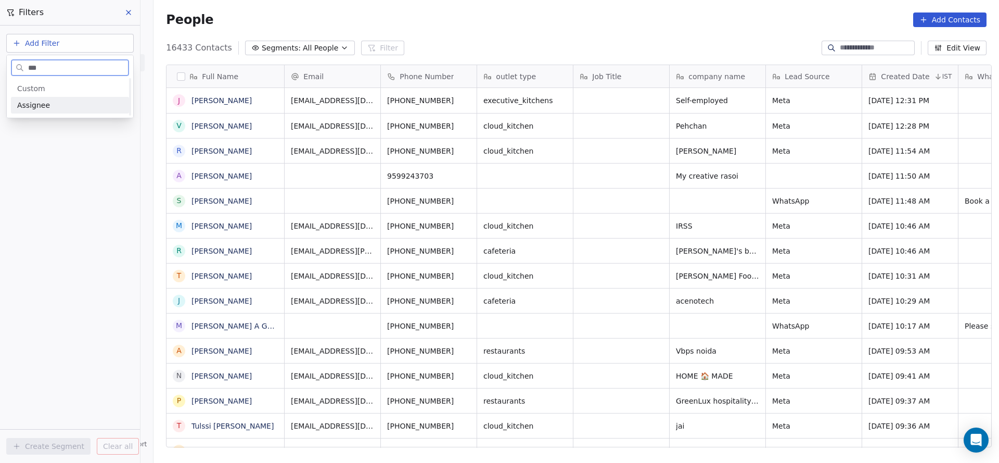
click at [70, 105] on div "Assignee" at bounding box center [70, 105] width 106 height 10
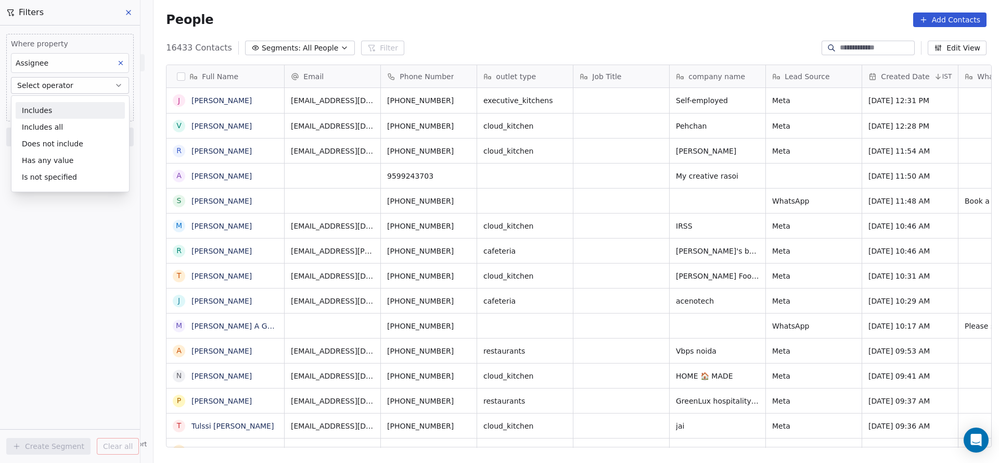
click at [70, 107] on div "Includes" at bounding box center [70, 110] width 109 height 17
click at [87, 106] on body "On2Cook India Pvt. Ltd. Contacts People Marketing Workflows Campaigns Metrics &…" at bounding box center [499, 231] width 999 height 463
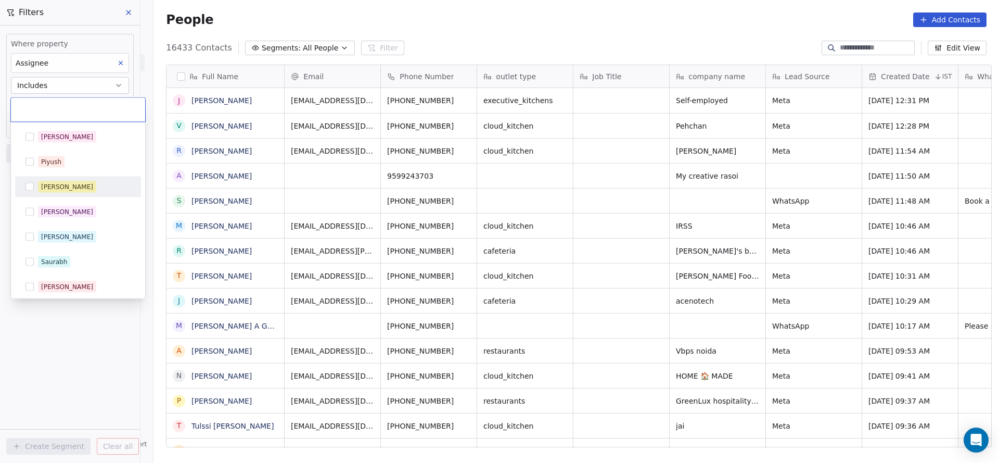
click at [72, 182] on div "[PERSON_NAME]" at bounding box center [84, 186] width 93 height 11
click at [67, 337] on html "On2Cook India Pvt. Ltd. Contacts People Marketing Workflows Campaigns Metrics &…" at bounding box center [499, 231] width 999 height 463
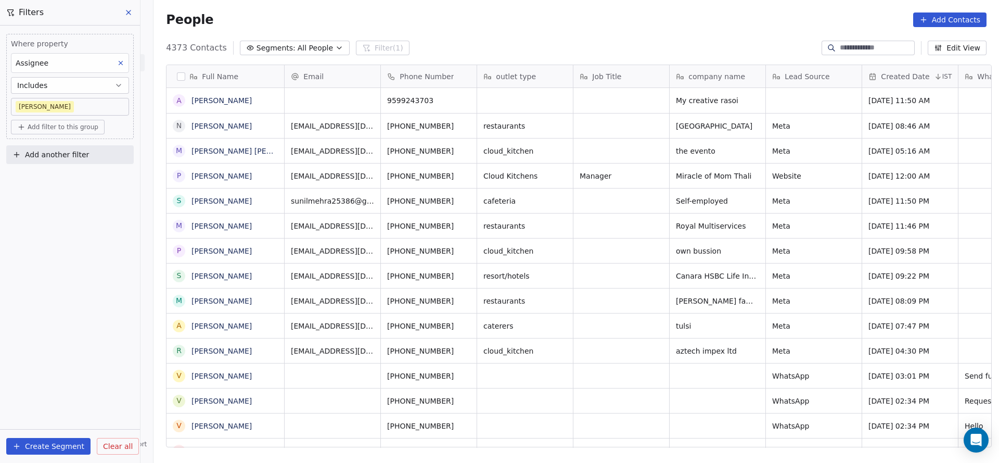
scroll to position [395, 838]
click at [67, 130] on span "Add filter to this group" at bounding box center [63, 127] width 71 height 8
click at [65, 141] on div "Contact properties" at bounding box center [70, 148] width 109 height 17
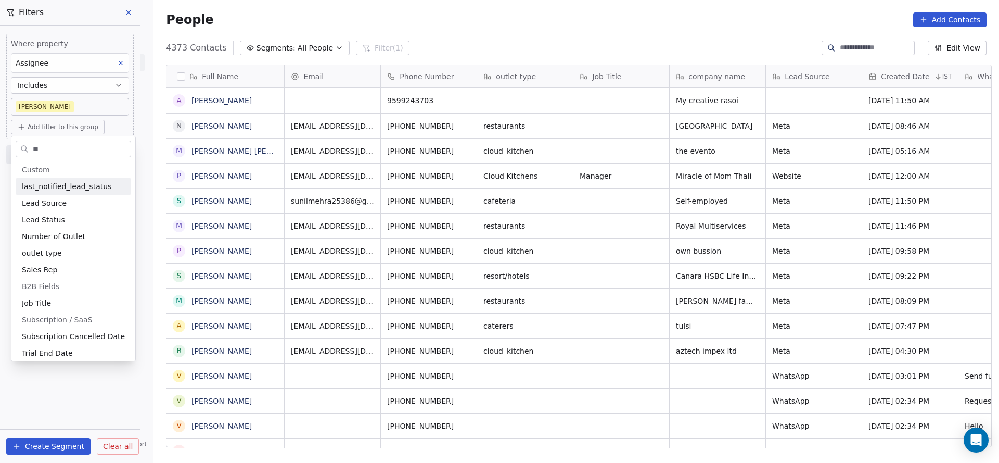
type input "*"
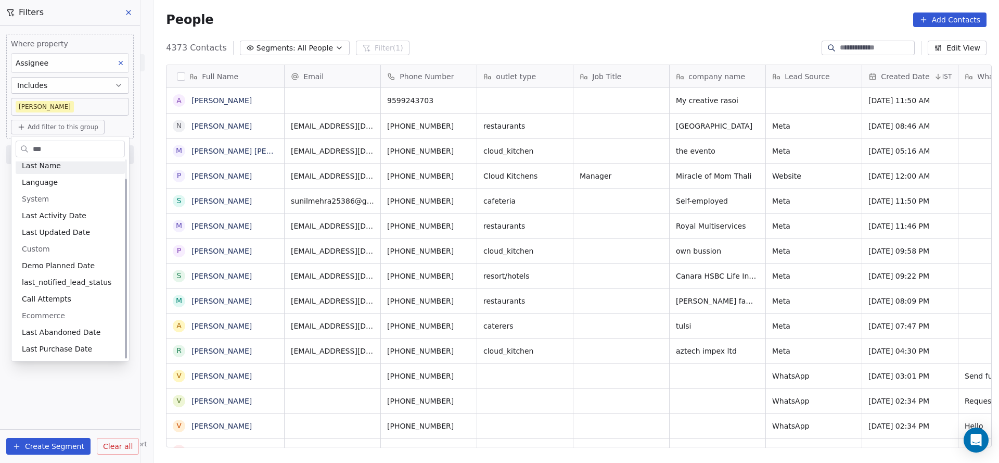
scroll to position [0, 0]
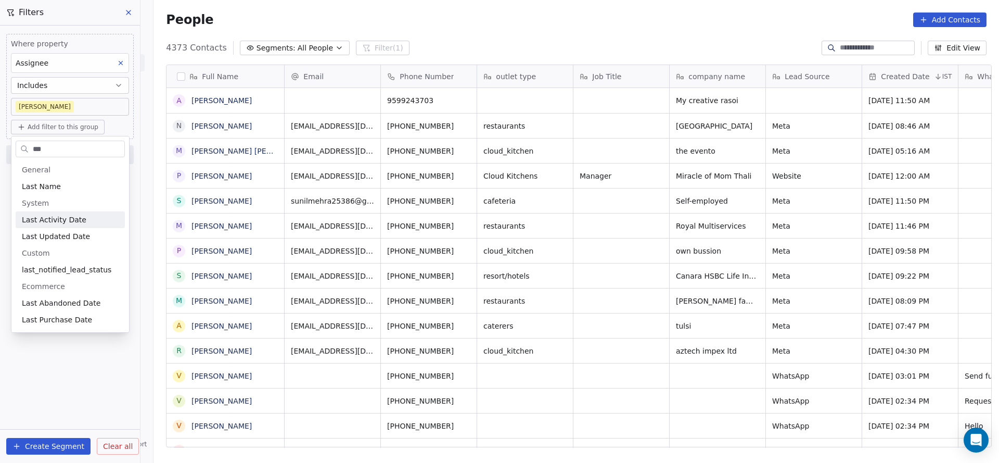
type input "***"
click at [66, 219] on span "Last Activity Date" at bounding box center [54, 219] width 65 height 10
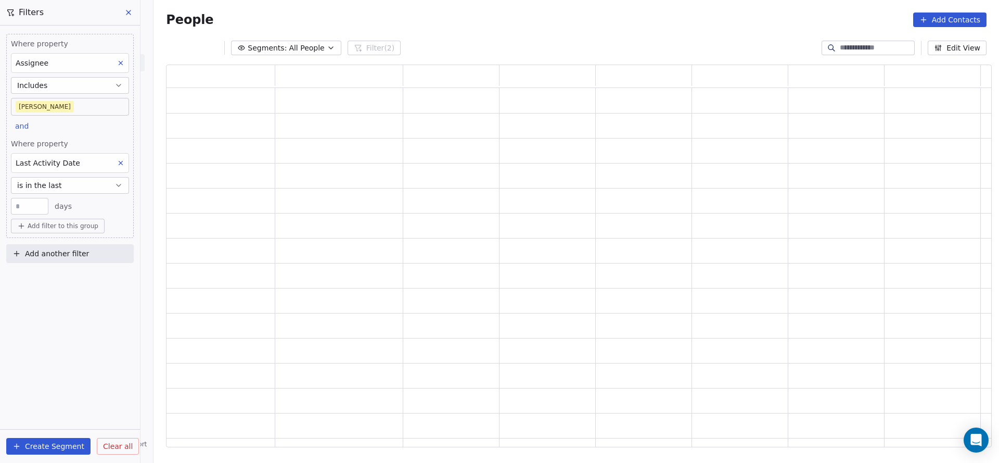
scroll to position [370, 813]
click at [56, 187] on span "is in the last" at bounding box center [39, 185] width 45 height 10
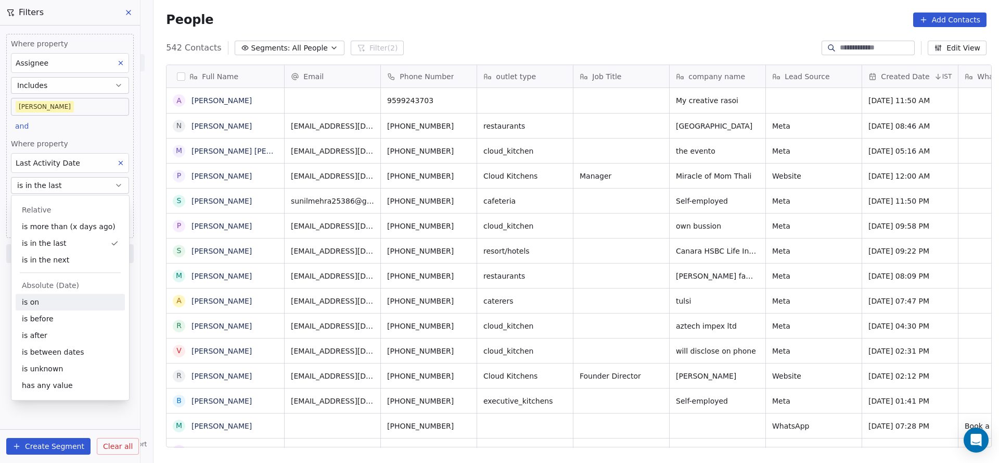
scroll to position [395, 838]
click at [42, 298] on div "is on" at bounding box center [70, 301] width 109 height 17
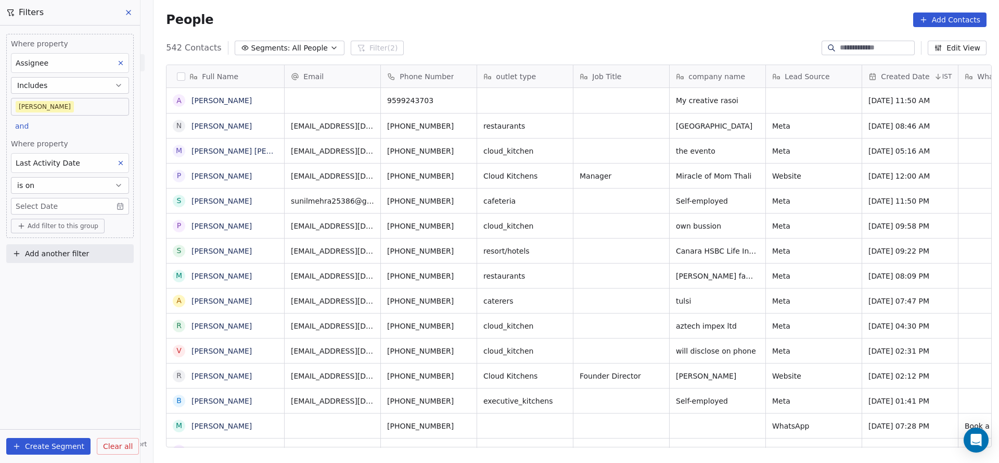
click at [82, 142] on span "Where property" at bounding box center [70, 143] width 118 height 10
click at [84, 201] on body "On2Cook India Pvt. Ltd. Contacts People Marketing Workflows Campaigns Metrics &…" at bounding box center [499, 231] width 999 height 463
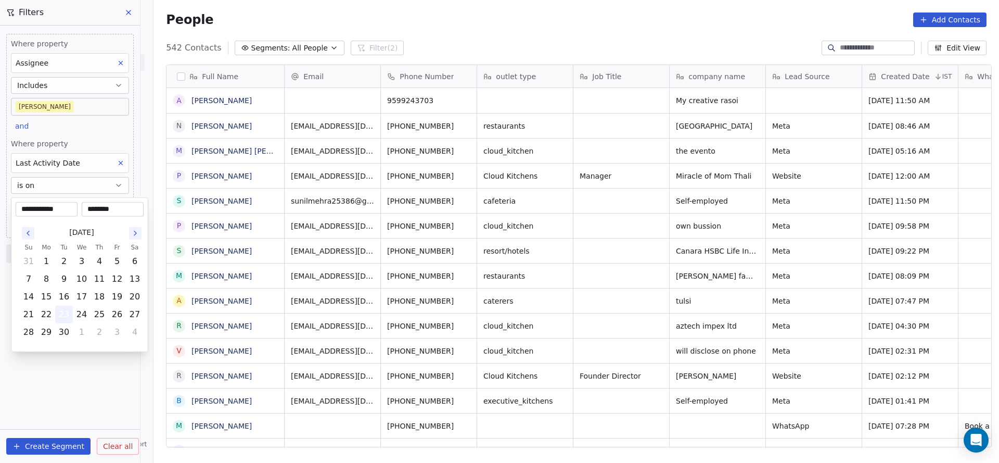
click at [56, 313] on button "23" at bounding box center [64, 314] width 17 height 17
click at [64, 313] on button "23" at bounding box center [64, 314] width 17 height 17
click at [78, 131] on html "On2Cook India Pvt. Ltd. Contacts People Marketing Workflows Campaigns Metrics &…" at bounding box center [499, 231] width 999 height 463
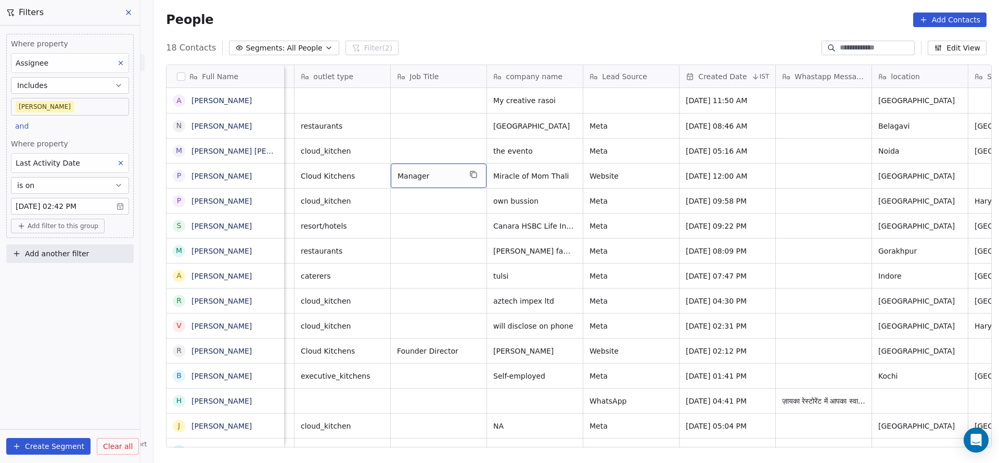
scroll to position [0, 413]
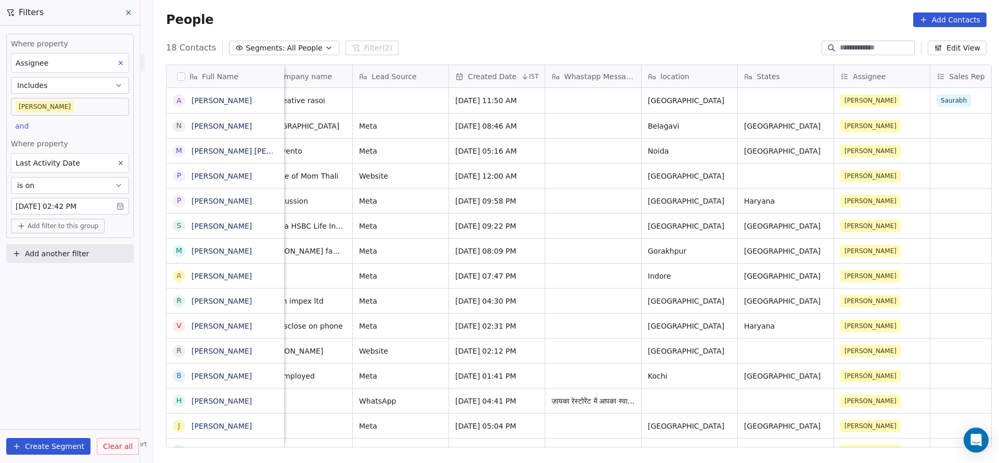
click at [33, 106] on body "On2Cook India Pvt. Ltd. Contacts People Marketing Workflows Campaigns Metrics &…" at bounding box center [499, 231] width 999 height 463
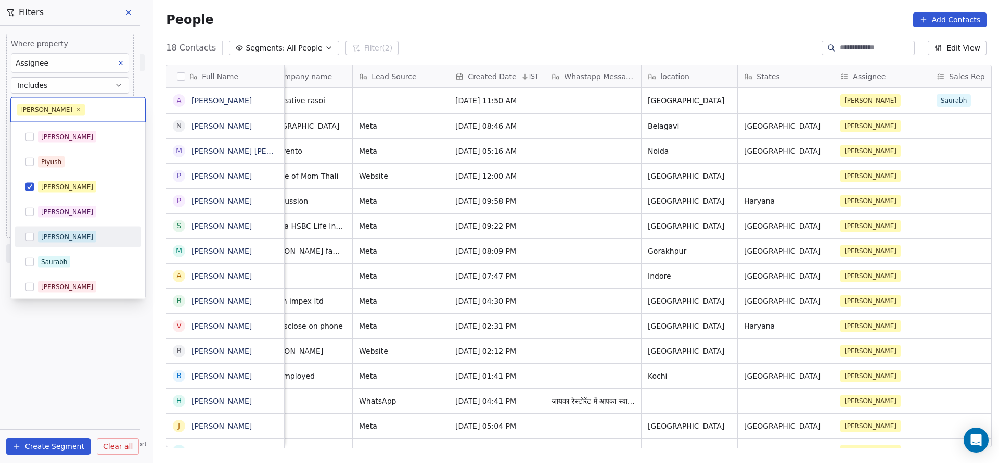
click at [37, 229] on div "[PERSON_NAME]" at bounding box center [78, 236] width 118 height 17
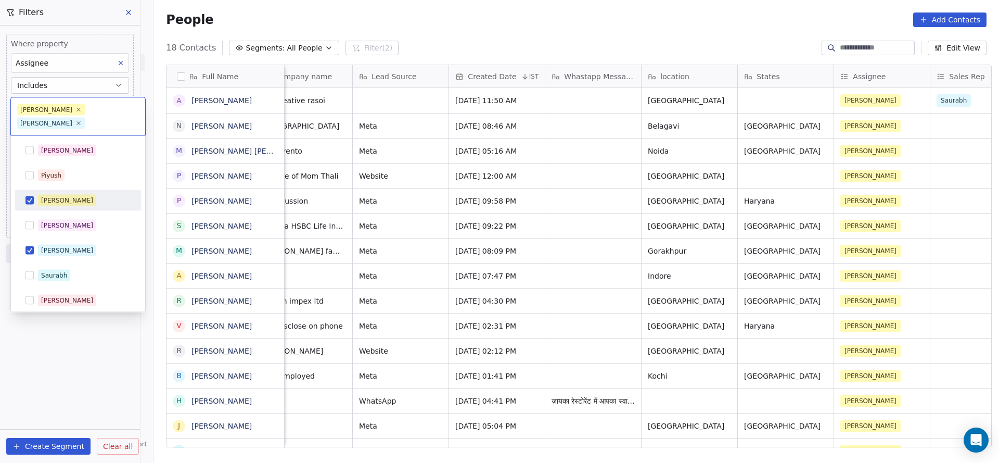
click at [78, 195] on div "[PERSON_NAME]" at bounding box center [84, 200] width 93 height 11
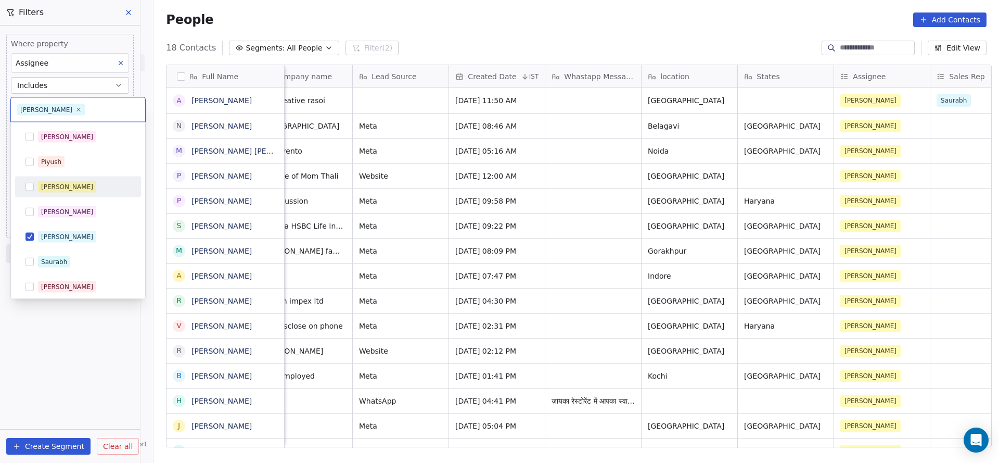
click at [452, 153] on html "On2Cook India Pvt. Ltd. Contacts People Marketing Workflows Campaigns Metrics &…" at bounding box center [499, 231] width 999 height 463
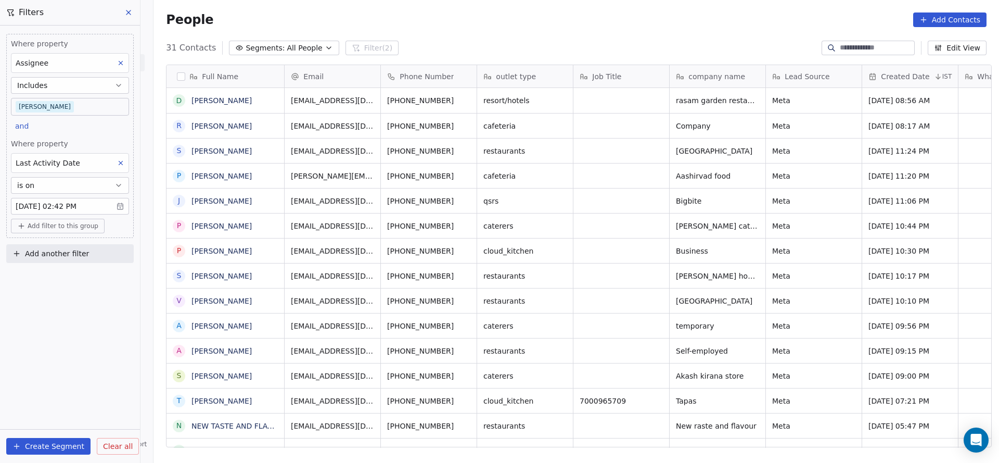
scroll to position [395, 838]
click at [59, 105] on body "On2Cook India Pvt. Ltd. Contacts People Marketing Workflows Campaigns Metrics &…" at bounding box center [499, 231] width 999 height 463
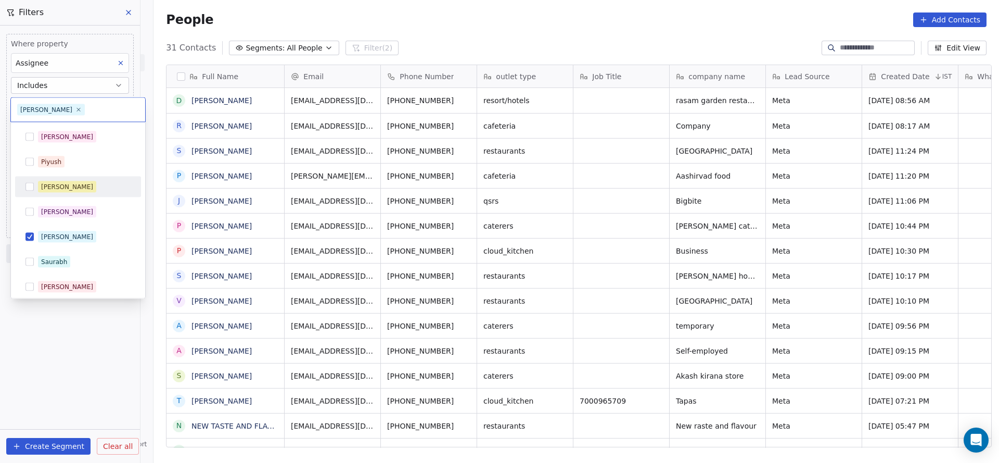
click at [53, 188] on div "[PERSON_NAME]" at bounding box center [67, 186] width 52 height 9
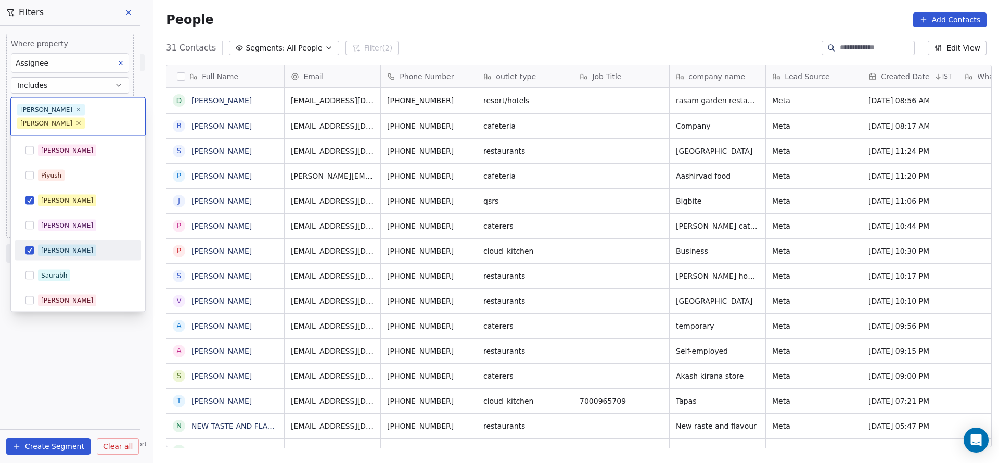
drag, startPoint x: 38, startPoint y: 239, endPoint x: 448, endPoint y: 177, distance: 414.7
click at [39, 245] on span "[PERSON_NAME]" at bounding box center [67, 250] width 58 height 11
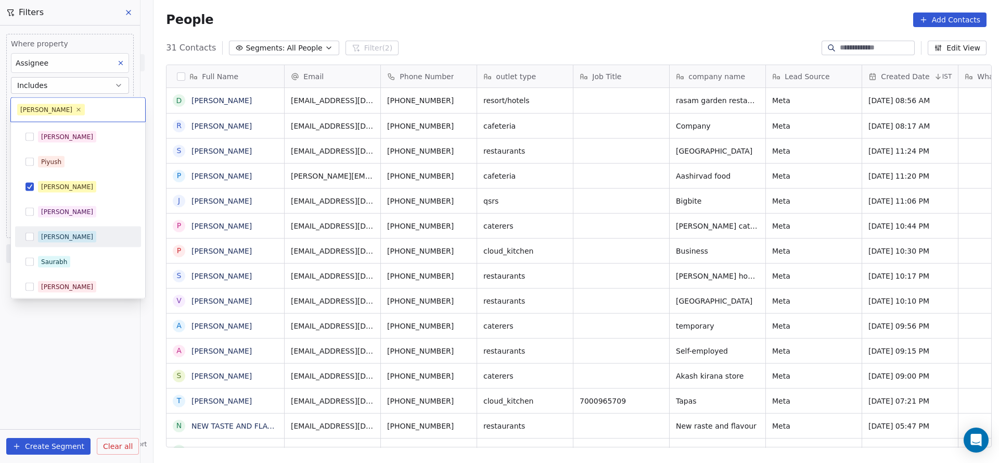
click at [516, 159] on html "On2Cook India Pvt. Ltd. Contacts People Marketing Workflows Campaigns Metrics &…" at bounding box center [499, 231] width 999 height 463
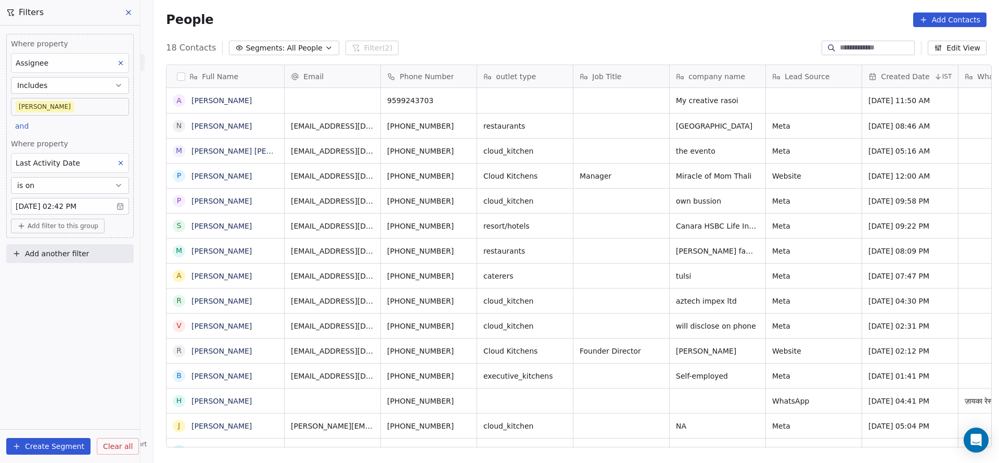
click at [76, 308] on div "Where property Assignee Includes Madhuri and Where property Last Activity Date …" at bounding box center [70, 243] width 140 height 437
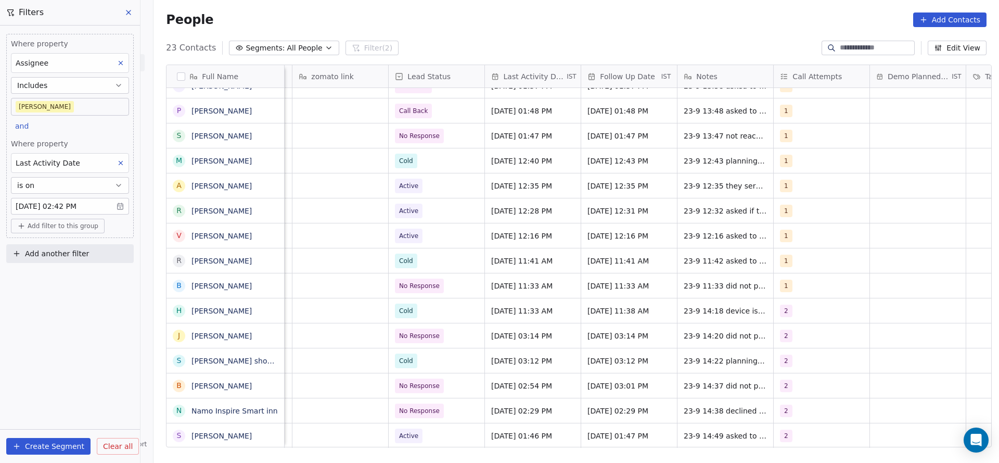
scroll to position [215, 0]
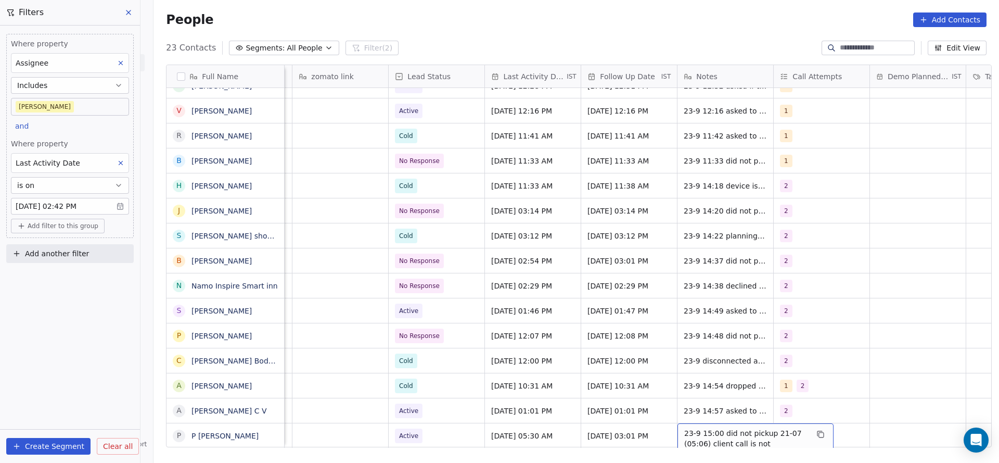
click at [705, 428] on span "23-9 15:00 did not pickup 21-07 (05:06) client call is not answering and sendin…" at bounding box center [746, 449] width 124 height 42
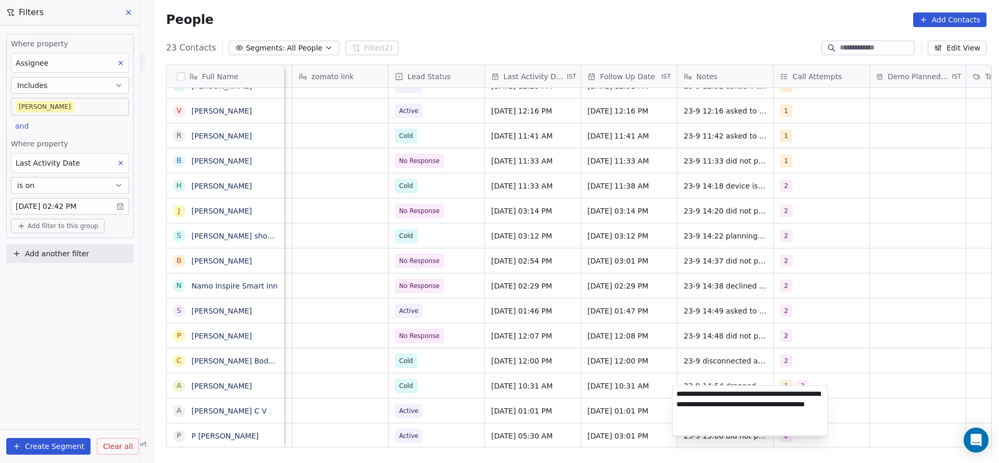
click at [573, 408] on html "On2Cook India Pvt. Ltd. Contacts People Marketing Workflows Campaigns Metrics &…" at bounding box center [499, 231] width 999 height 463
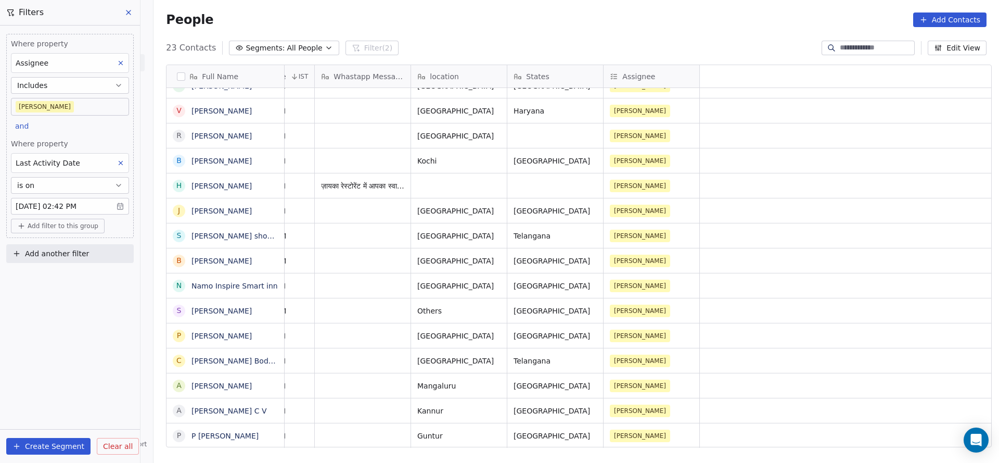
scroll to position [11, 0]
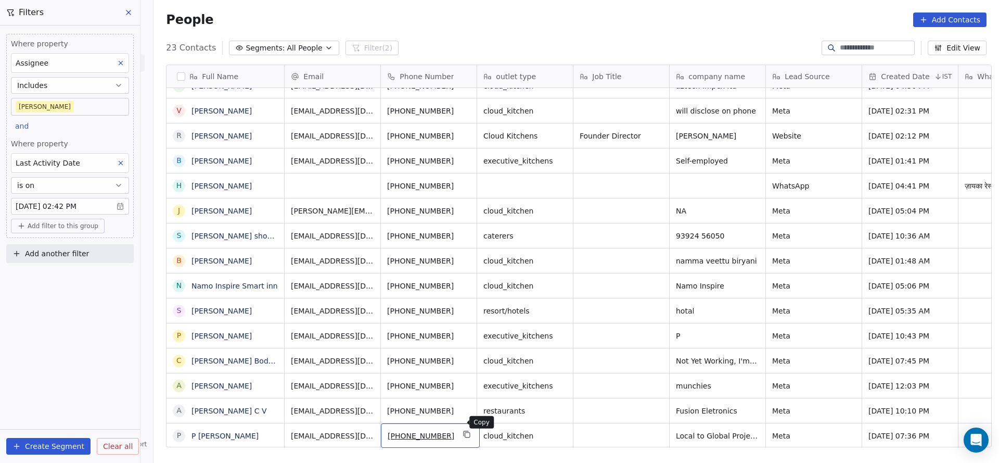
click at [461, 428] on button "grid" at bounding box center [467, 434] width 12 height 12
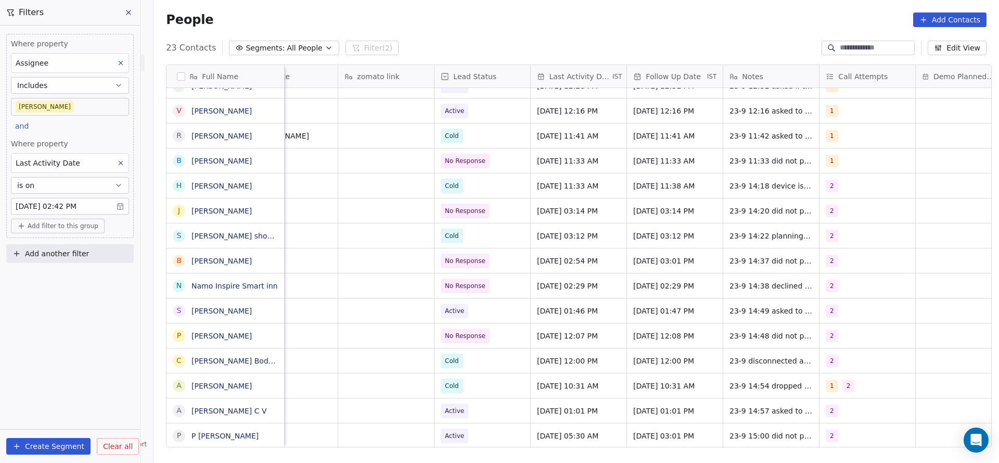
scroll to position [11, 1351]
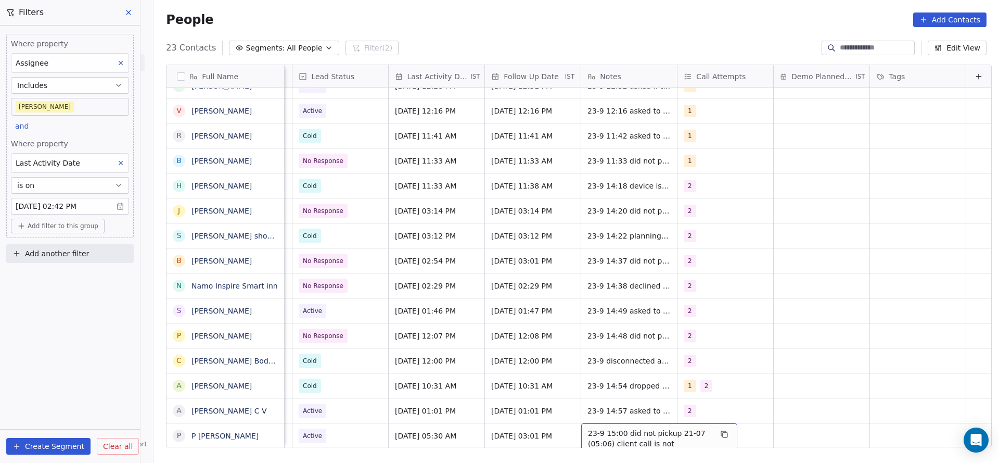
click at [598, 428] on span "23-9 15:00 did not pickup 21-07 (05:06) client call is not answering and sendin…" at bounding box center [650, 449] width 124 height 42
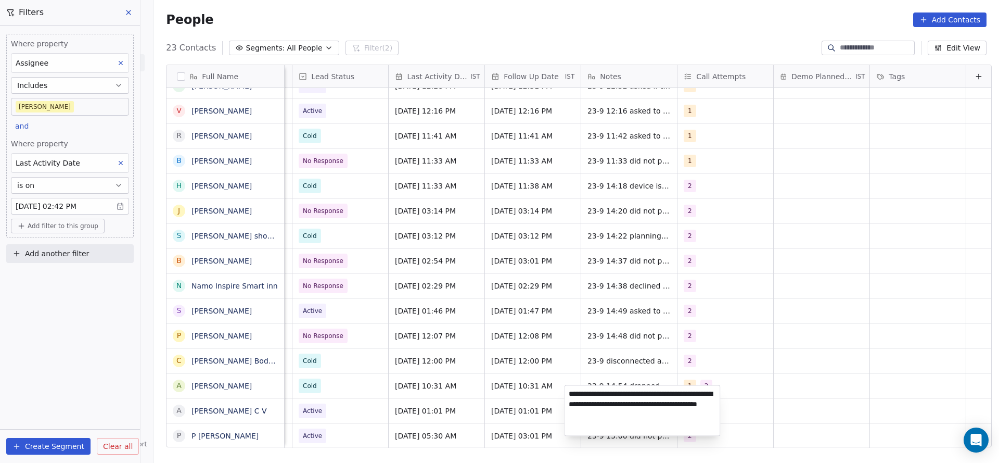
click at [567, 393] on textarea "**********" at bounding box center [642, 411] width 155 height 50
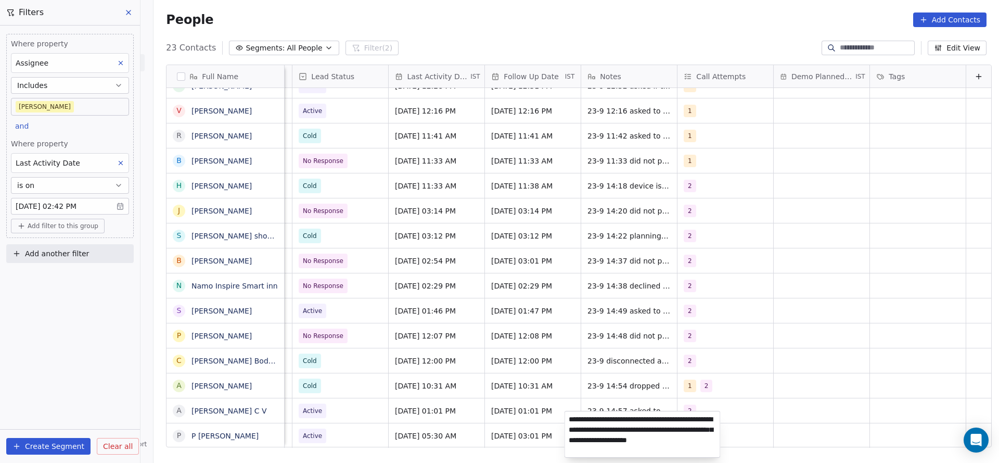
type textarea "**********"
click at [276, 339] on html "On2Cook India Pvt. Ltd. Contacts People Marketing Workflows Campaigns Metrics &…" at bounding box center [499, 231] width 999 height 463
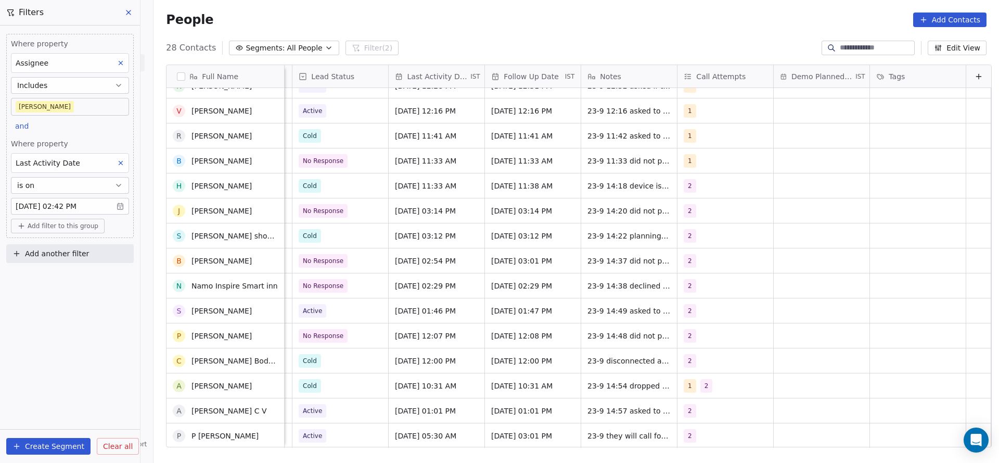
scroll to position [249, 0]
